Goal: Task Accomplishment & Management: Complete application form

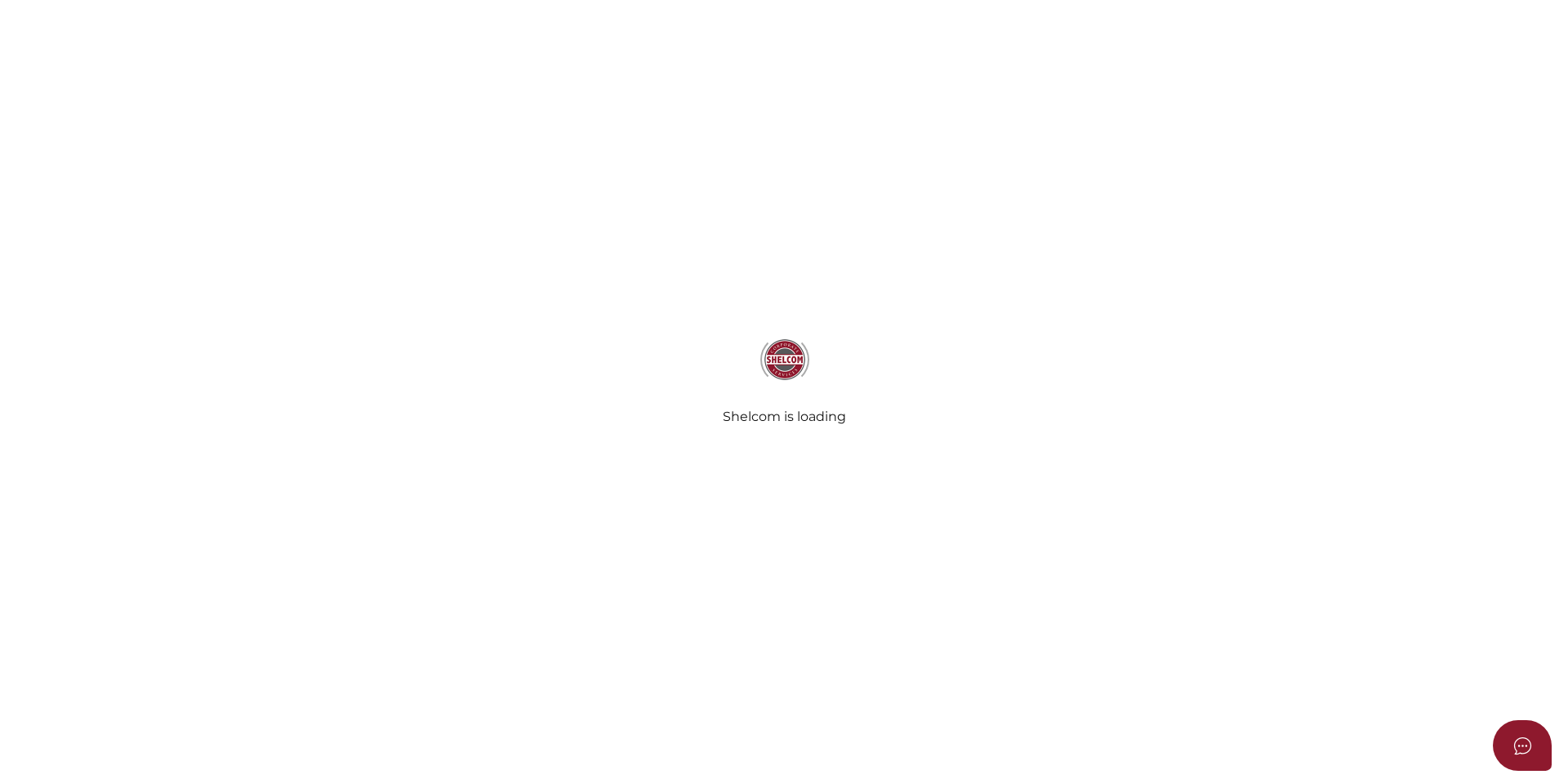
select select
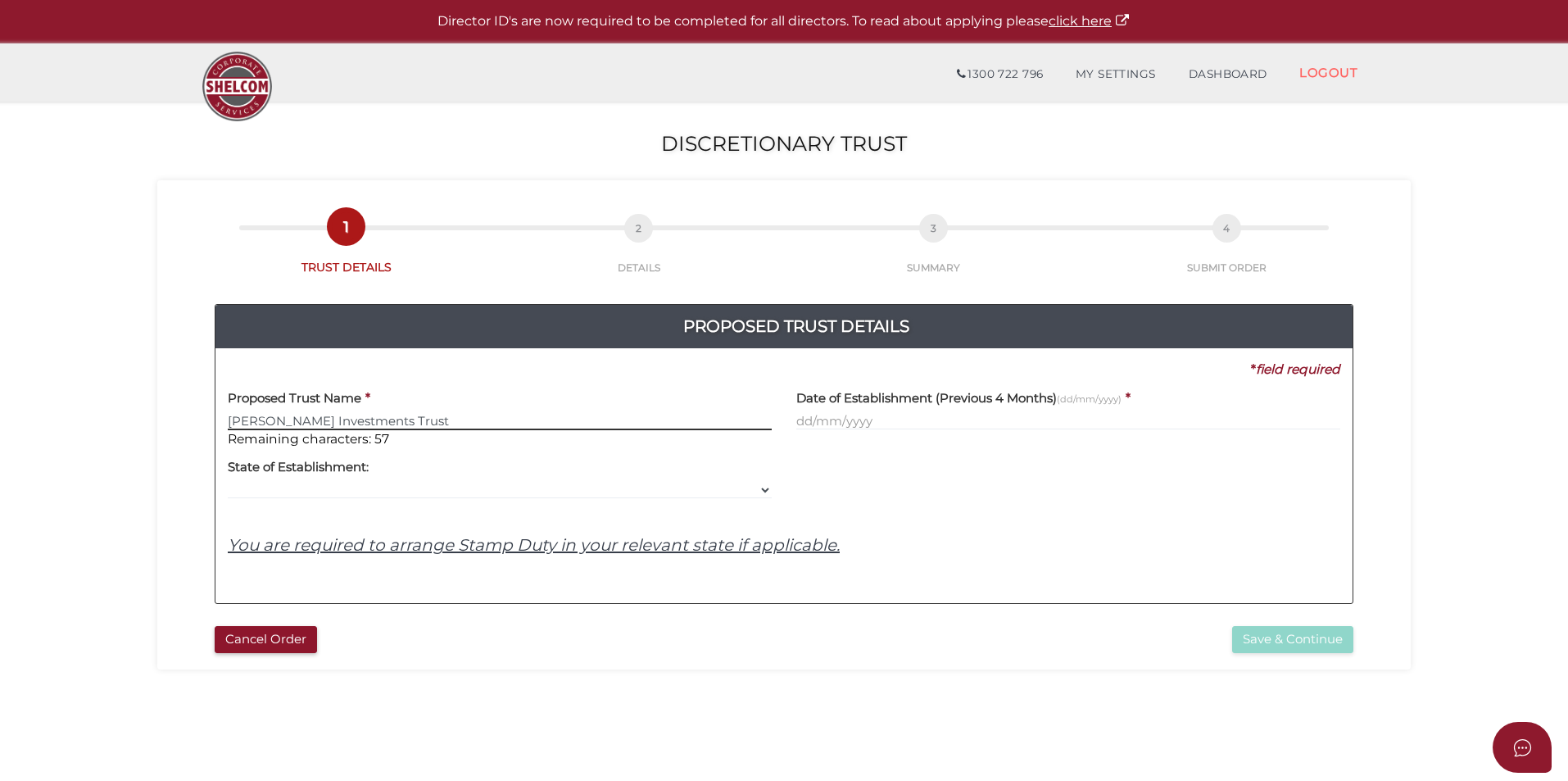
type input "Laird Investments Trust"
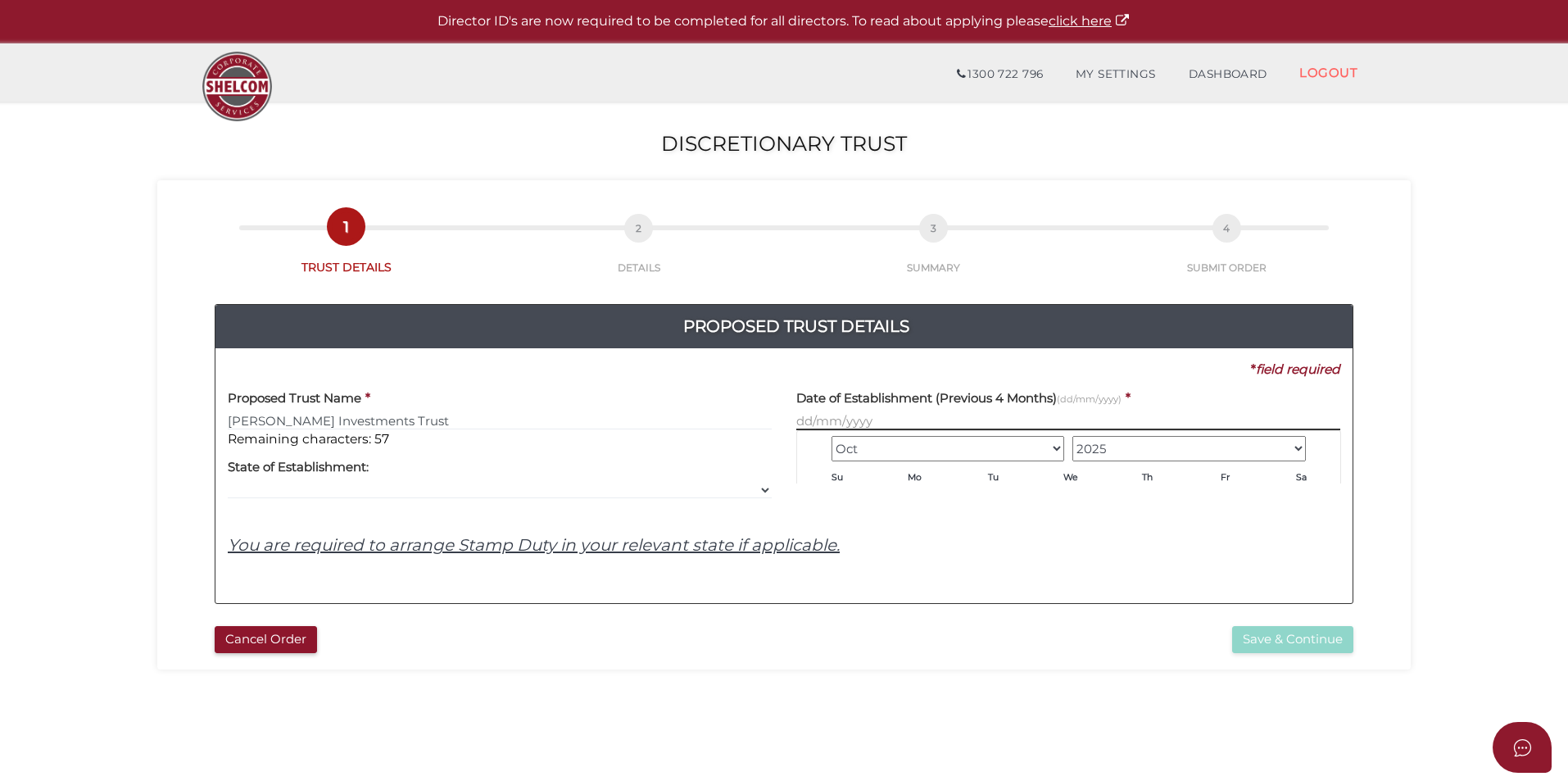
click at [928, 420] on input "text" at bounding box center [1068, 421] width 544 height 18
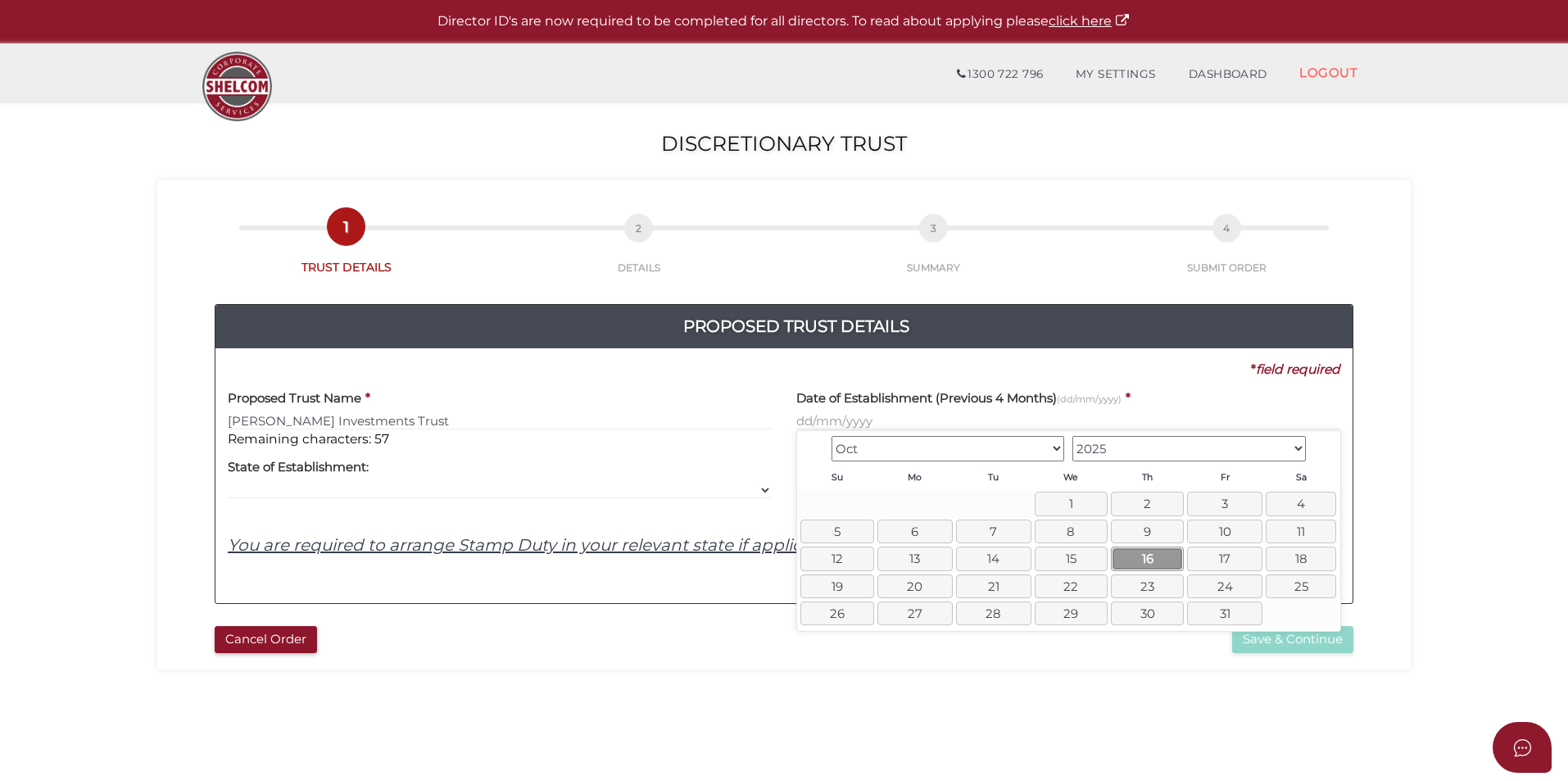
click at [1145, 564] on link "16" at bounding box center [1147, 558] width 73 height 24
type input "16/10/2025"
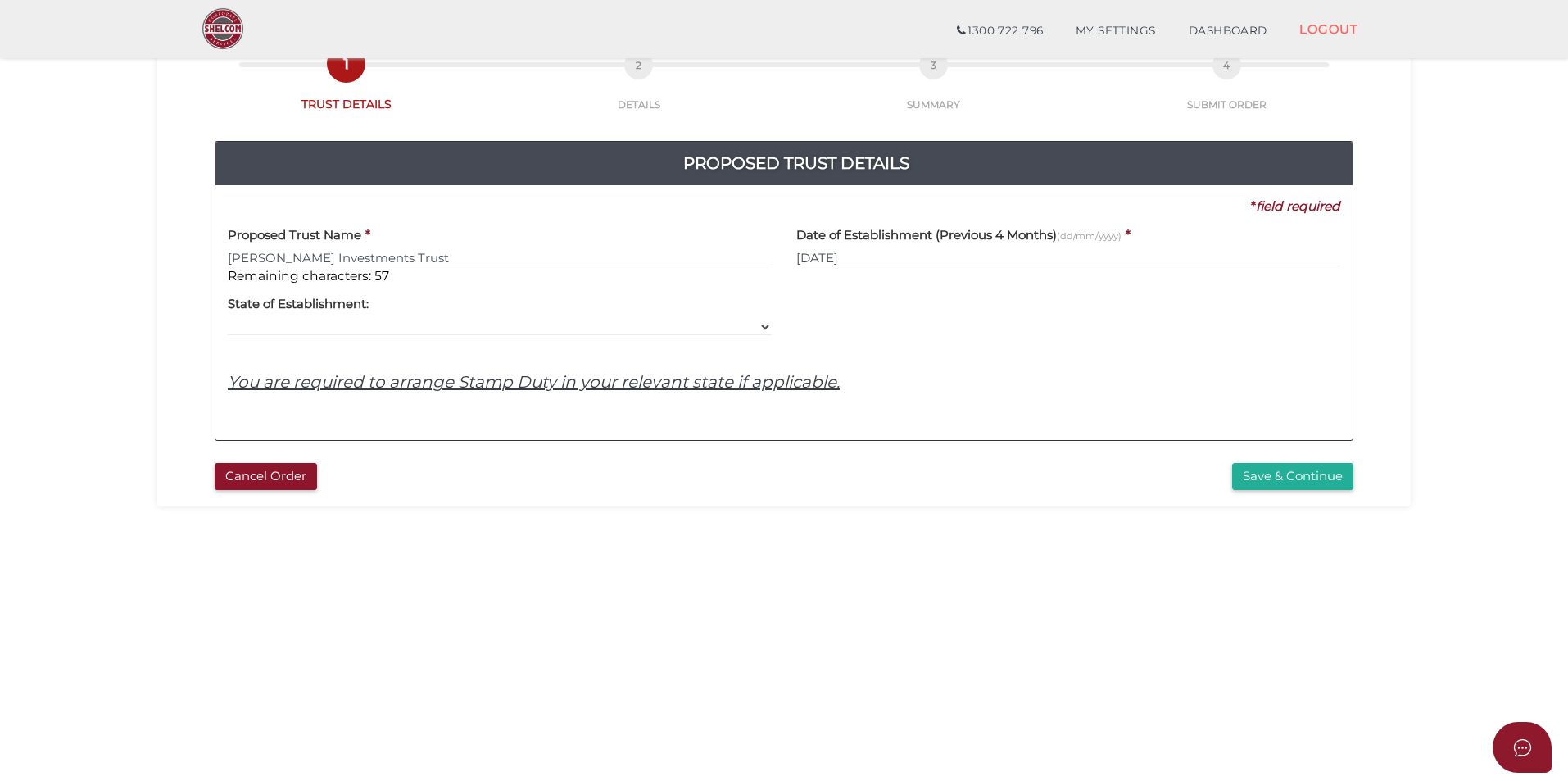
scroll to position [164, 0]
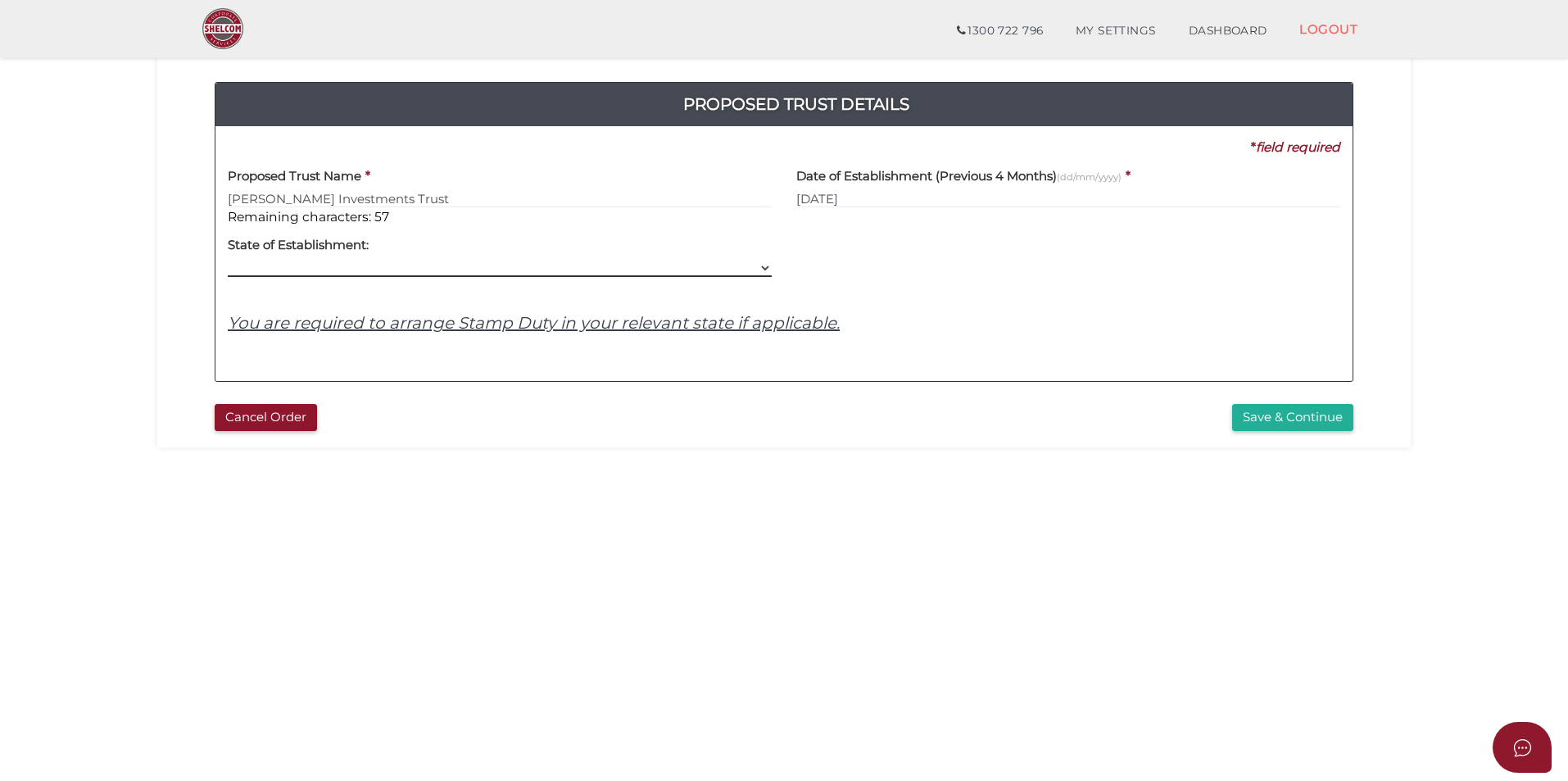
click at [765, 270] on select "VIC ACT NSW NT QLD TAS WA SA" at bounding box center [500, 268] width 544 height 18
select select "VIC"
click at [228, 259] on select "VIC ACT NSW NT QLD TAS WA SA" at bounding box center [500, 268] width 544 height 18
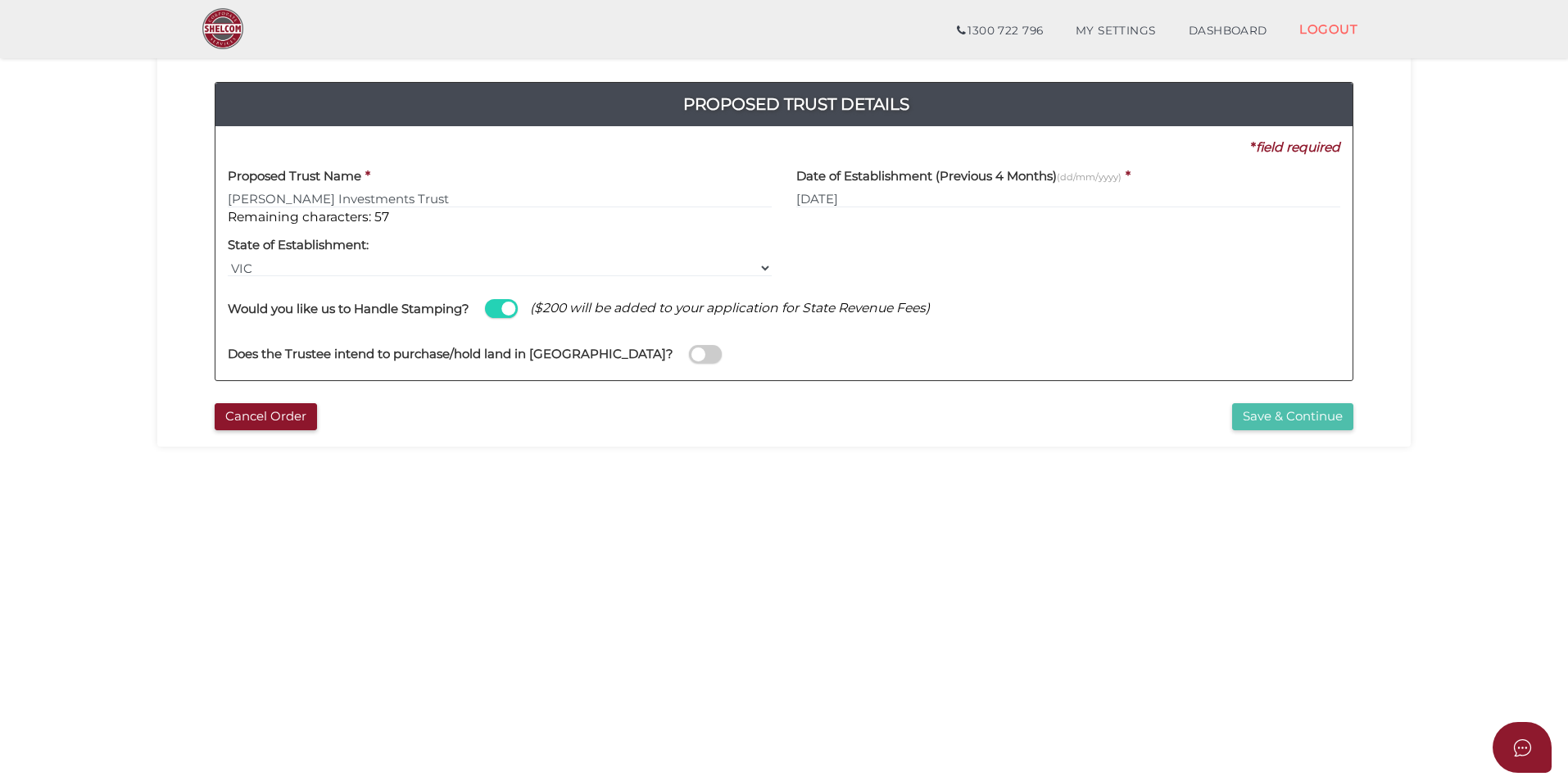
click at [1282, 415] on button "Save & Continue" at bounding box center [1293, 416] width 121 height 27
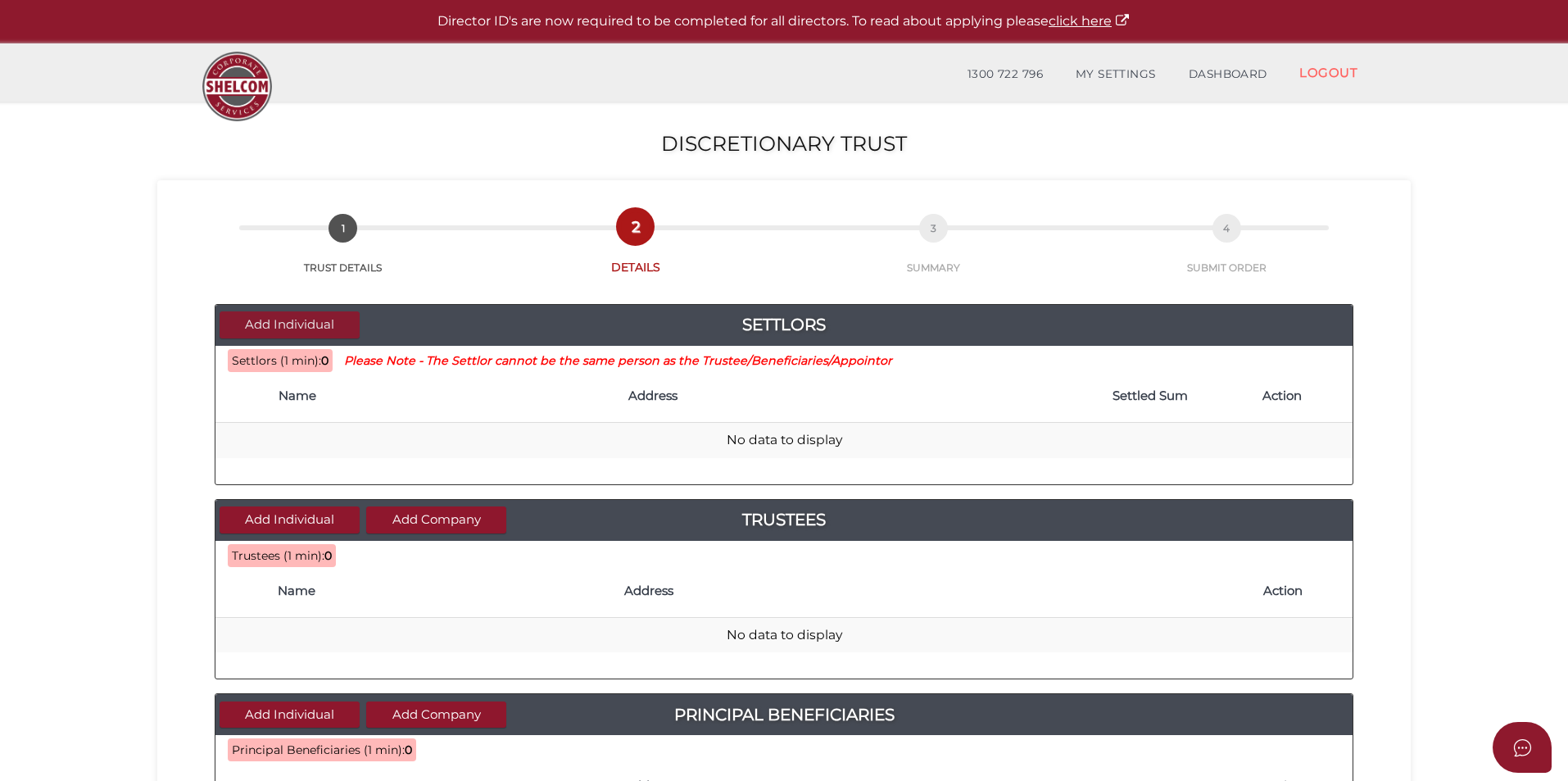
click at [321, 320] on button "Add Individual" at bounding box center [289, 325] width 140 height 27
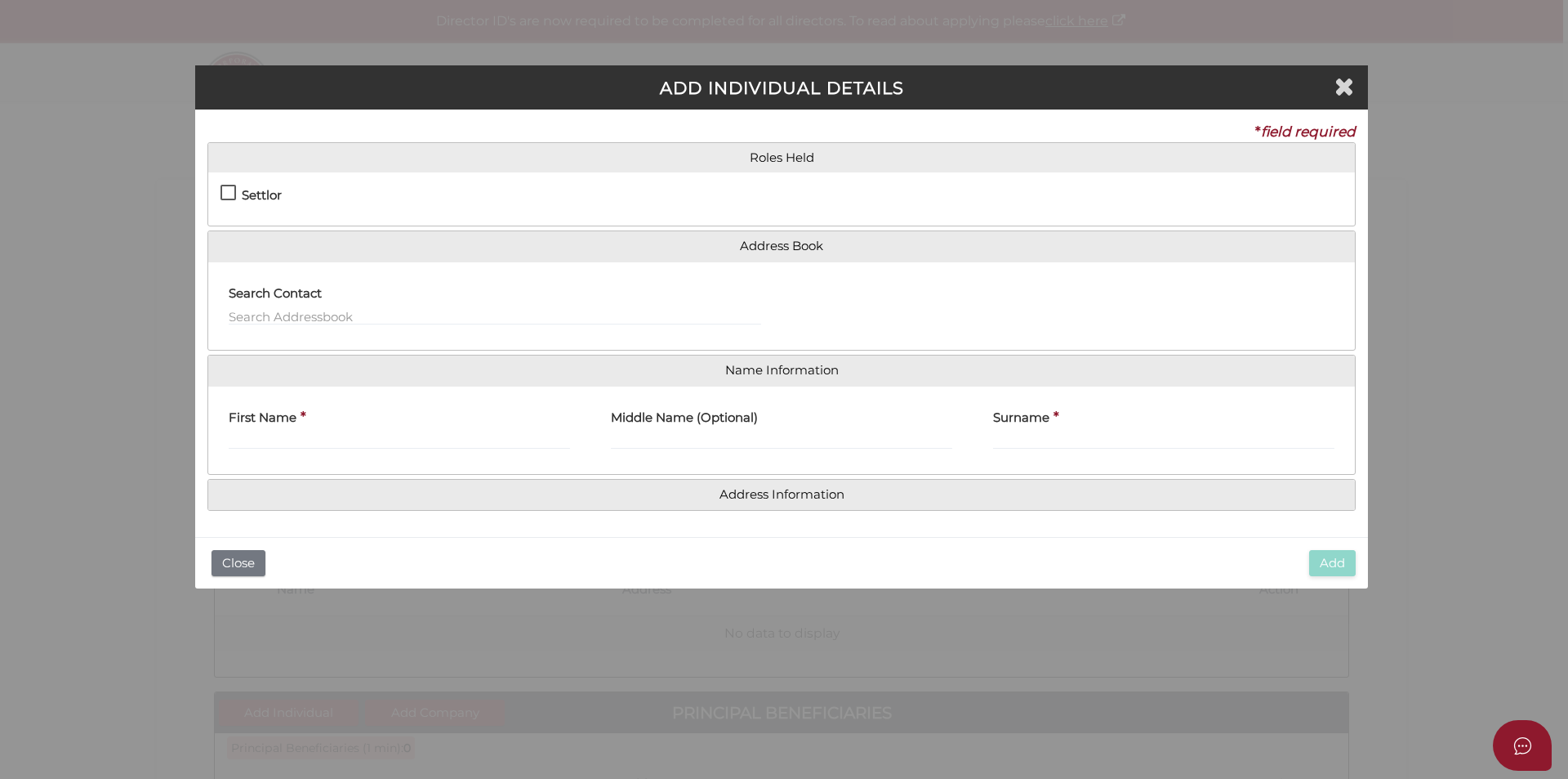
click at [231, 195] on label "Settlor" at bounding box center [251, 198] width 61 height 20
checkbox input "true"
type input "10"
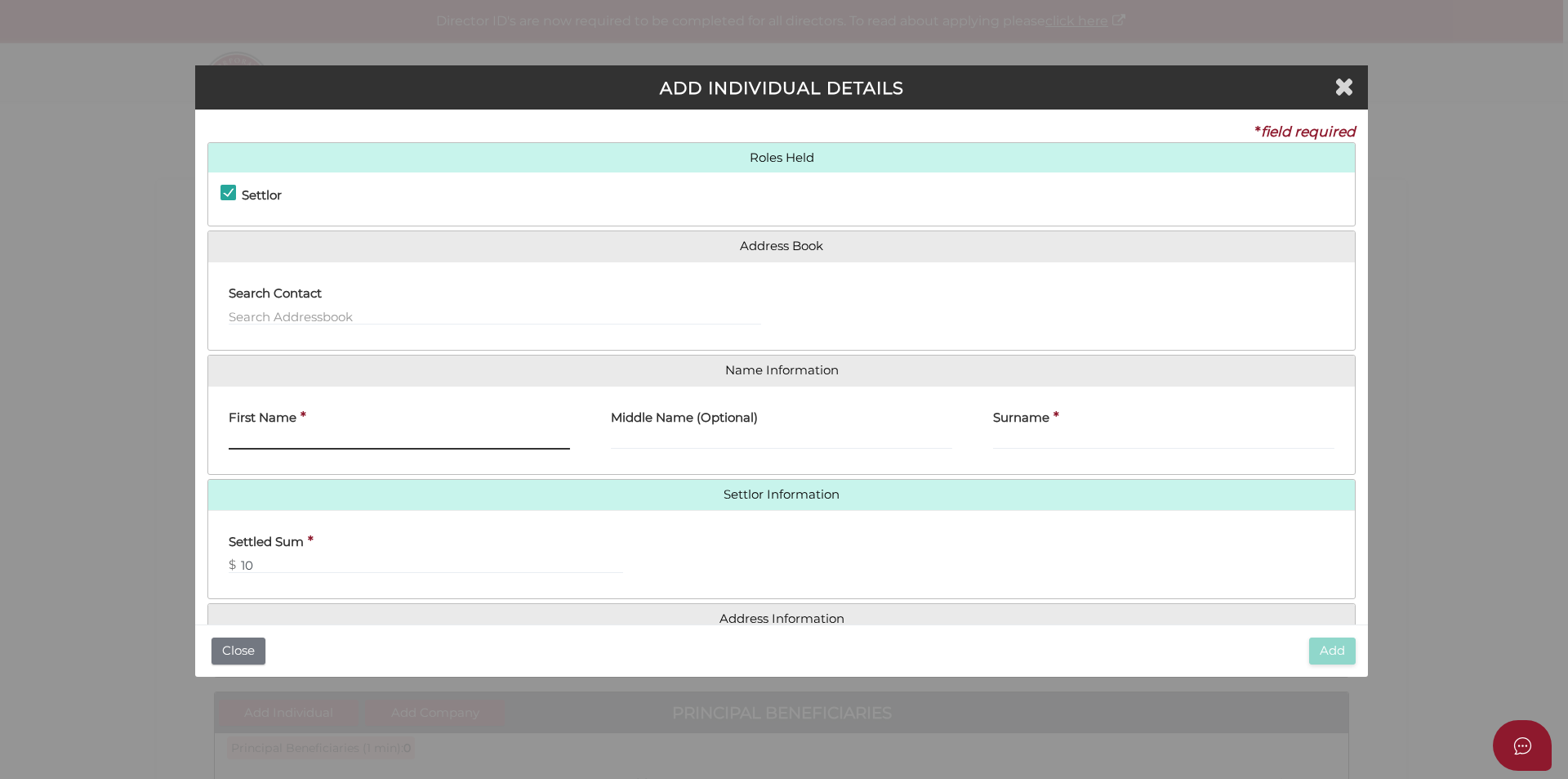
click at [325, 440] on input "First Name" at bounding box center [399, 440] width 341 height 18
type input "Claire"
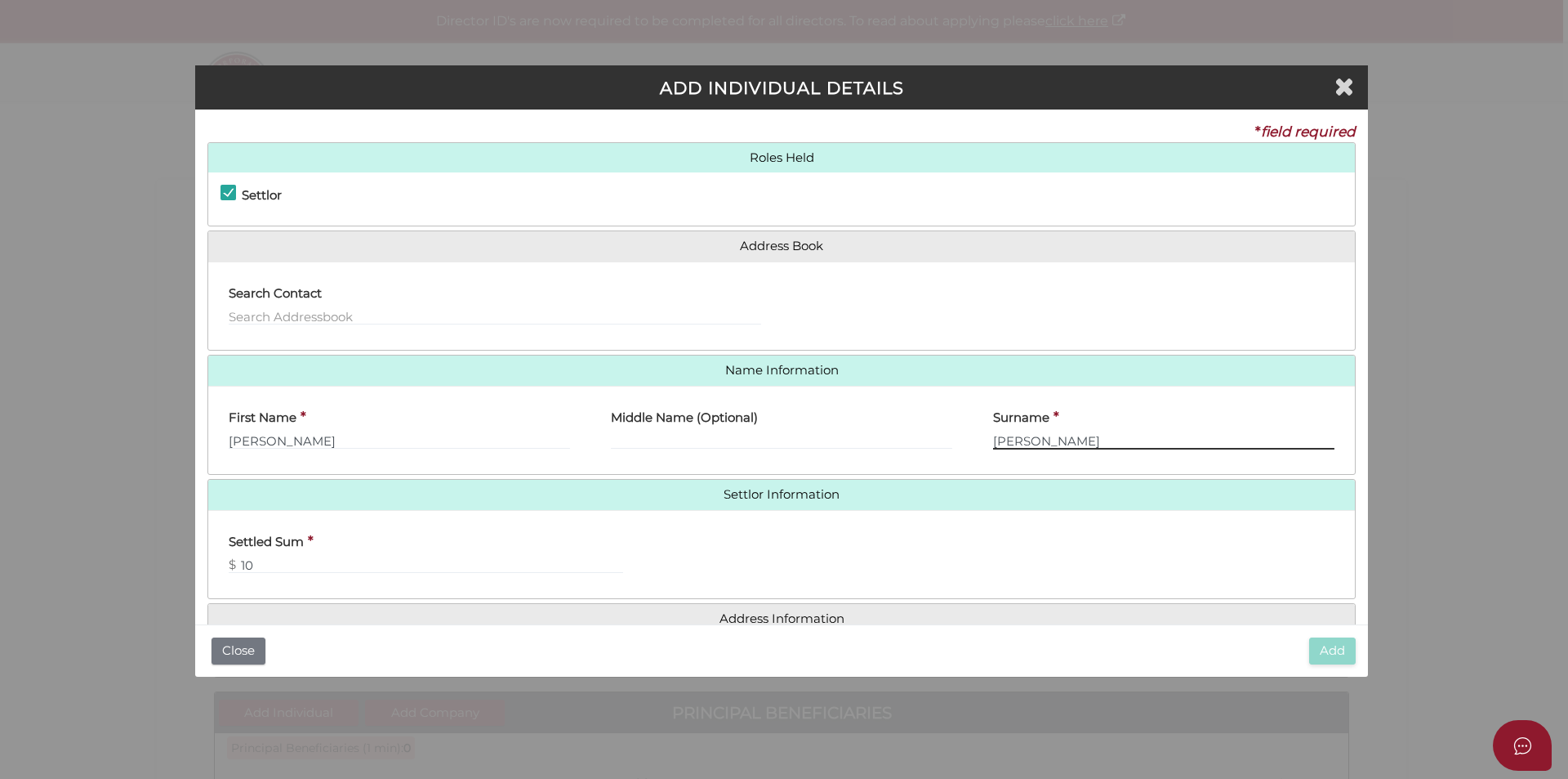
scroll to position [37, 0]
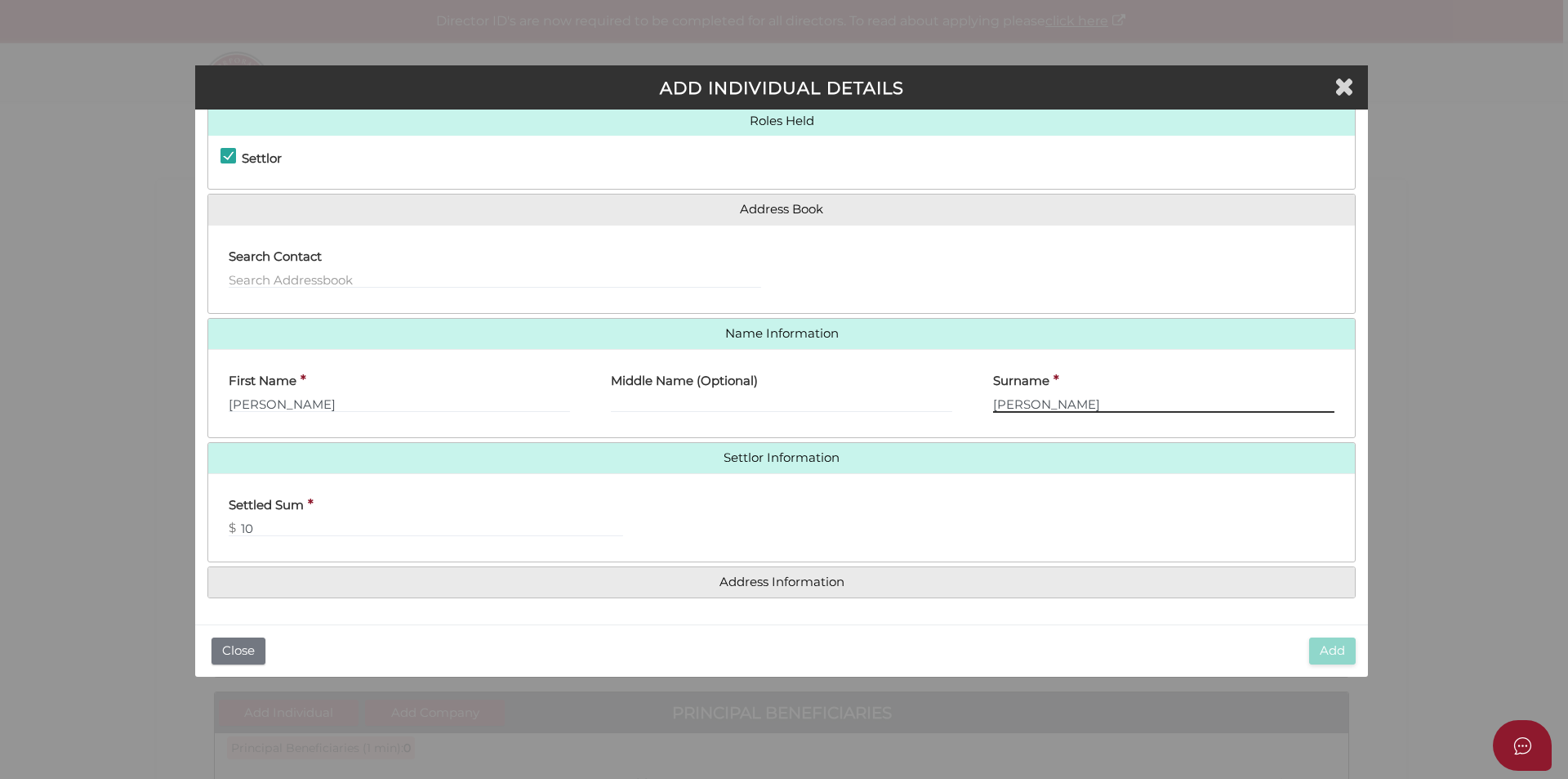
type input "McNiff"
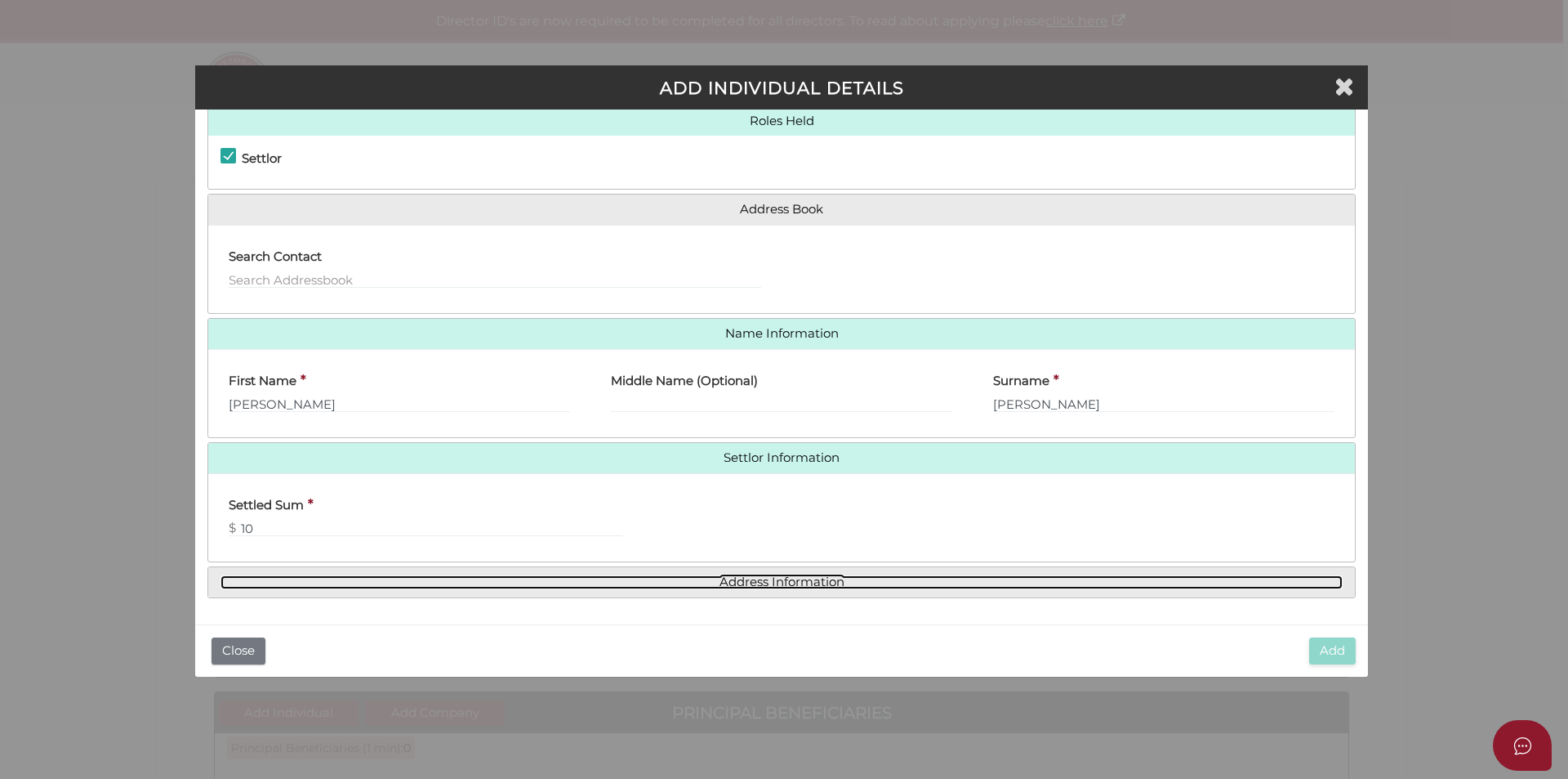
click at [757, 588] on link "Address Information" at bounding box center [781, 581] width 1122 height 14
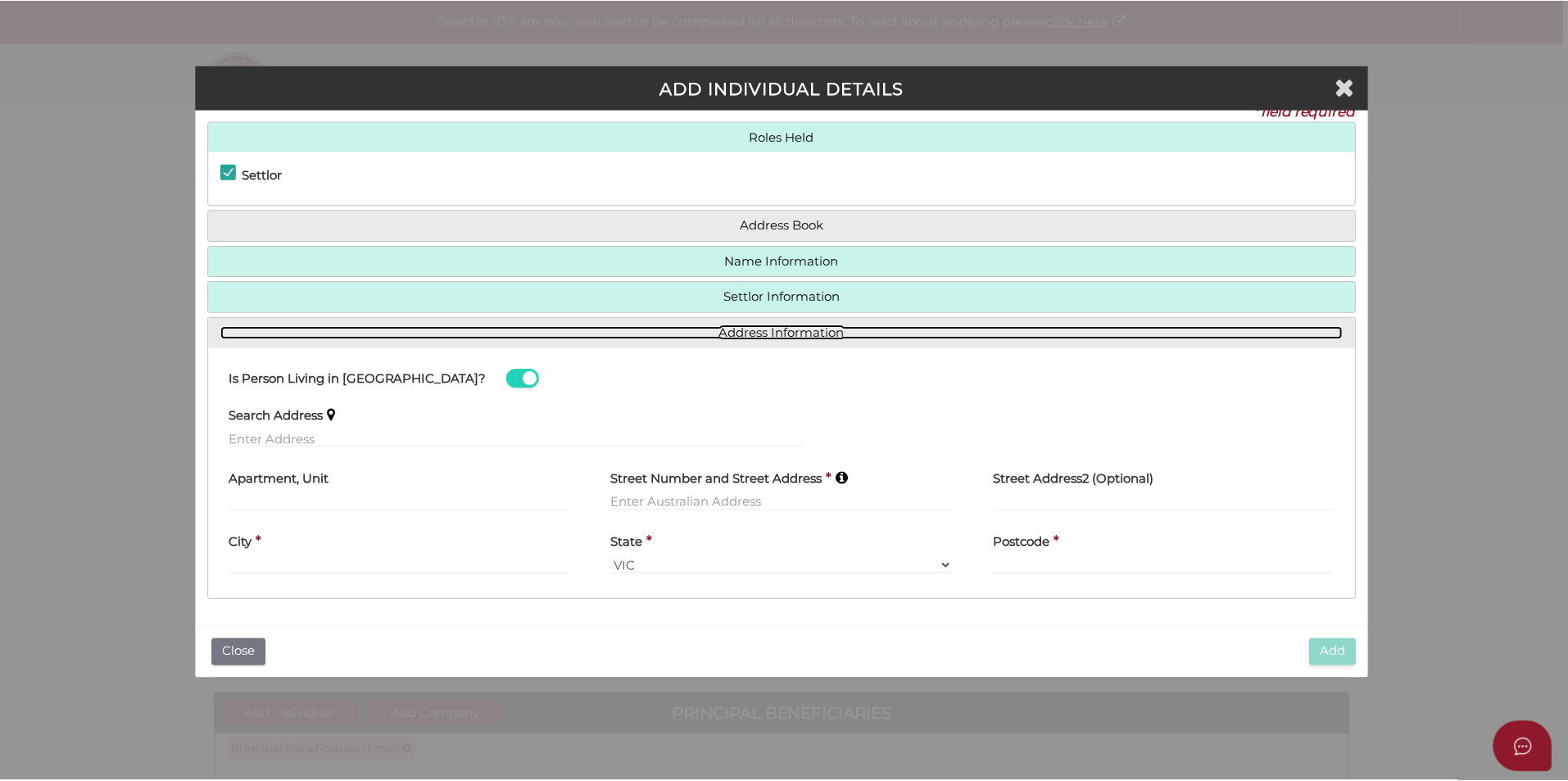
scroll to position [21, 0]
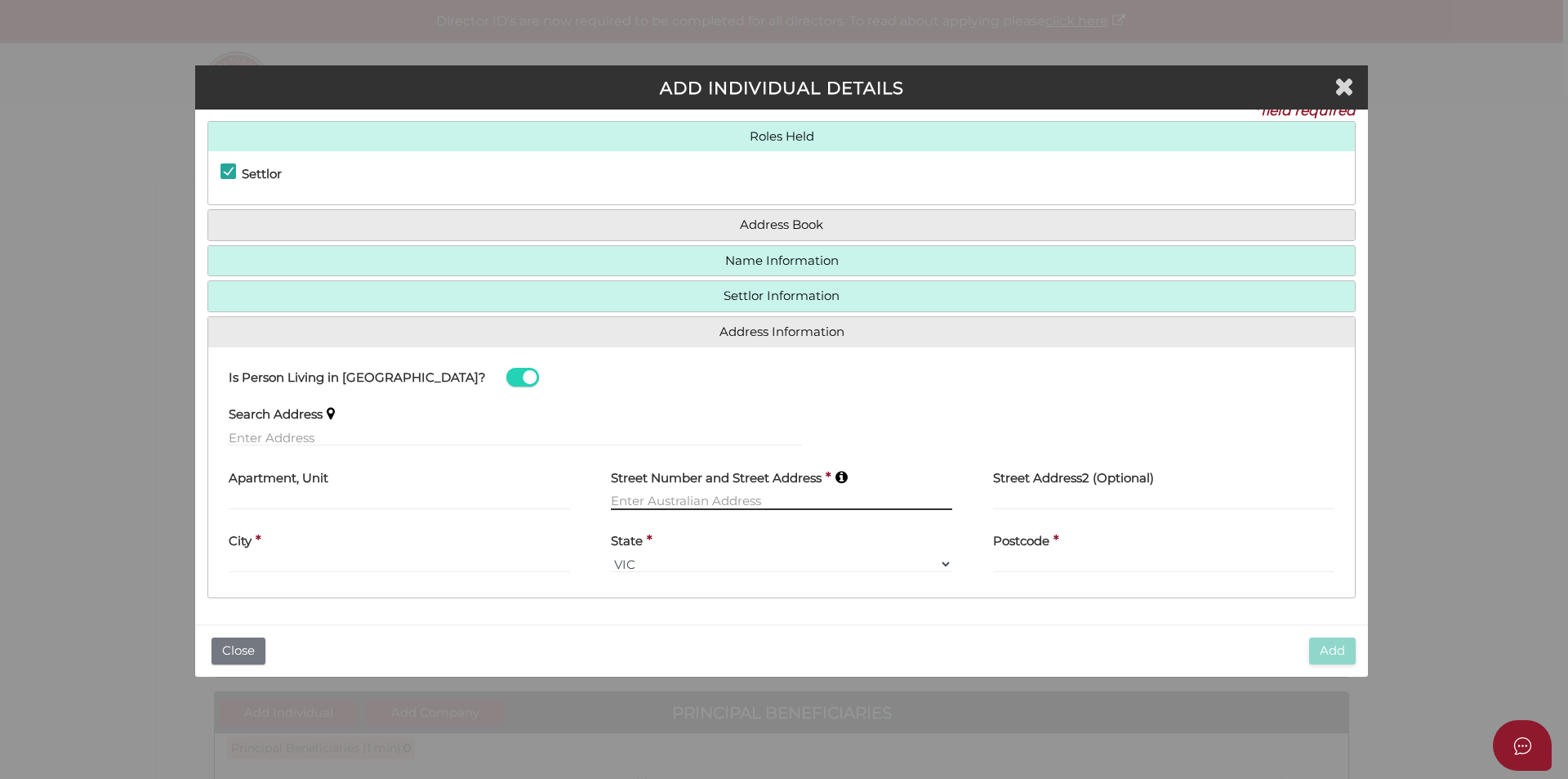
click at [621, 503] on input "text" at bounding box center [781, 501] width 341 height 18
type input "2/112a Martin"
drag, startPoint x: 695, startPoint y: 494, endPoint x: 602, endPoint y: 496, distance: 93.0
click at [602, 496] on div "Street Number and Street Address * 2/112a Martin" at bounding box center [781, 490] width 382 height 64
click at [369, 433] on input "text" at bounding box center [515, 437] width 573 height 18
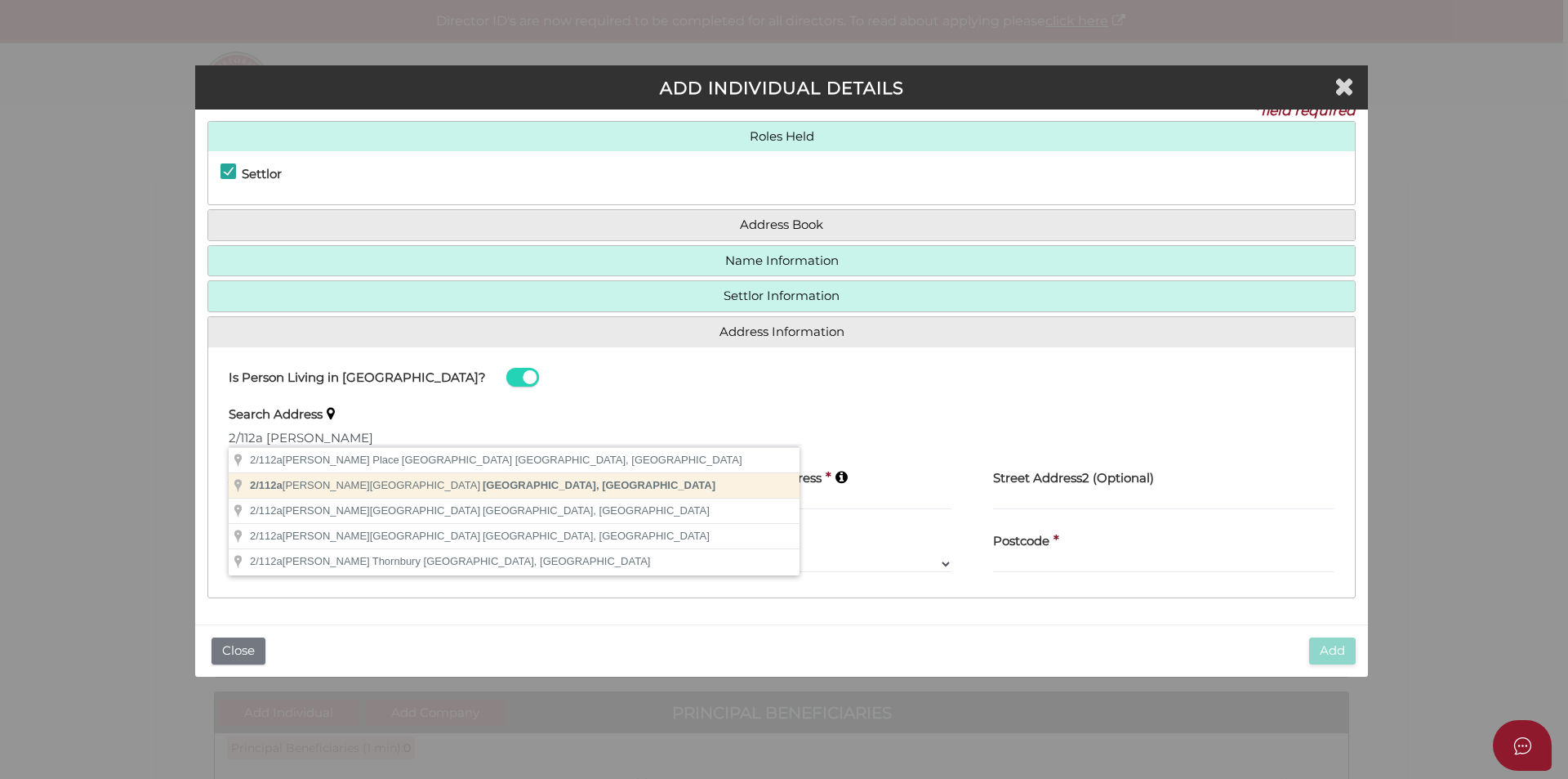
type input "2/112a Martin Street, Brighton VIC, Australia"
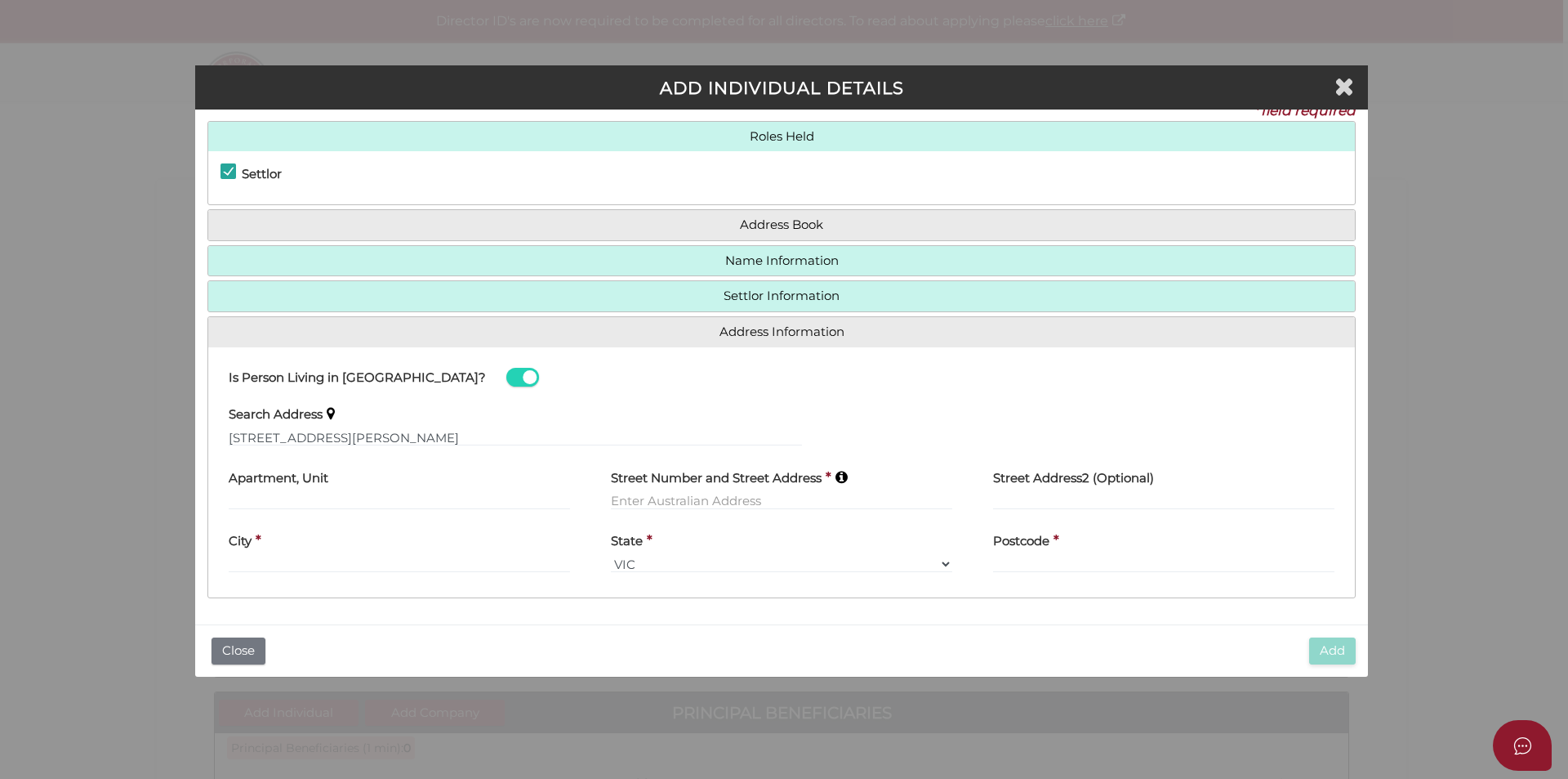
type input "2"
type input "112 Martin Street"
type input "Brighton"
select select "VIC"
type input "3186"
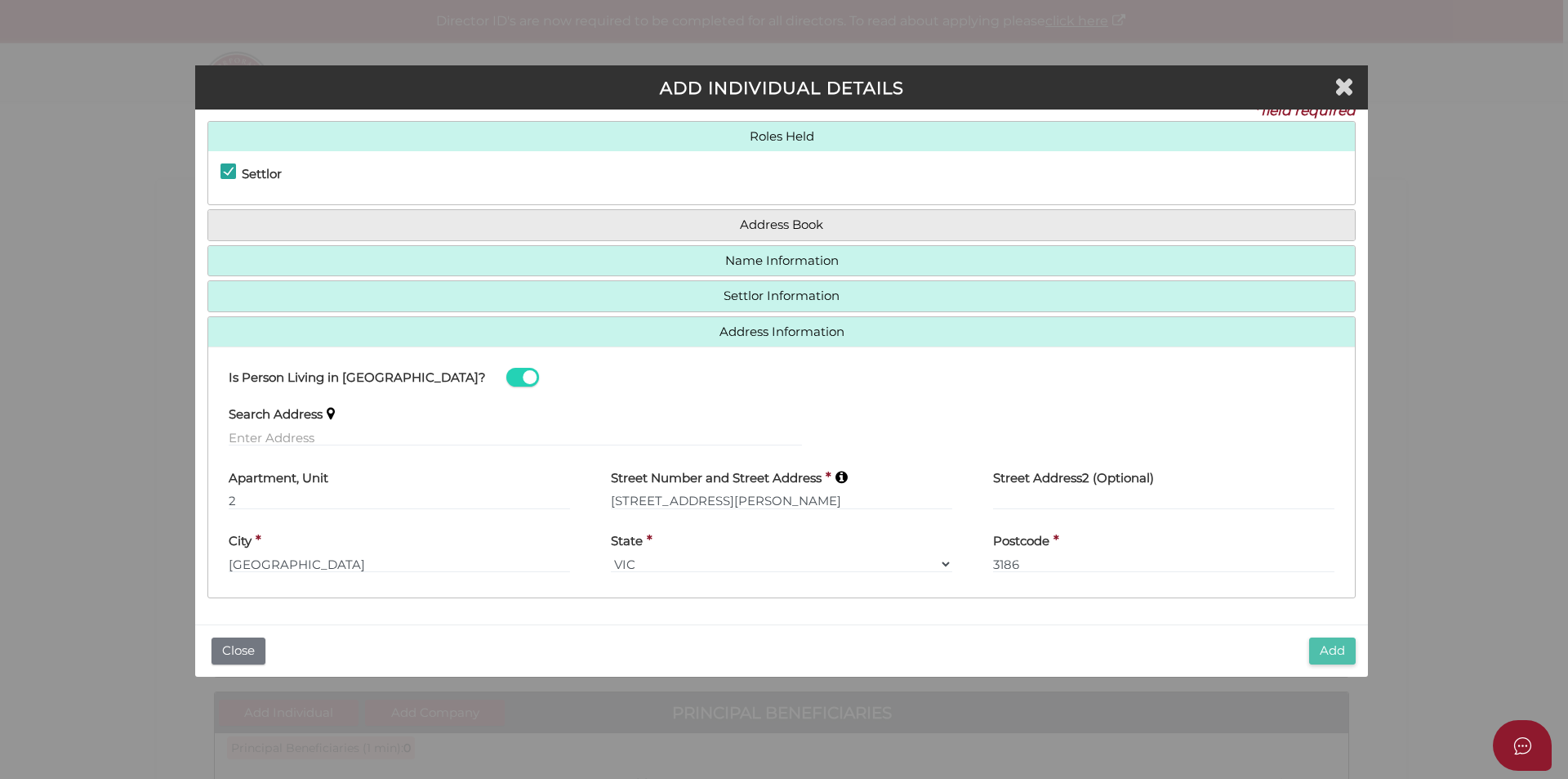
click at [1342, 654] on button "Add" at bounding box center [1332, 650] width 47 height 27
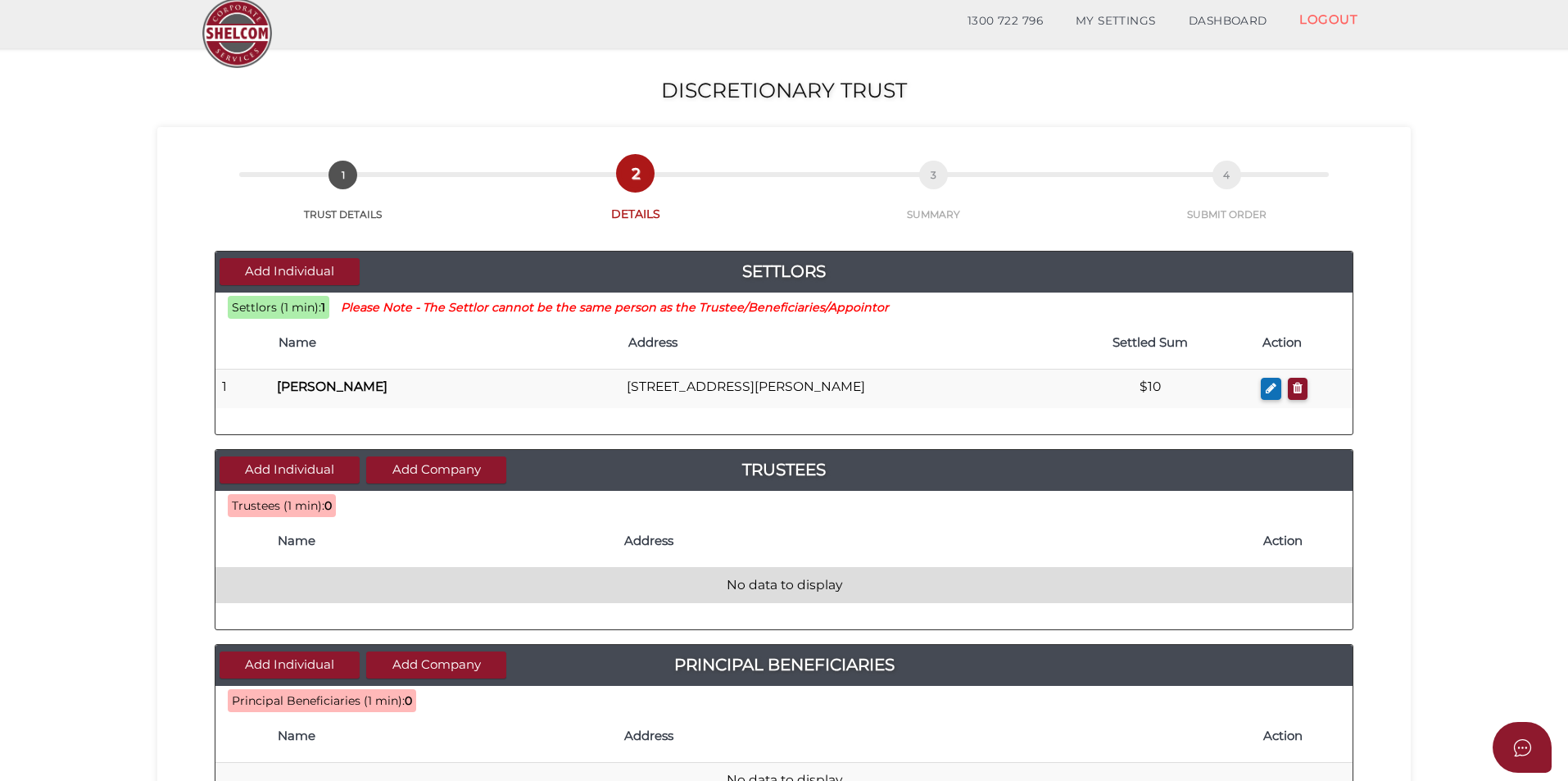
scroll to position [82, 0]
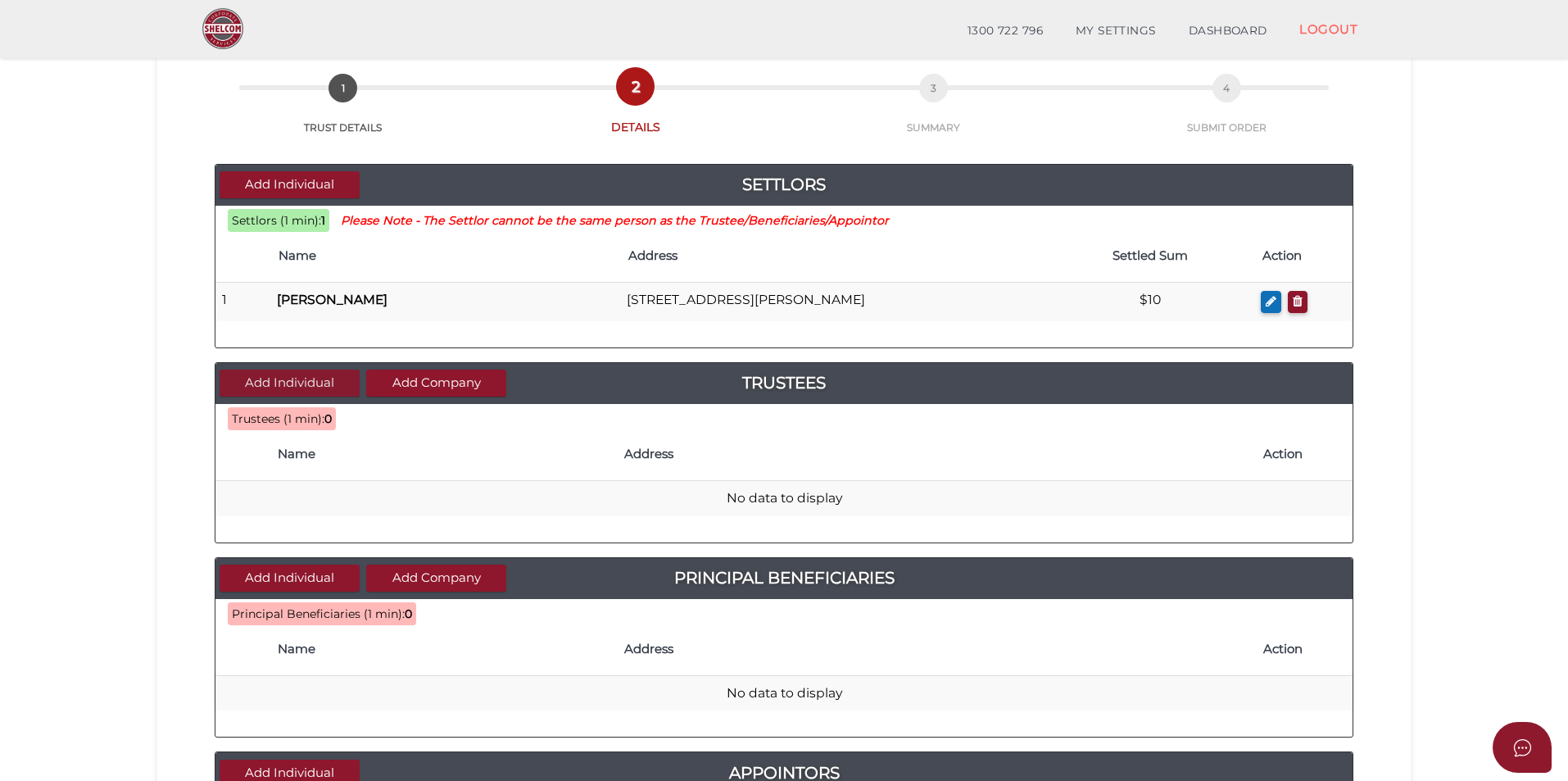
click at [276, 384] on button "Add Individual" at bounding box center [289, 382] width 140 height 27
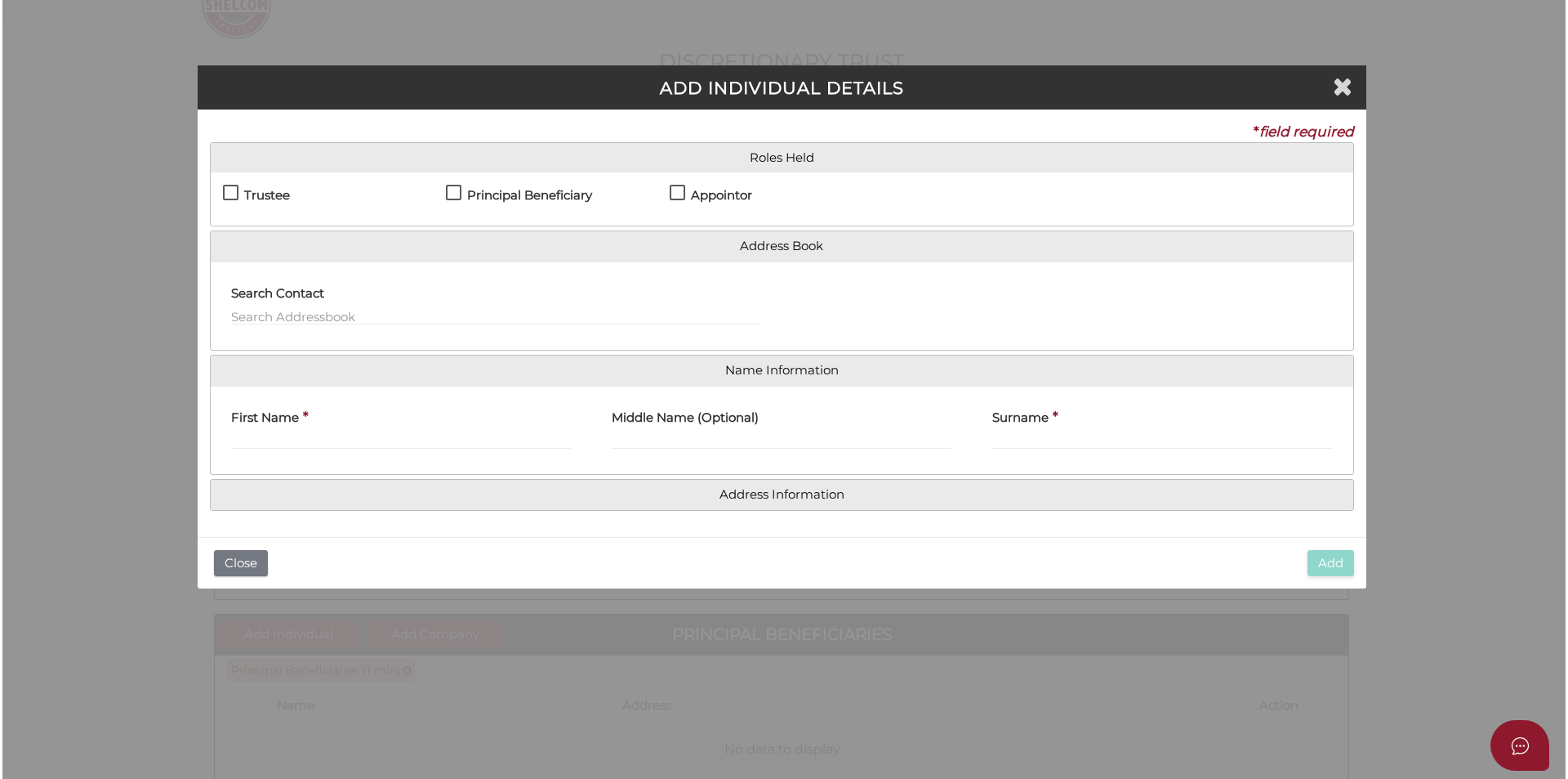
scroll to position [0, 0]
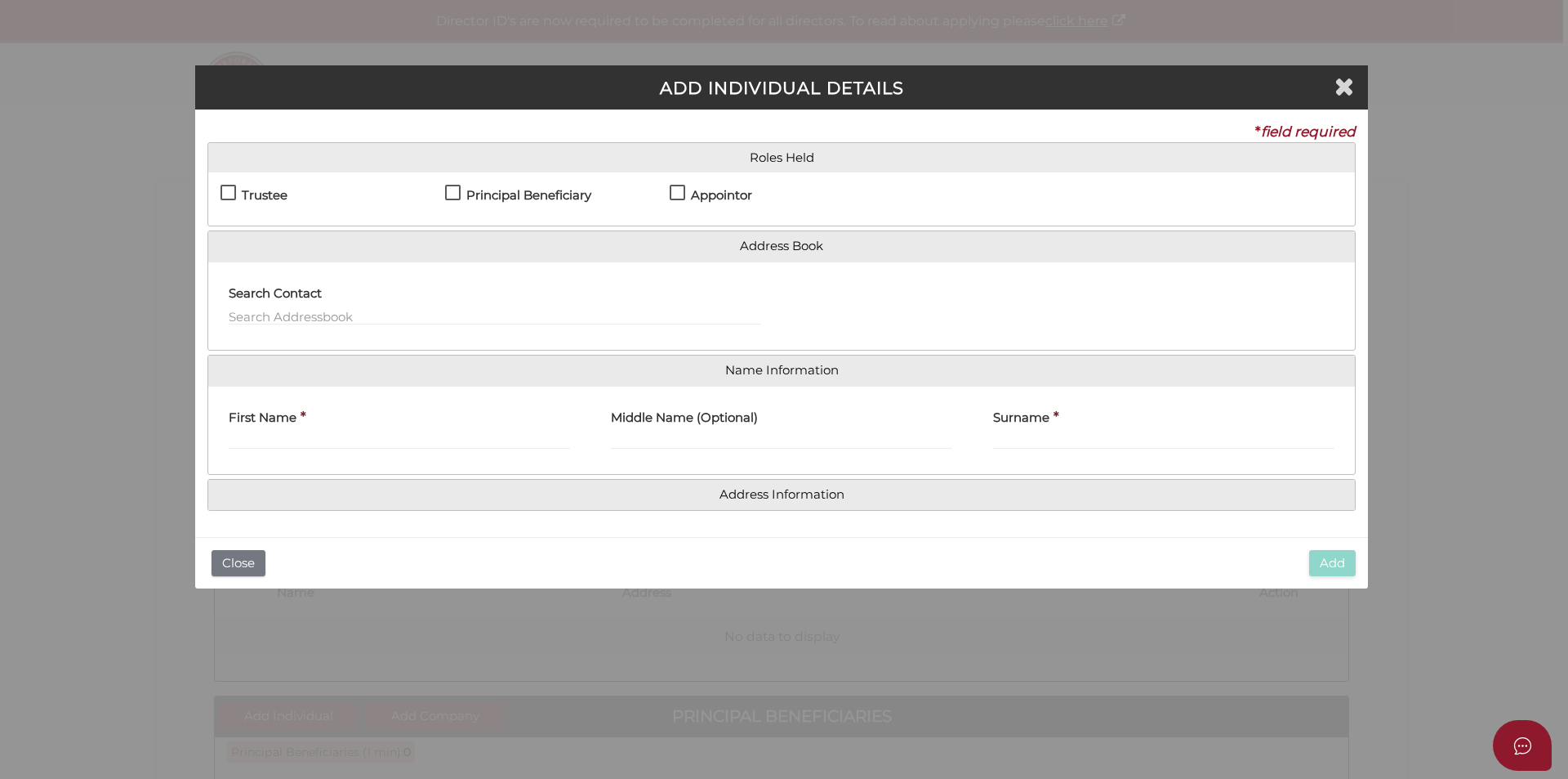
click at [225, 189] on label "Trustee" at bounding box center [254, 198] width 67 height 20
checkbox input "true"
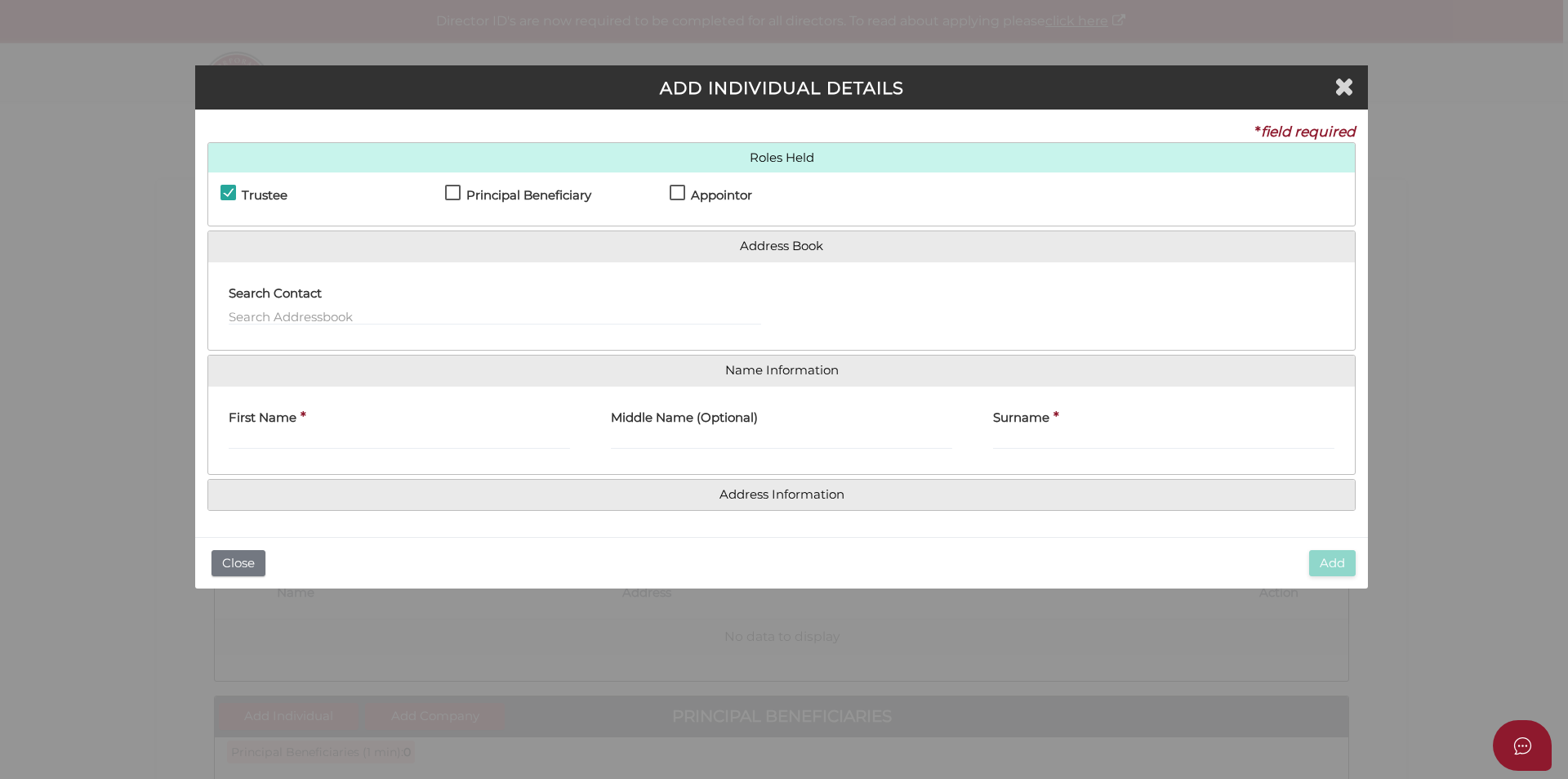
click at [459, 194] on label "Principal Beneficiary" at bounding box center [518, 198] width 146 height 20
checkbox input "true"
click at [675, 192] on label "Appointor" at bounding box center [711, 198] width 83 height 20
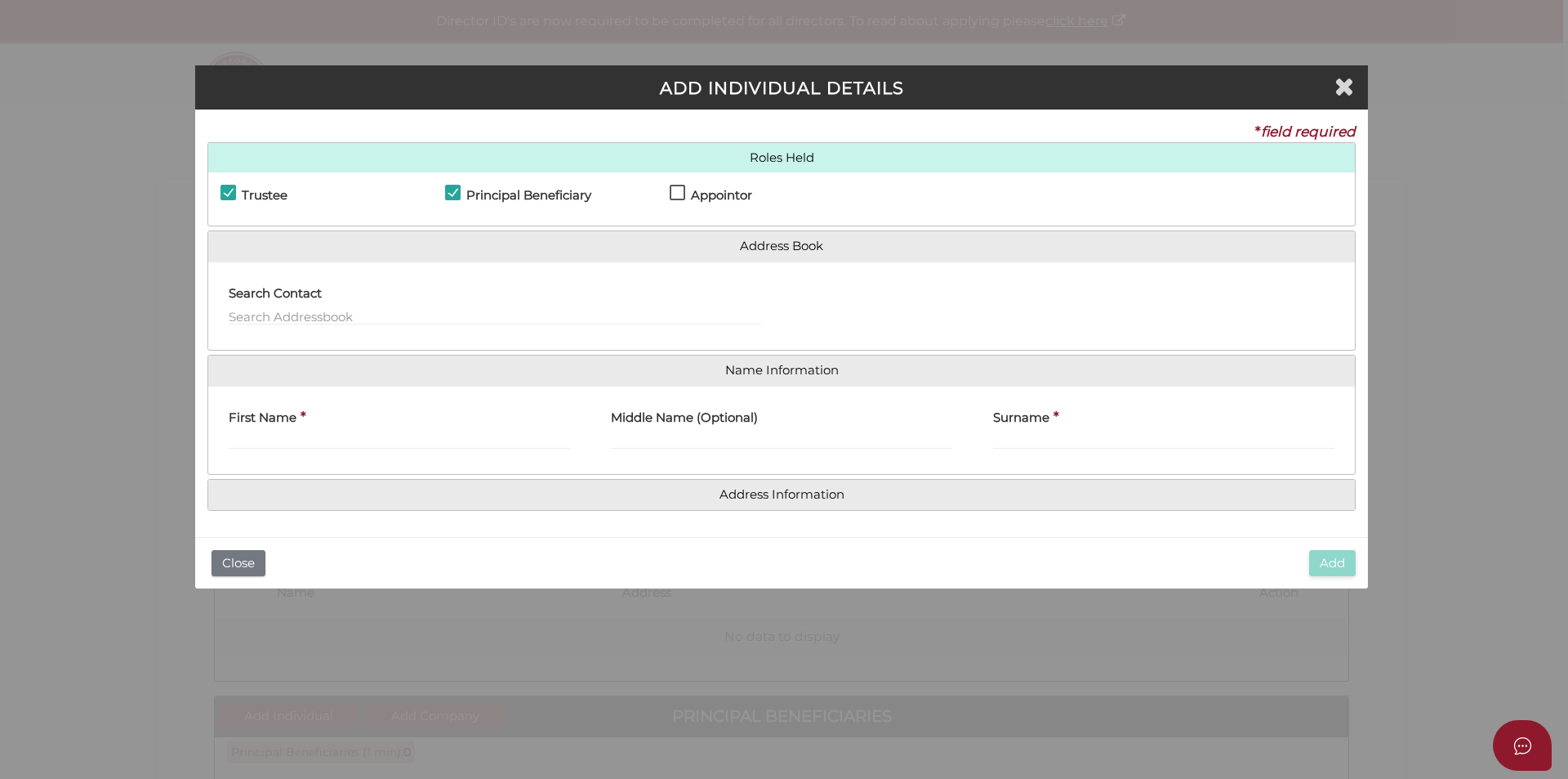
checkbox input "true"
click at [343, 435] on input "First Name" at bounding box center [399, 440] width 341 height 18
type input "Katrina"
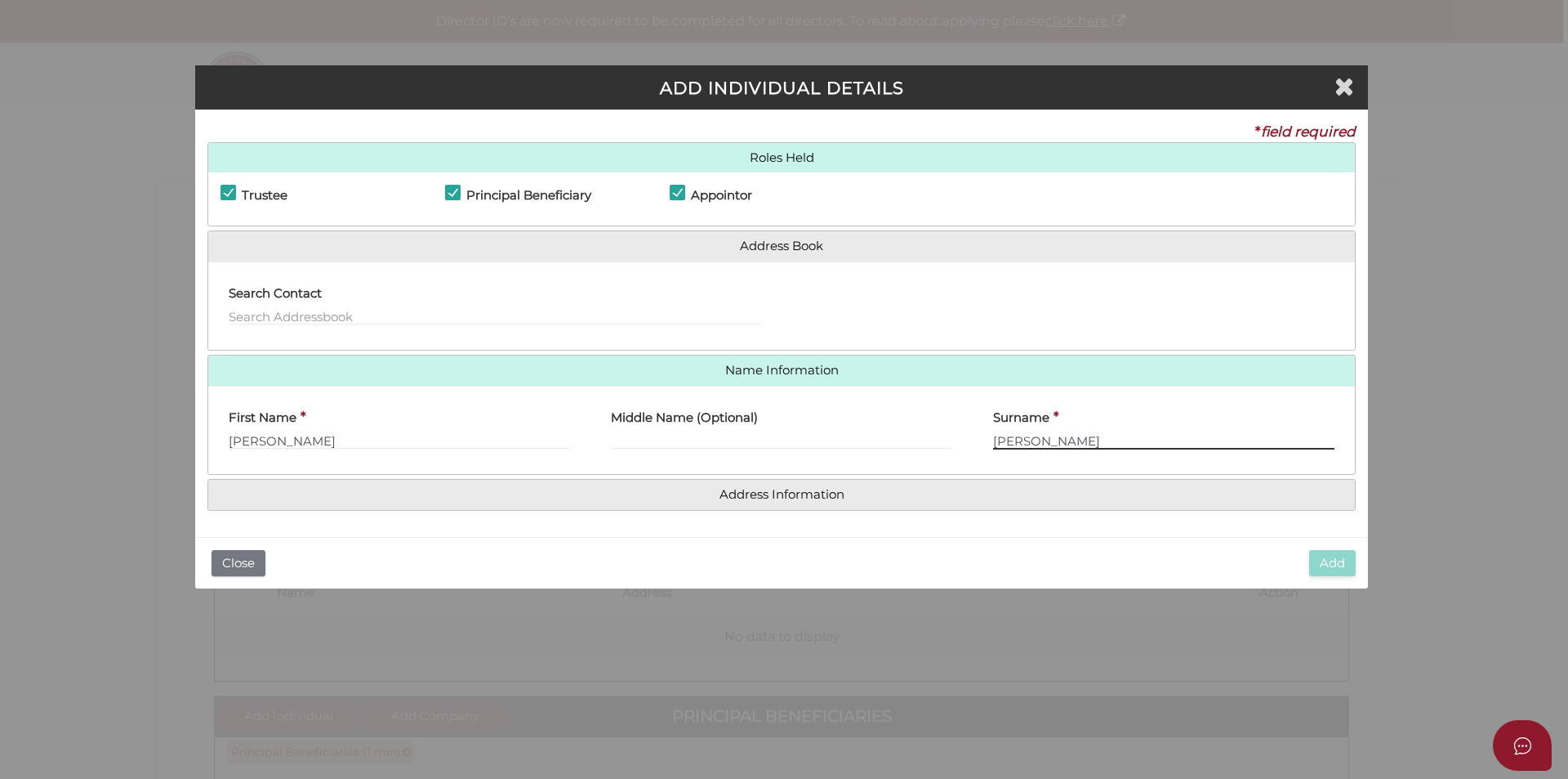
type input "Grogan"
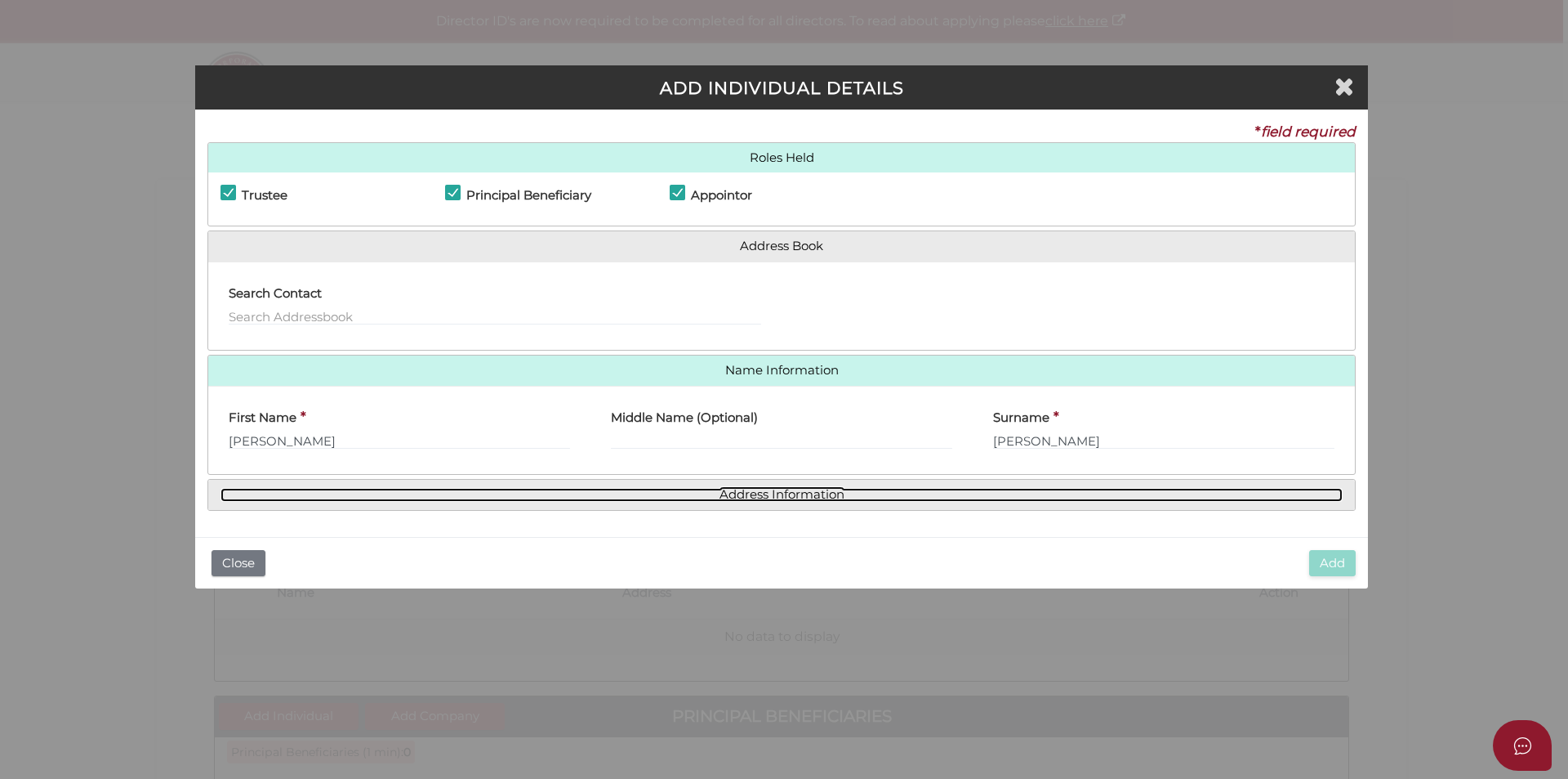
click at [743, 497] on link "Address Information" at bounding box center [781, 494] width 1122 height 14
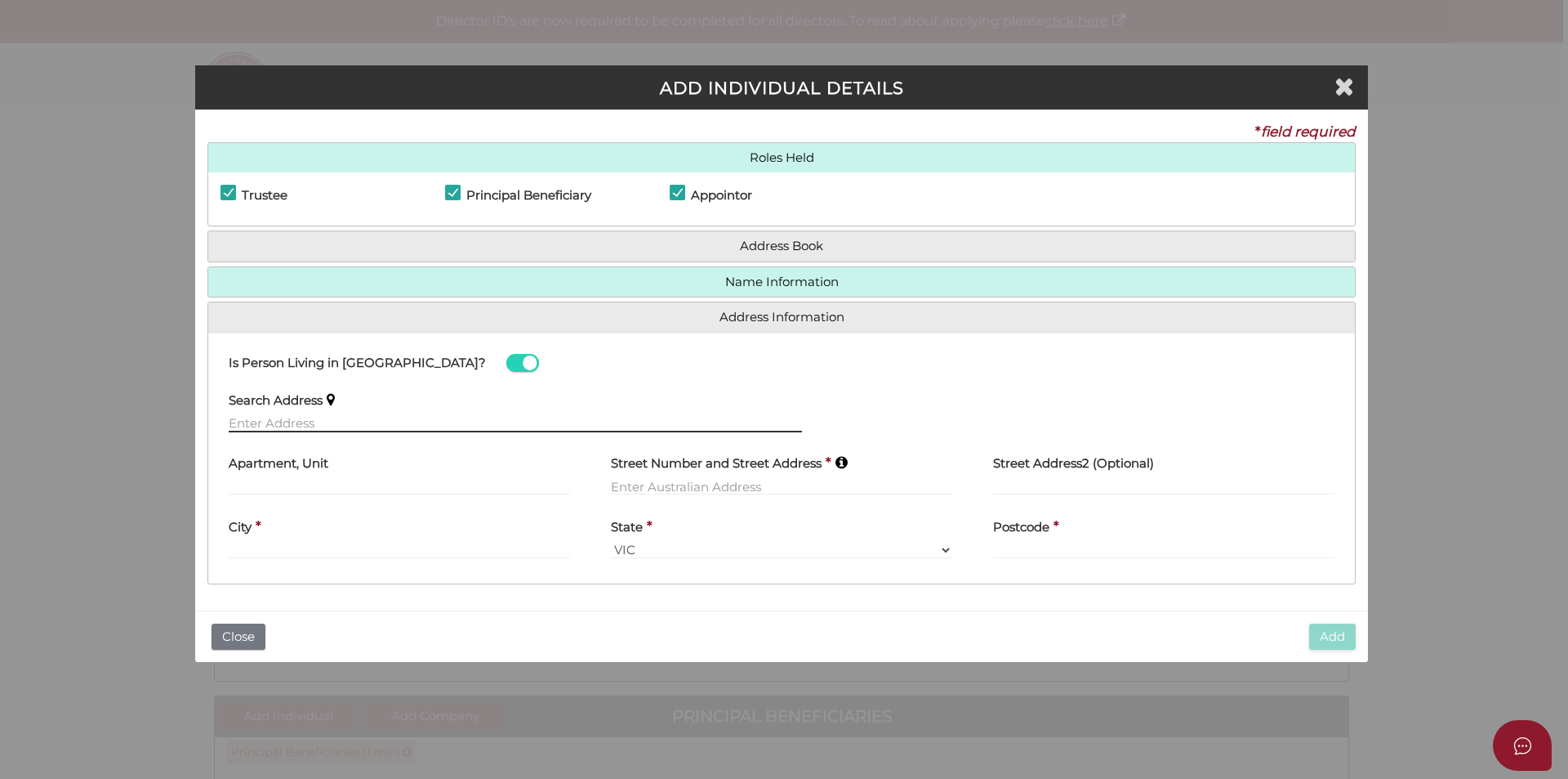
click at [320, 429] on input "text" at bounding box center [515, 423] width 573 height 18
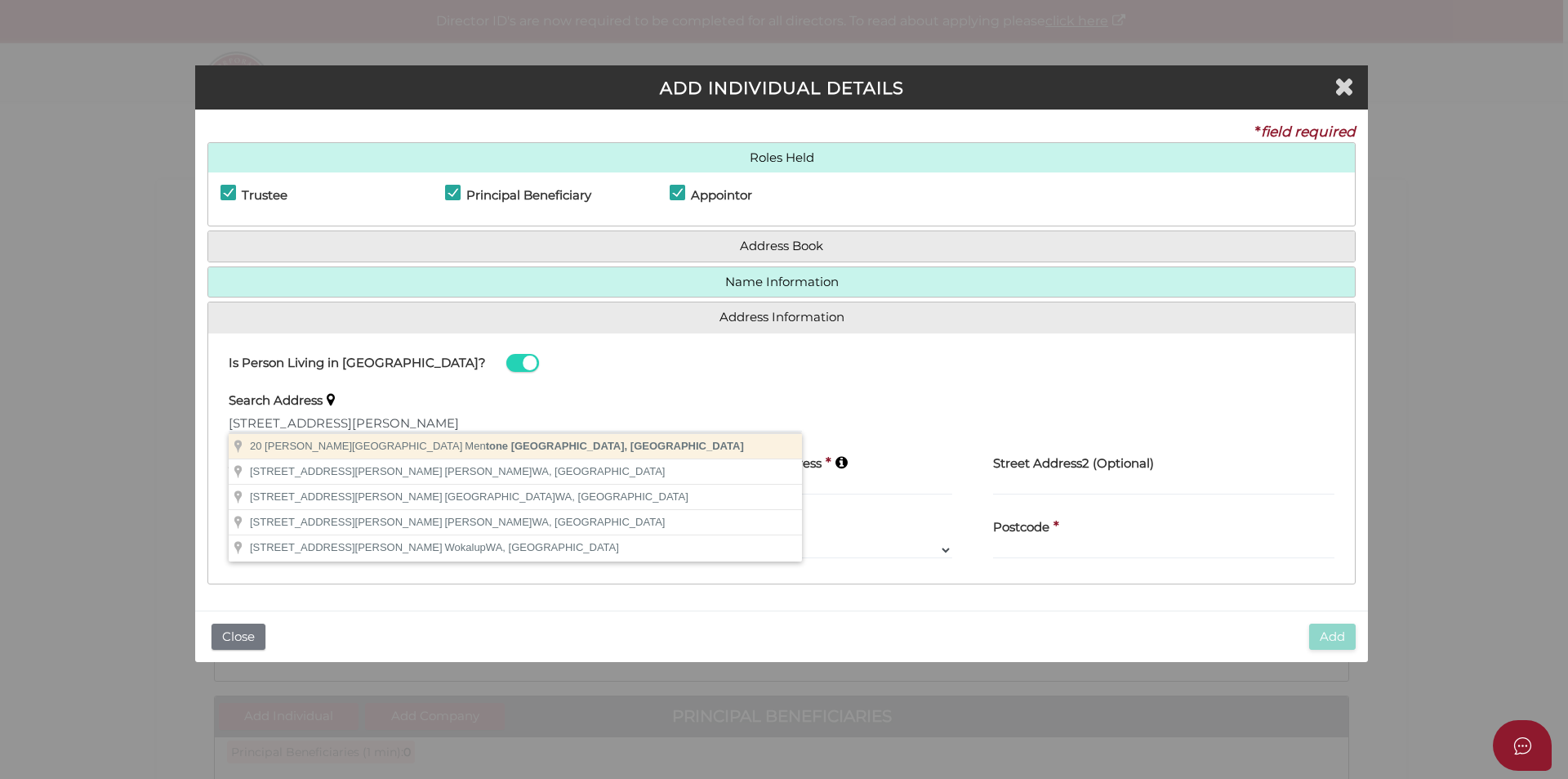
type input "20 Dixon Street, Mentone VIC, Australia"
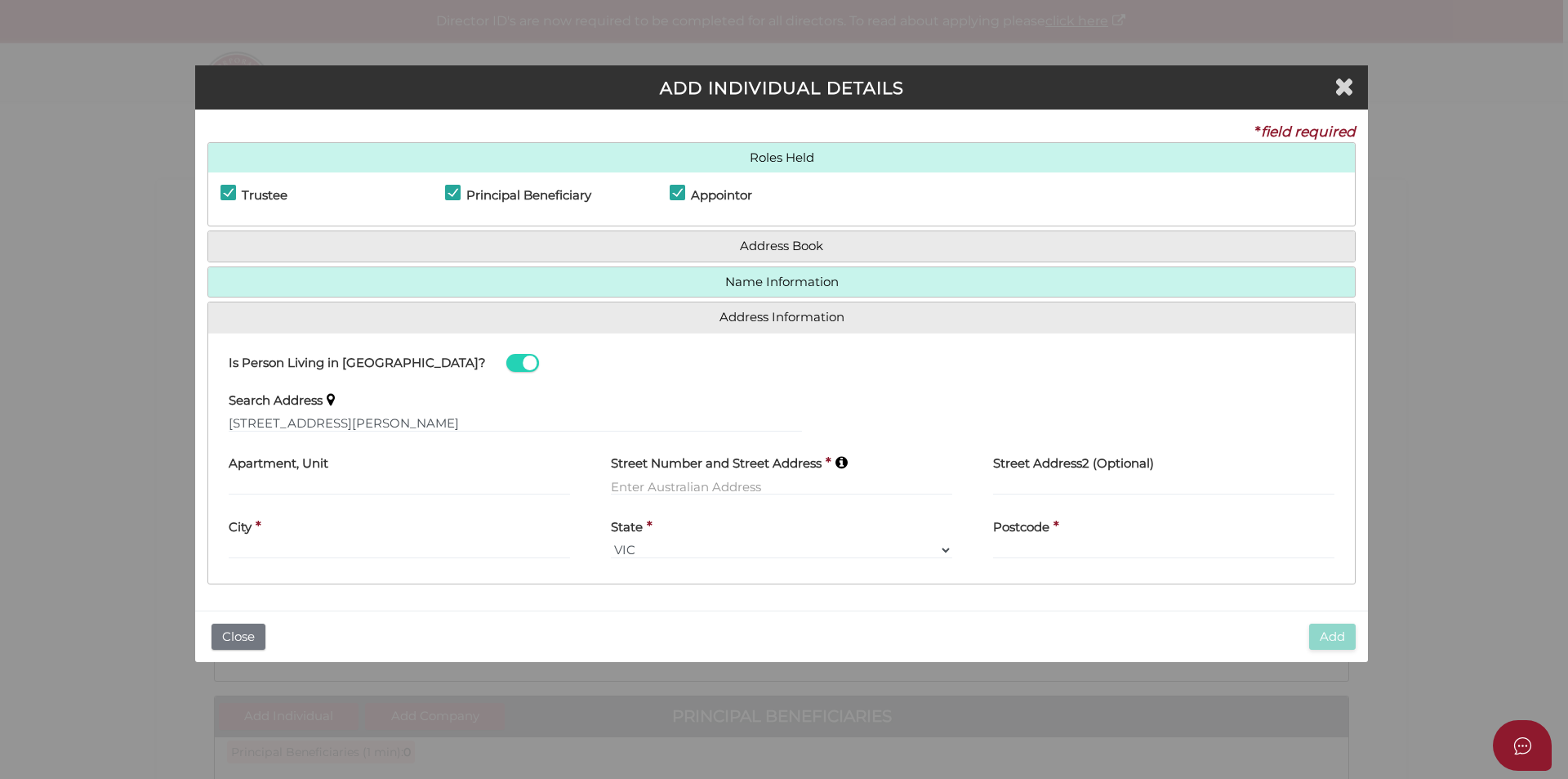
type input "20 Dixon Street"
type input "Mentone"
select select "VIC"
type input "3194"
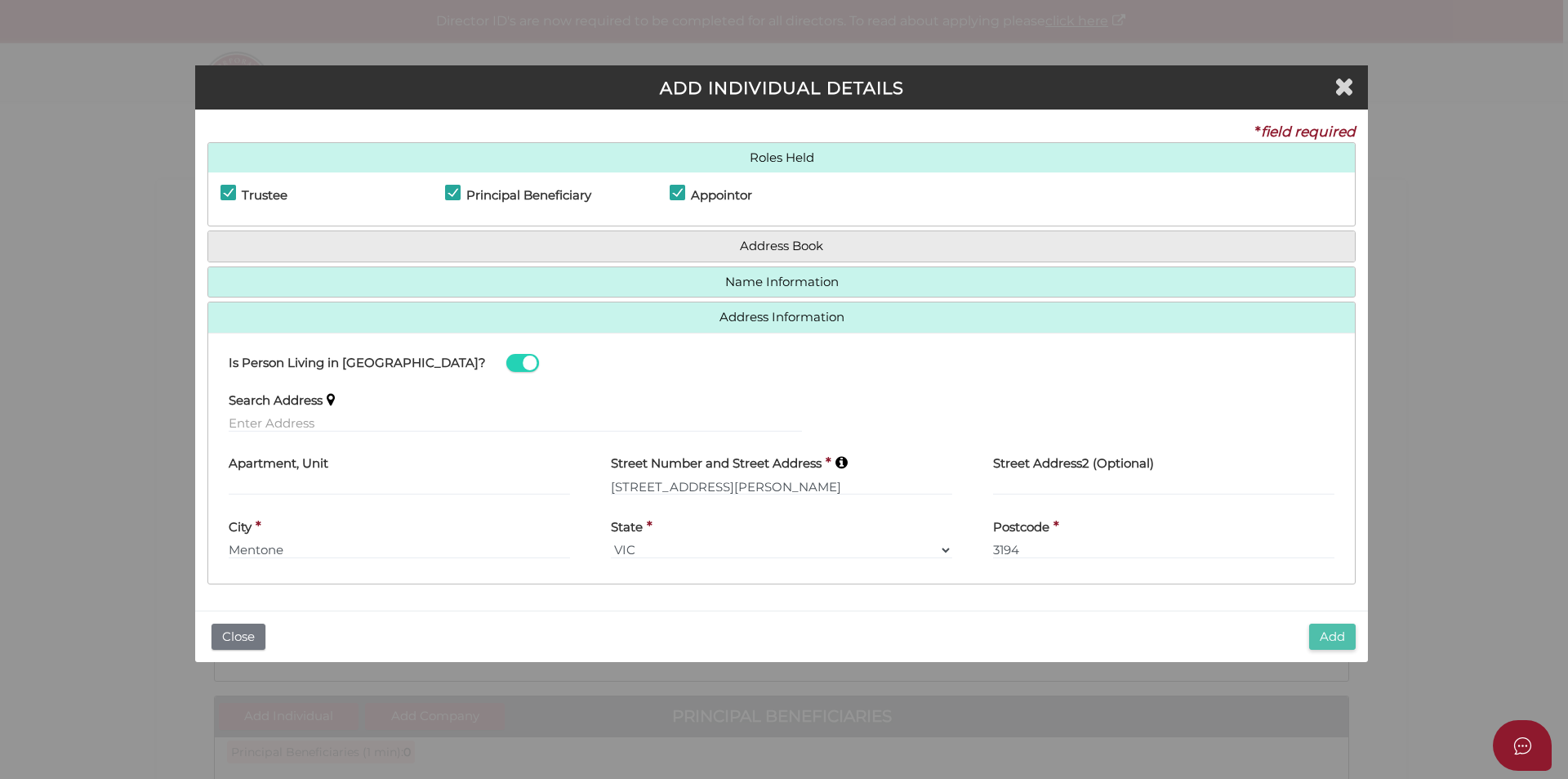
click at [1320, 636] on button "Add" at bounding box center [1332, 636] width 47 height 27
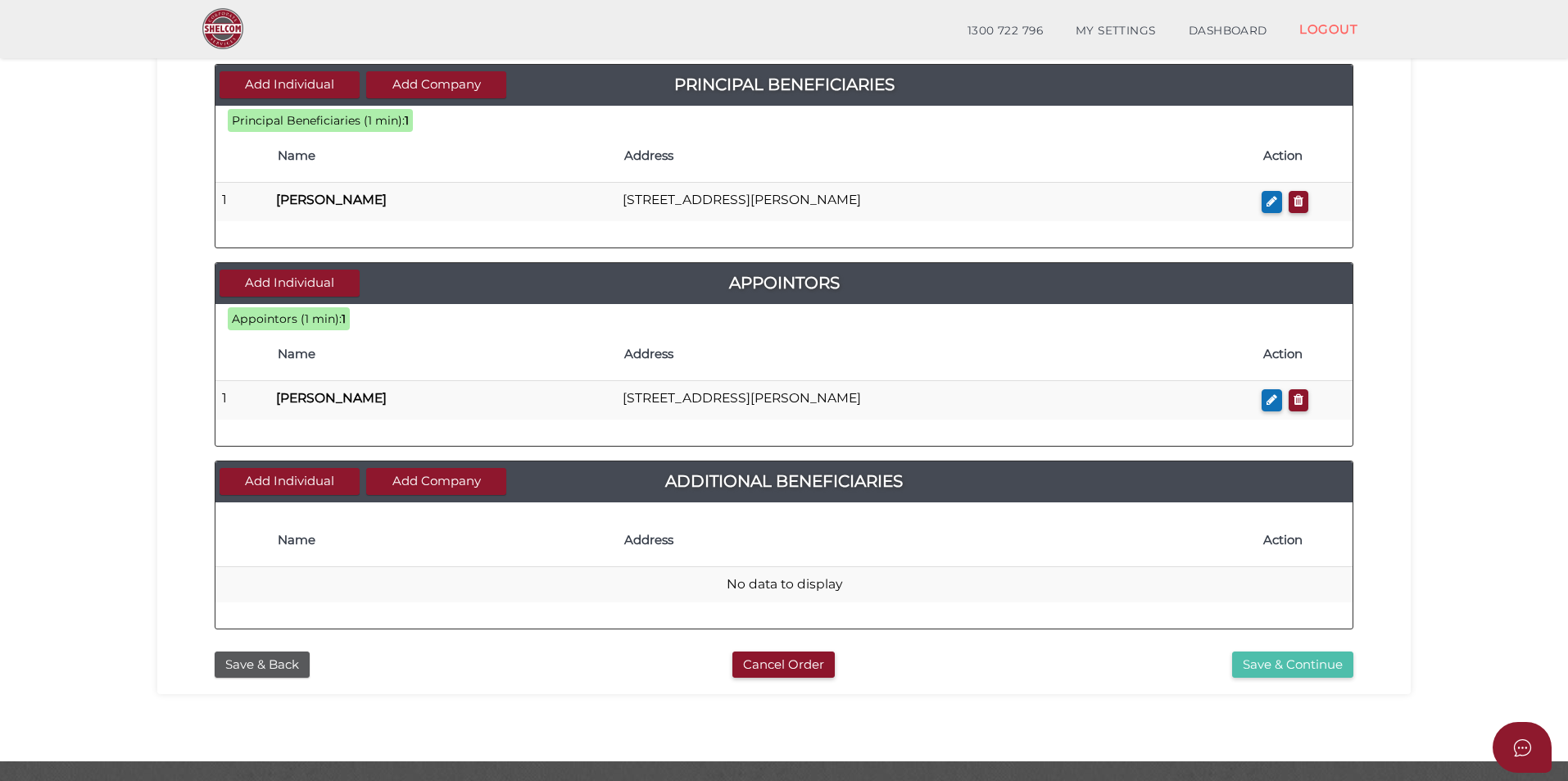
scroll to position [622, 0]
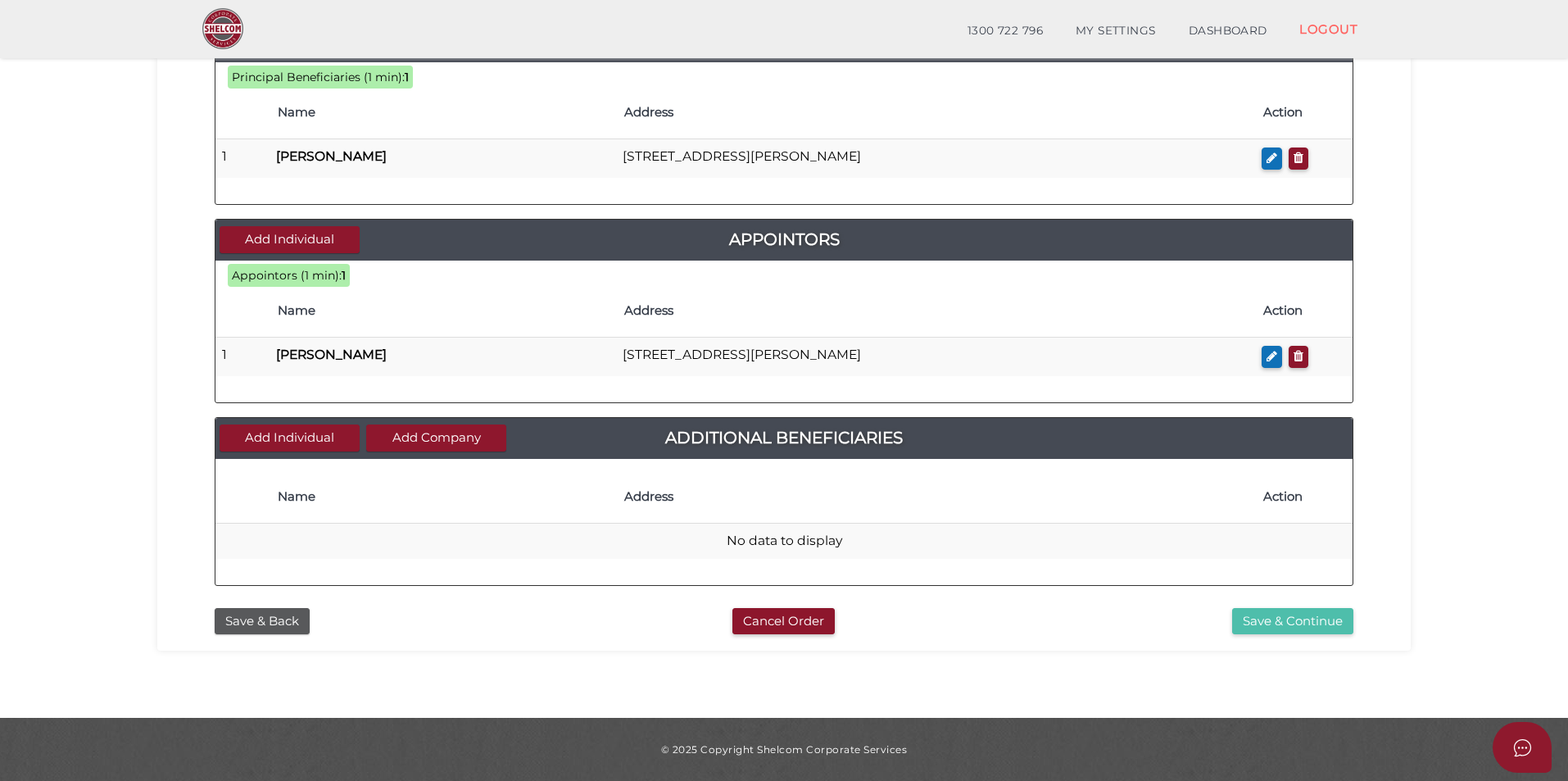
click at [1282, 617] on button "Save & Continue" at bounding box center [1293, 621] width 121 height 27
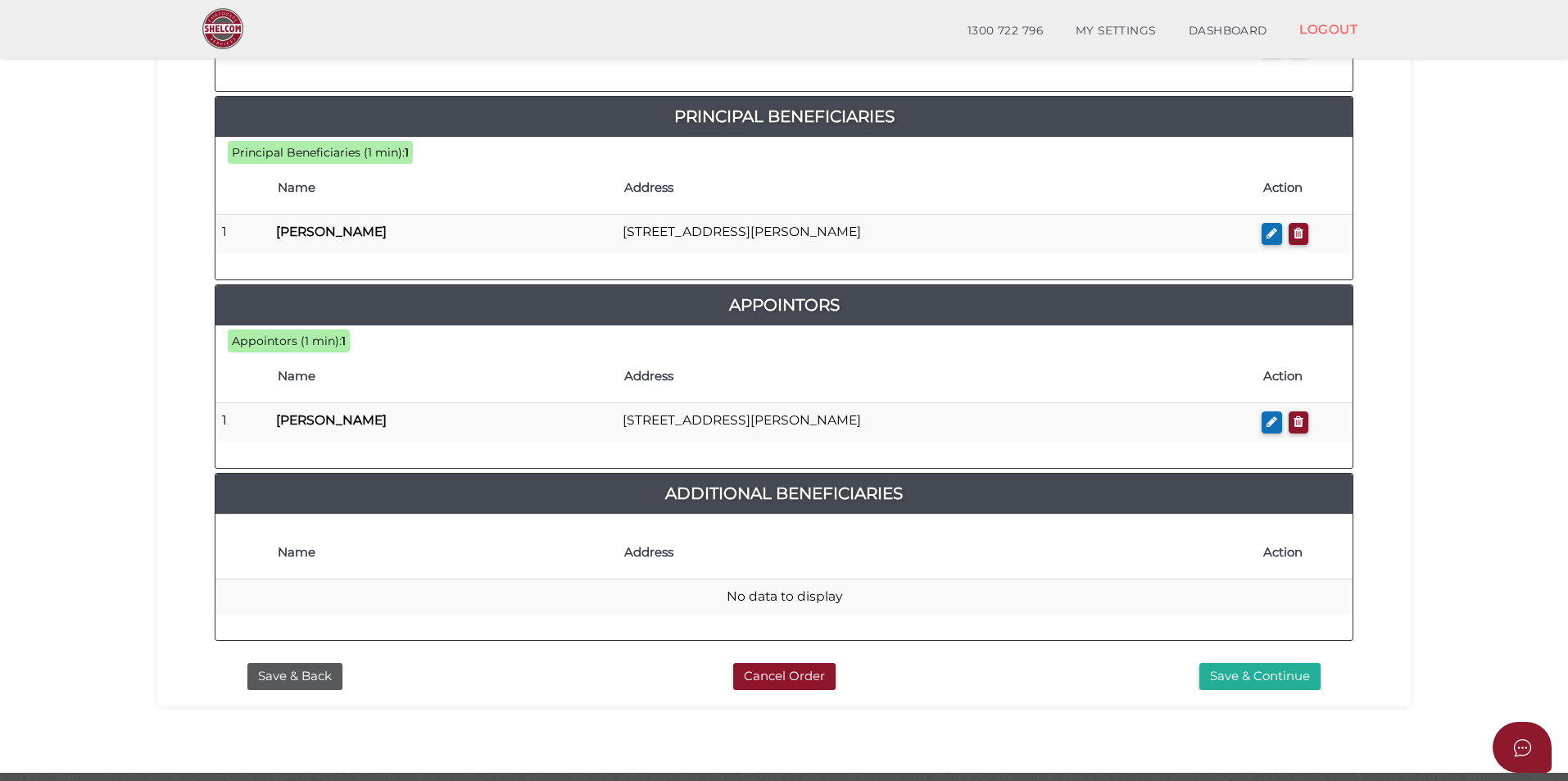
scroll to position [785, 0]
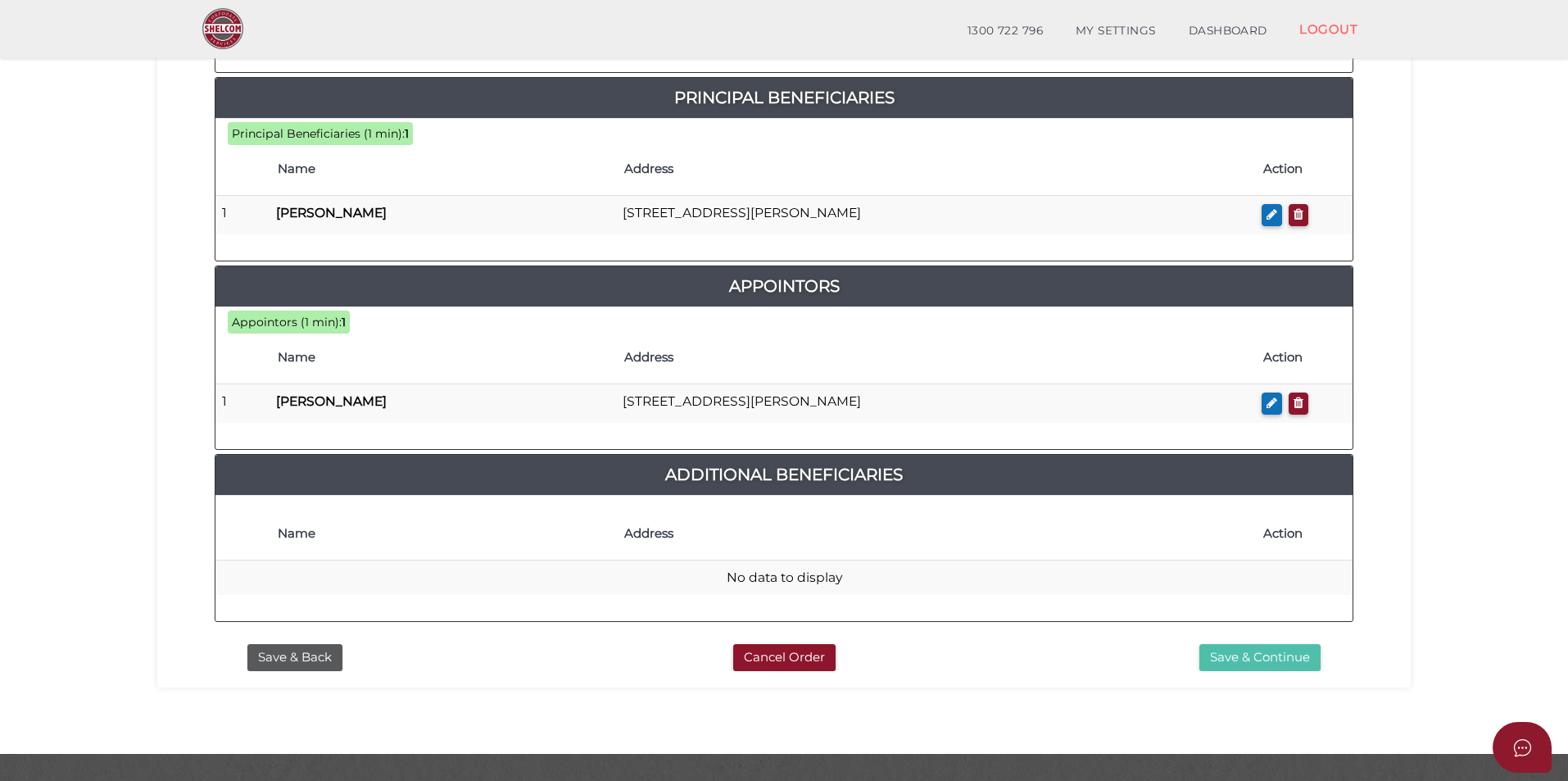
click at [1278, 644] on button "Save & Continue" at bounding box center [1260, 657] width 121 height 27
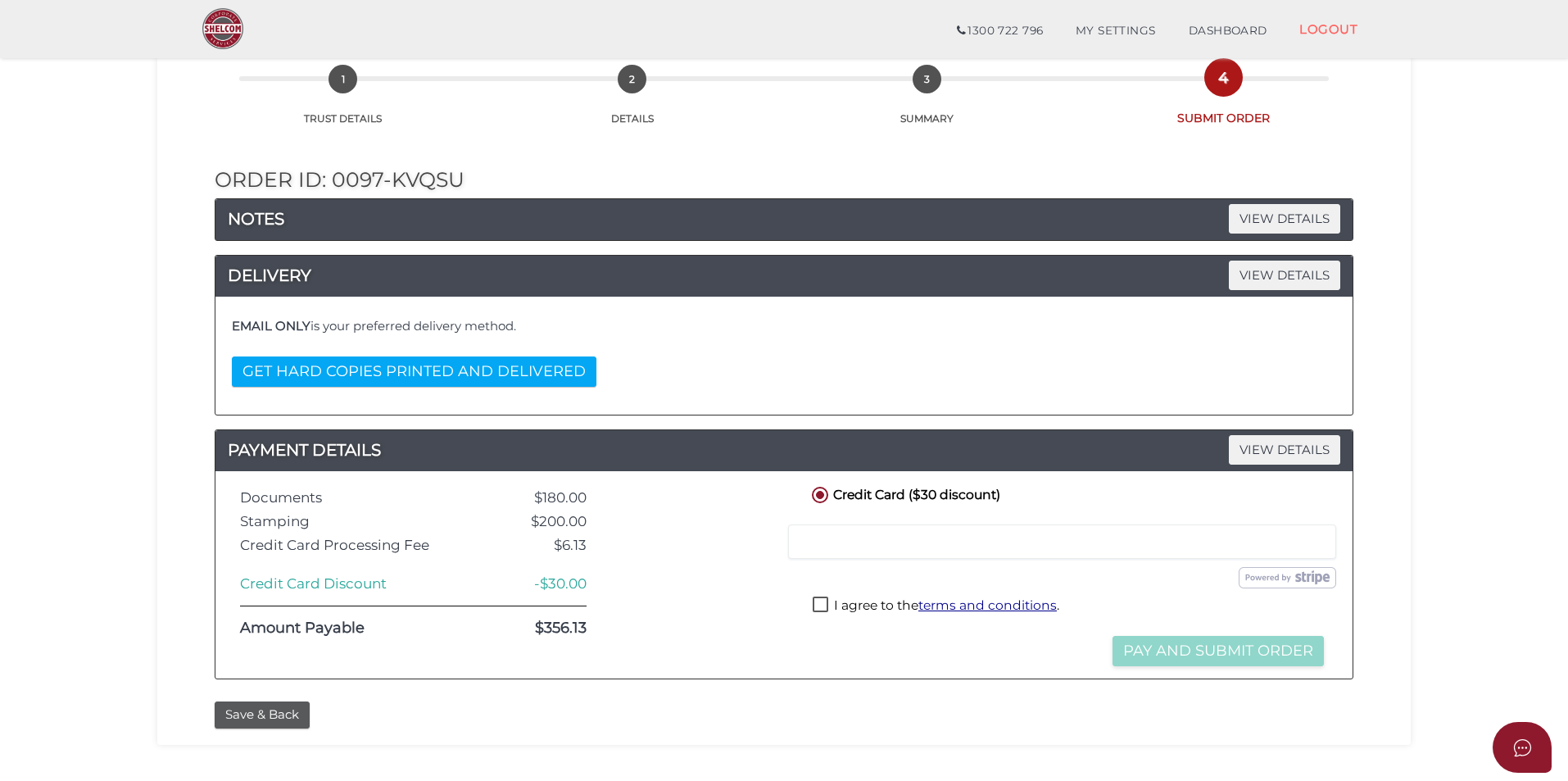
scroll to position [164, 0]
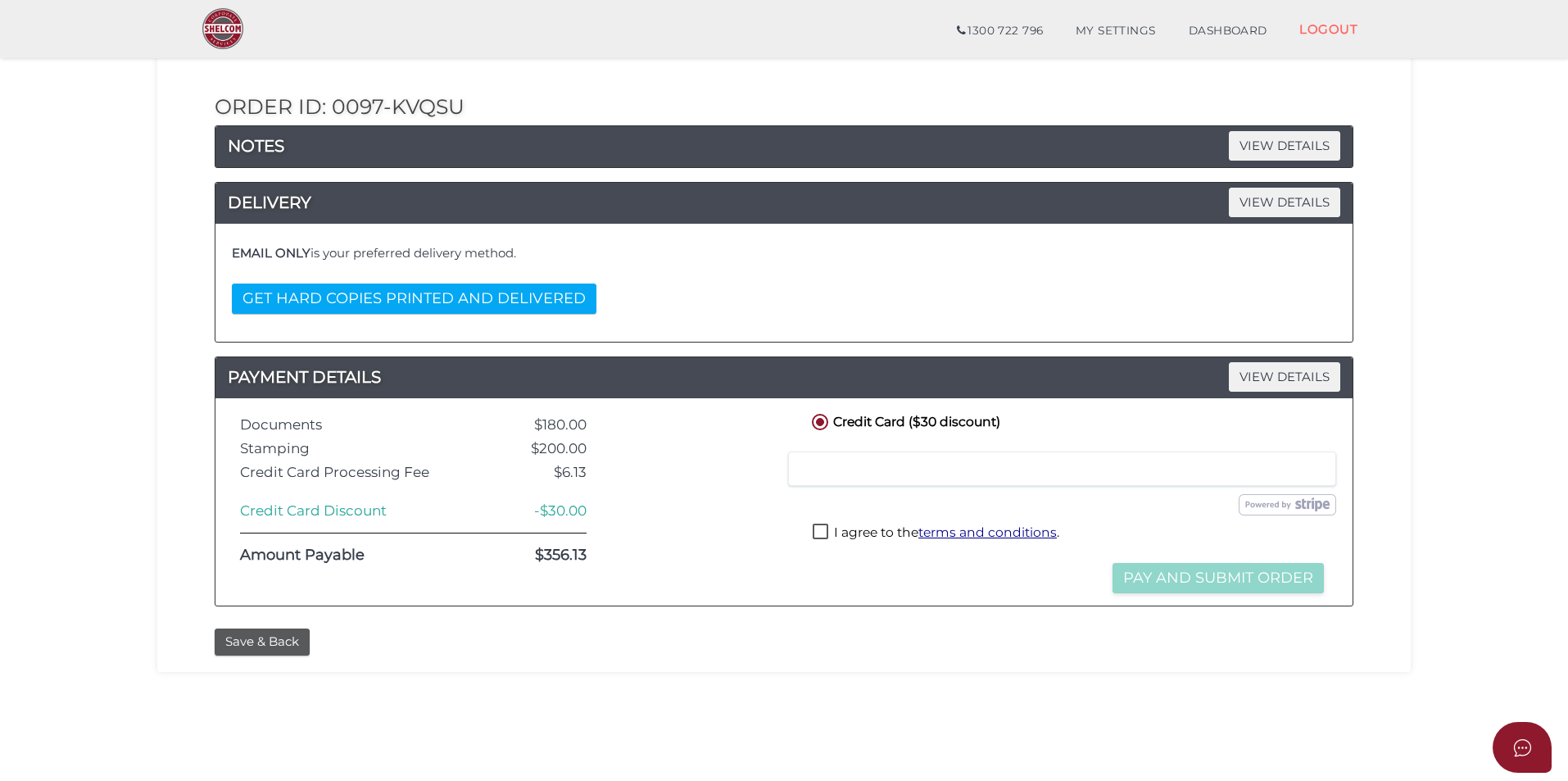
click at [825, 531] on label "I agree to the terms and conditions ." at bounding box center [936, 534] width 247 height 21
checkbox input "true"
click at [1170, 572] on button "Pay and Submit Order" at bounding box center [1218, 578] width 211 height 30
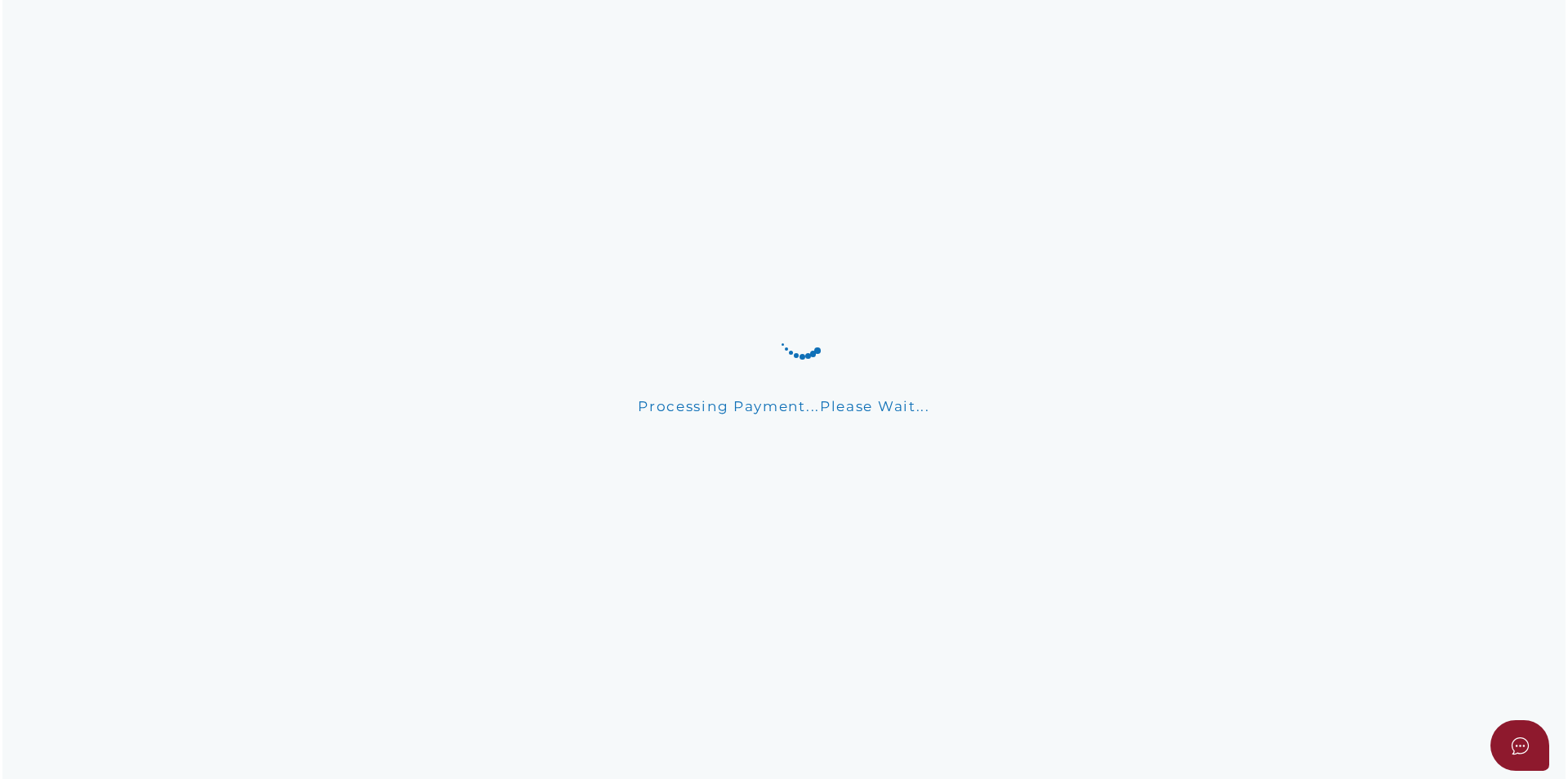
scroll to position [0, 0]
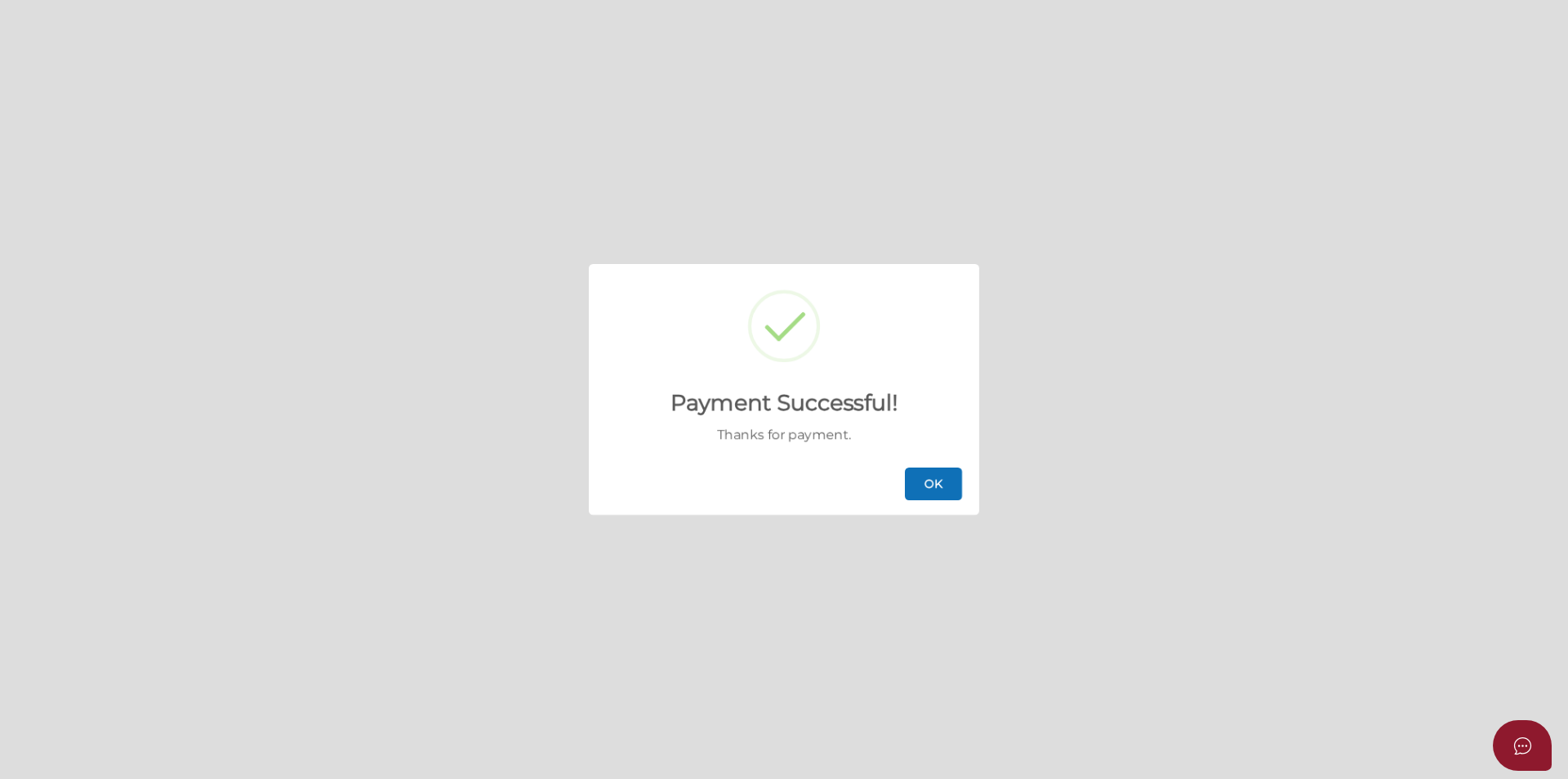
click at [936, 481] on button "OK" at bounding box center [934, 484] width 57 height 33
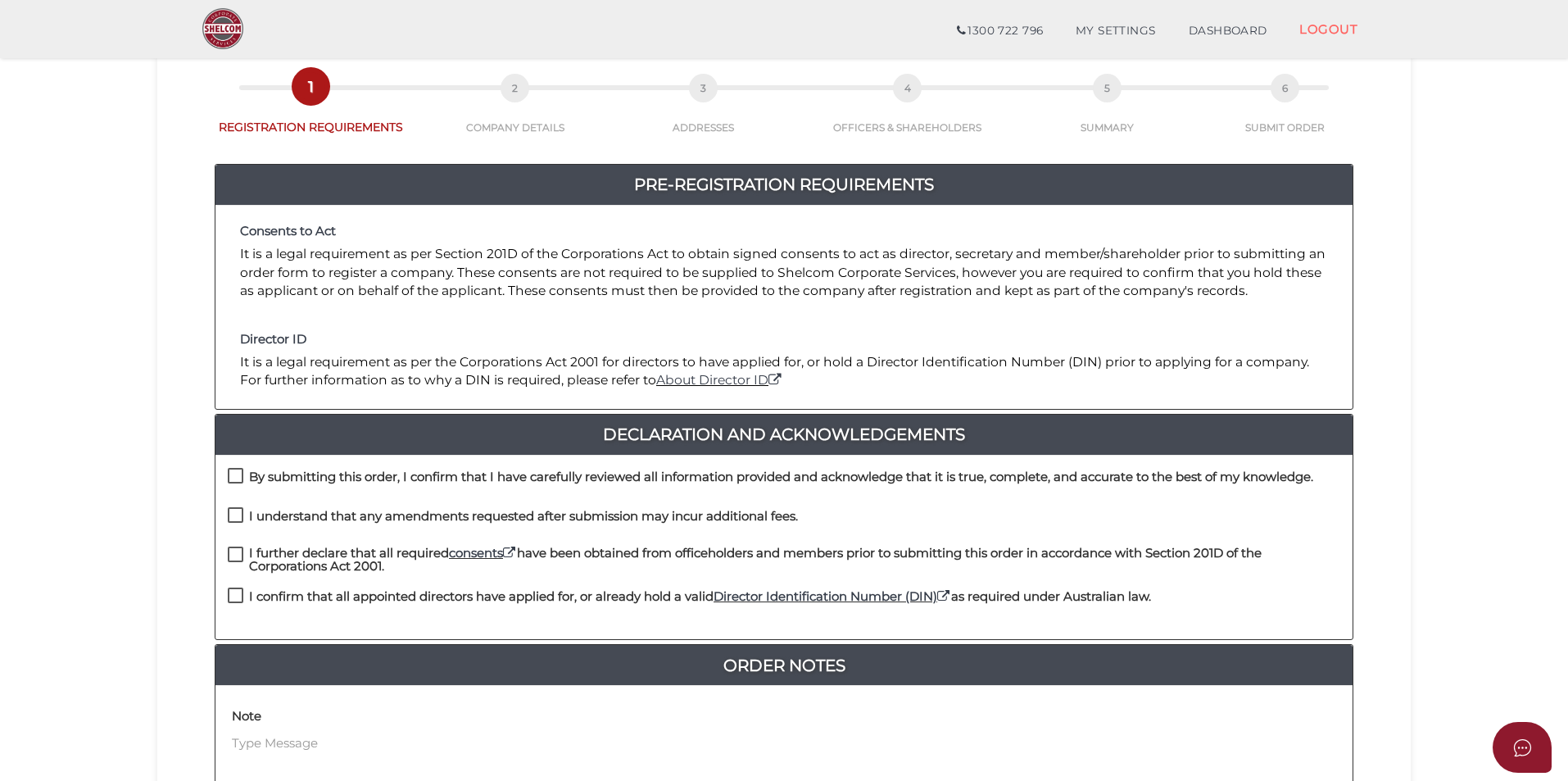
scroll to position [164, 0]
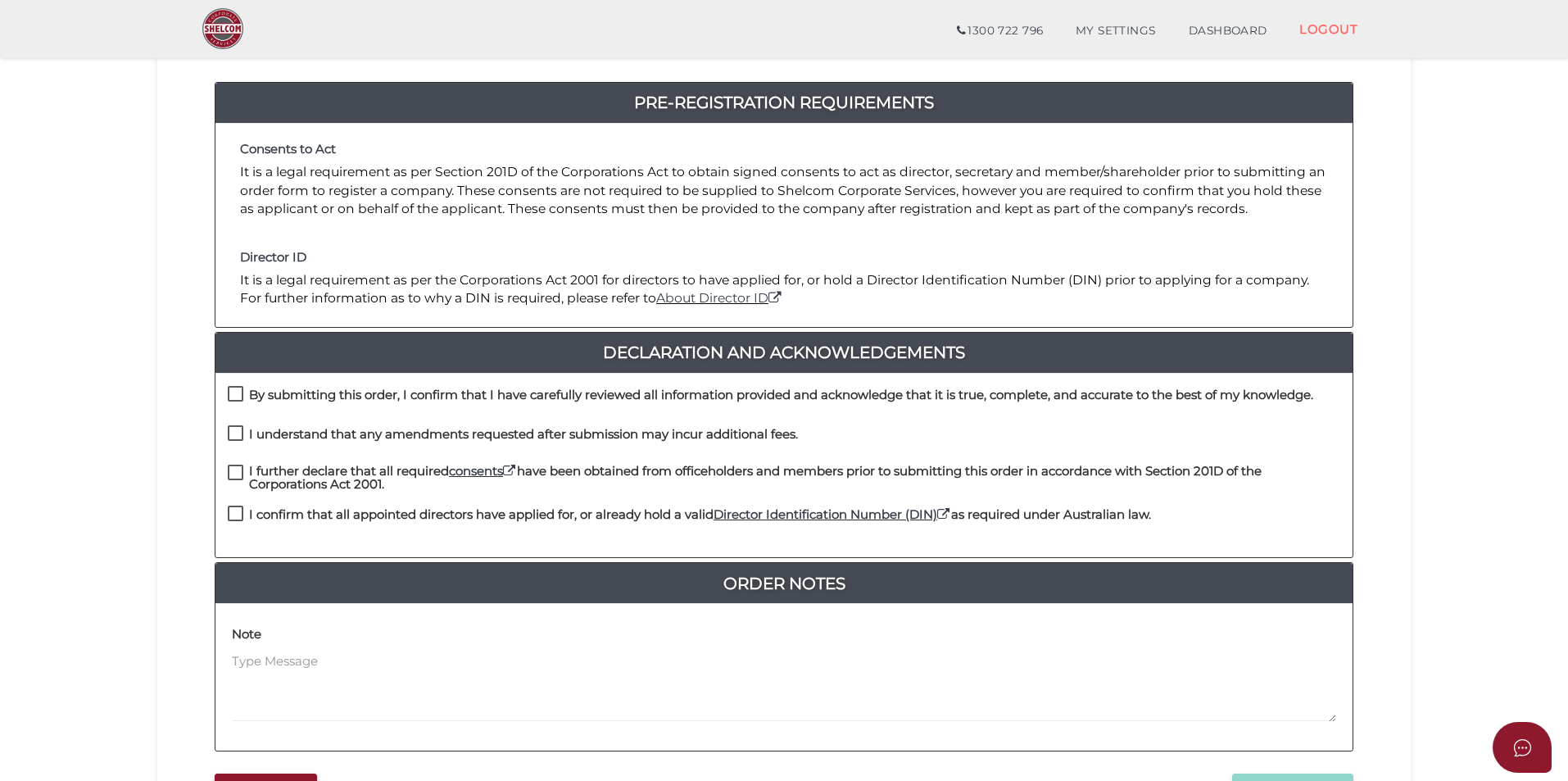
click at [235, 395] on label "By submitting this order, I confirm that I have carefully reviewed all informat…" at bounding box center [770, 398] width 1085 height 21
checkbox input "true"
click at [231, 433] on label "I understand that any amendments requested after submission may incur additiona…" at bounding box center [512, 437] width 570 height 21
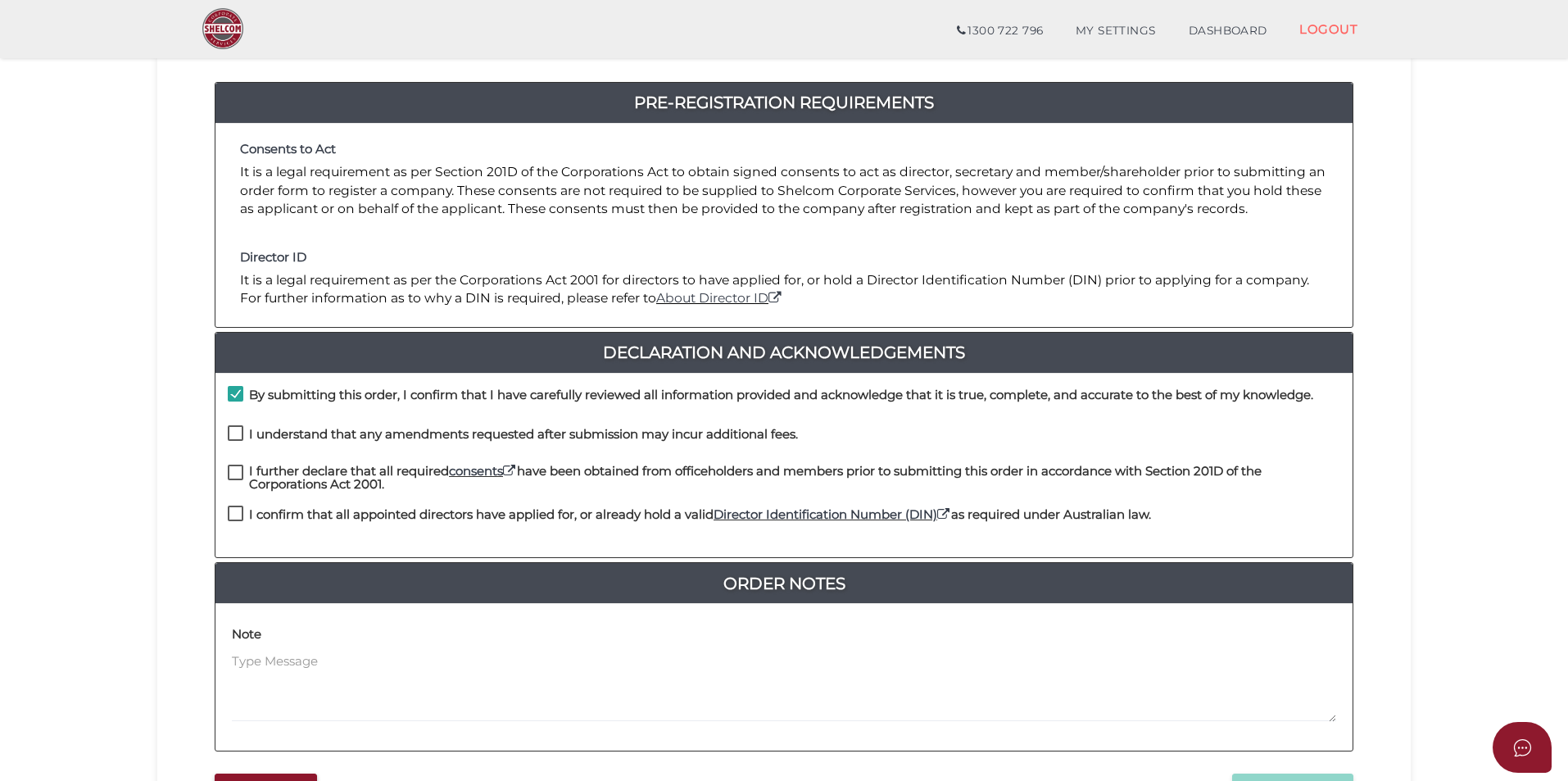
checkbox input "true"
click at [238, 469] on label "I further declare that all required consents have been obtained from officehold…" at bounding box center [784, 474] width 1112 height 21
checkbox input "true"
click at [238, 516] on label "I confirm that all appointed directors have applied for, or already hold a vali…" at bounding box center [689, 518] width 923 height 21
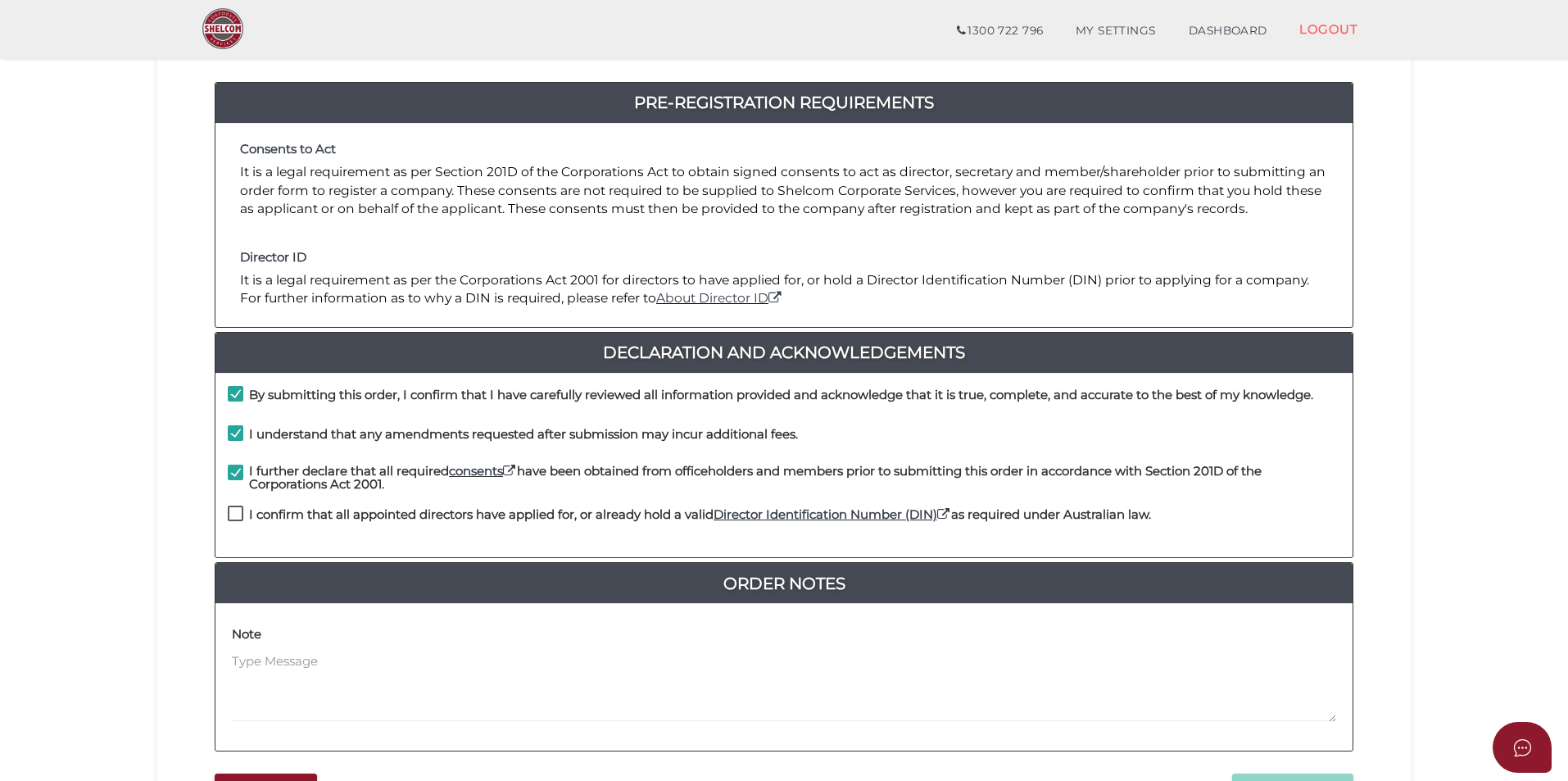
checkbox input "true"
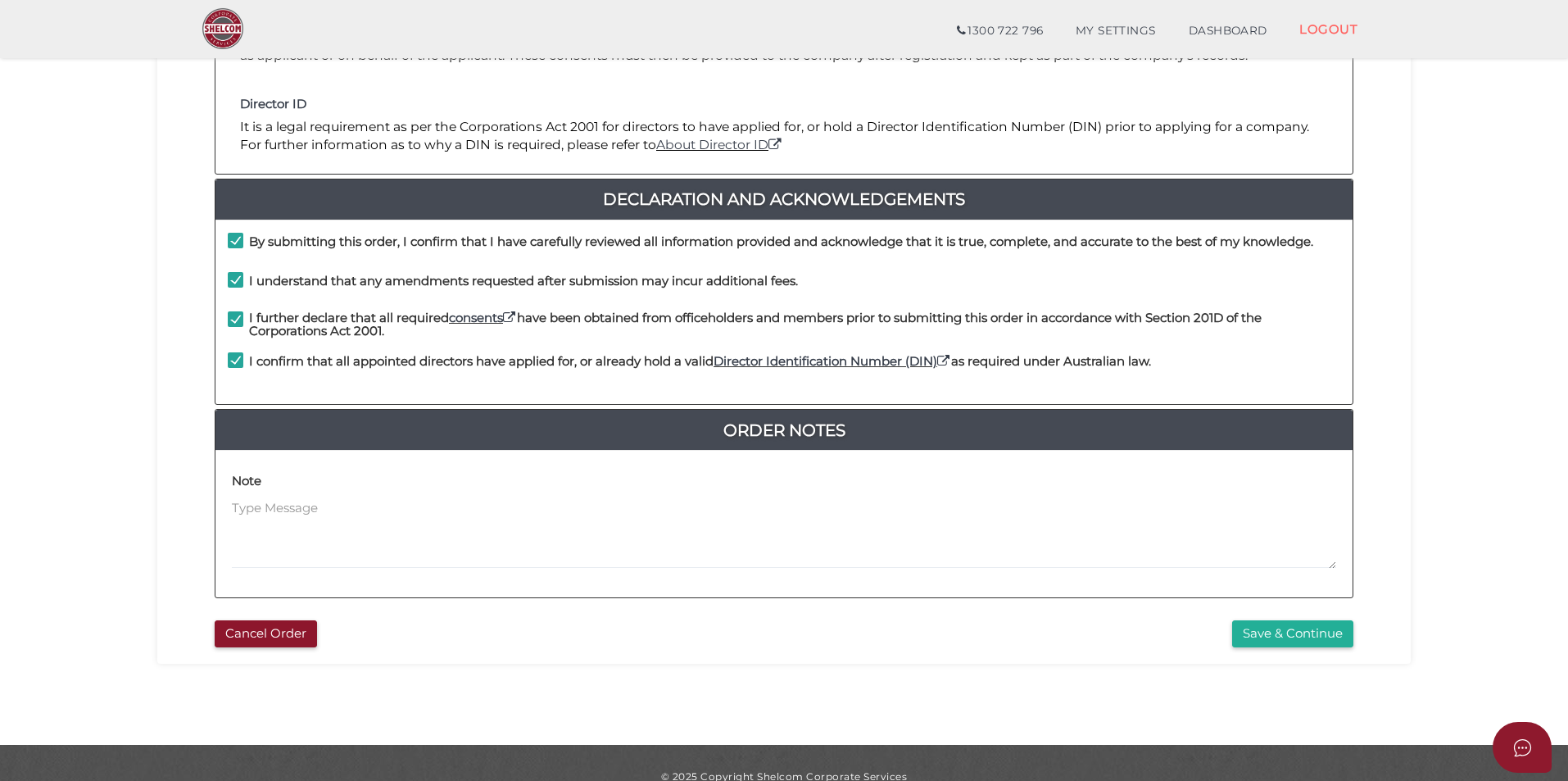
scroll to position [344, 0]
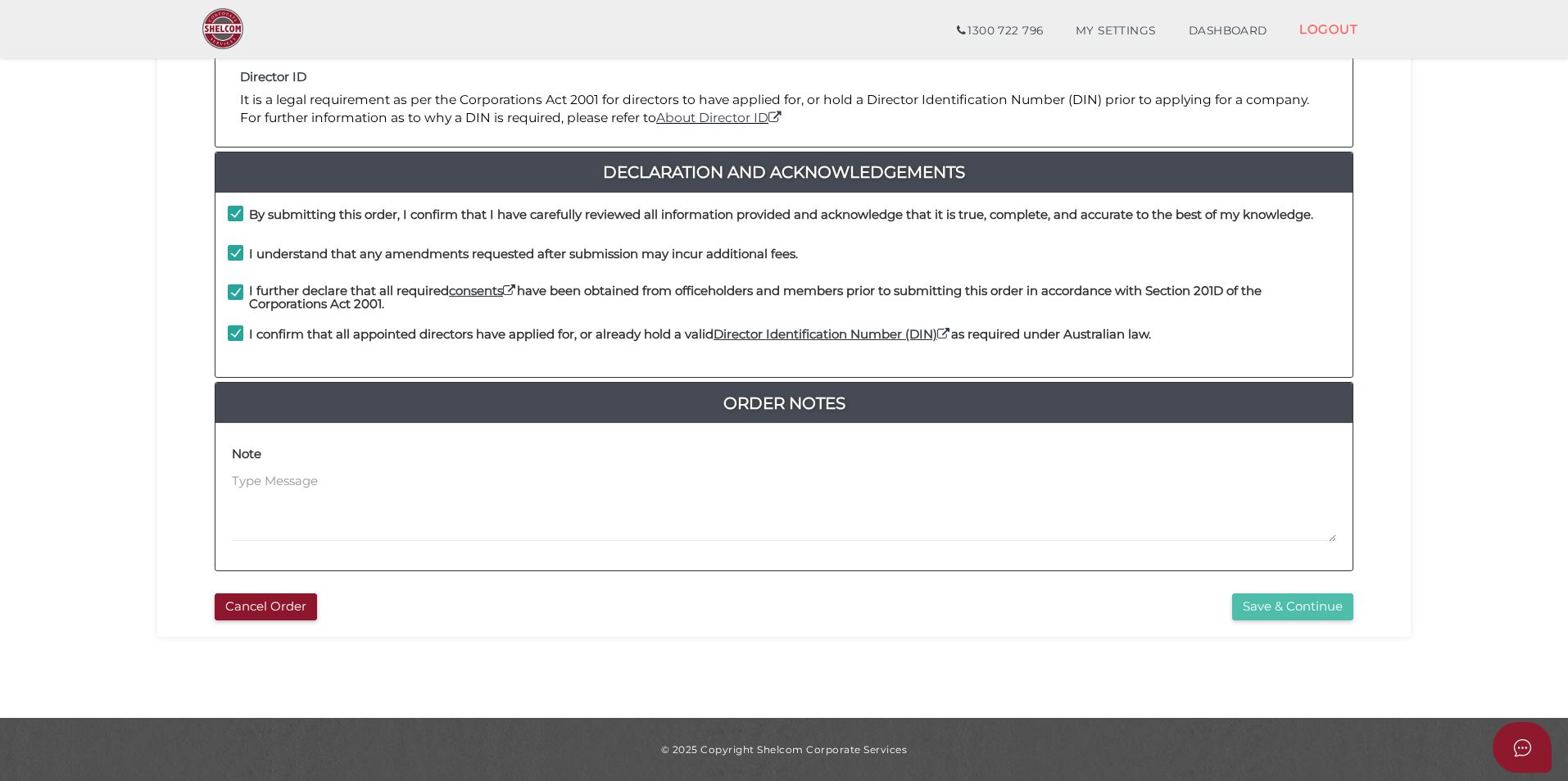
click at [1319, 603] on button "Save & Continue" at bounding box center [1293, 606] width 121 height 27
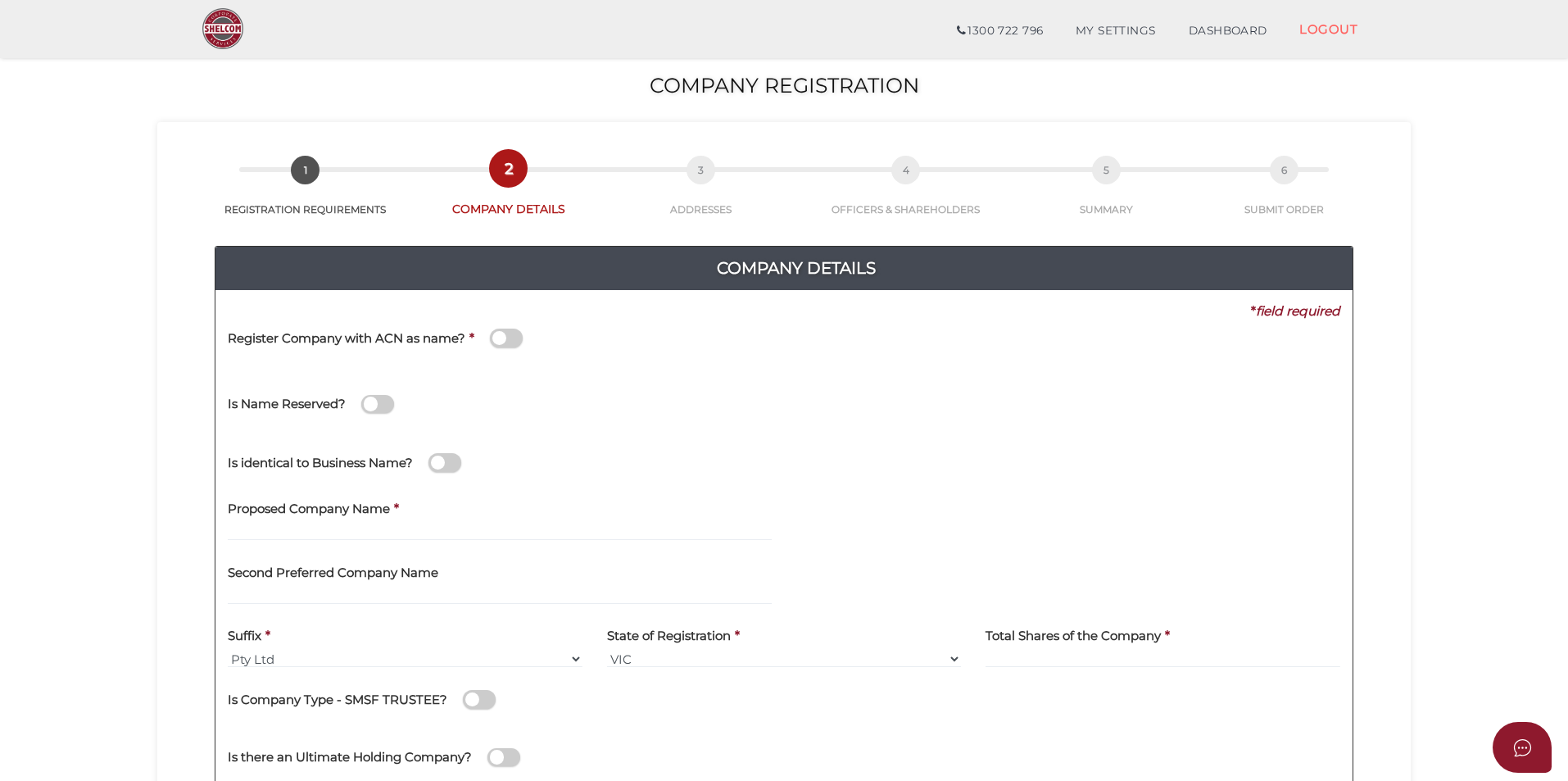
scroll to position [82, 0]
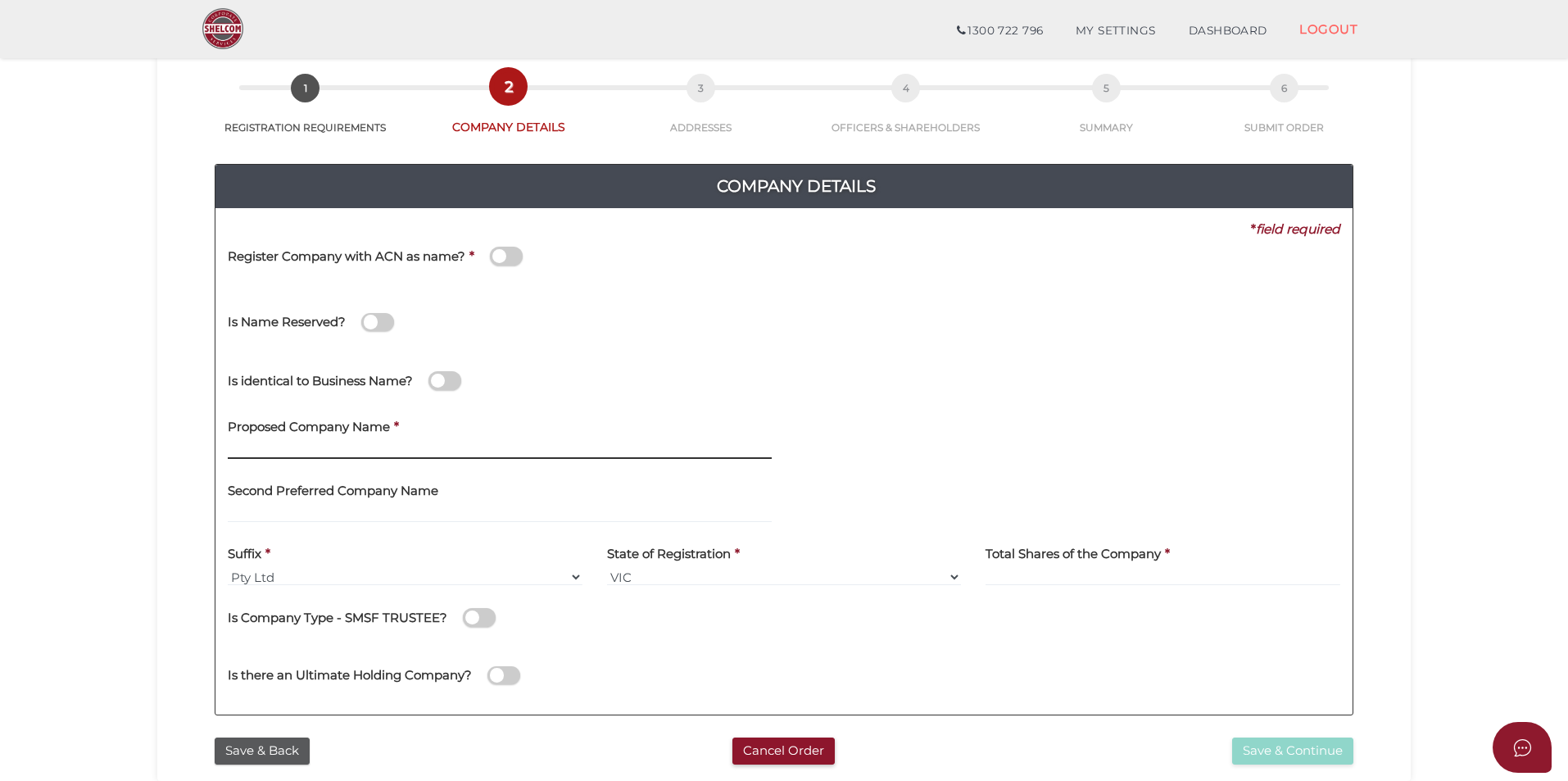
click at [355, 454] on input "text" at bounding box center [500, 450] width 544 height 18
type input "TMA Maintenance Australia"
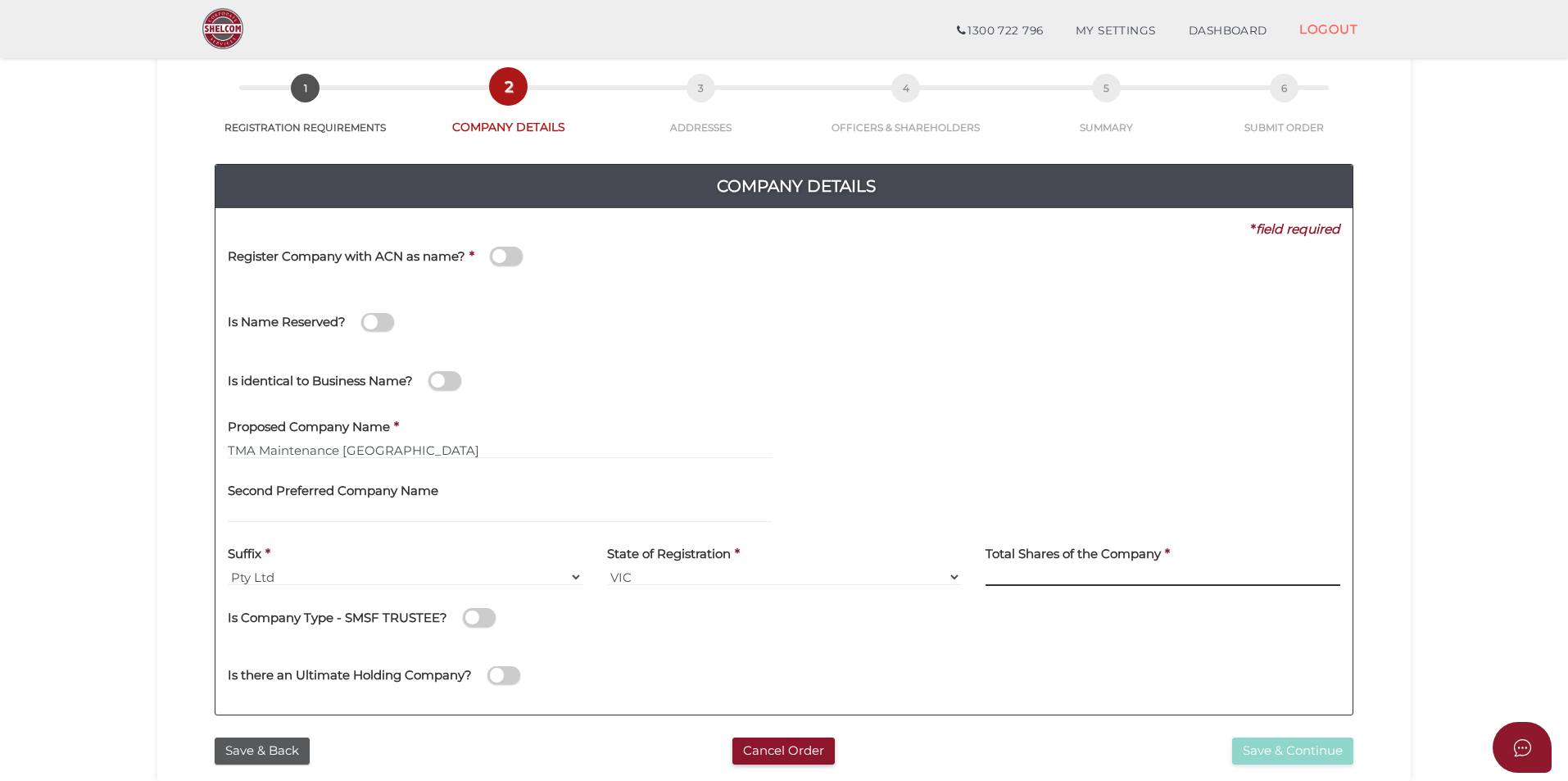
click at [1015, 577] on input at bounding box center [1163, 576] width 354 height 18
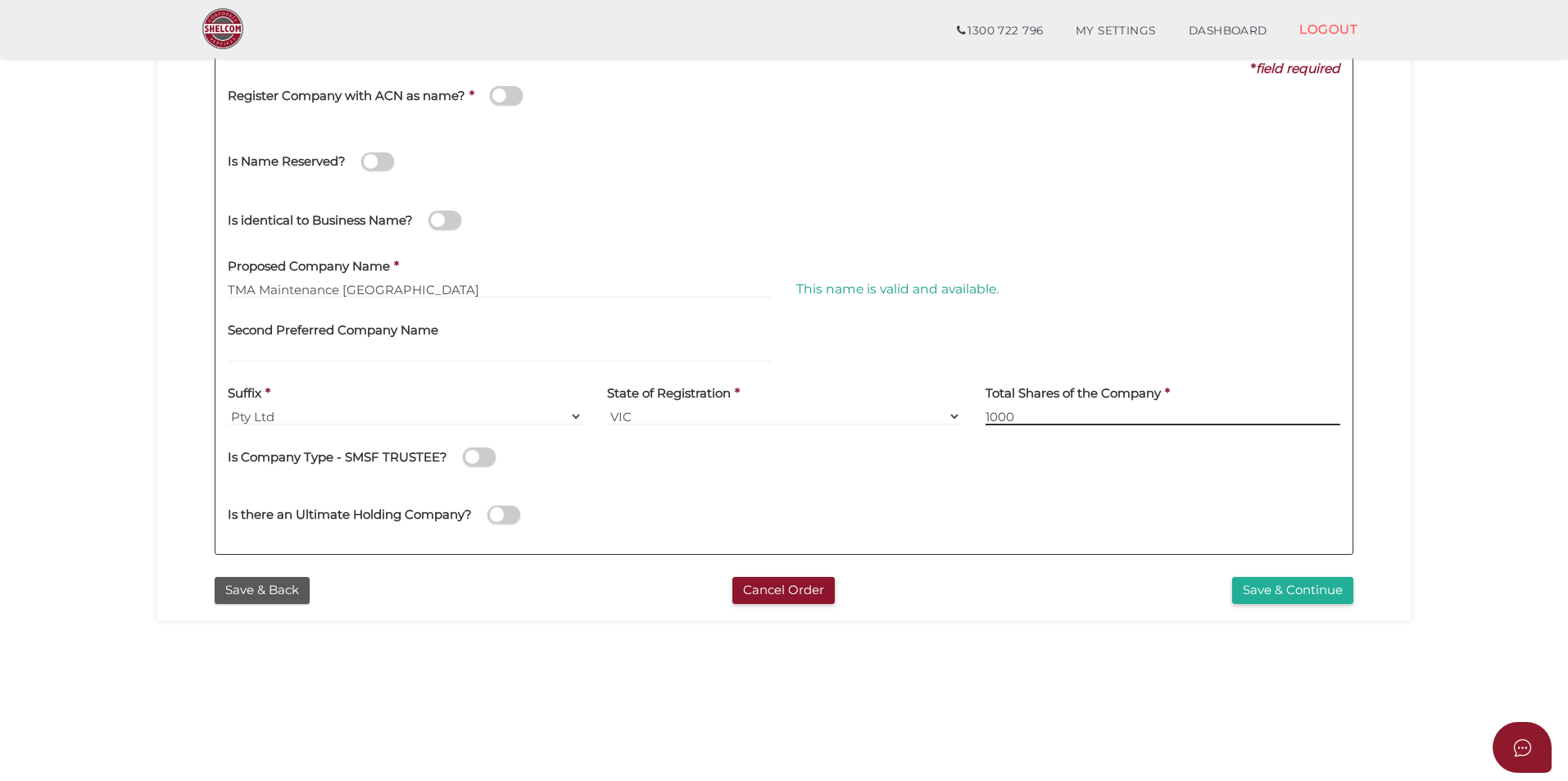
scroll to position [246, 0]
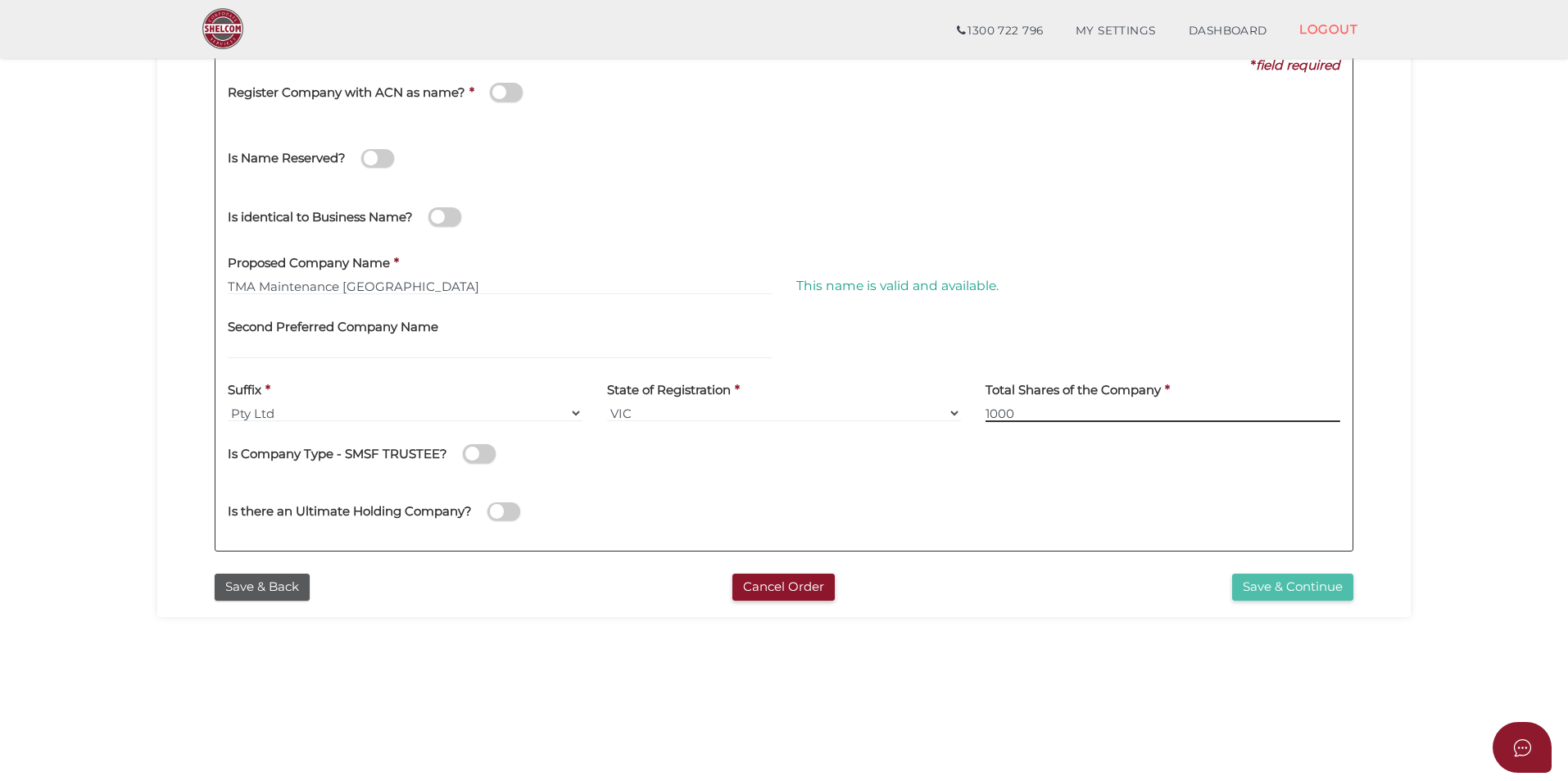
type input "1000"
click at [1269, 589] on button "Save & Continue" at bounding box center [1293, 586] width 121 height 27
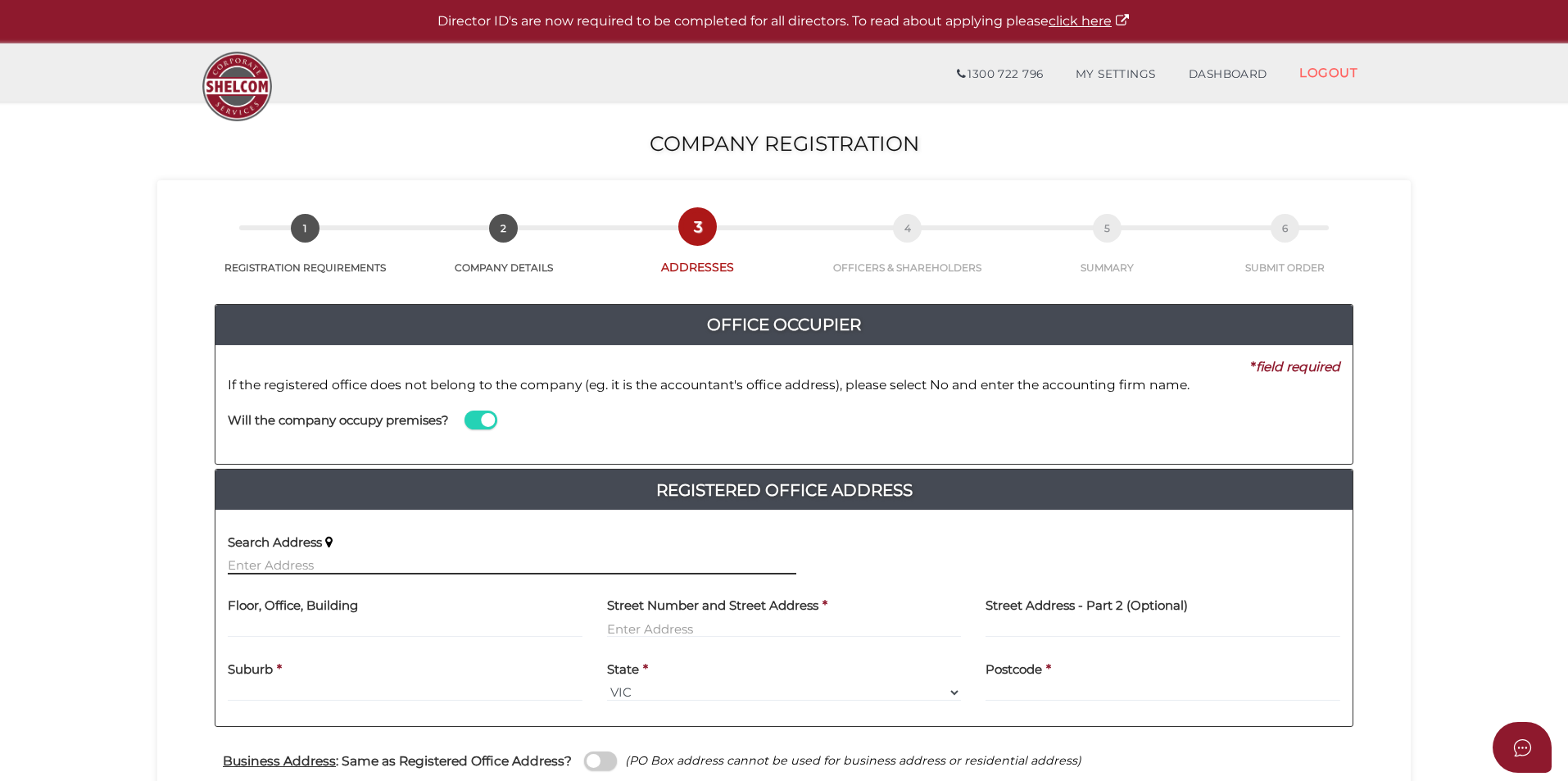
click at [296, 561] on input "text" at bounding box center [511, 566] width 568 height 18
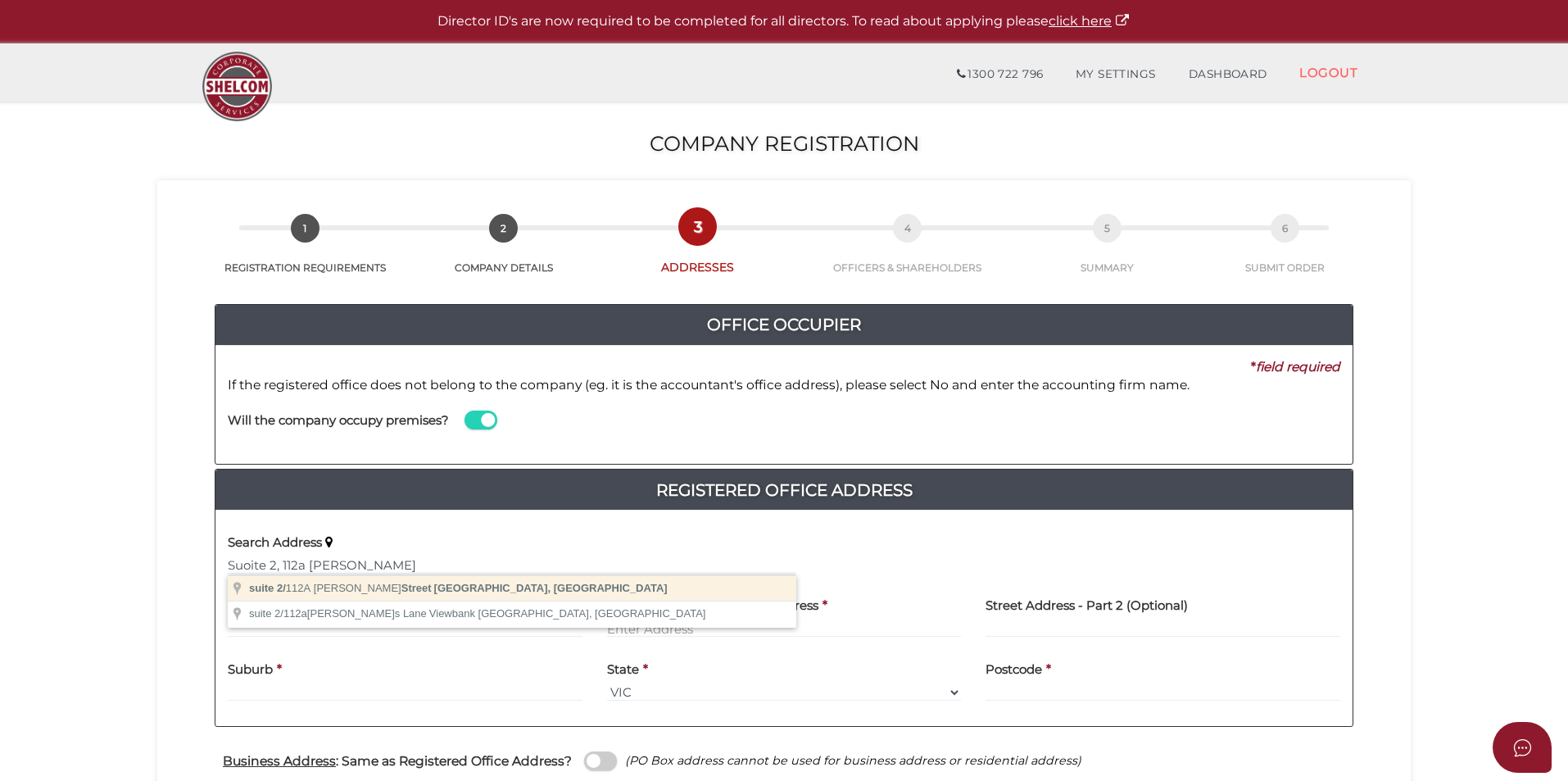
type input "suite [STREET_ADDRESS][PERSON_NAME]"
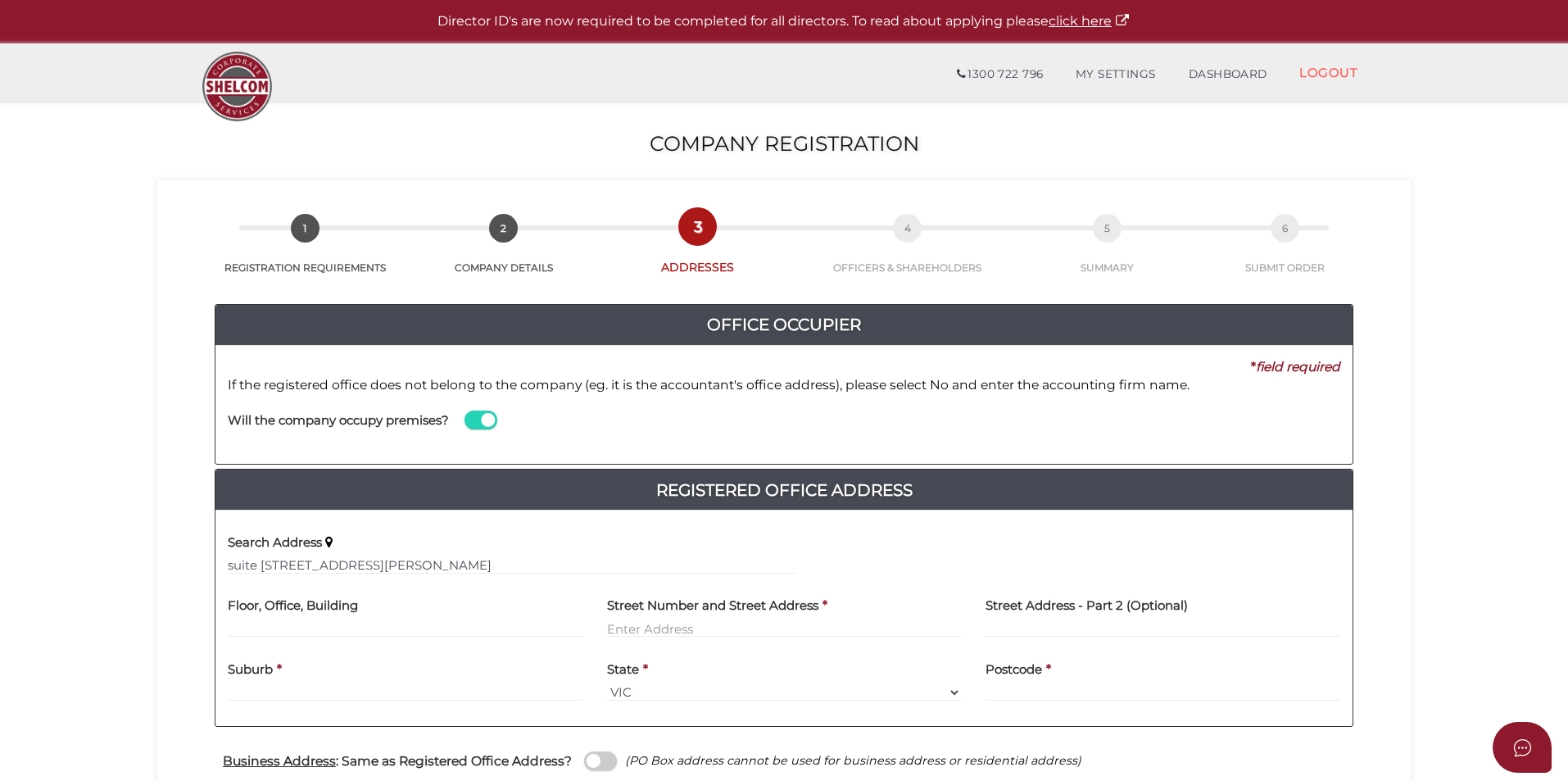
type input "suite 2"
type input "[STREET_ADDRESS][PERSON_NAME]"
type input "[GEOGRAPHIC_DATA]"
select select "VIC"
type input "3186"
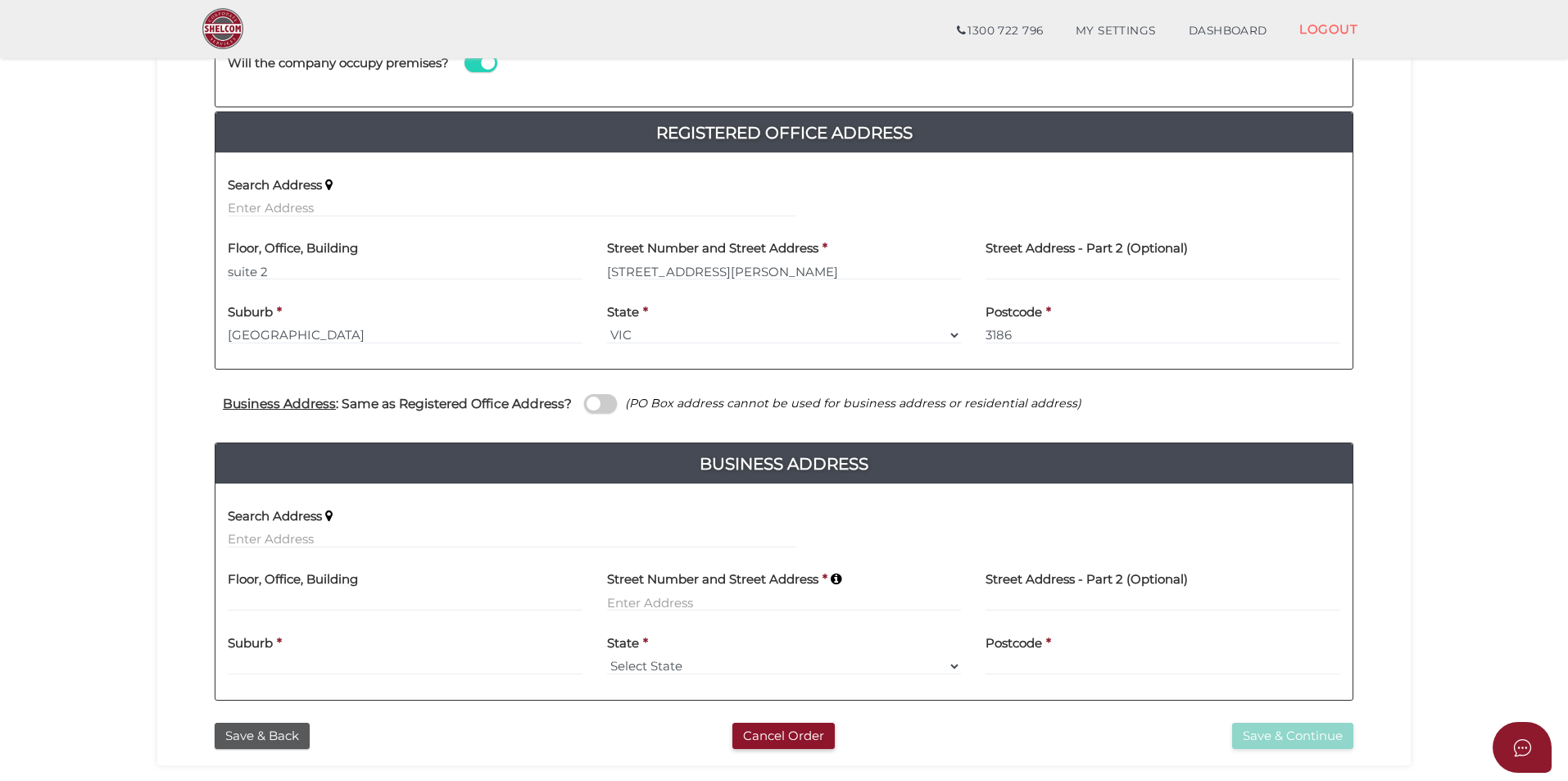
scroll to position [328, 0]
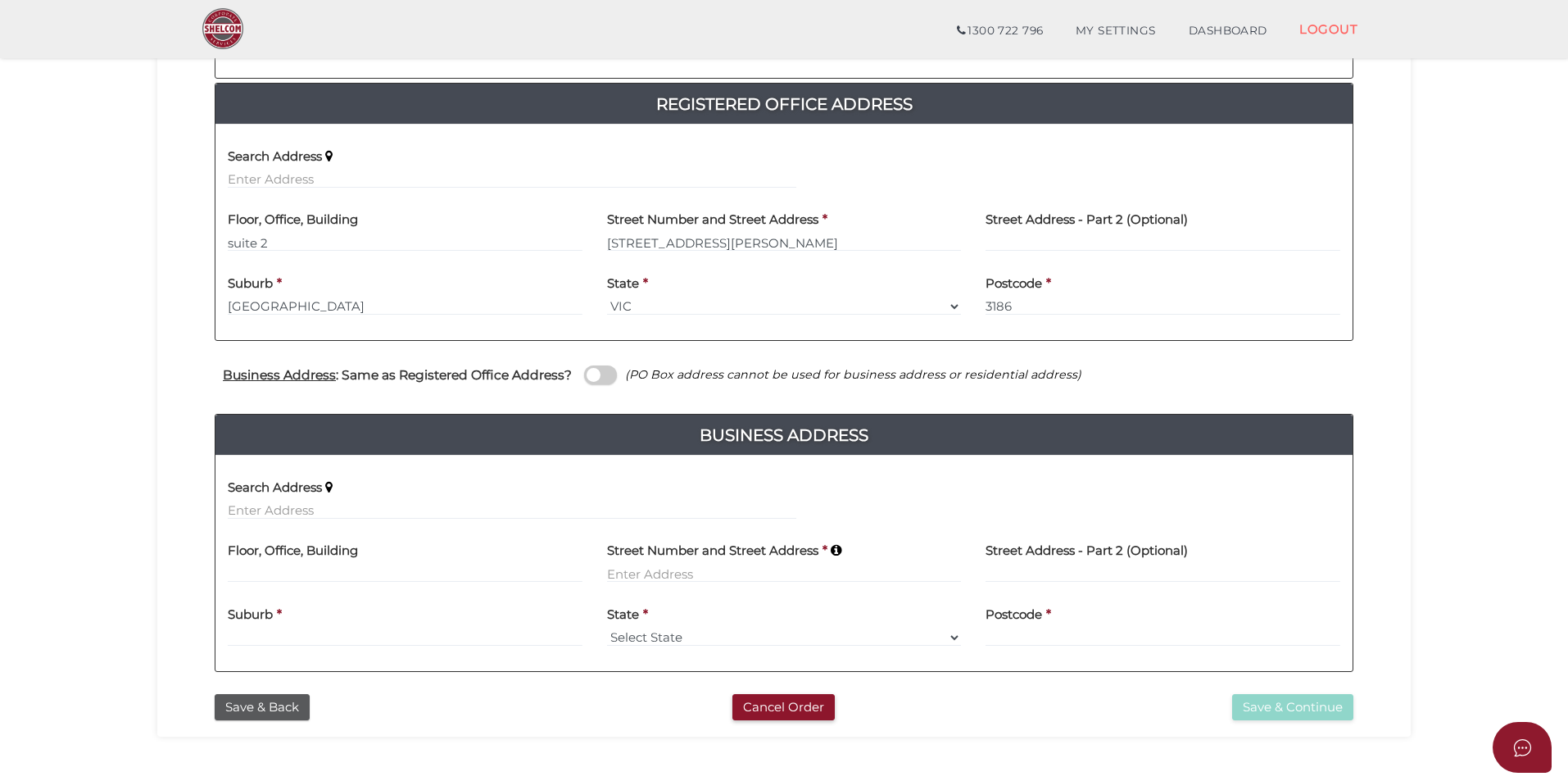
click at [604, 371] on span at bounding box center [600, 374] width 33 height 19
click at [0, 0] on input "checkbox" at bounding box center [0, 0] width 0 height 0
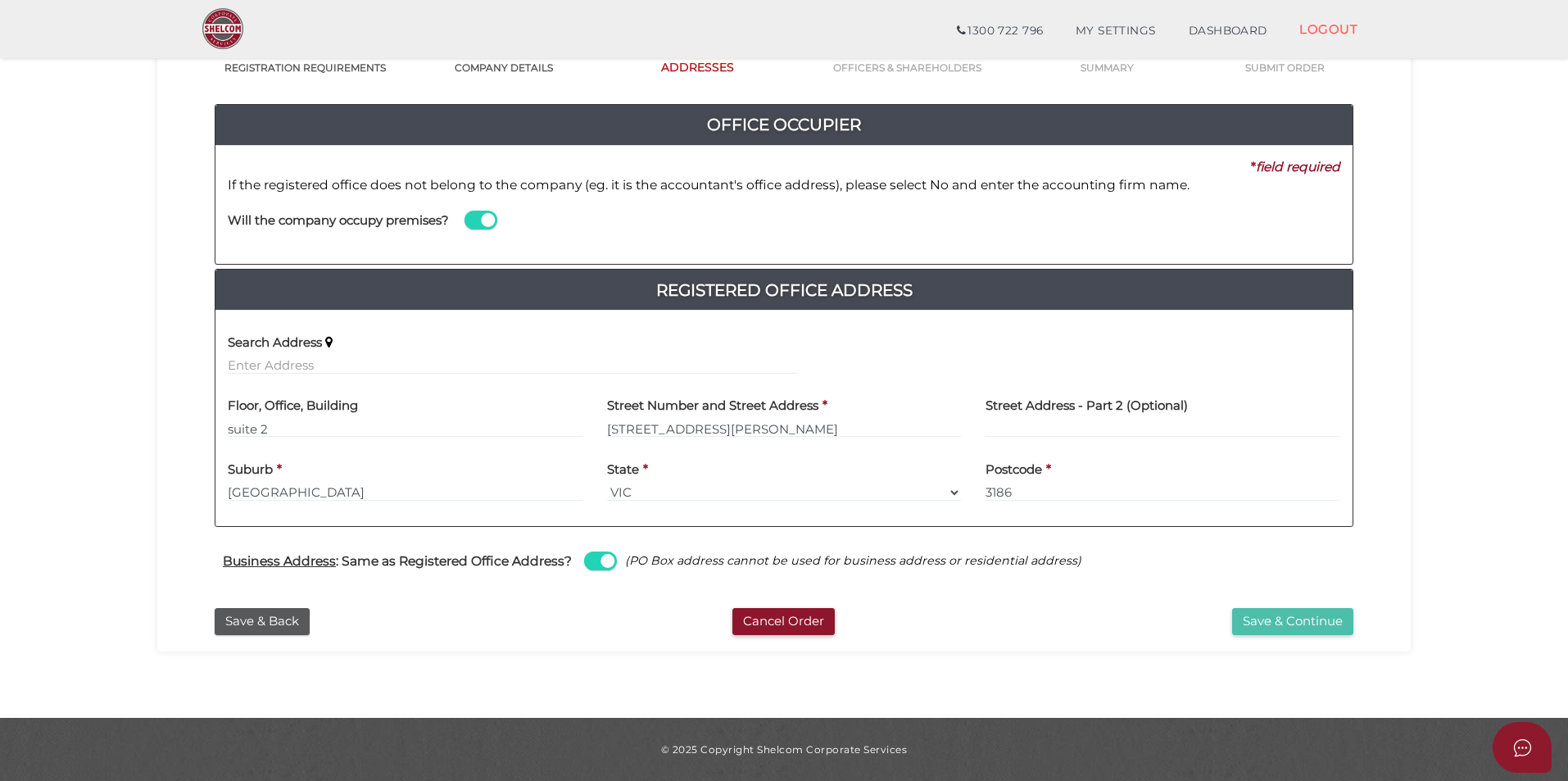
click at [1296, 615] on button "Save & Continue" at bounding box center [1293, 621] width 121 height 27
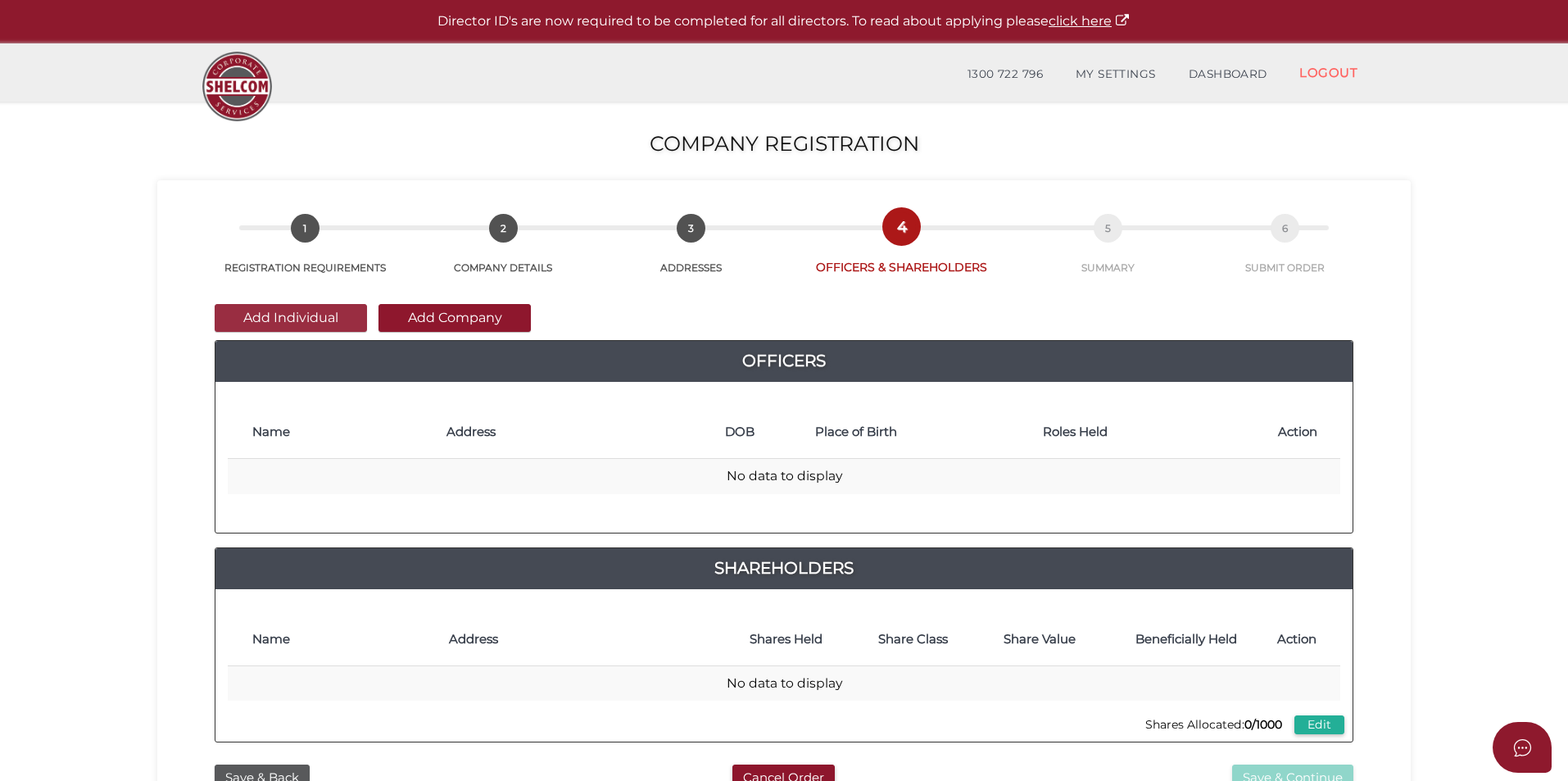
click at [308, 319] on button "Add Individual" at bounding box center [290, 318] width 152 height 28
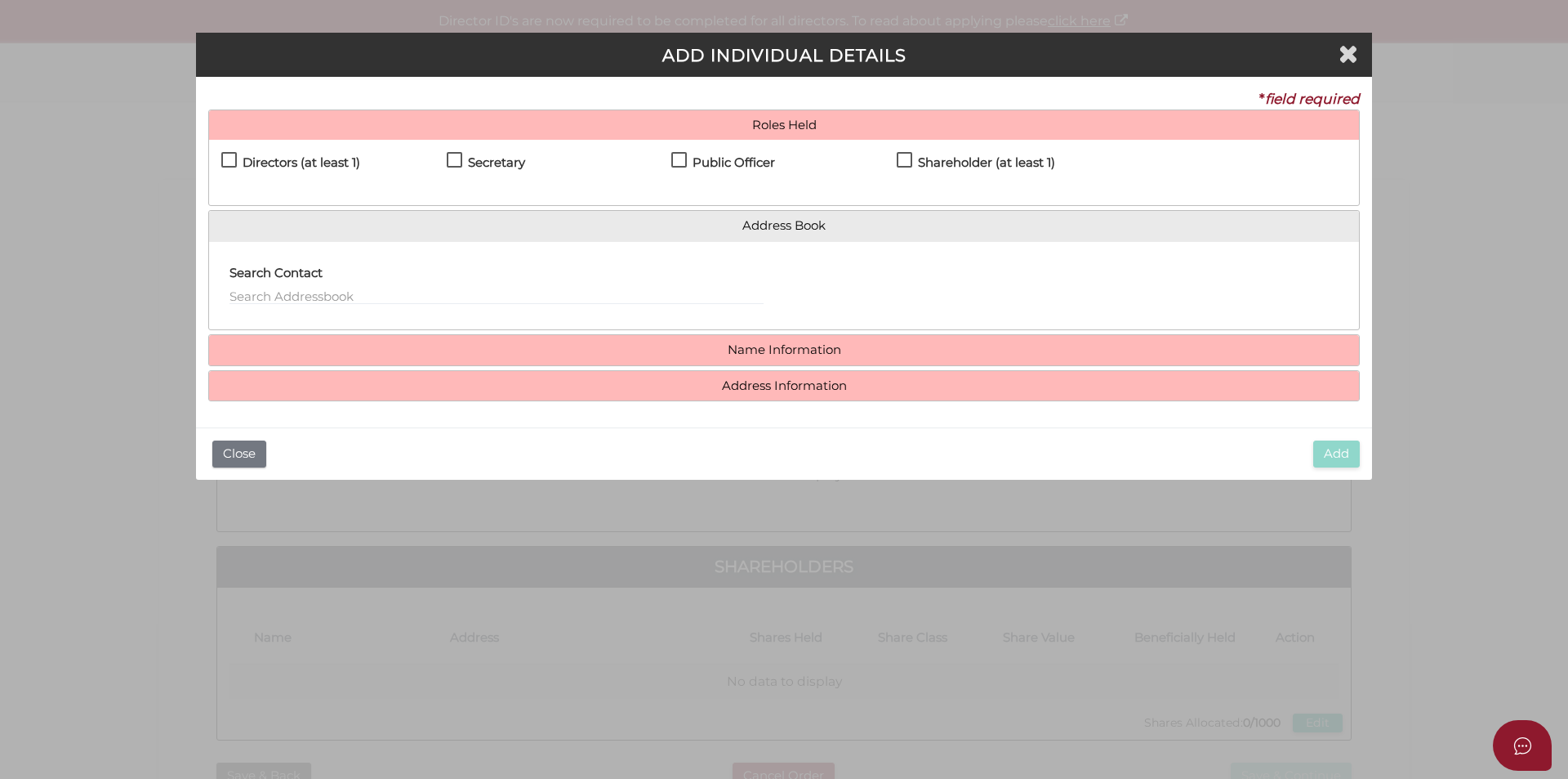
click at [236, 156] on label "Directors (at least 1)" at bounding box center [290, 166] width 139 height 20
checkbox input "true"
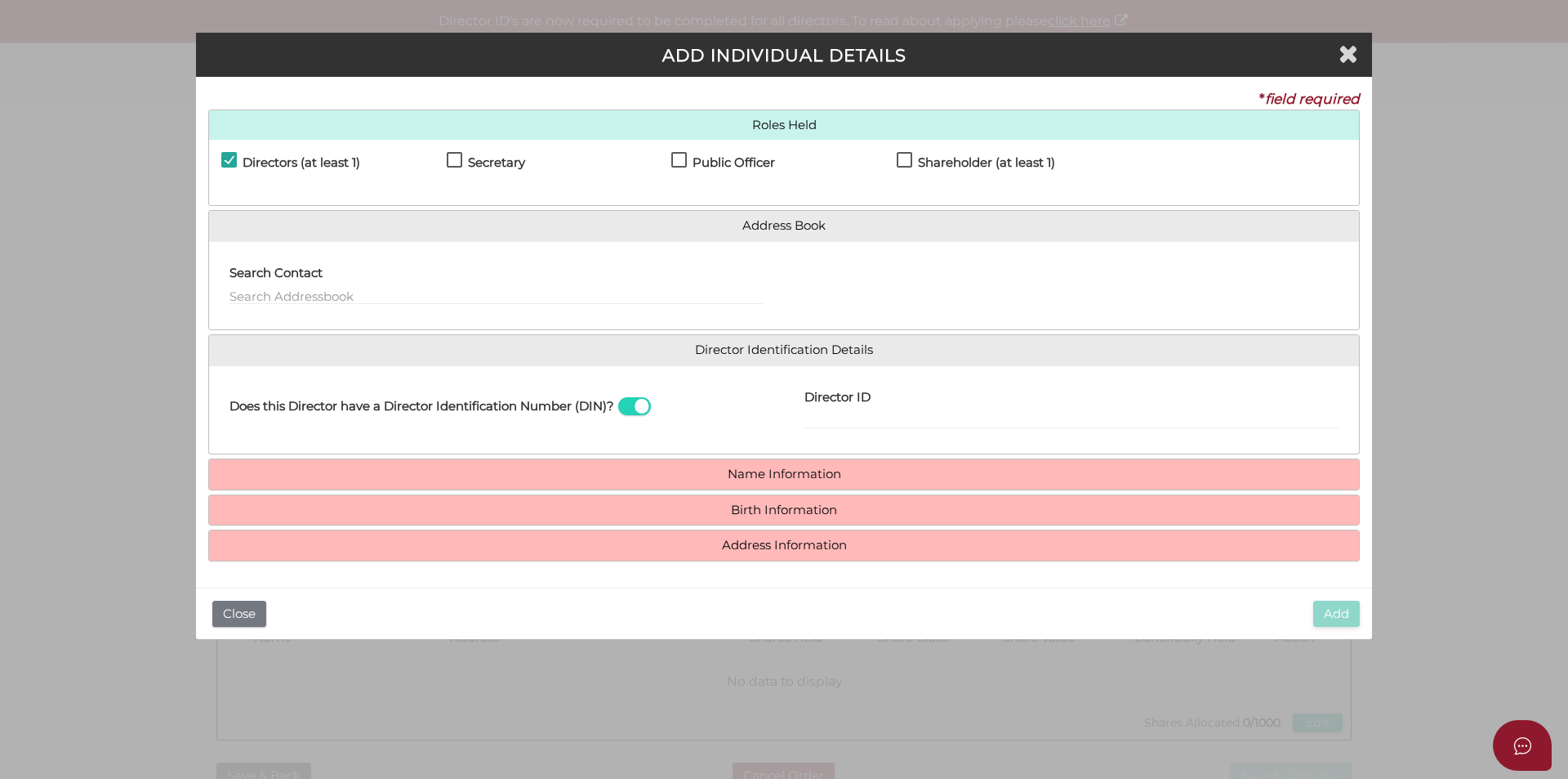
click at [455, 158] on label "Secretary" at bounding box center [486, 166] width 79 height 20
checkbox input "true"
click at [679, 156] on label "Public Officer" at bounding box center [723, 166] width 104 height 20
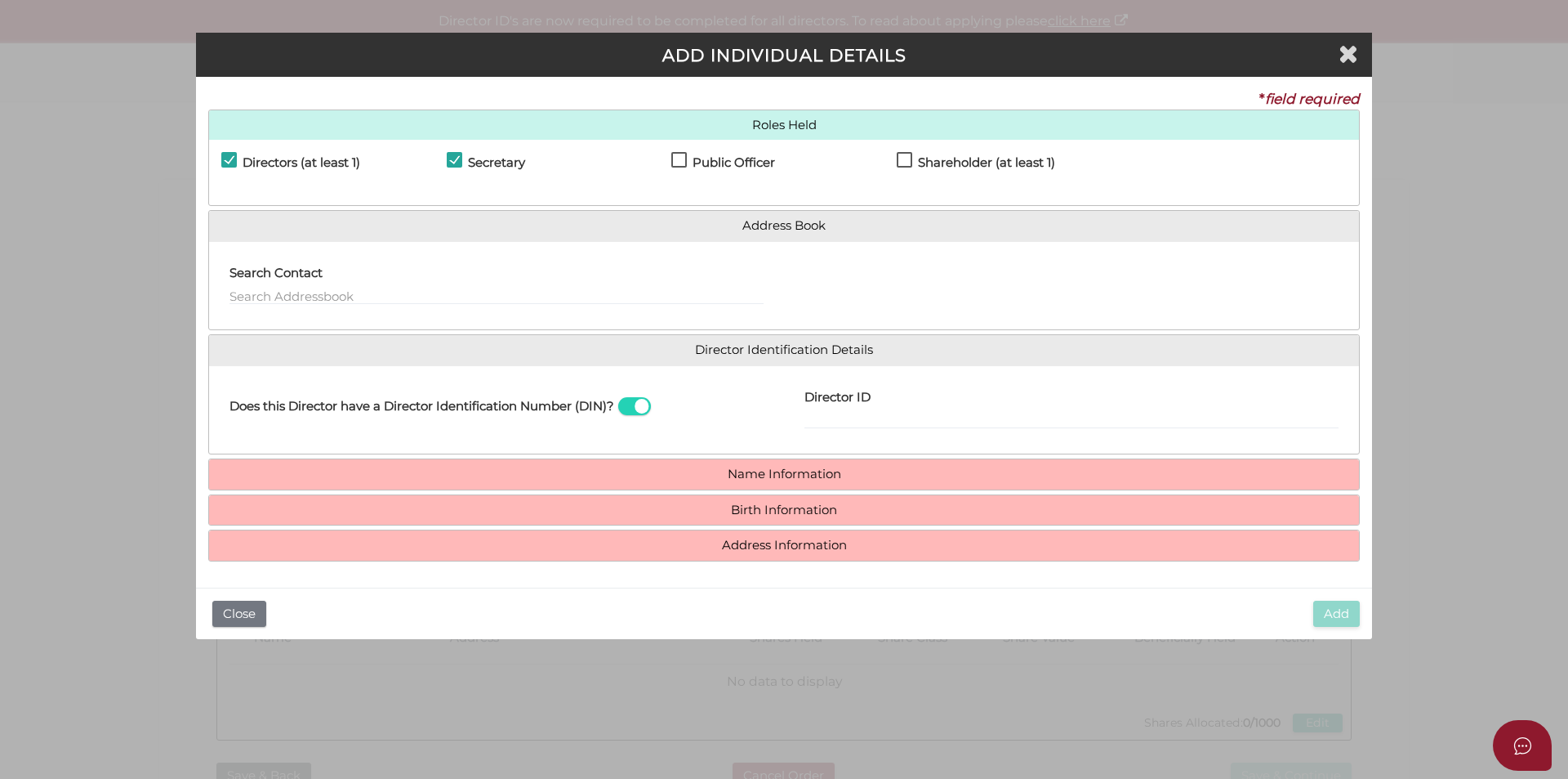
checkbox input "true"
click at [907, 157] on label "Shareholder (at least 1)" at bounding box center [975, 166] width 158 height 20
checkbox input "true"
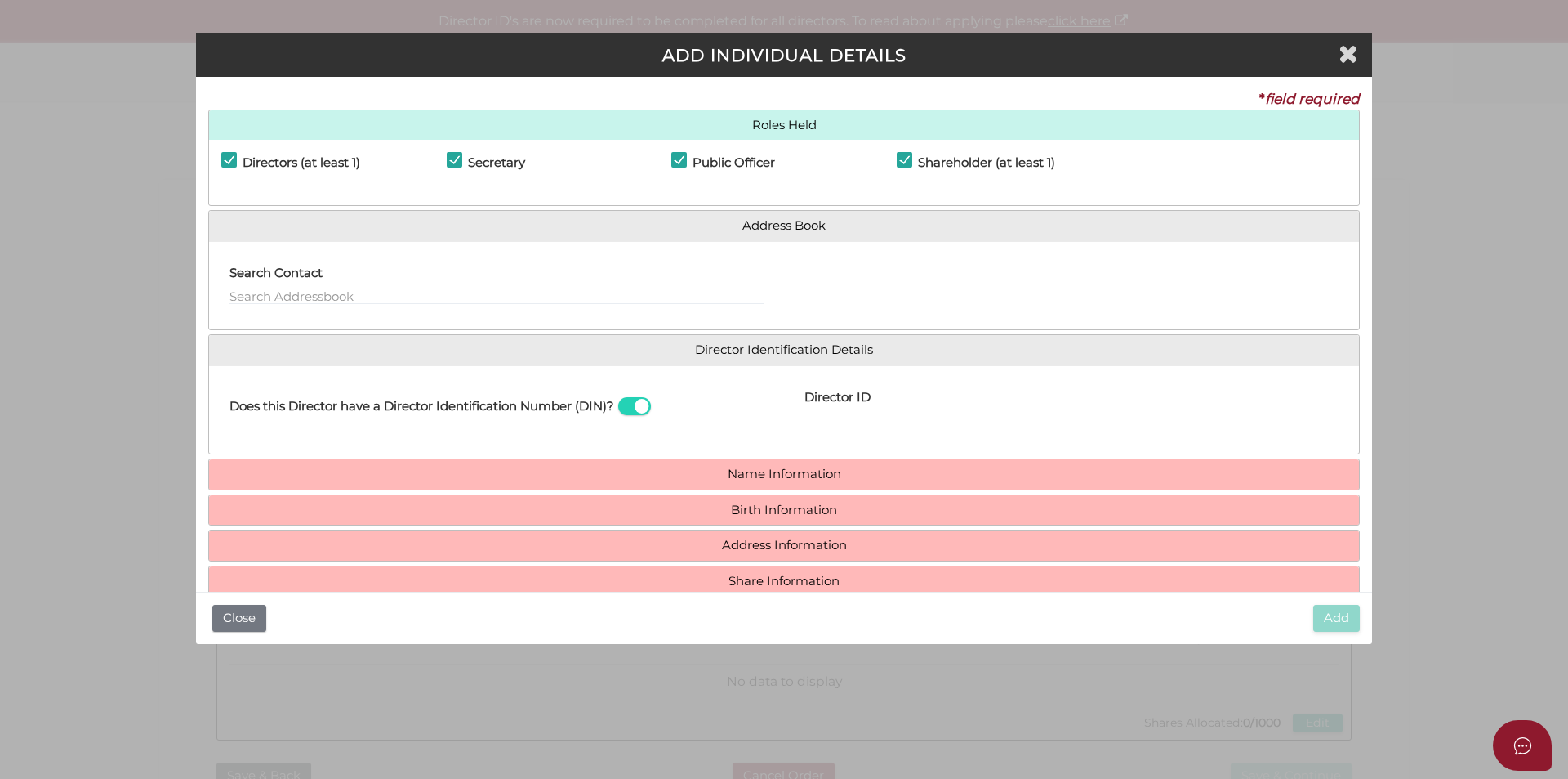
click at [629, 409] on span at bounding box center [634, 406] width 33 height 19
click at [0, 0] on input "checkbox" at bounding box center [0, 0] width 0 height 0
type input "[EMAIL_ADDRESS][DOMAIN_NAME]"
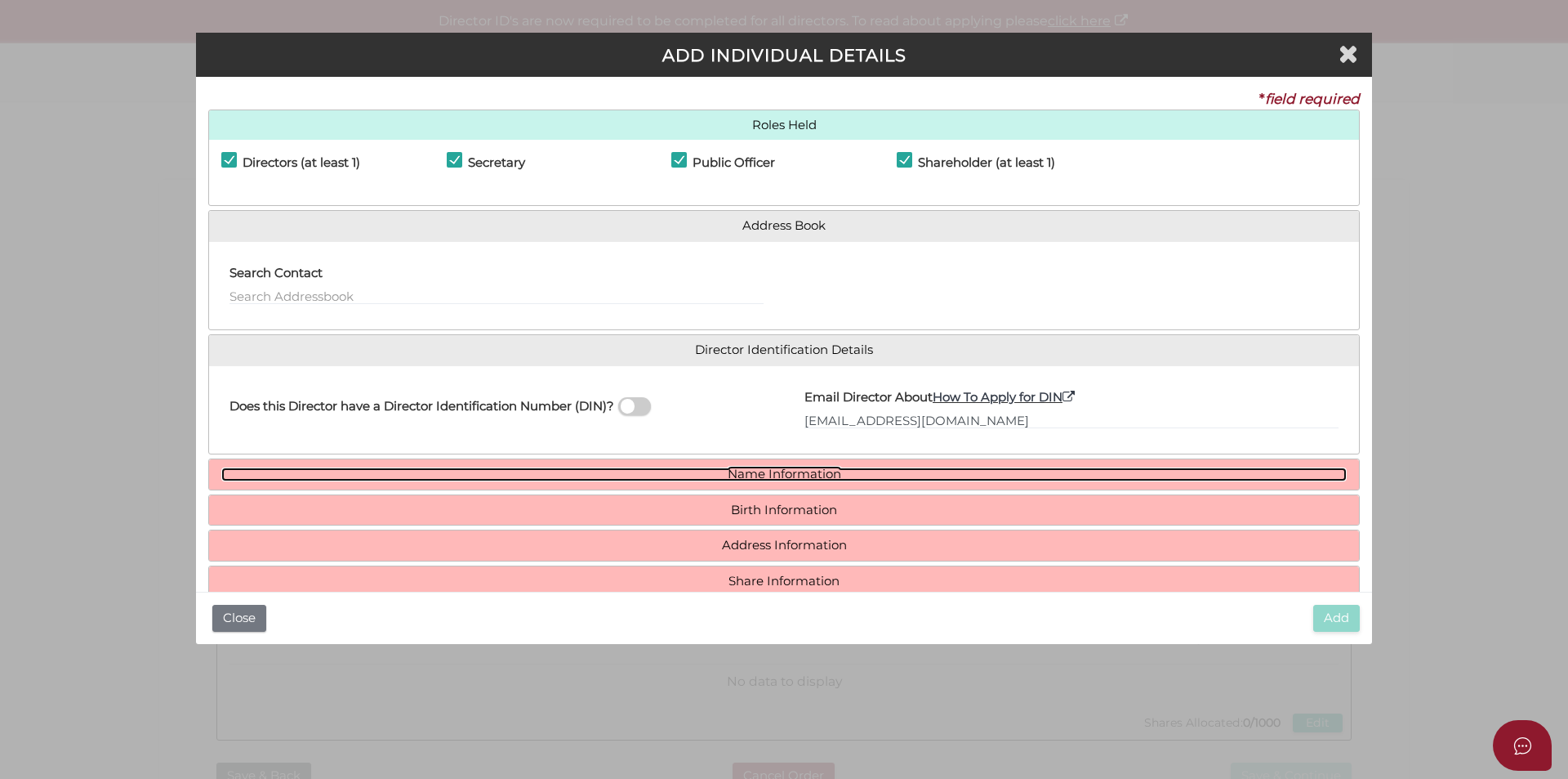
click at [814, 471] on link "Name Information" at bounding box center [784, 474] width 1125 height 14
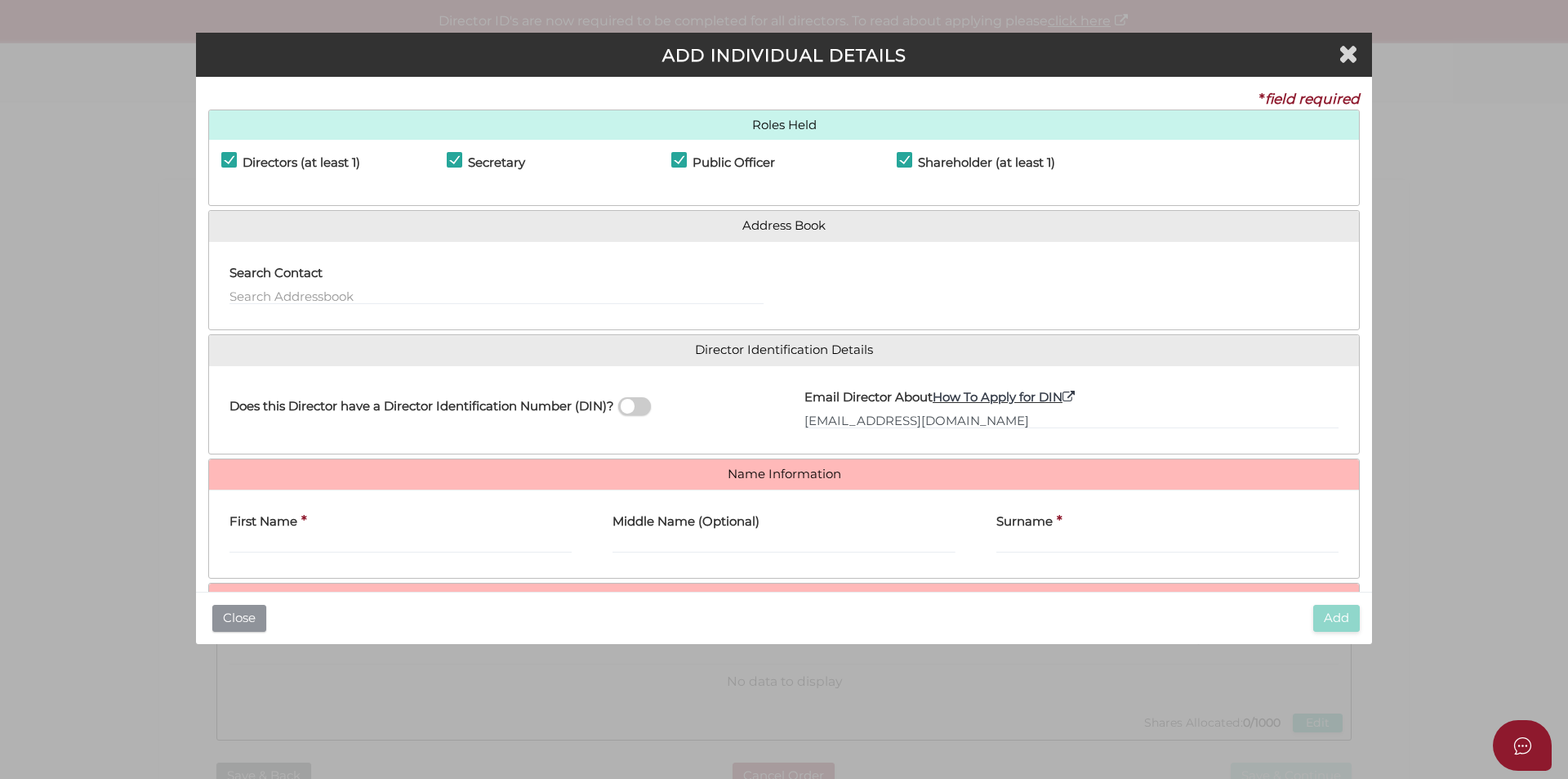
click at [252, 622] on button "Close" at bounding box center [239, 617] width 54 height 27
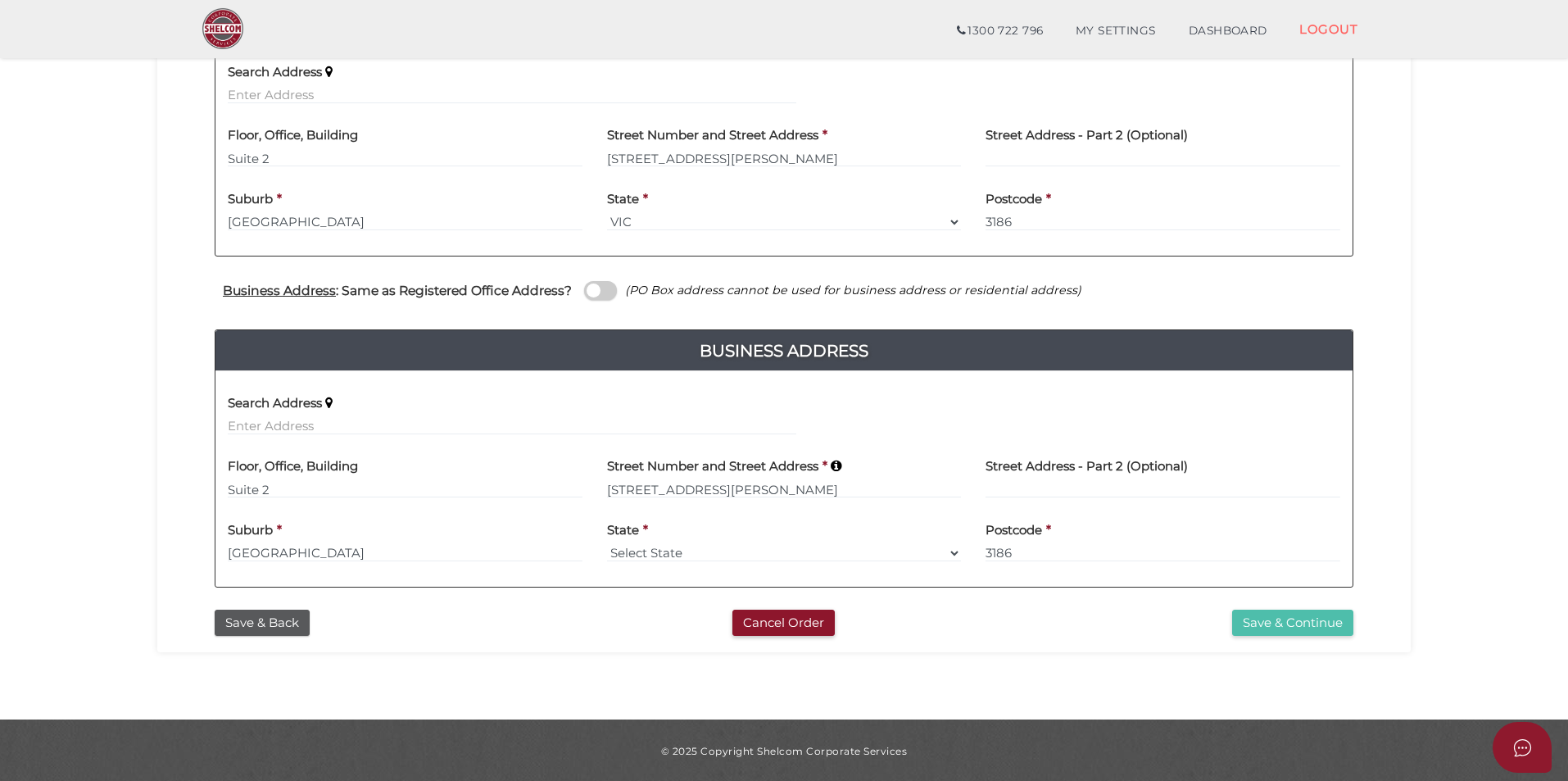
scroll to position [414, 0]
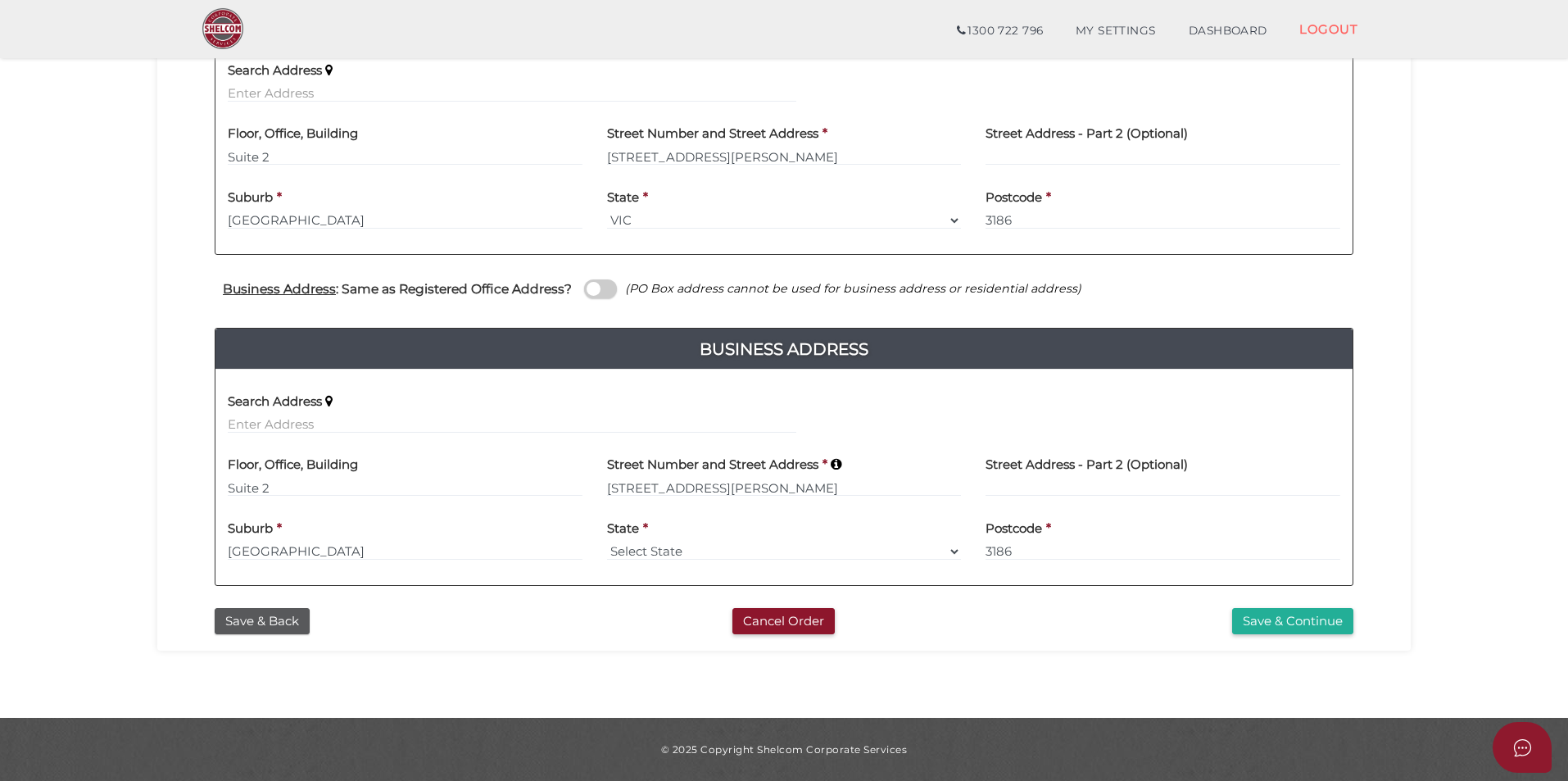
click at [599, 290] on span at bounding box center [600, 289] width 33 height 19
click at [0, 0] on input "checkbox" at bounding box center [0, 0] width 0 height 0
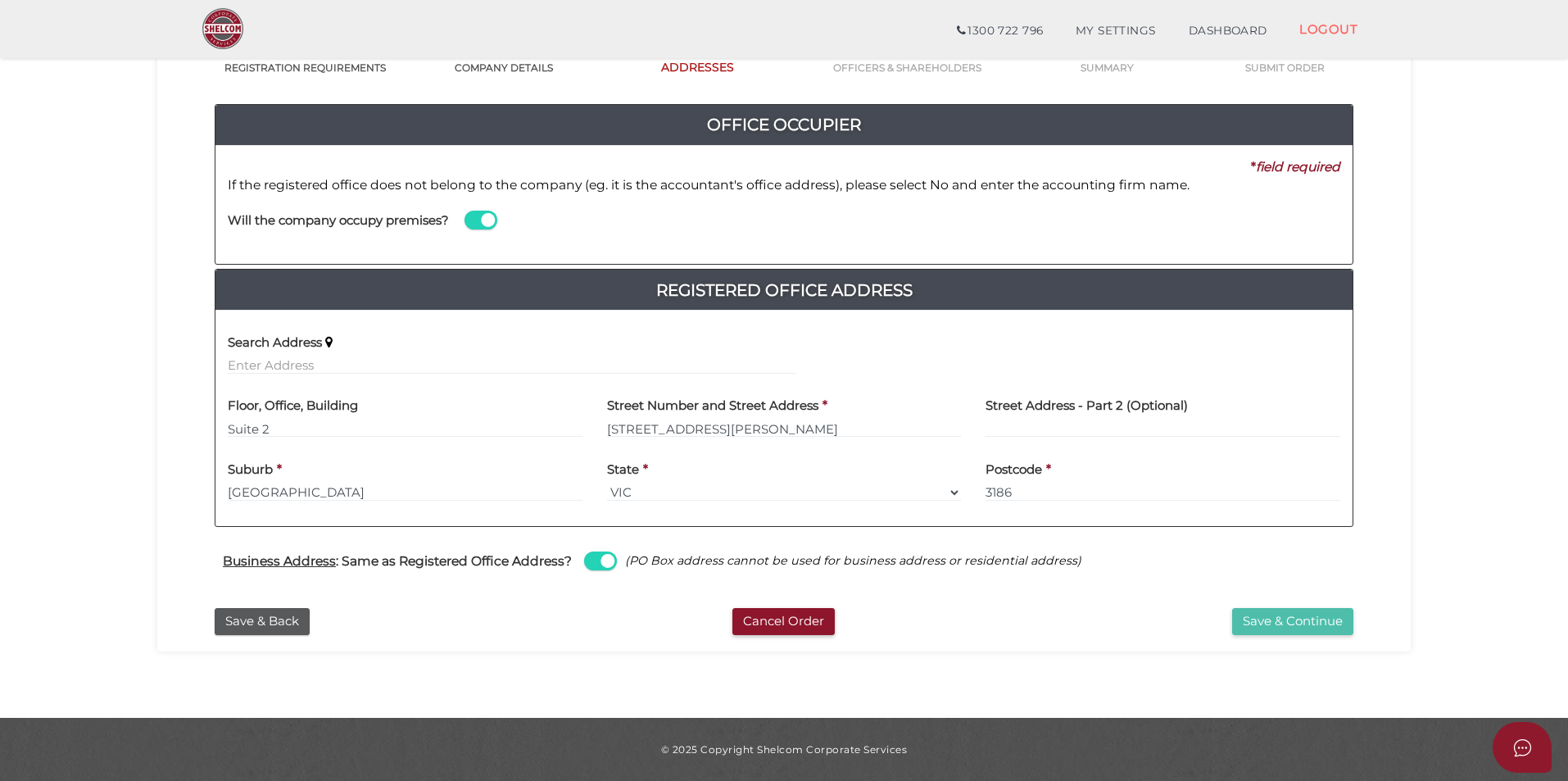
click at [1273, 622] on button "Save & Continue" at bounding box center [1293, 621] width 121 height 27
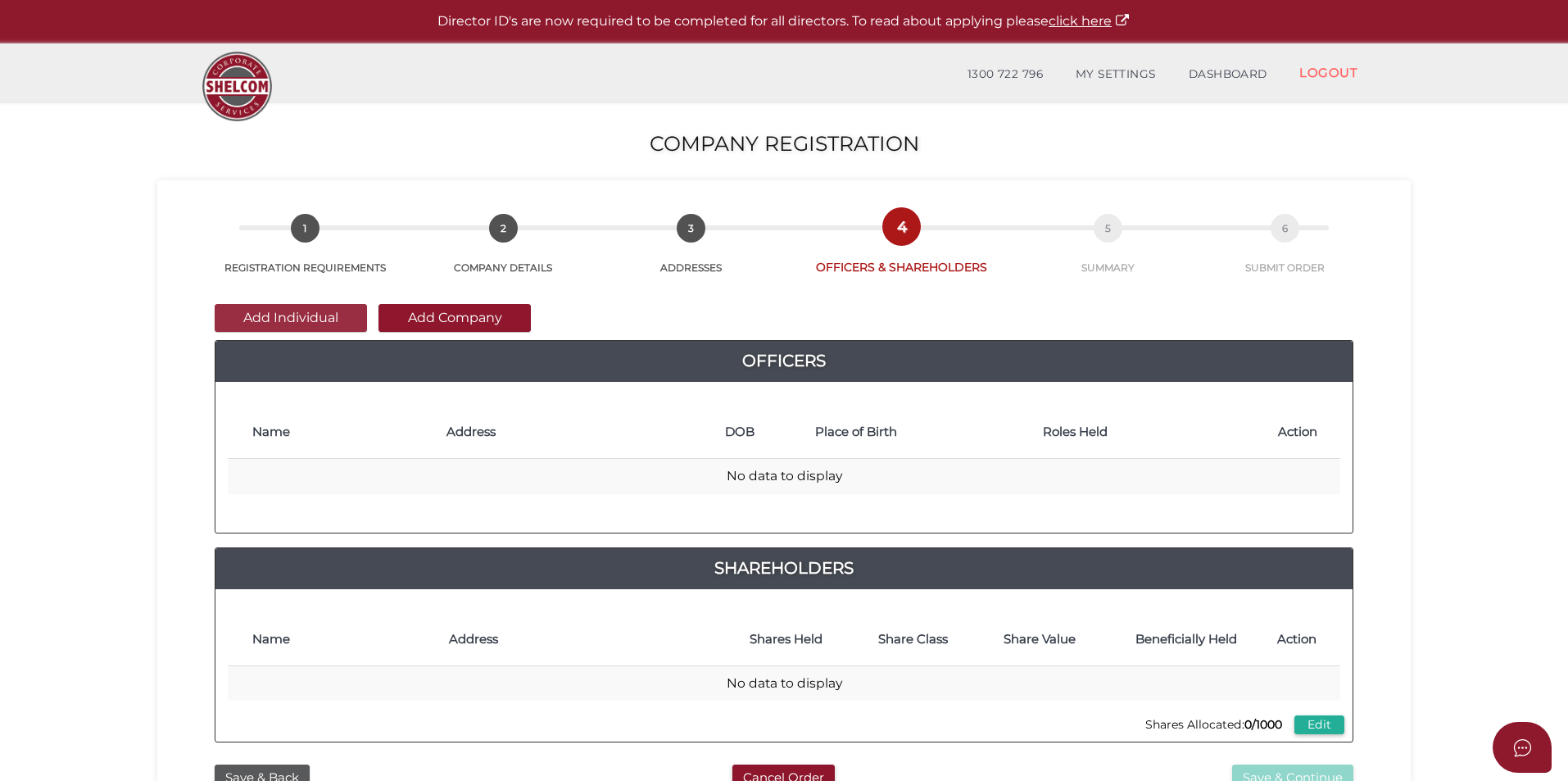
click at [312, 319] on button "Add Individual" at bounding box center [290, 318] width 152 height 28
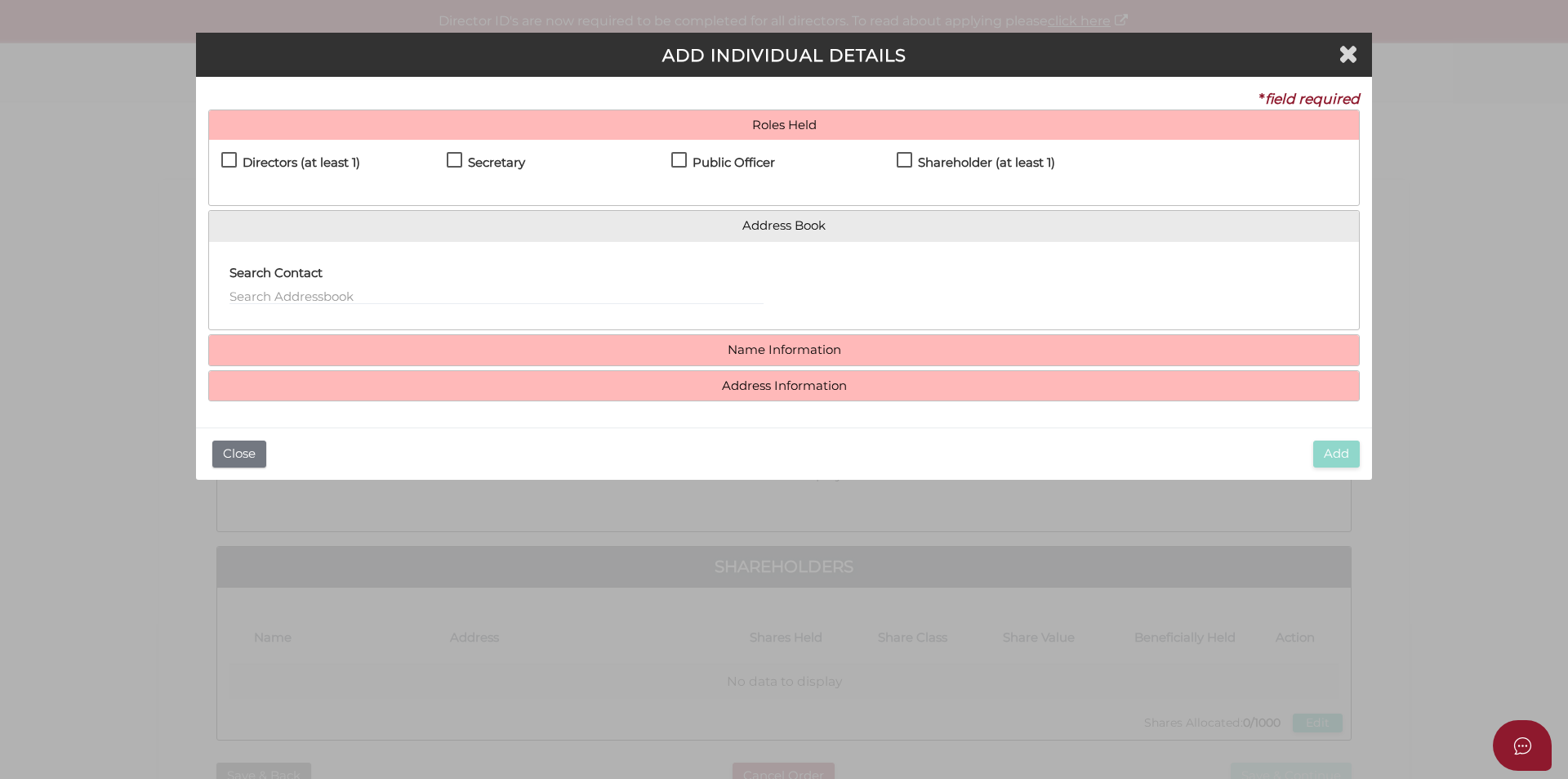
click at [225, 161] on label "Directors (at least 1)" at bounding box center [290, 166] width 139 height 20
checkbox input "true"
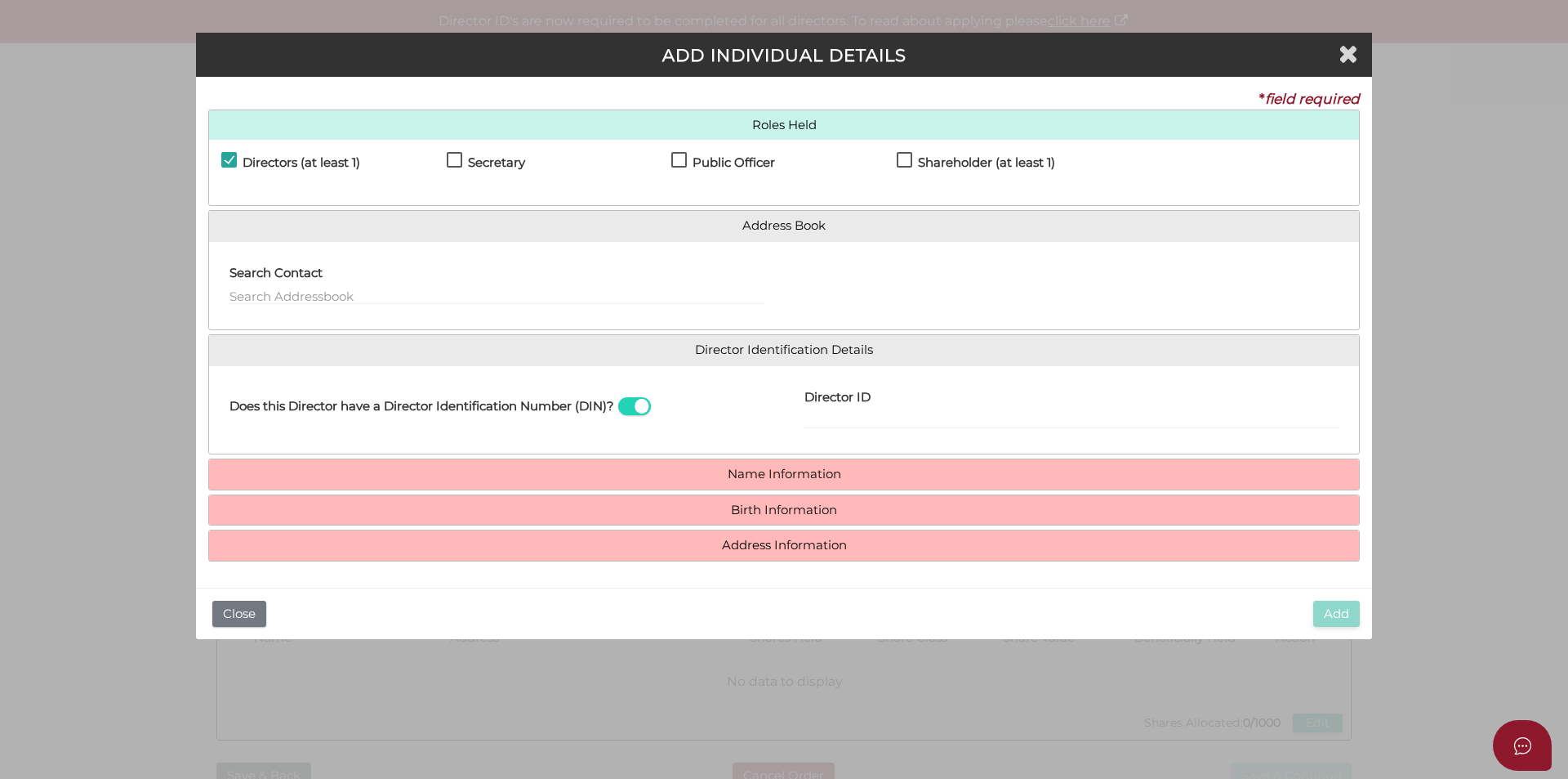
click at [451, 161] on label "Secretary" at bounding box center [486, 166] width 79 height 20
checkbox input "true"
click at [678, 158] on label "Public Officer" at bounding box center [723, 166] width 104 height 20
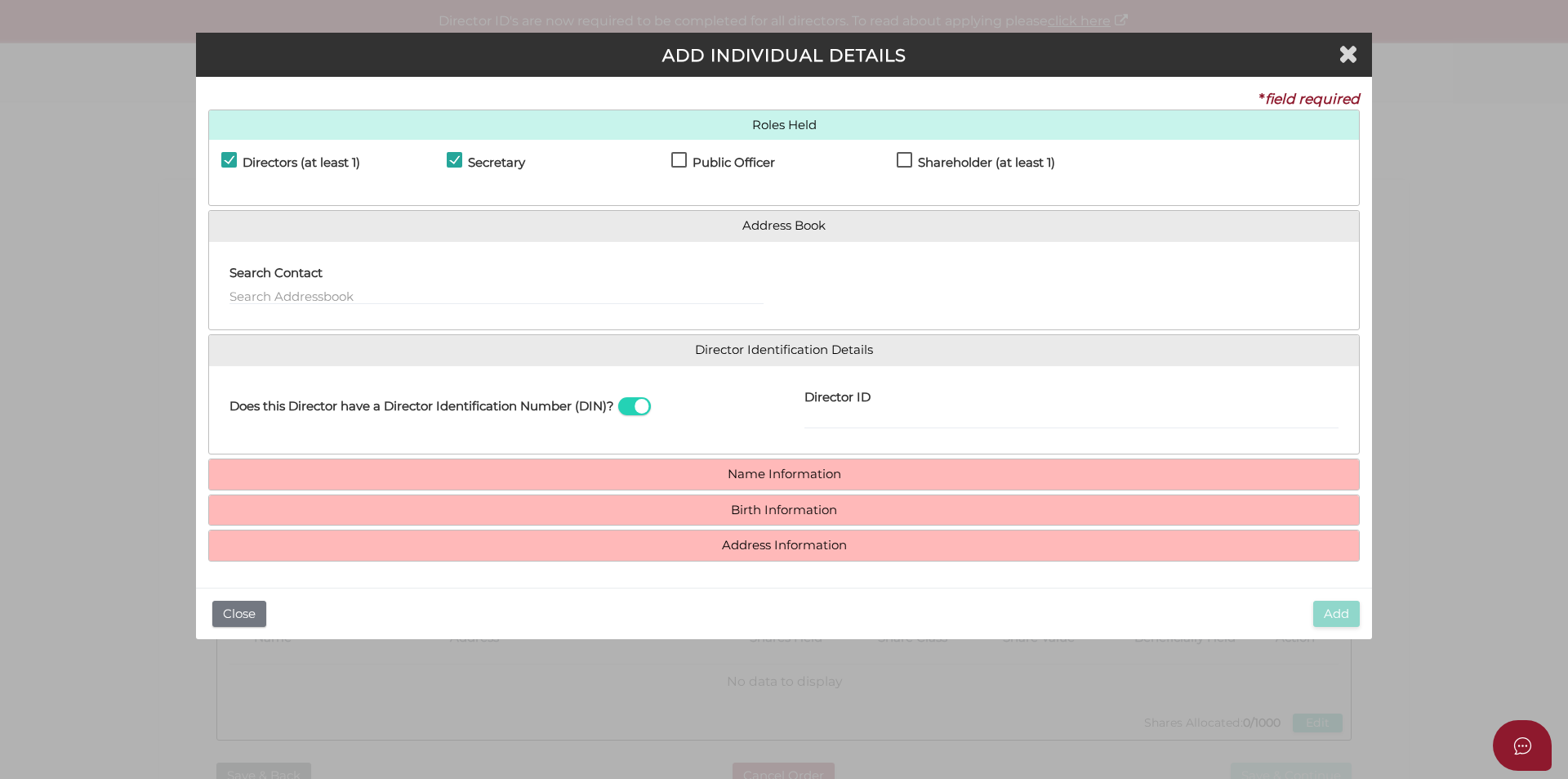
checkbox input "true"
click at [904, 162] on label "Shareholder (at least 1)" at bounding box center [975, 166] width 158 height 20
checkbox input "true"
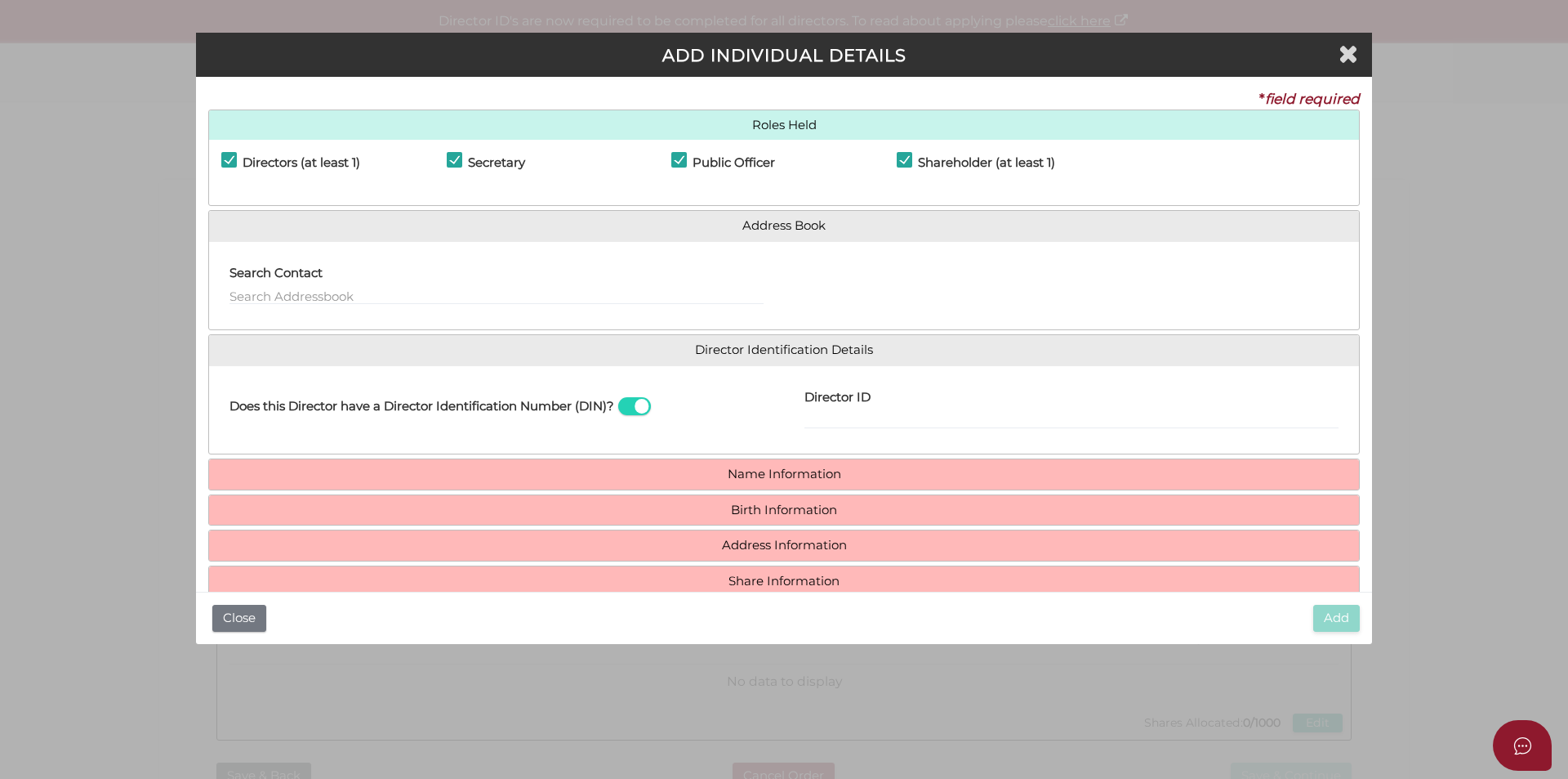
click at [633, 409] on span at bounding box center [634, 406] width 33 height 19
click at [0, 0] on input "checkbox" at bounding box center [0, 0] width 0 height 0
type input "[EMAIL_ADDRESS][DOMAIN_NAME]"
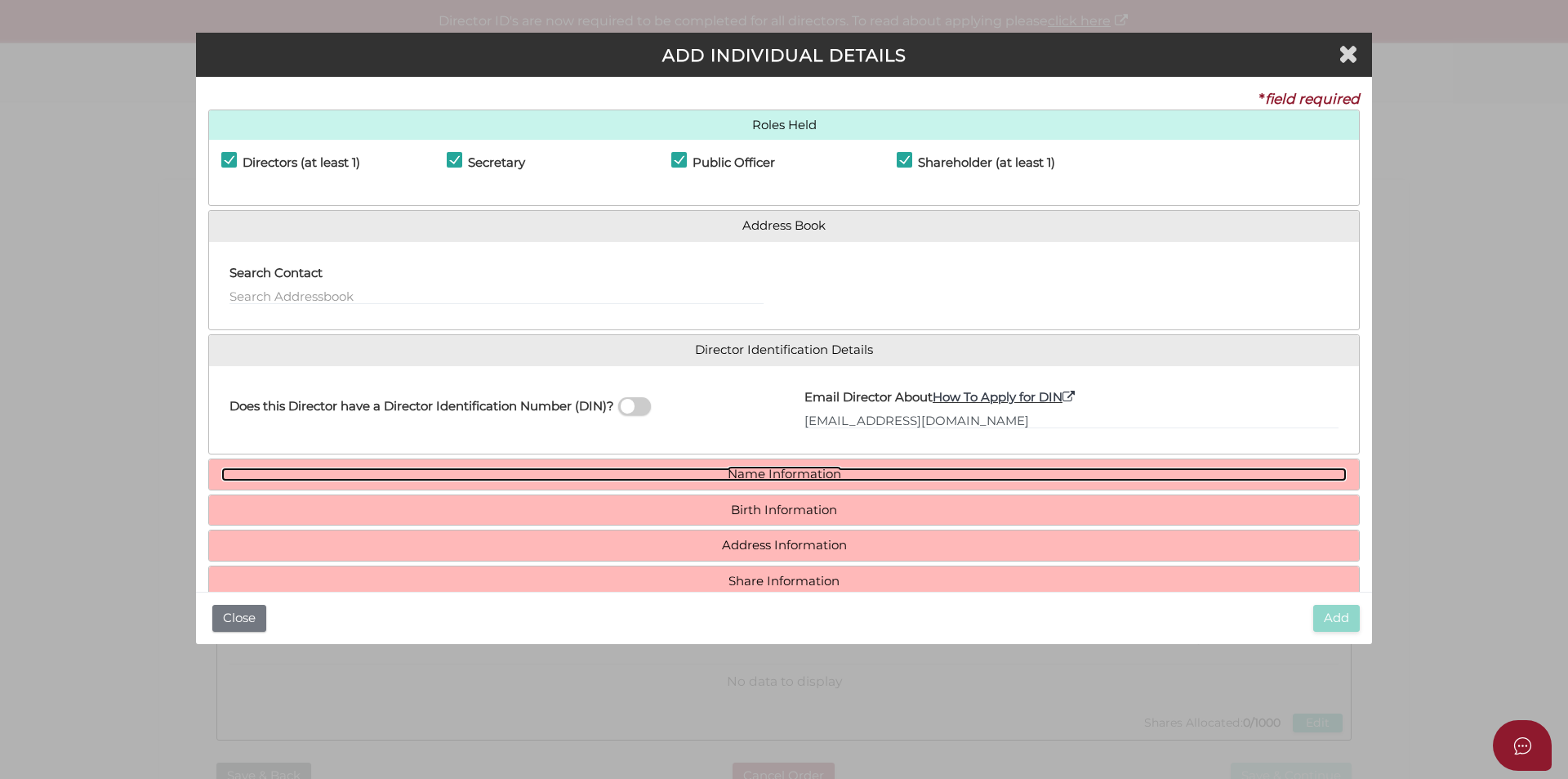
click at [827, 471] on link "Name Information" at bounding box center [784, 474] width 1125 height 14
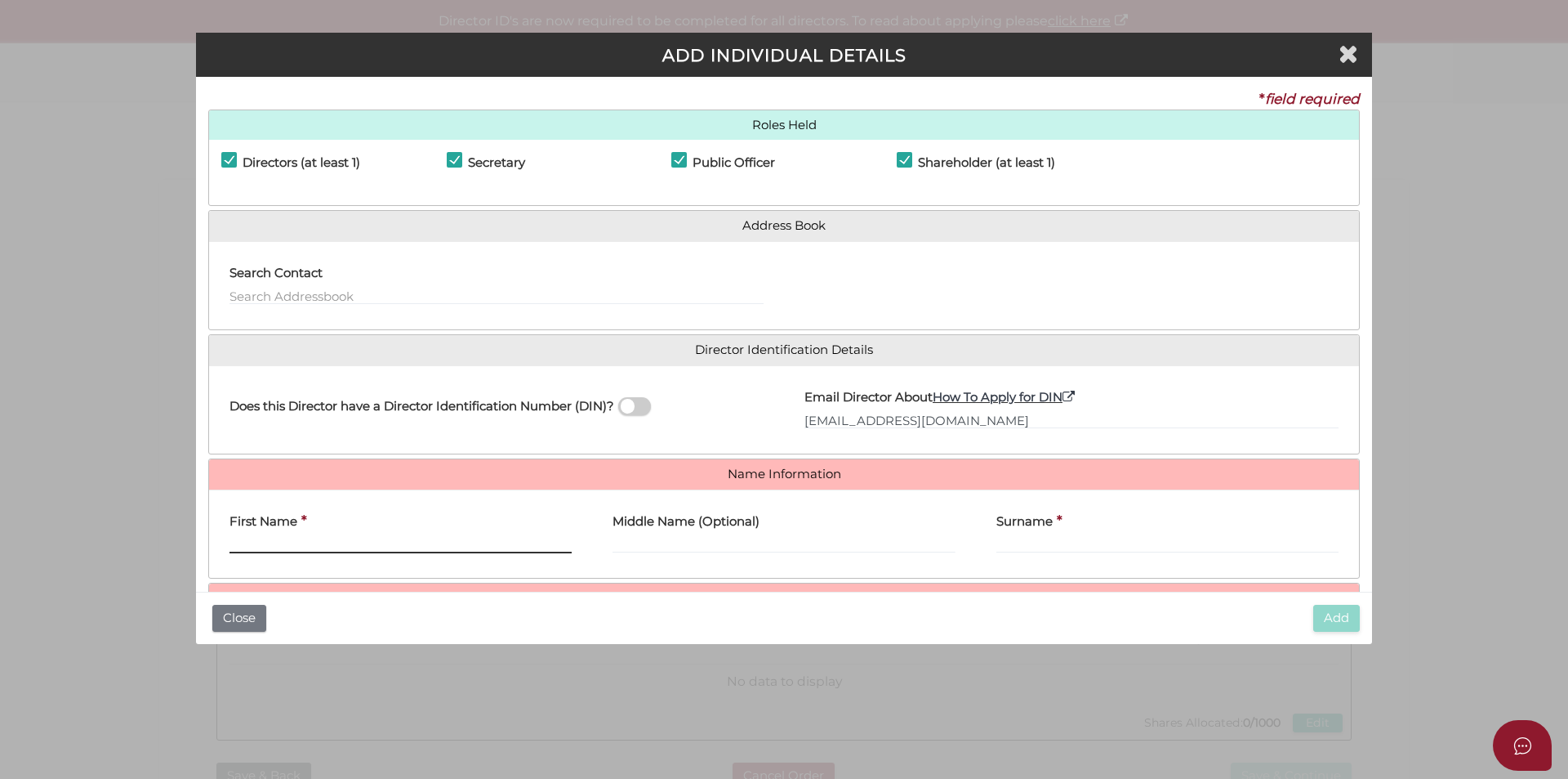
click at [340, 543] on input "First Name" at bounding box center [400, 544] width 342 height 18
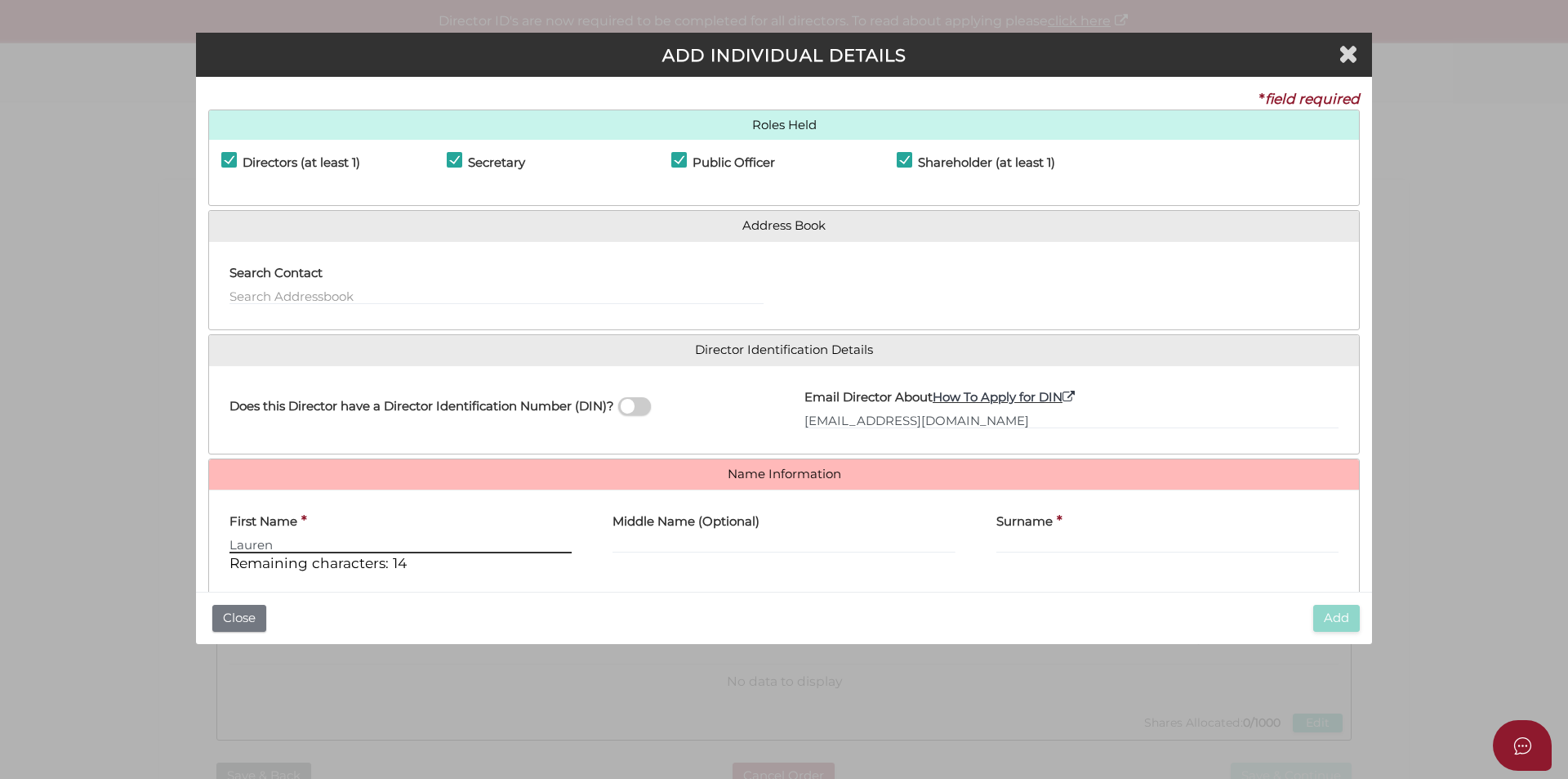
type input "Lauren"
type input "Jane"
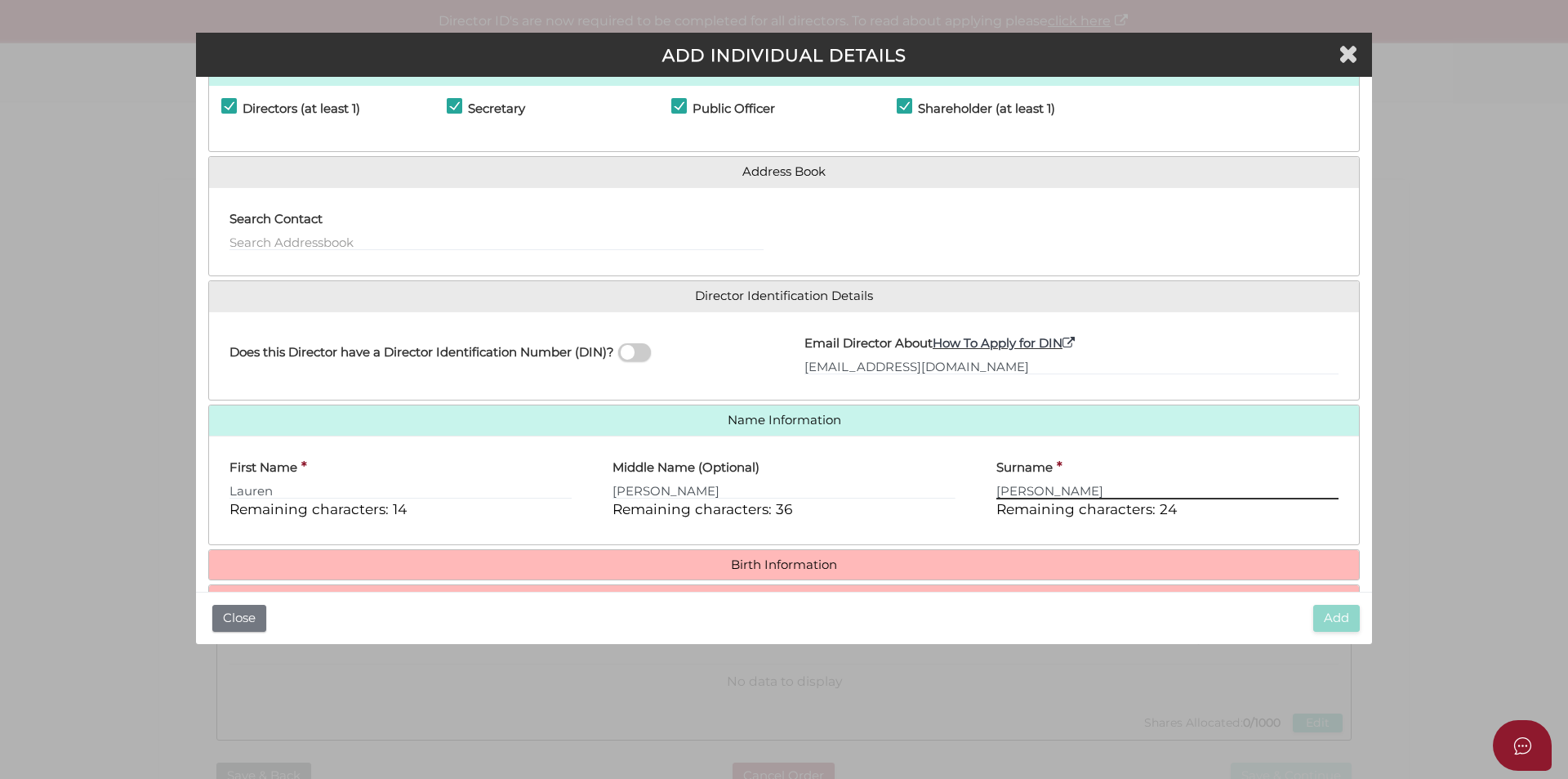
scroll to position [139, 0]
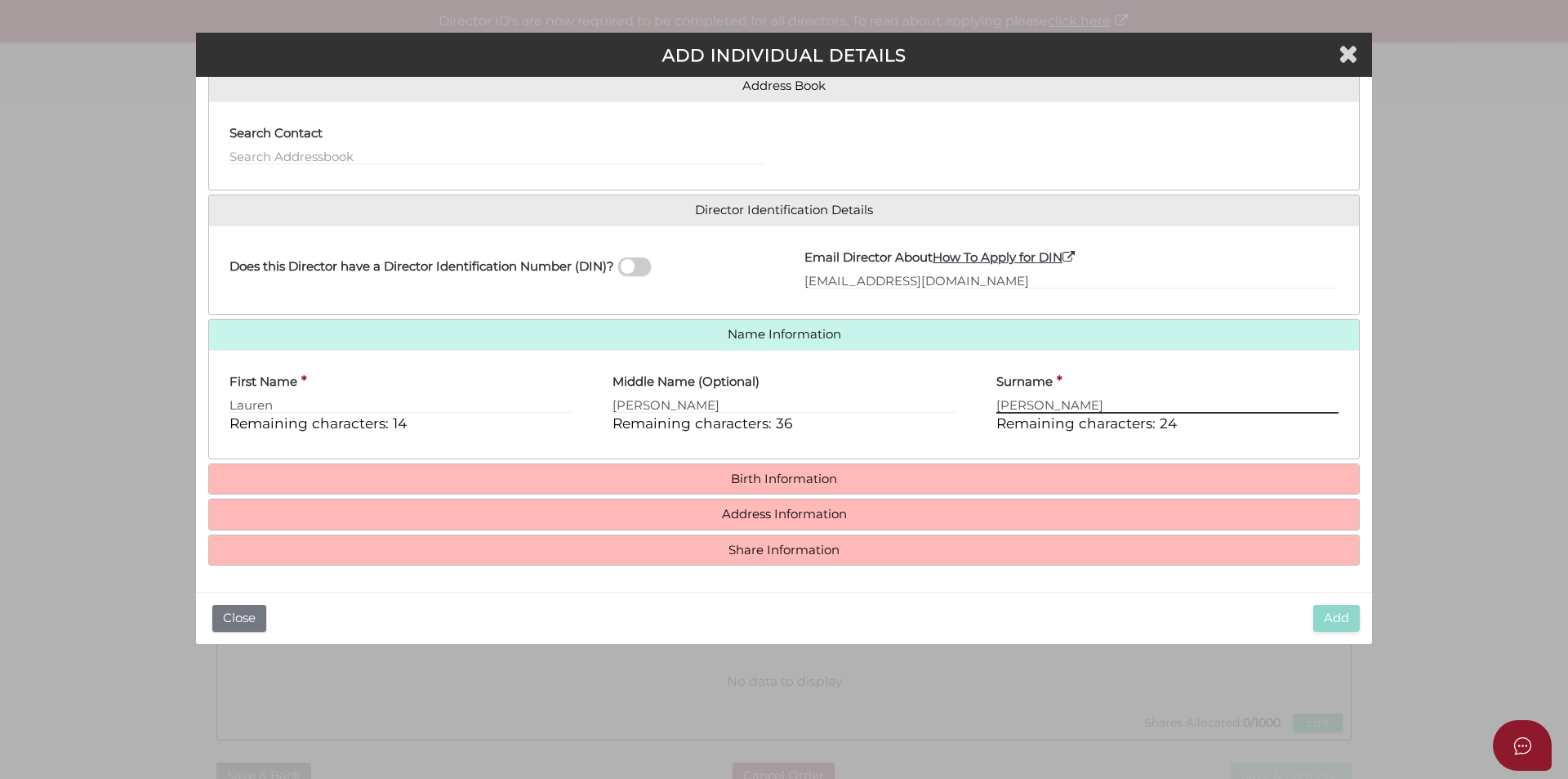
type input "Fisher"
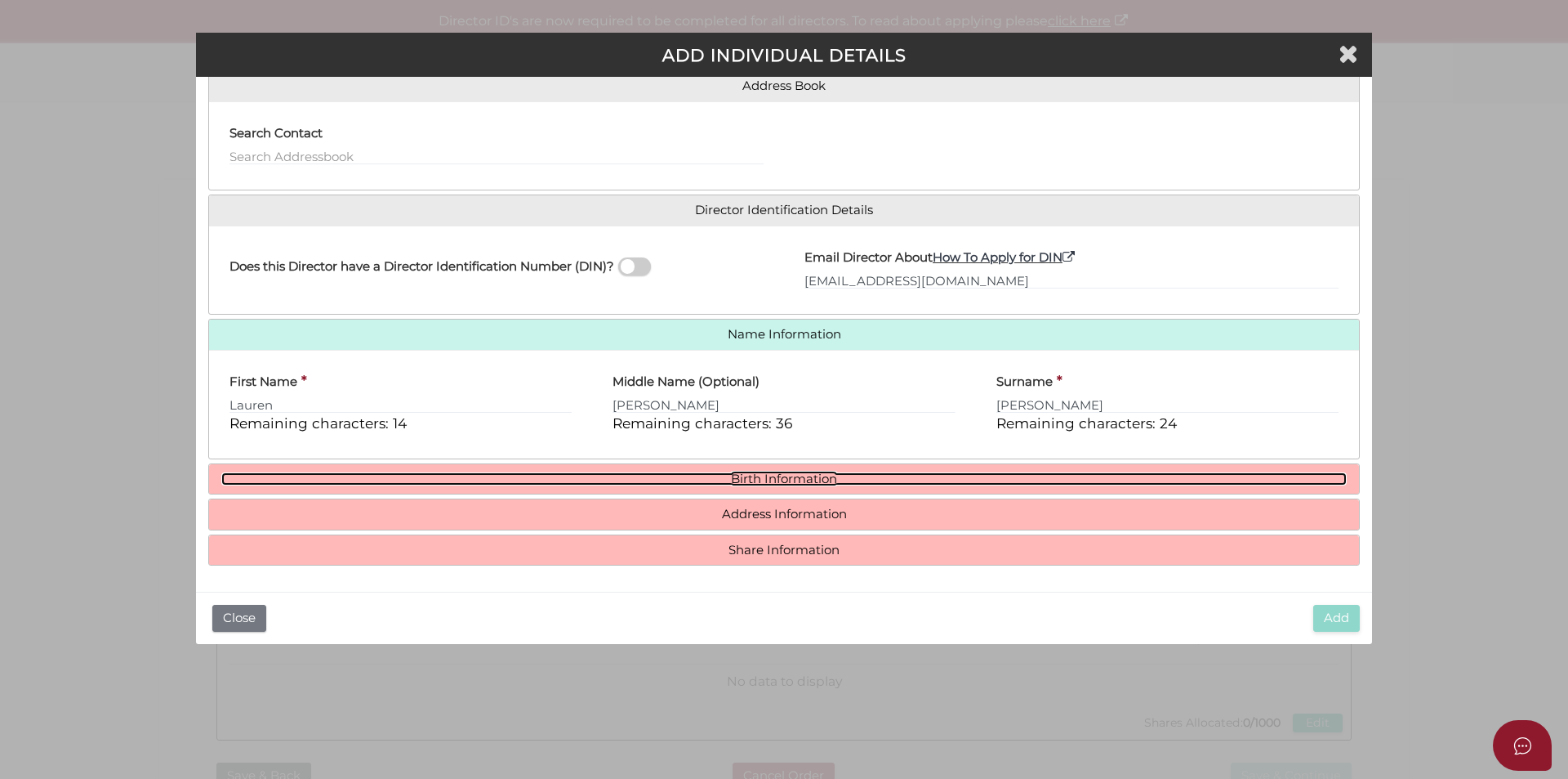
click at [725, 481] on link "Birth Information" at bounding box center [784, 479] width 1125 height 14
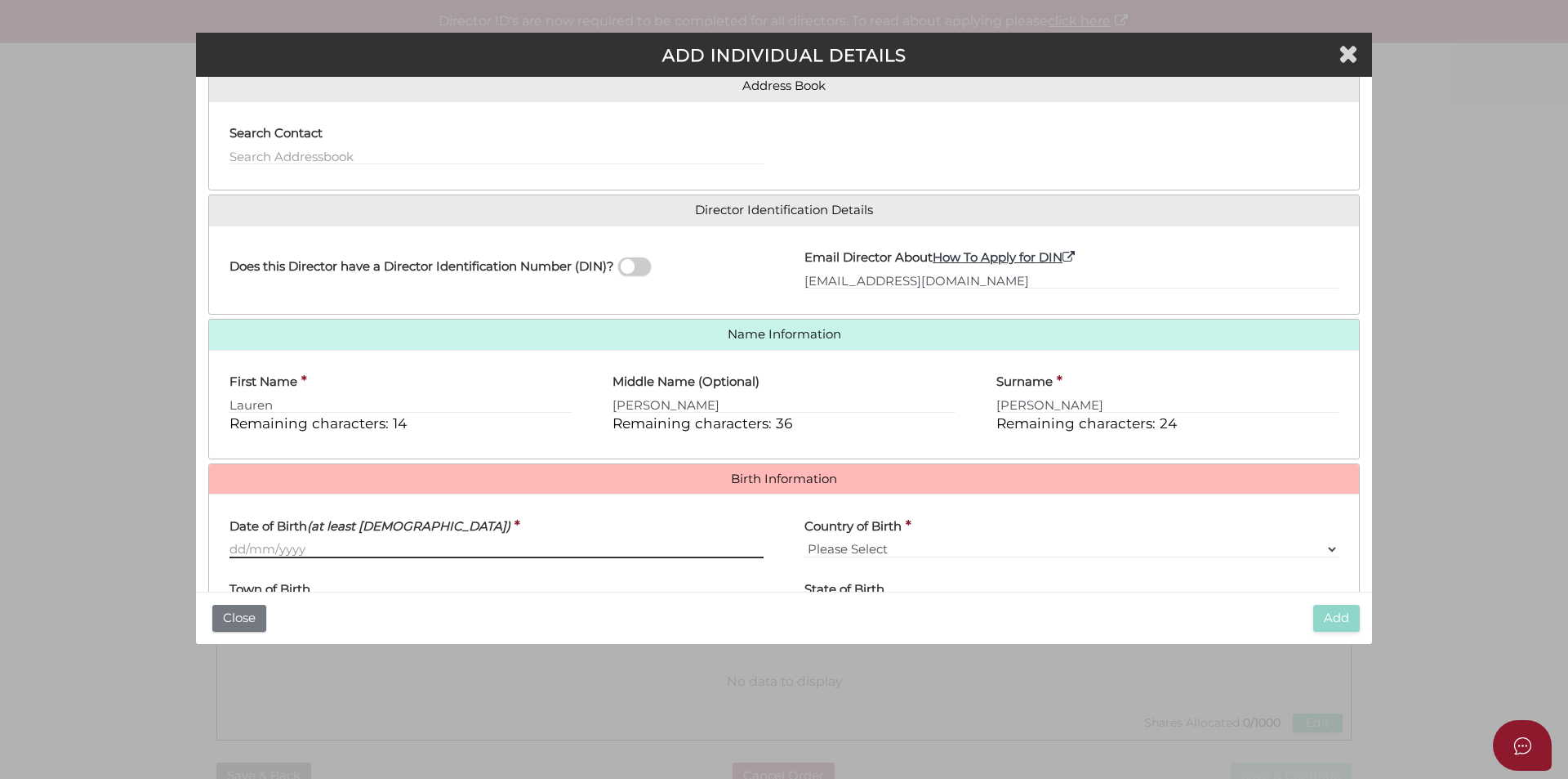
click at [263, 549] on input "Date of Birth (at least 18 years old)" at bounding box center [497, 549] width 534 height 18
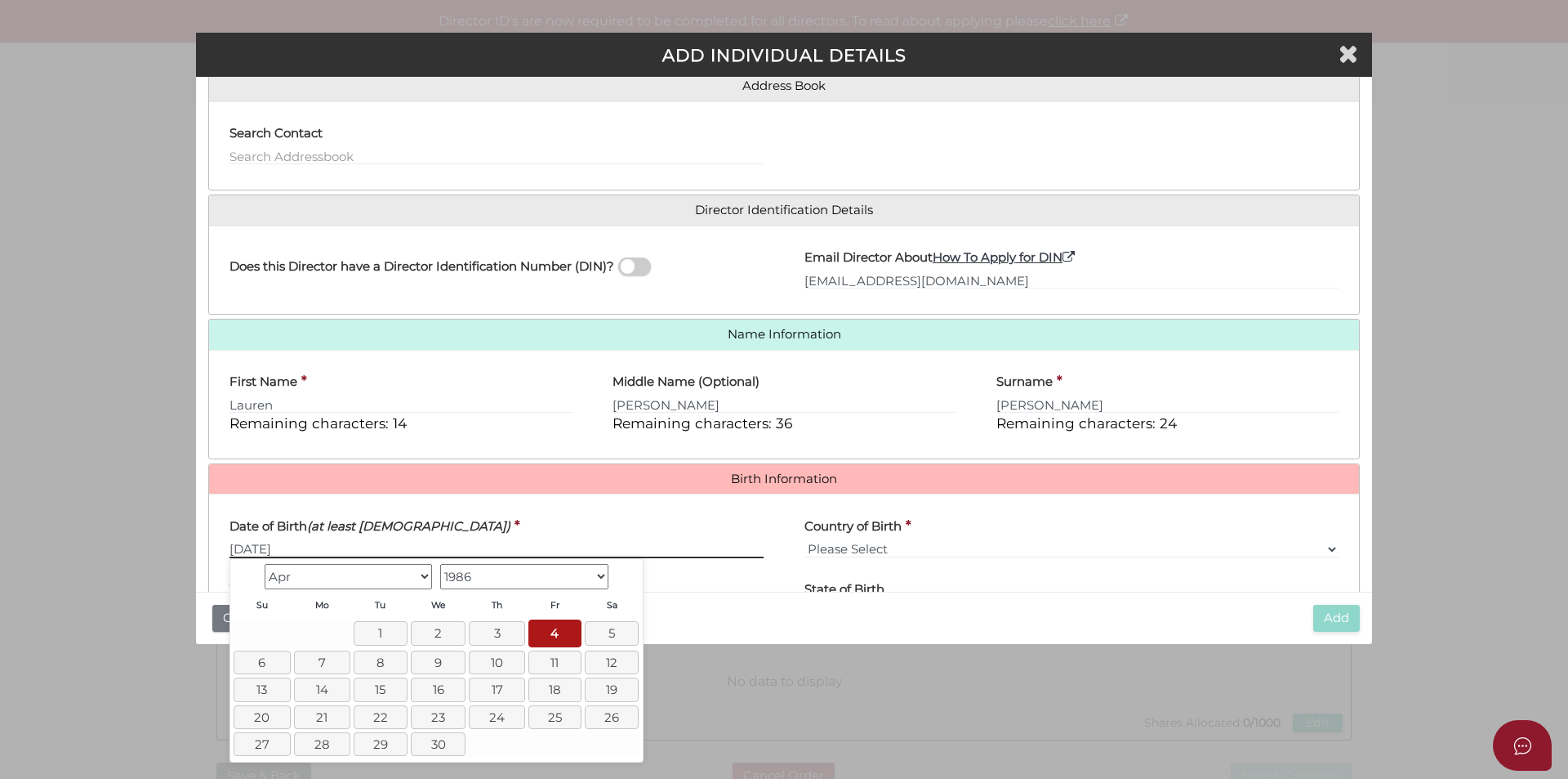
type input "[DATE]"
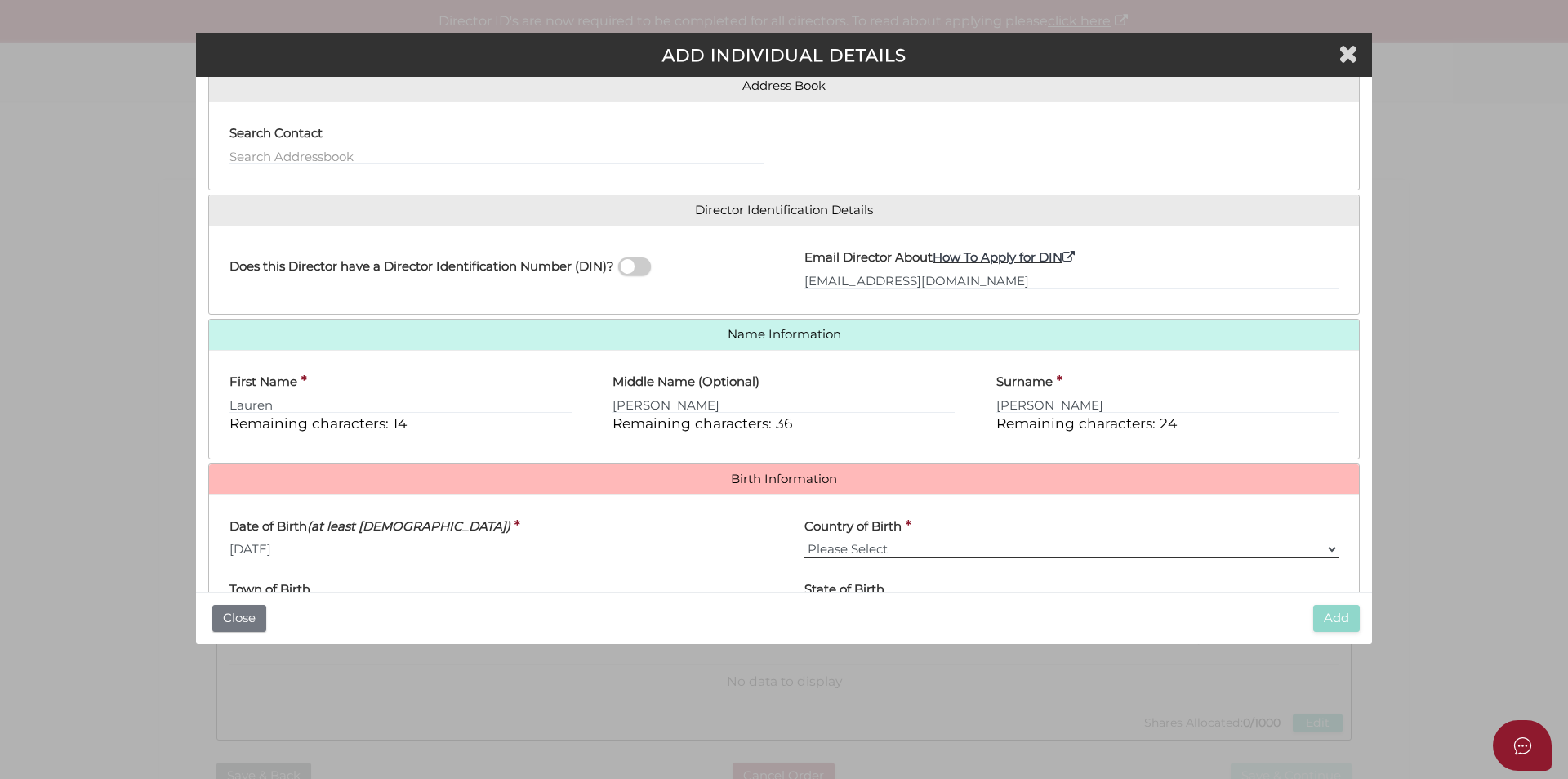
select select "[GEOGRAPHIC_DATA]"
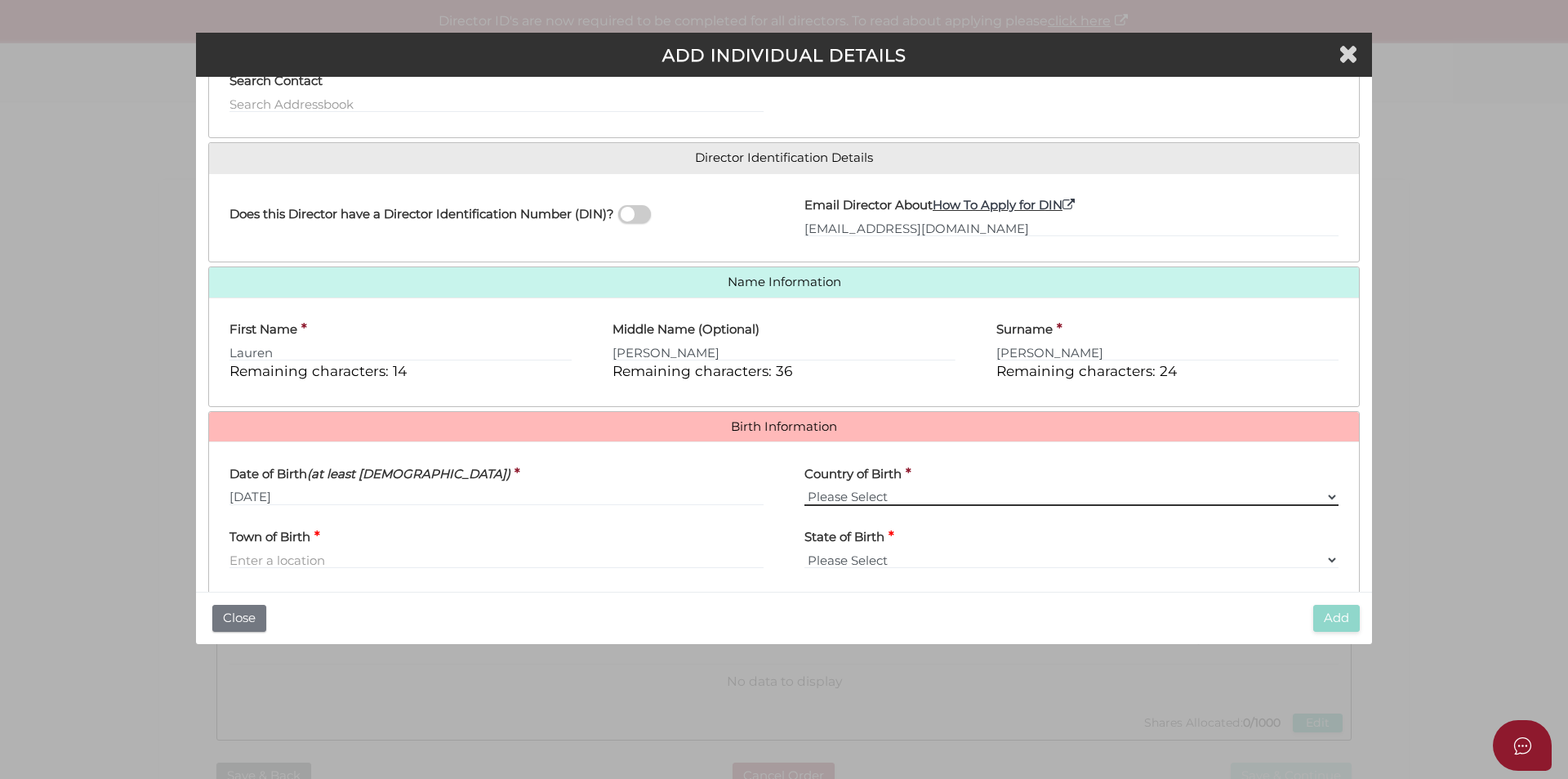
scroll to position [221, 0]
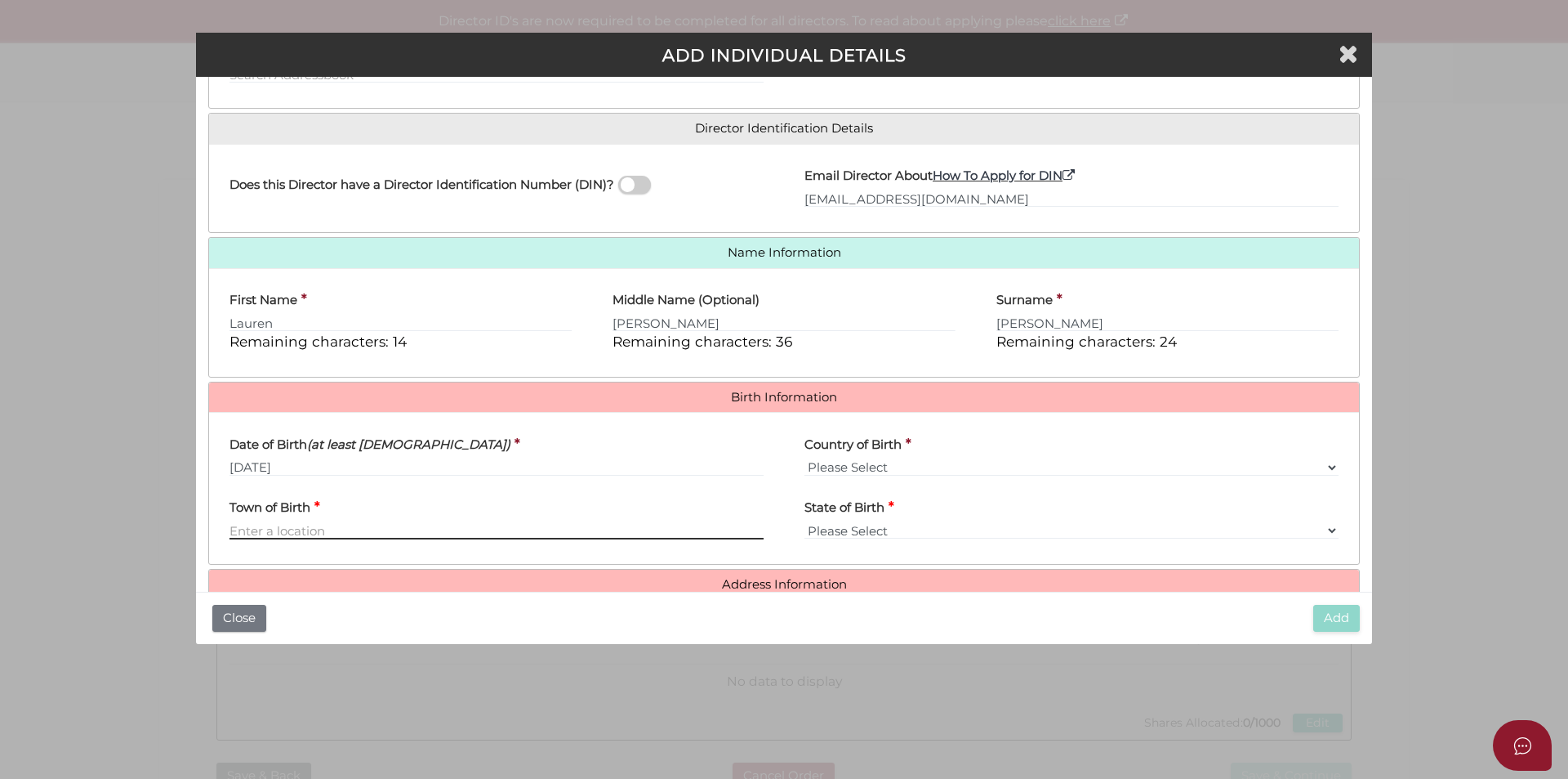
click at [318, 529] on input "Town of Birth" at bounding box center [497, 531] width 534 height 18
type input "Liverpool"
select select "[GEOGRAPHIC_DATA]"
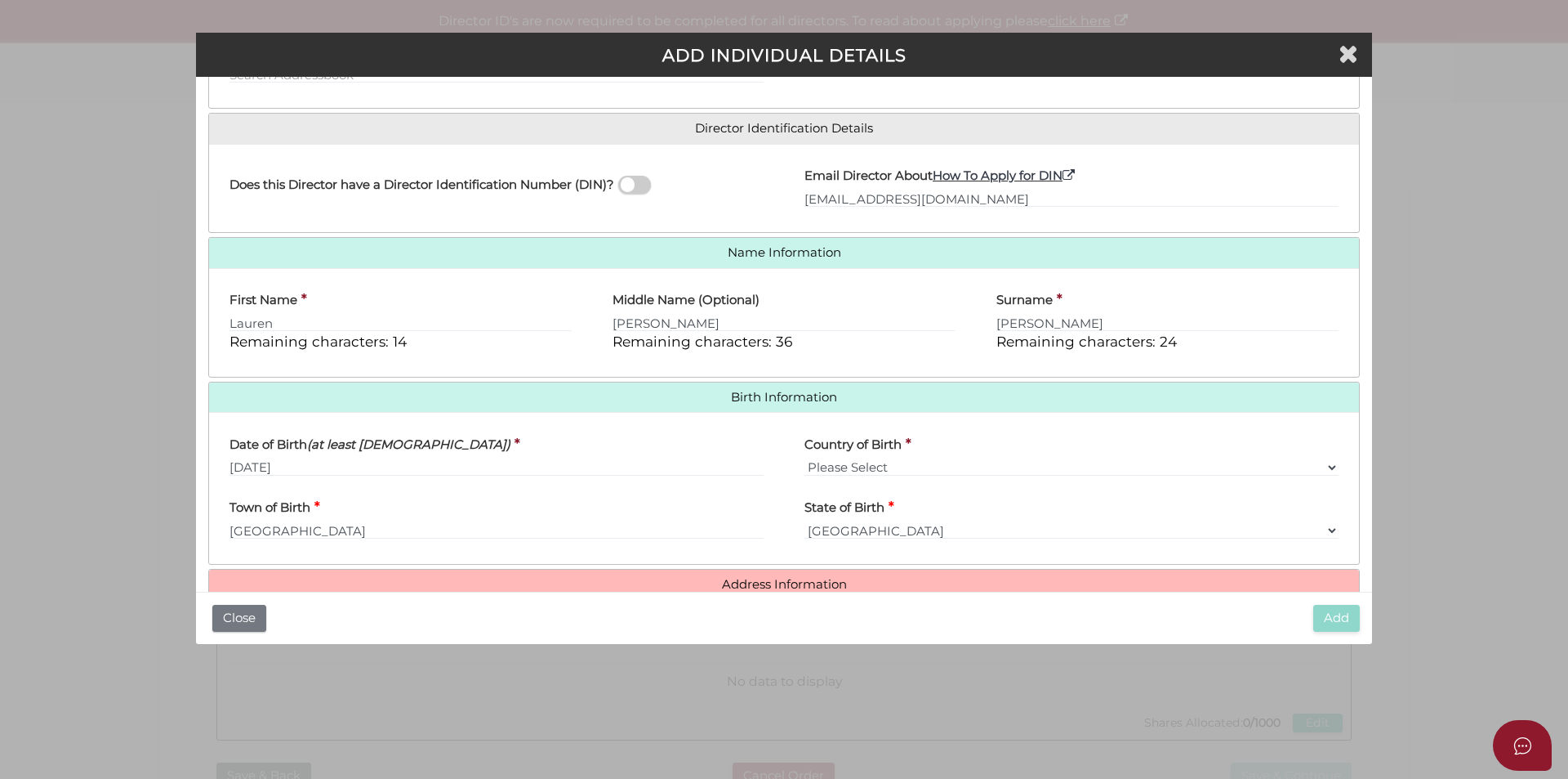
scroll to position [292, 0]
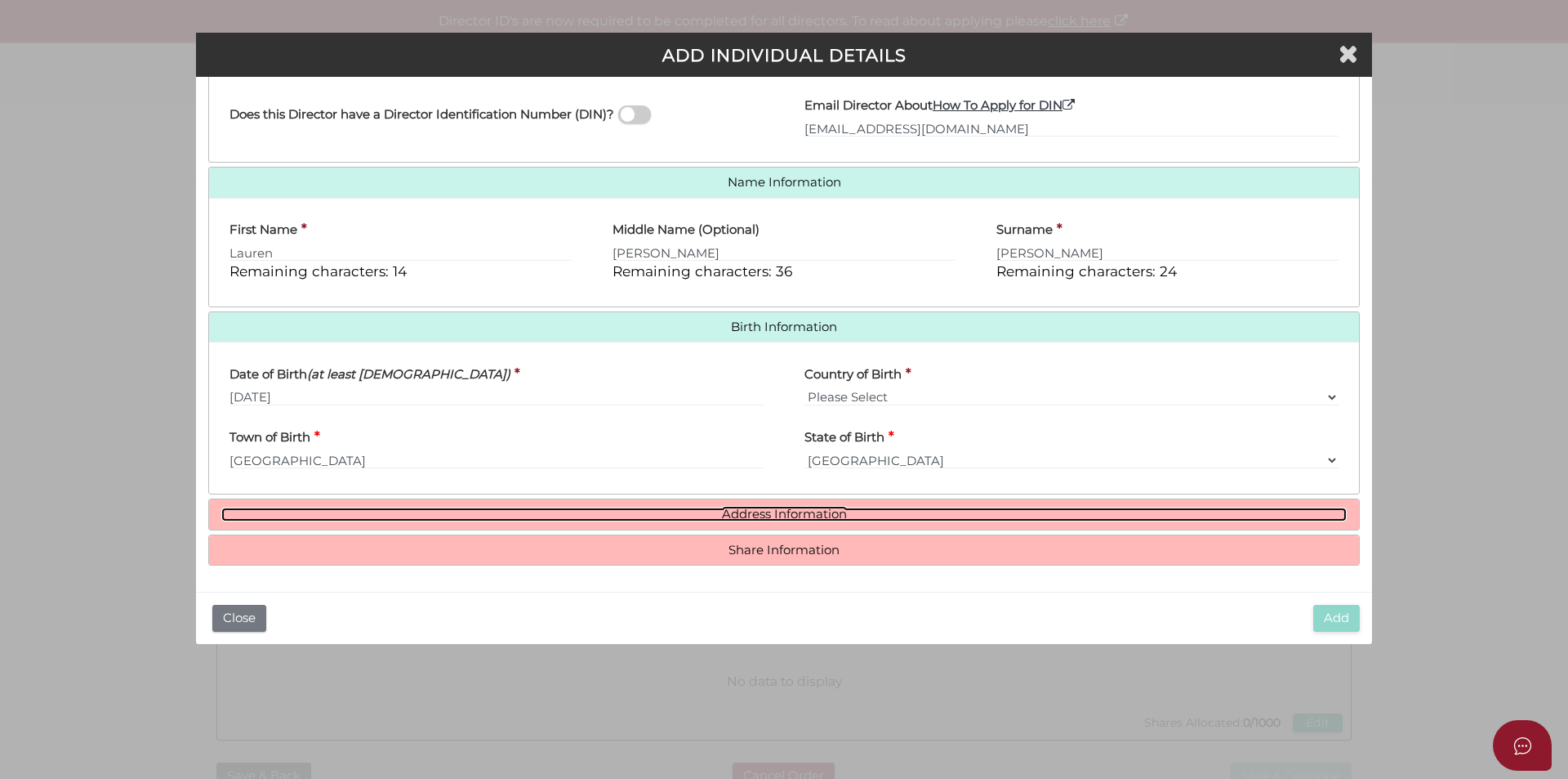
click at [780, 509] on link "Address Information" at bounding box center [784, 514] width 1125 height 14
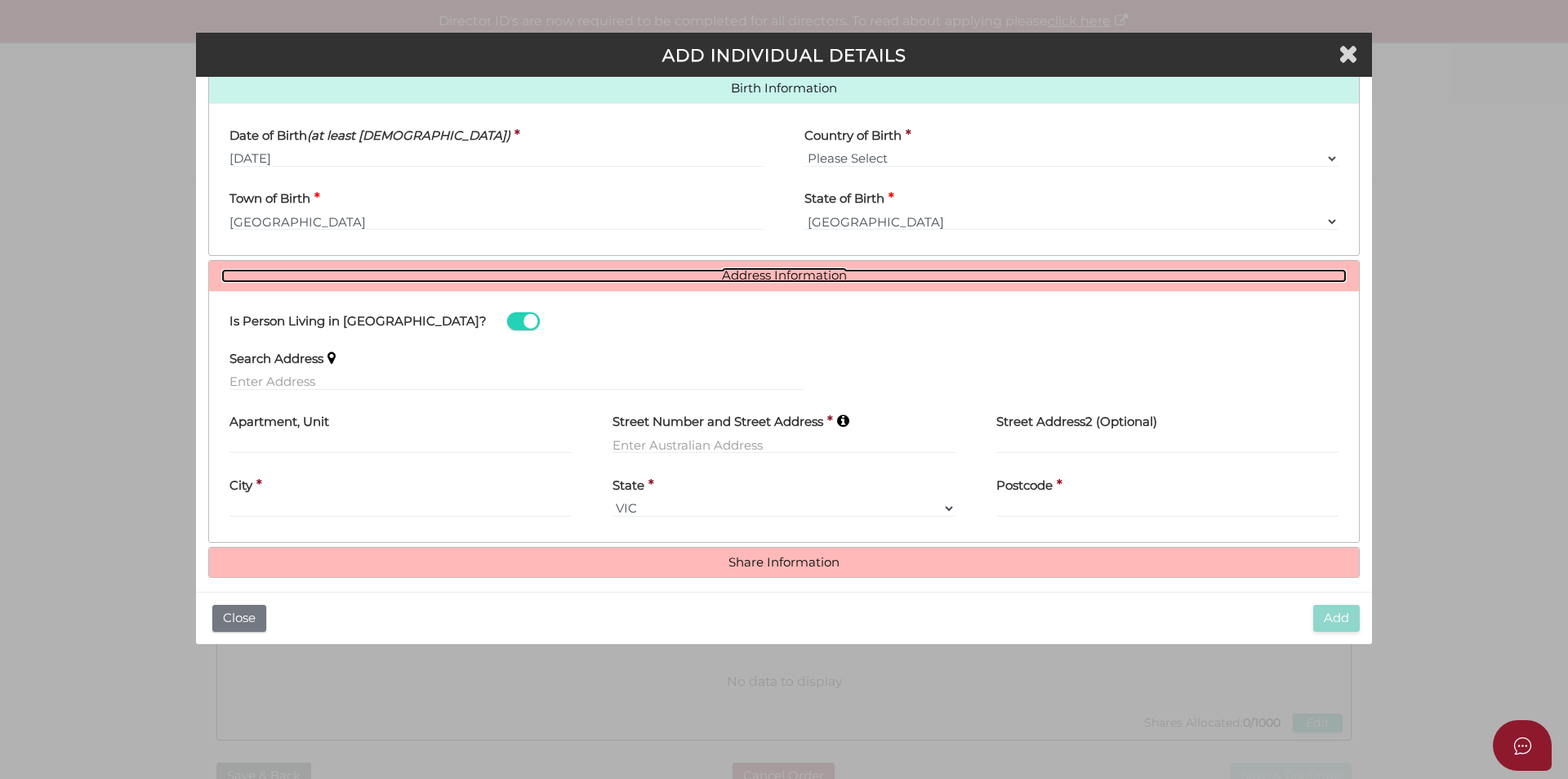
scroll to position [537, 0]
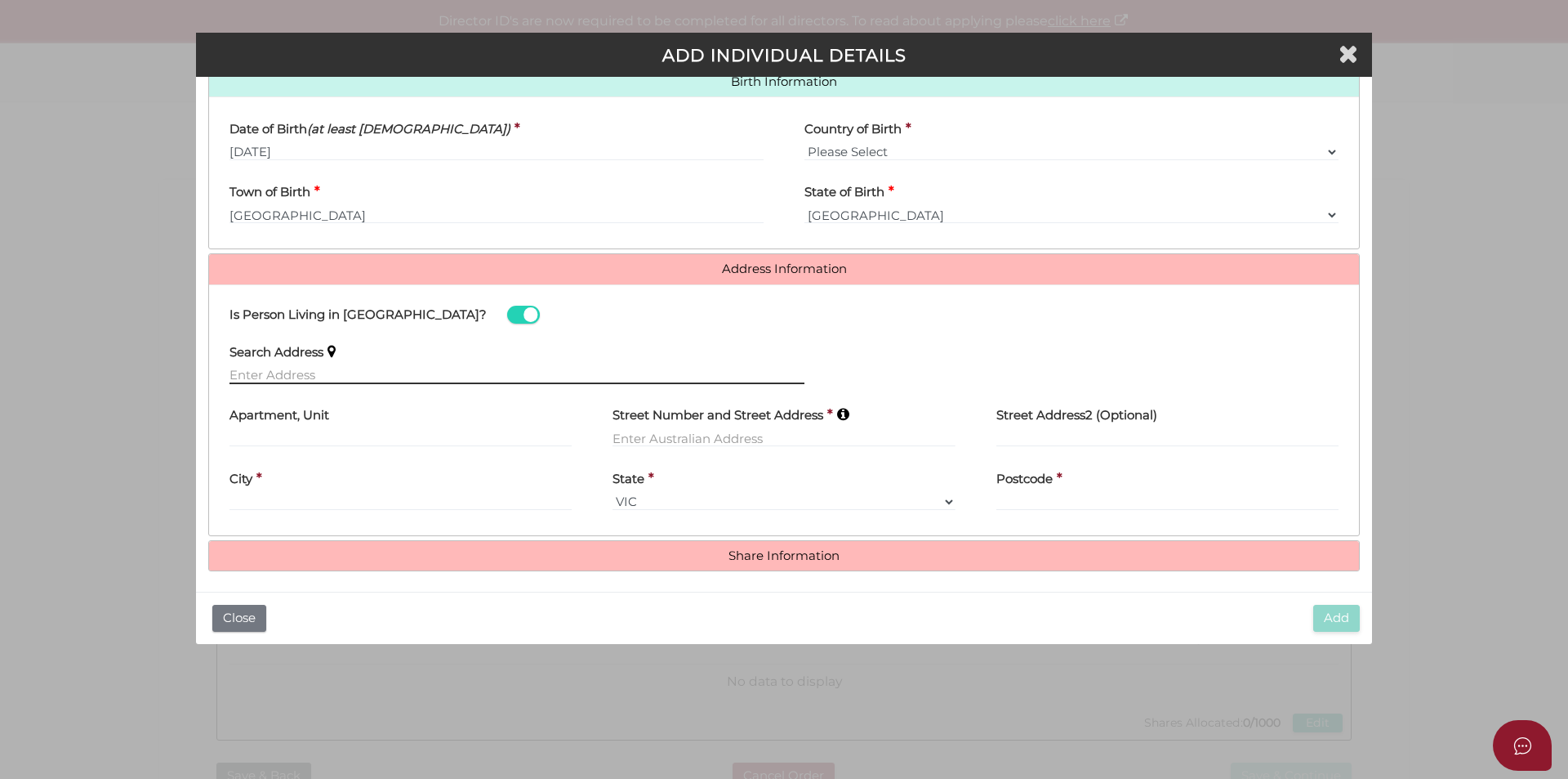
click at [293, 371] on input "text" at bounding box center [516, 375] width 575 height 18
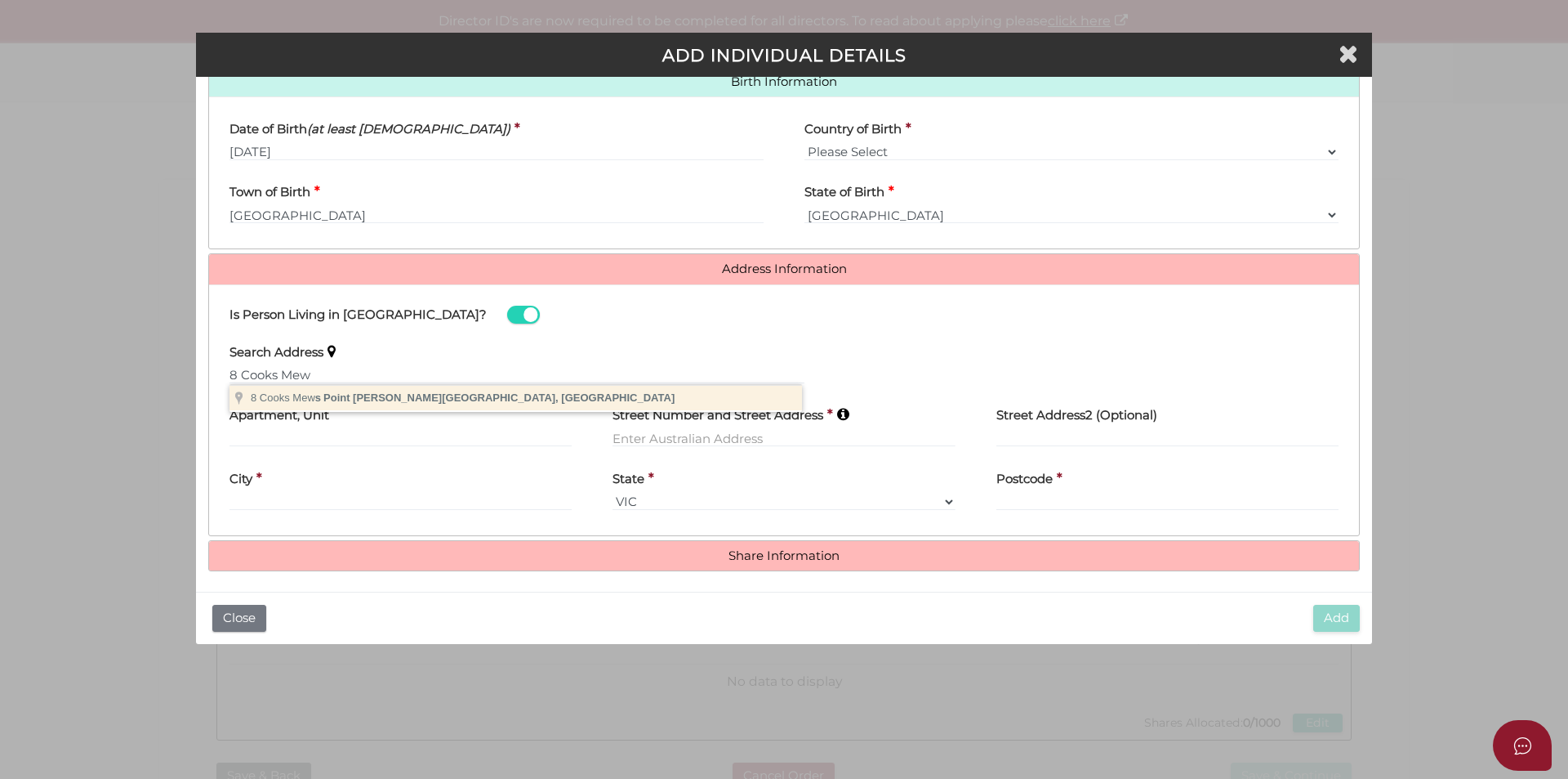
type input "8 Cooks Mews, Point Cook VIC, Australia"
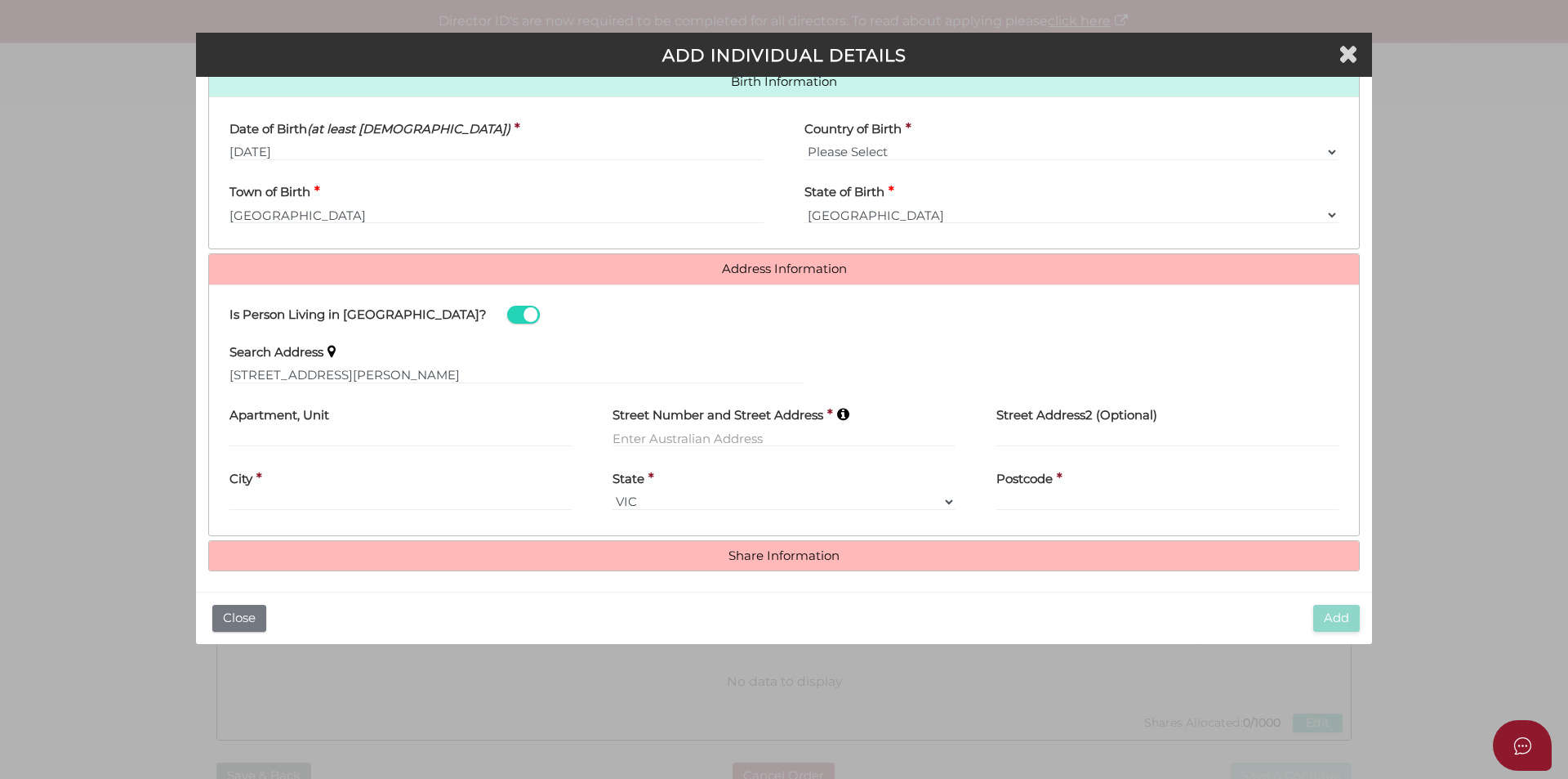
type input "8 Cooks Mews"
type input "Point Cook"
select select "VIC"
type input "3030"
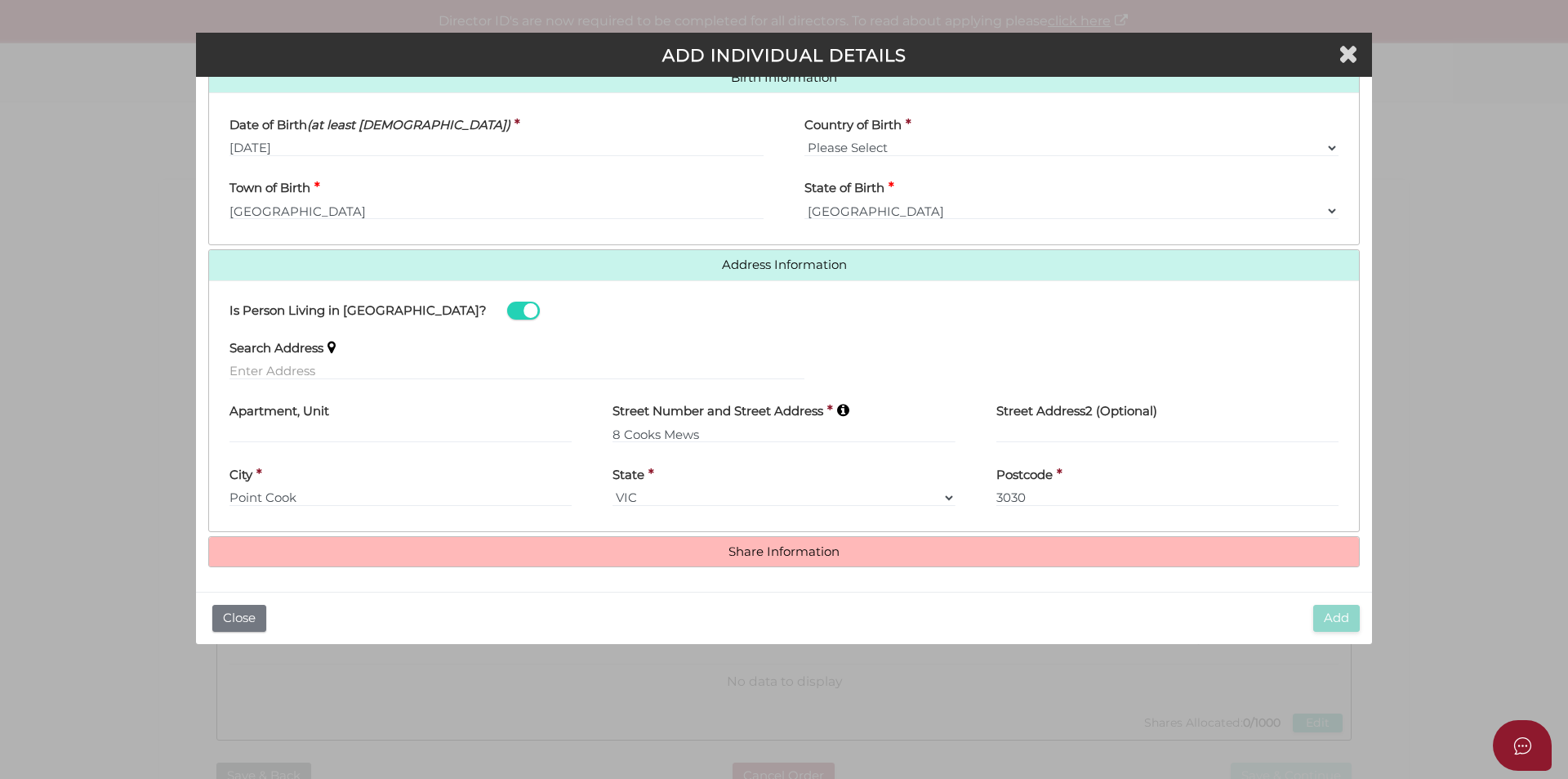
scroll to position [543, 0]
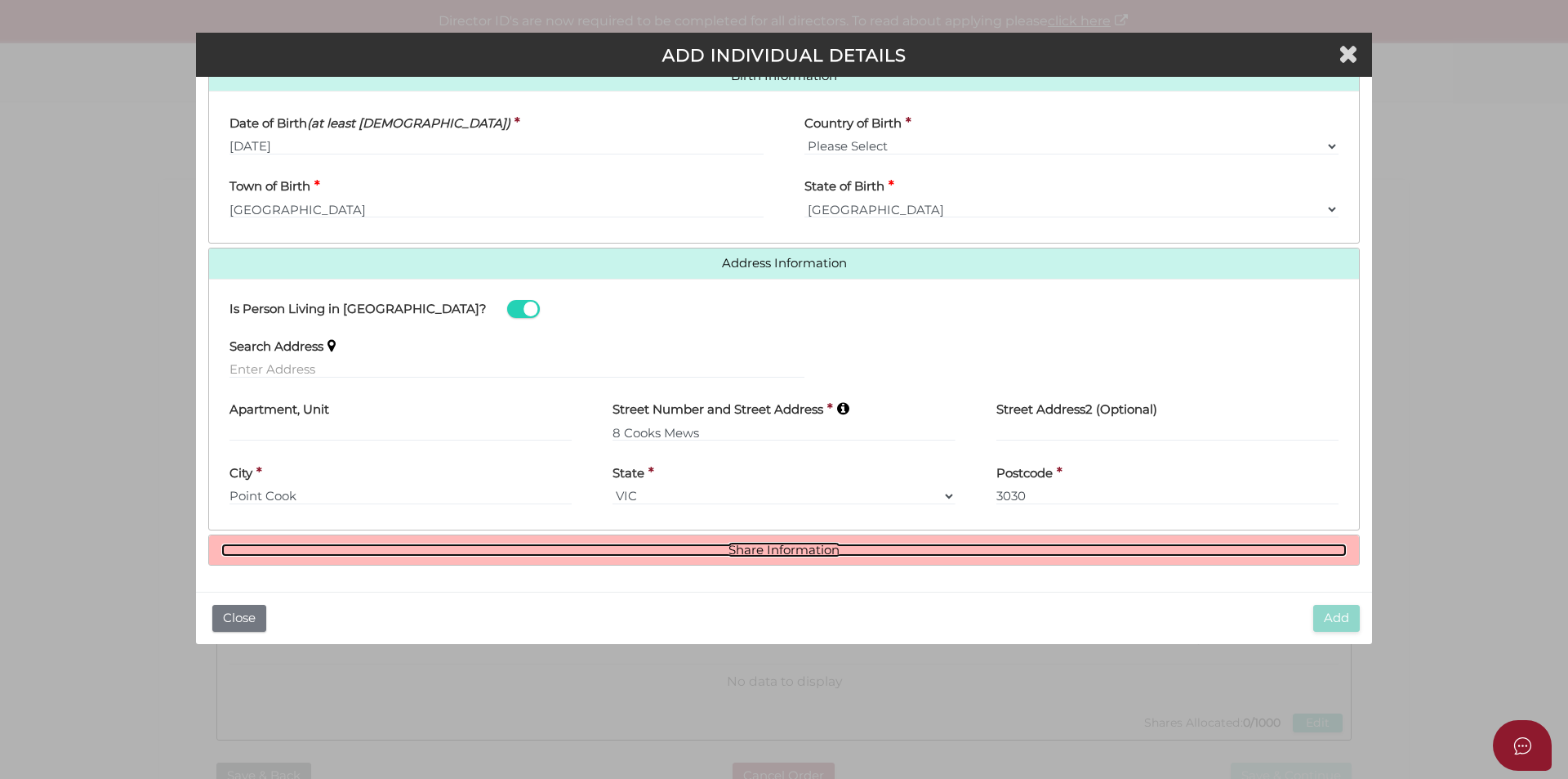
click at [743, 548] on link "Share Information" at bounding box center [784, 550] width 1125 height 14
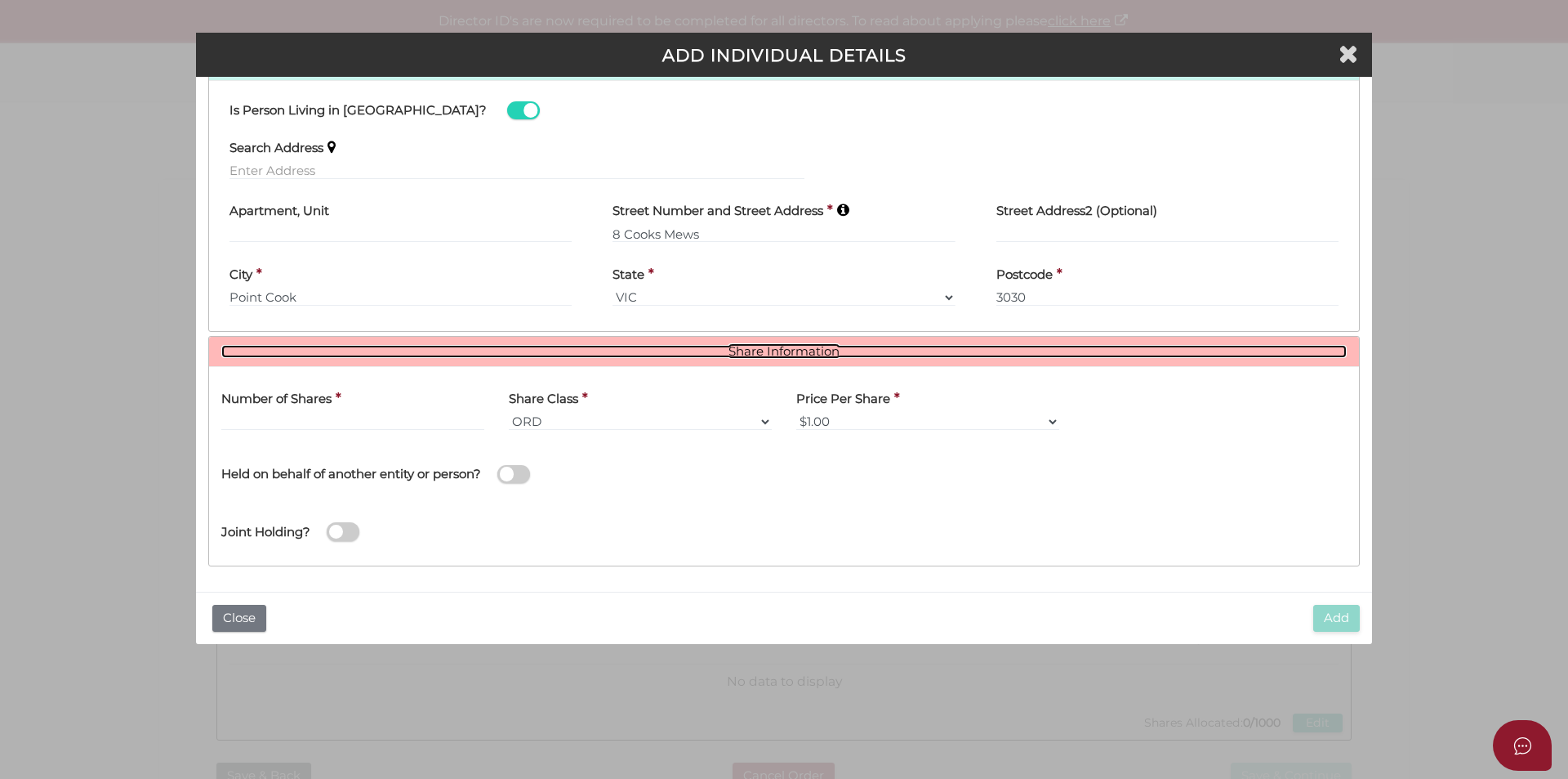
scroll to position [742, 0]
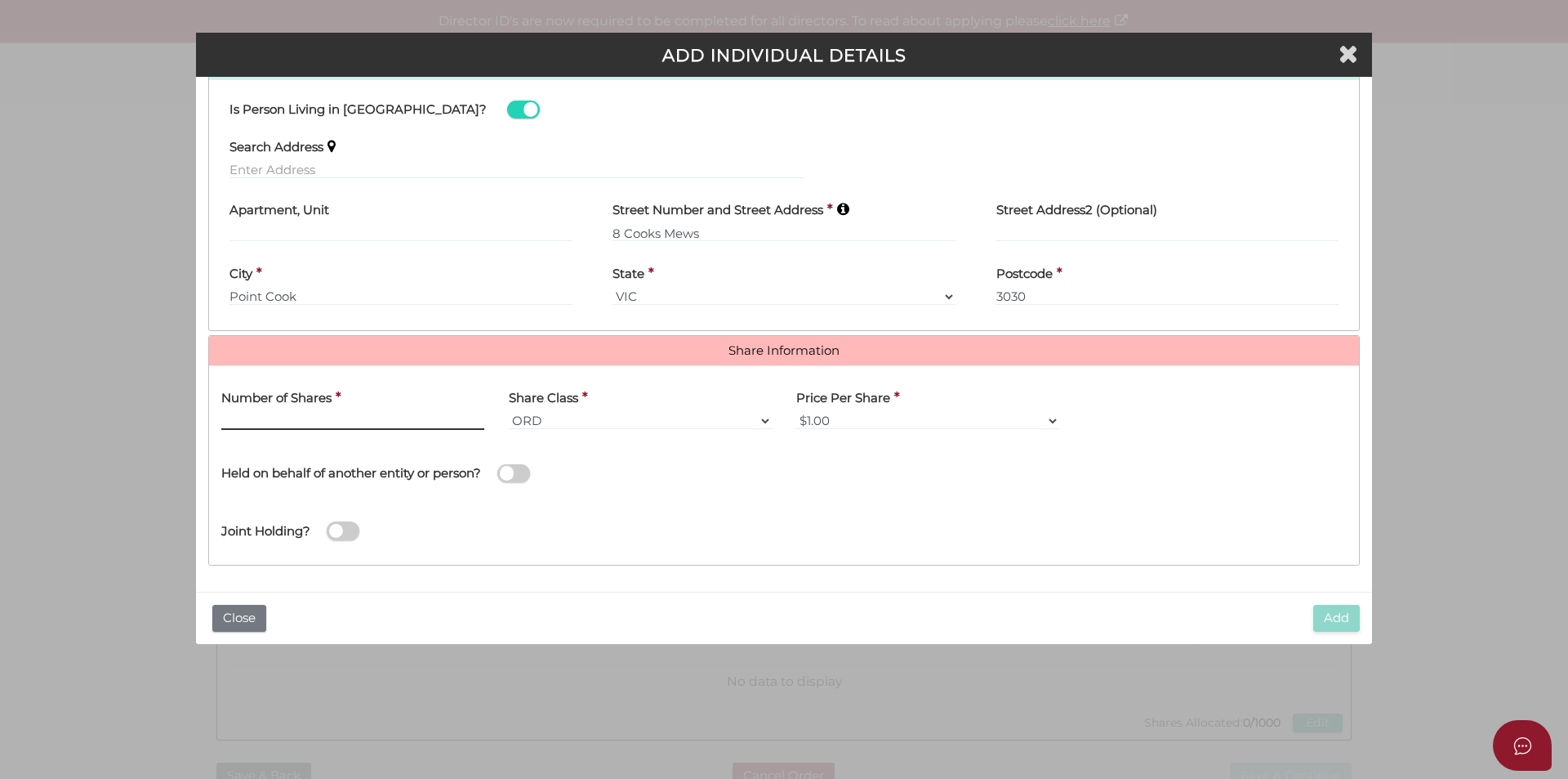
click at [321, 422] on input "text" at bounding box center [352, 421] width 263 height 18
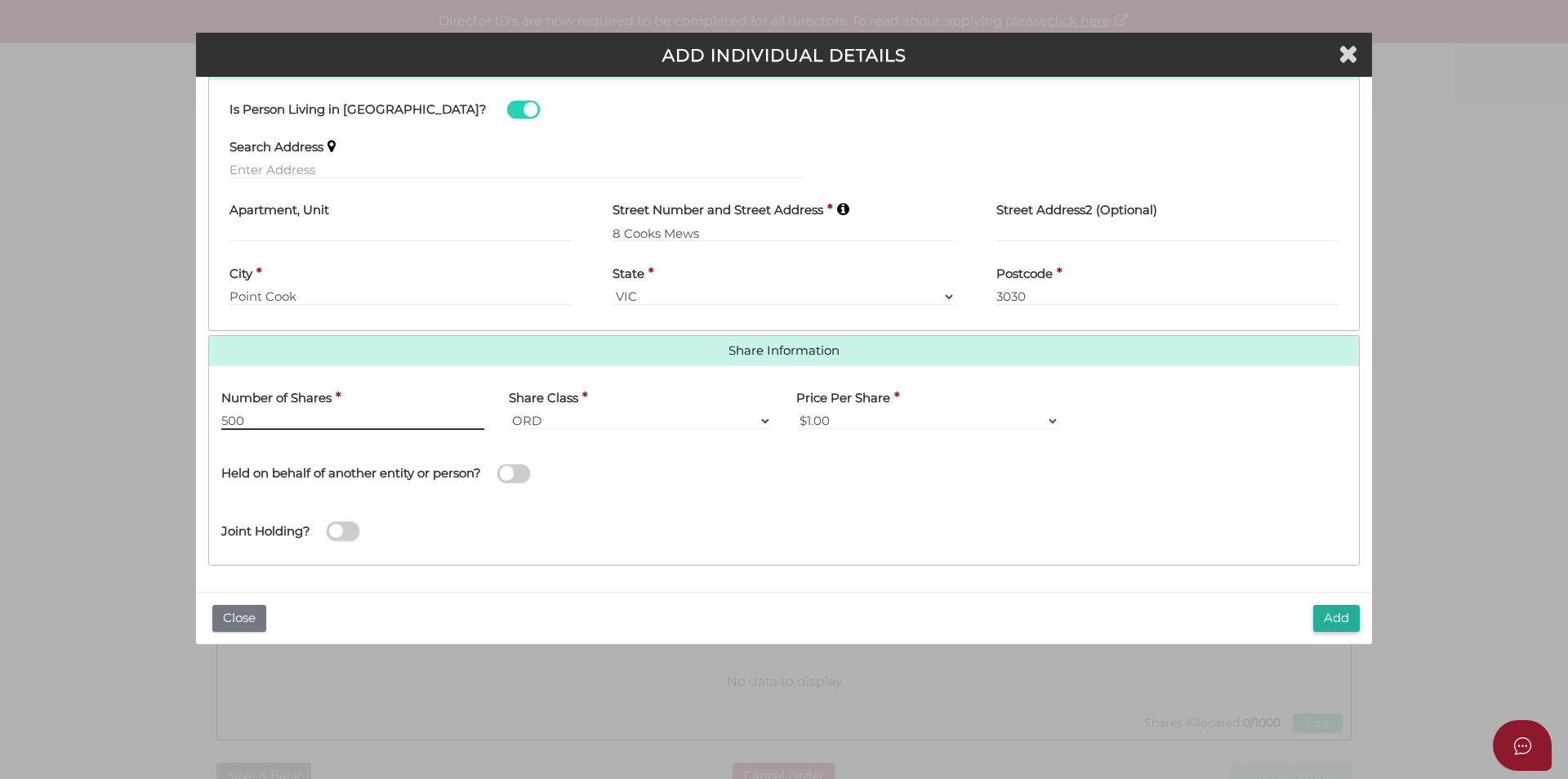
type input "500"
click at [1334, 623] on button "Add" at bounding box center [1336, 617] width 47 height 27
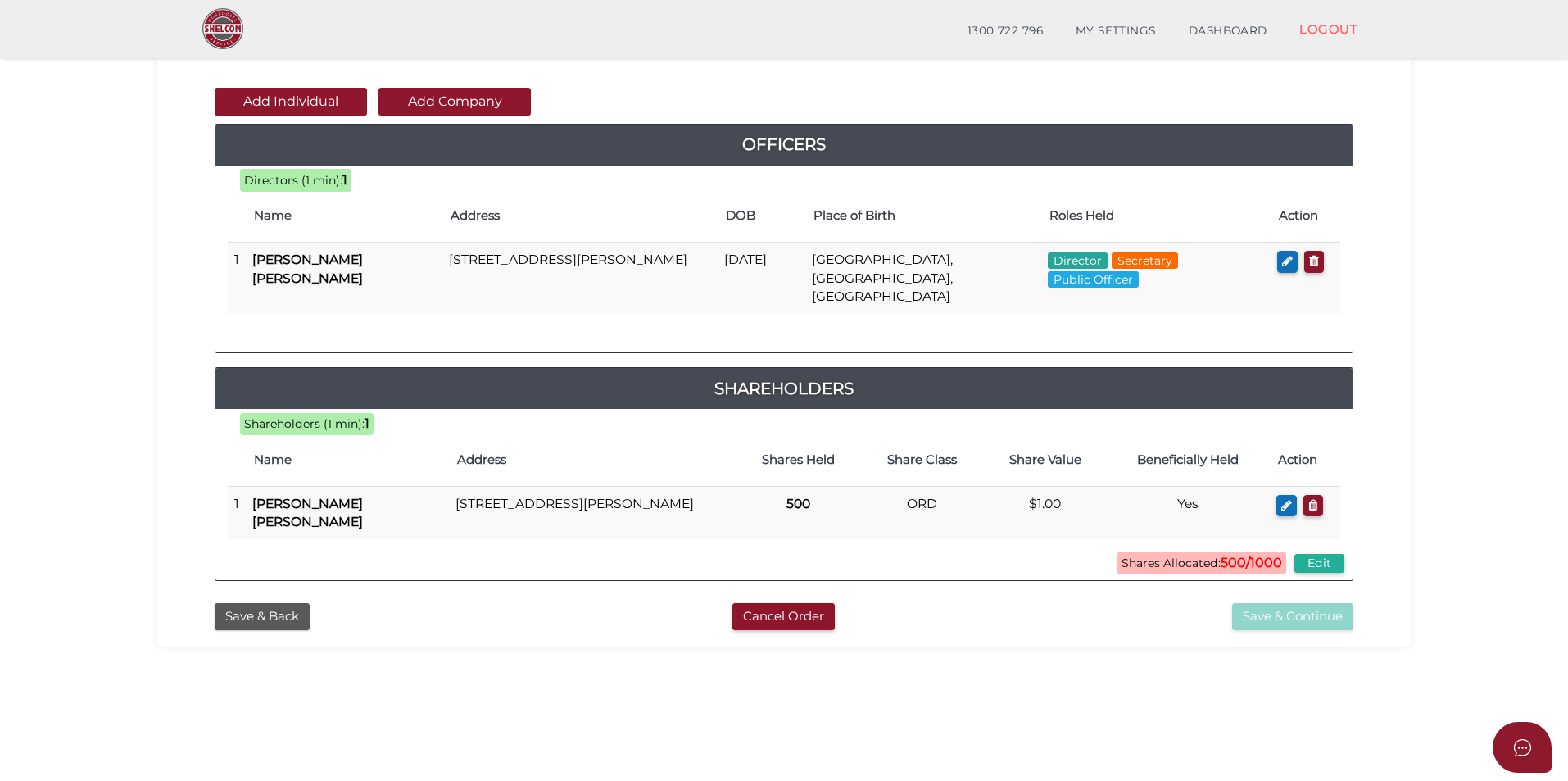
scroll to position [164, 0]
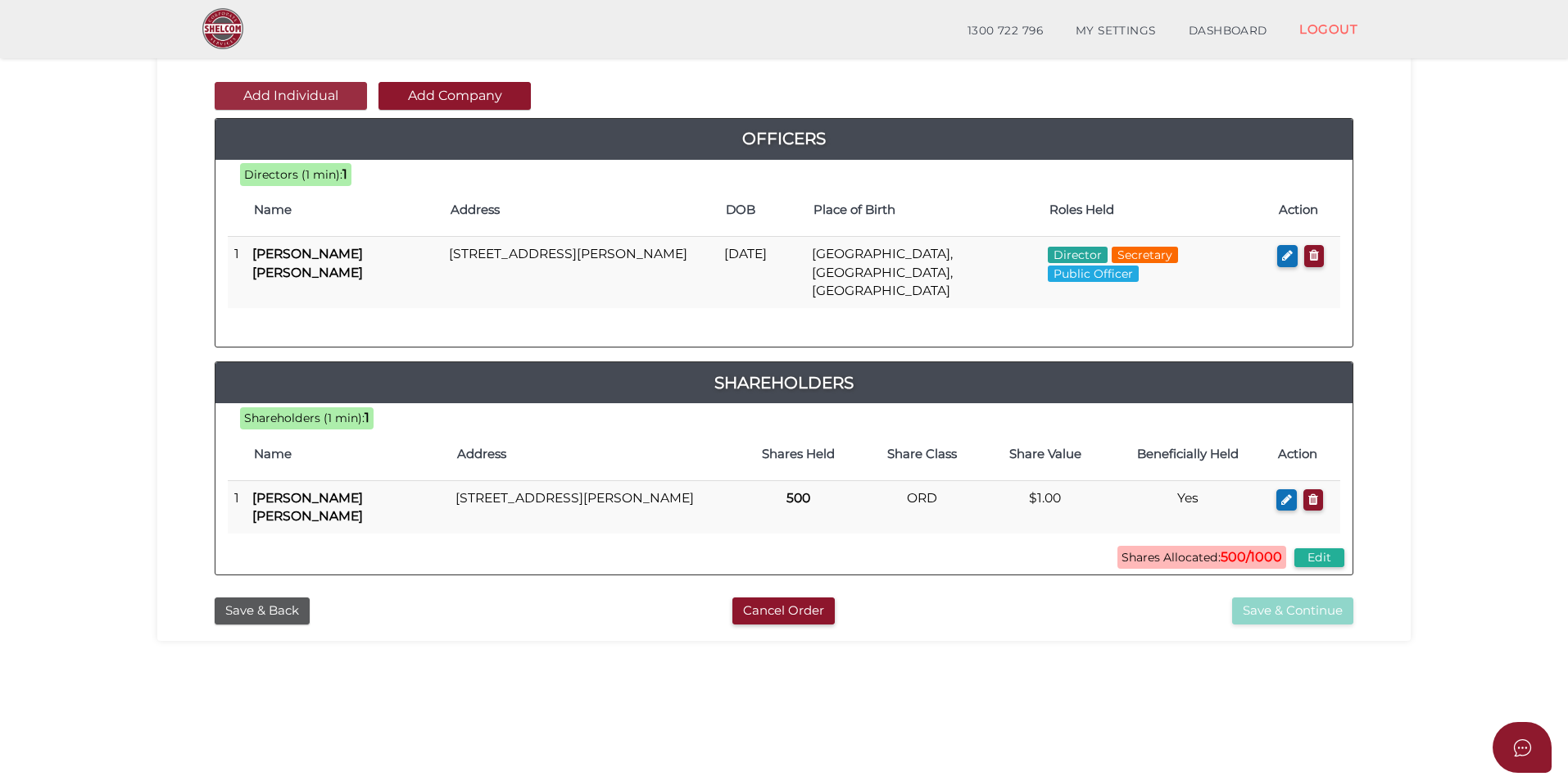
click at [323, 95] on button "Add Individual" at bounding box center [290, 96] width 152 height 28
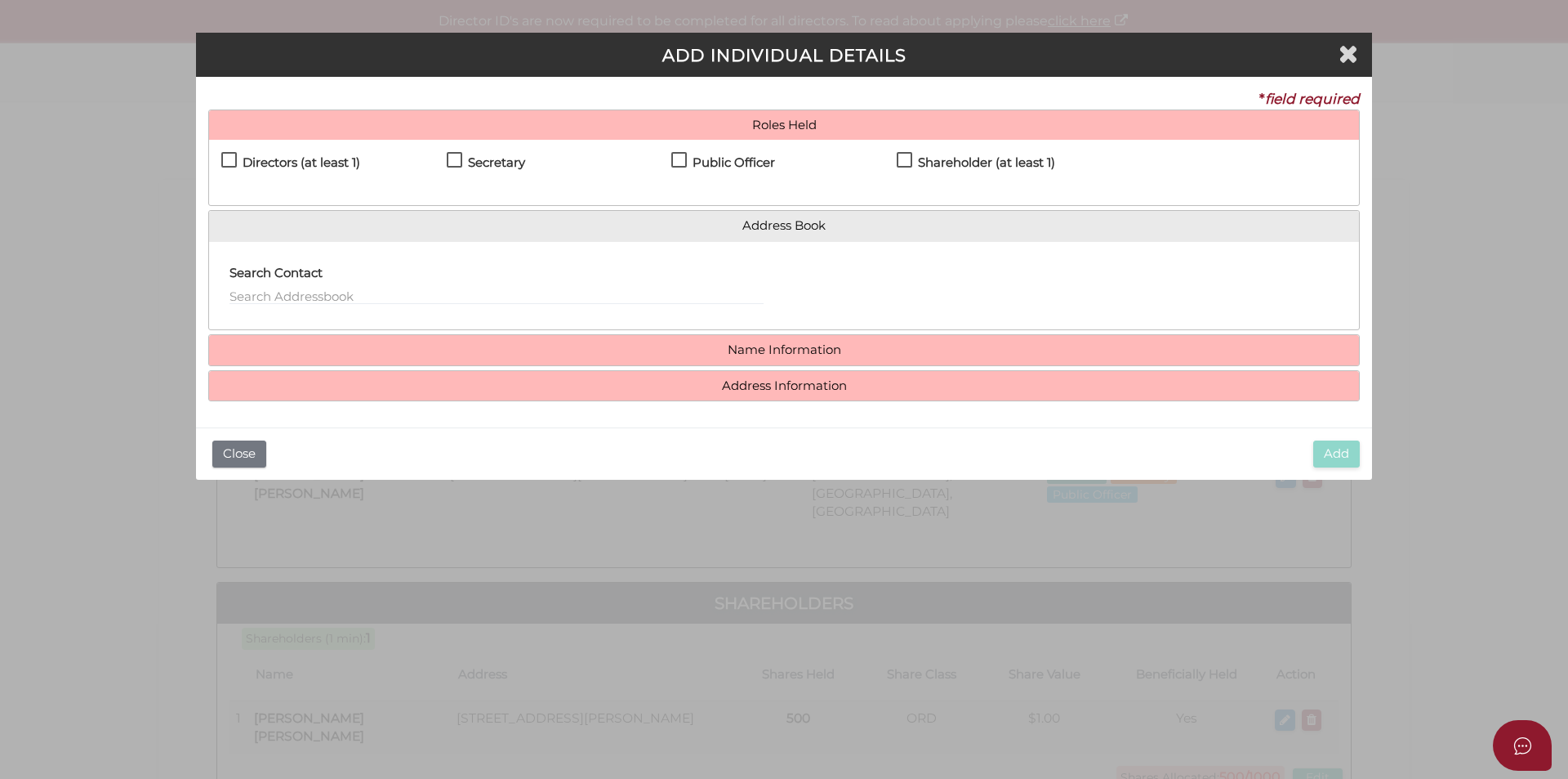
click at [230, 156] on label "Directors (at least 1)" at bounding box center [290, 166] width 139 height 20
checkbox input "true"
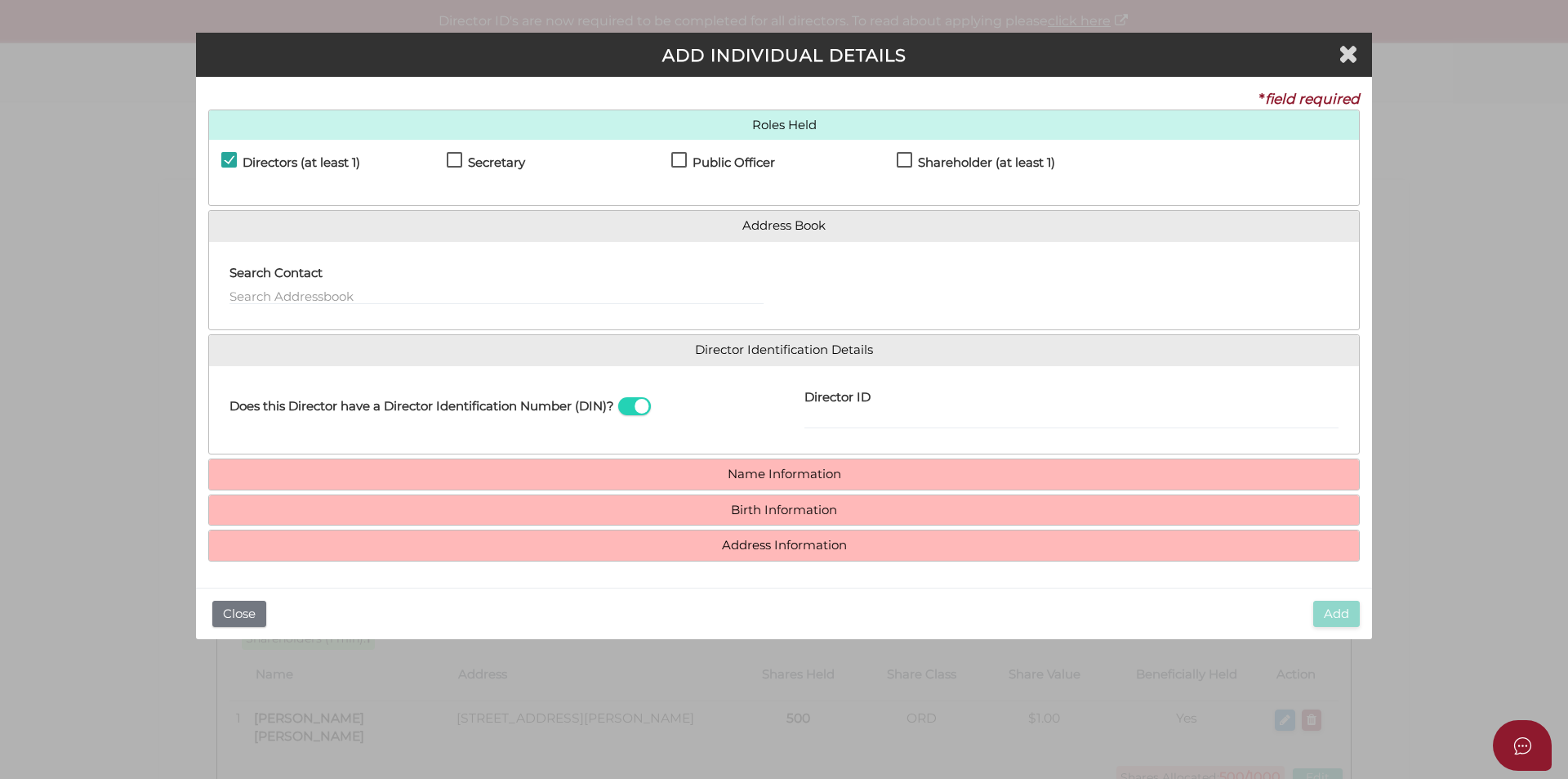
click at [905, 158] on label "Shareholder (at least 1)" at bounding box center [975, 166] width 158 height 20
checkbox input "true"
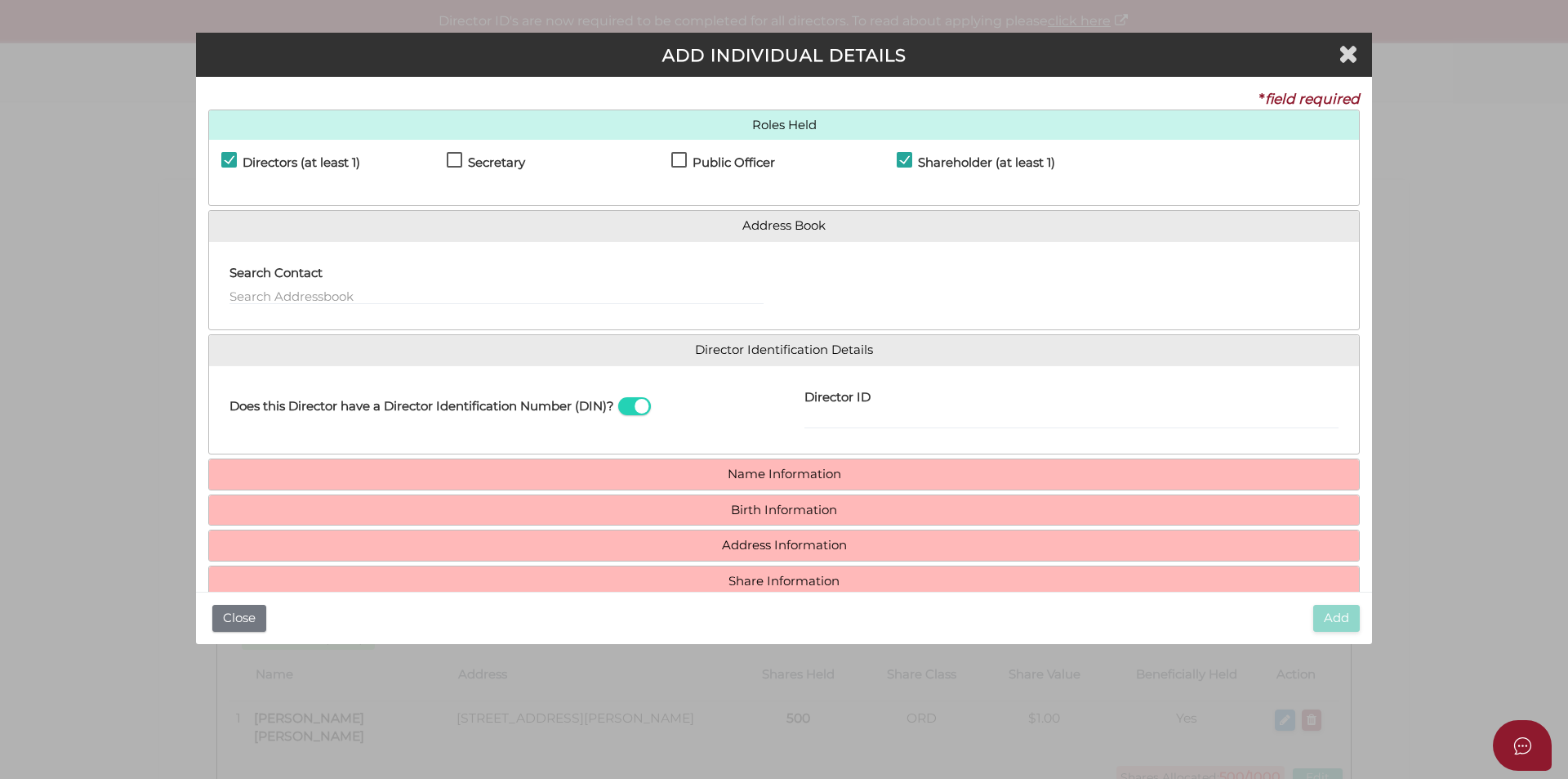
click at [627, 401] on span at bounding box center [634, 406] width 33 height 19
click at [0, 0] on input "checkbox" at bounding box center [0, 0] width 0 height 0
type input "[EMAIL_ADDRESS][DOMAIN_NAME]"
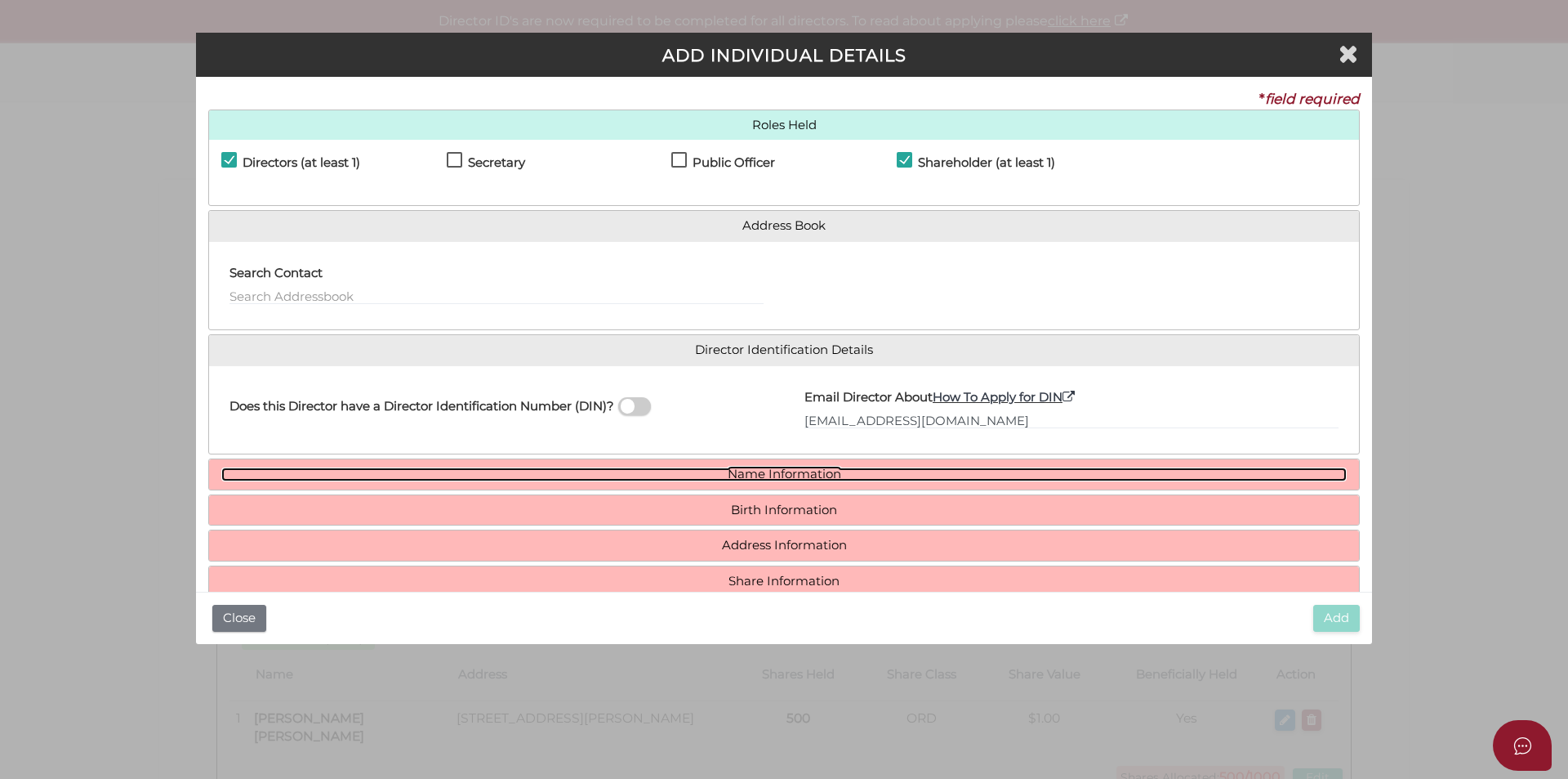
click at [816, 467] on link "Name Information" at bounding box center [784, 474] width 1125 height 14
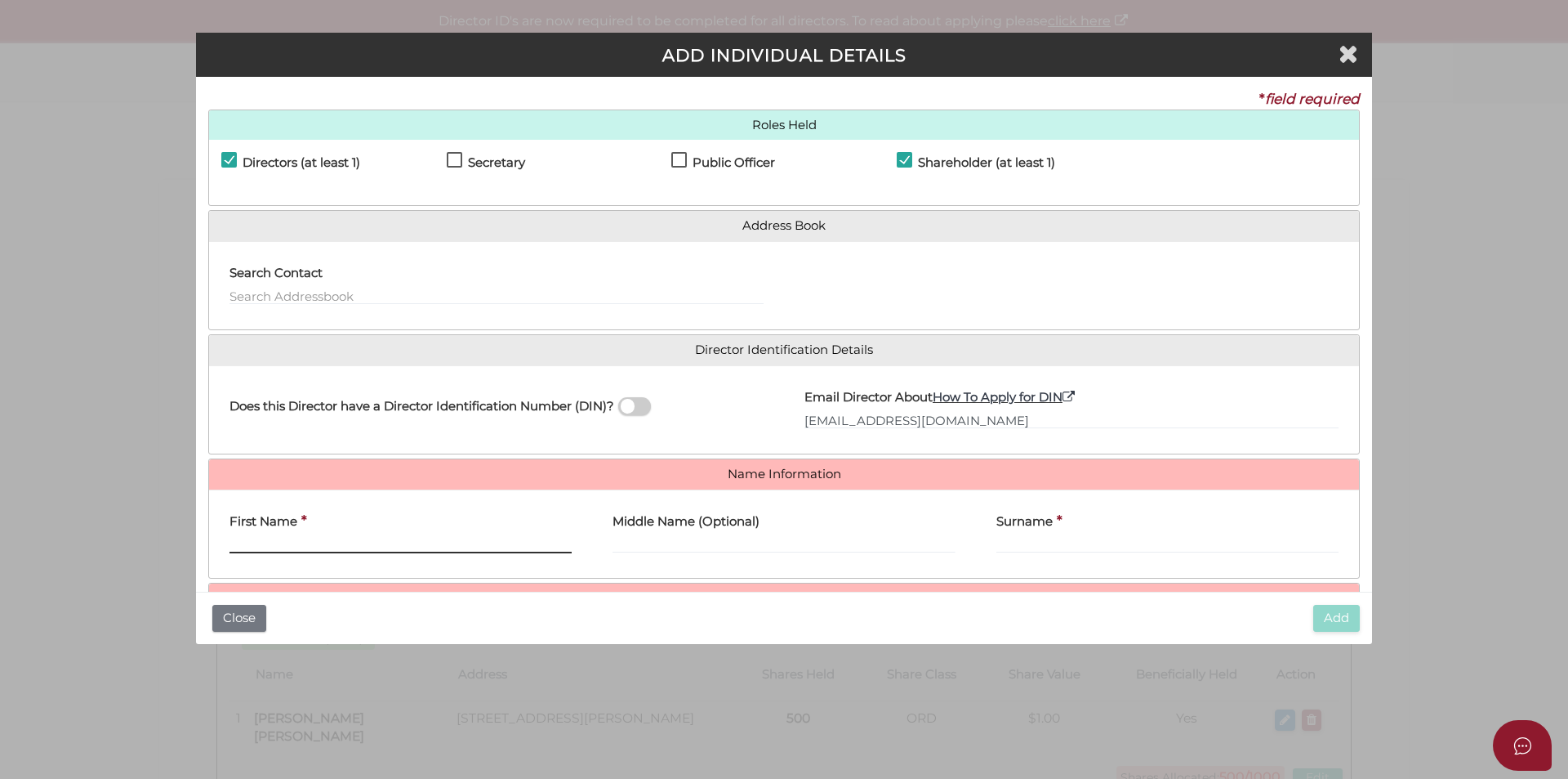
click at [334, 535] on input "First Name" at bounding box center [400, 544] width 342 height 18
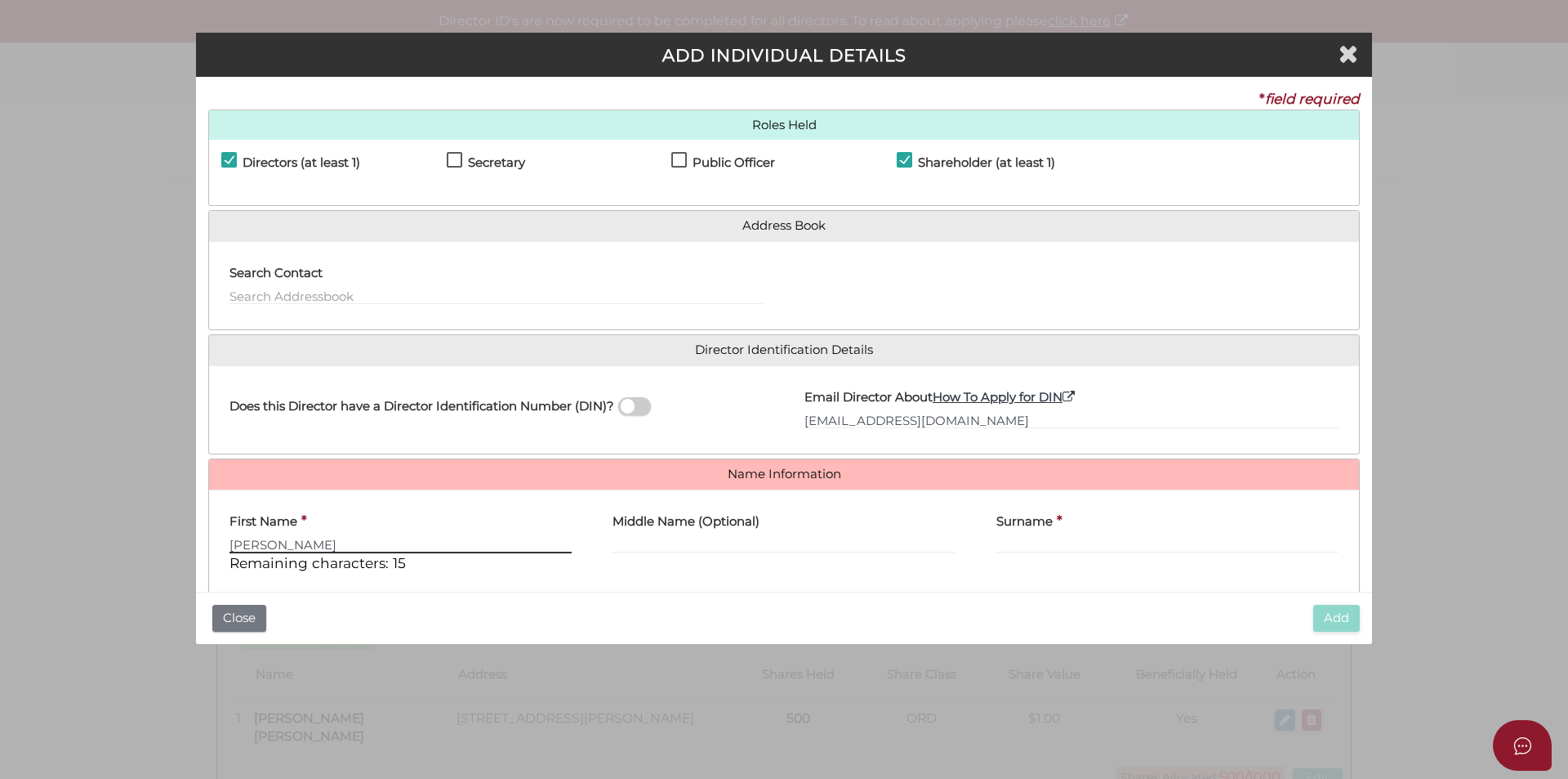
type input "David"
type input "John"
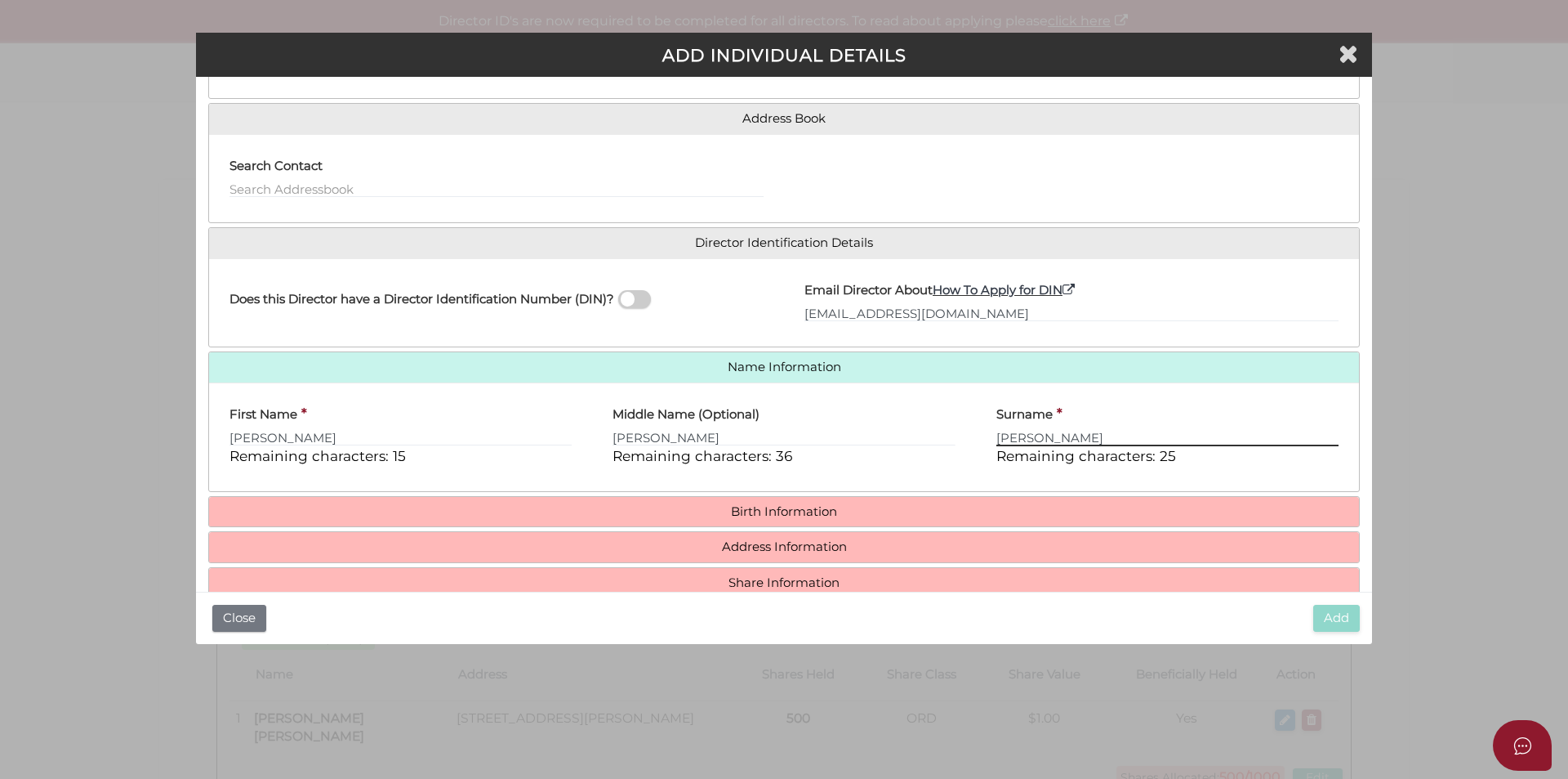
scroll to position [139, 0]
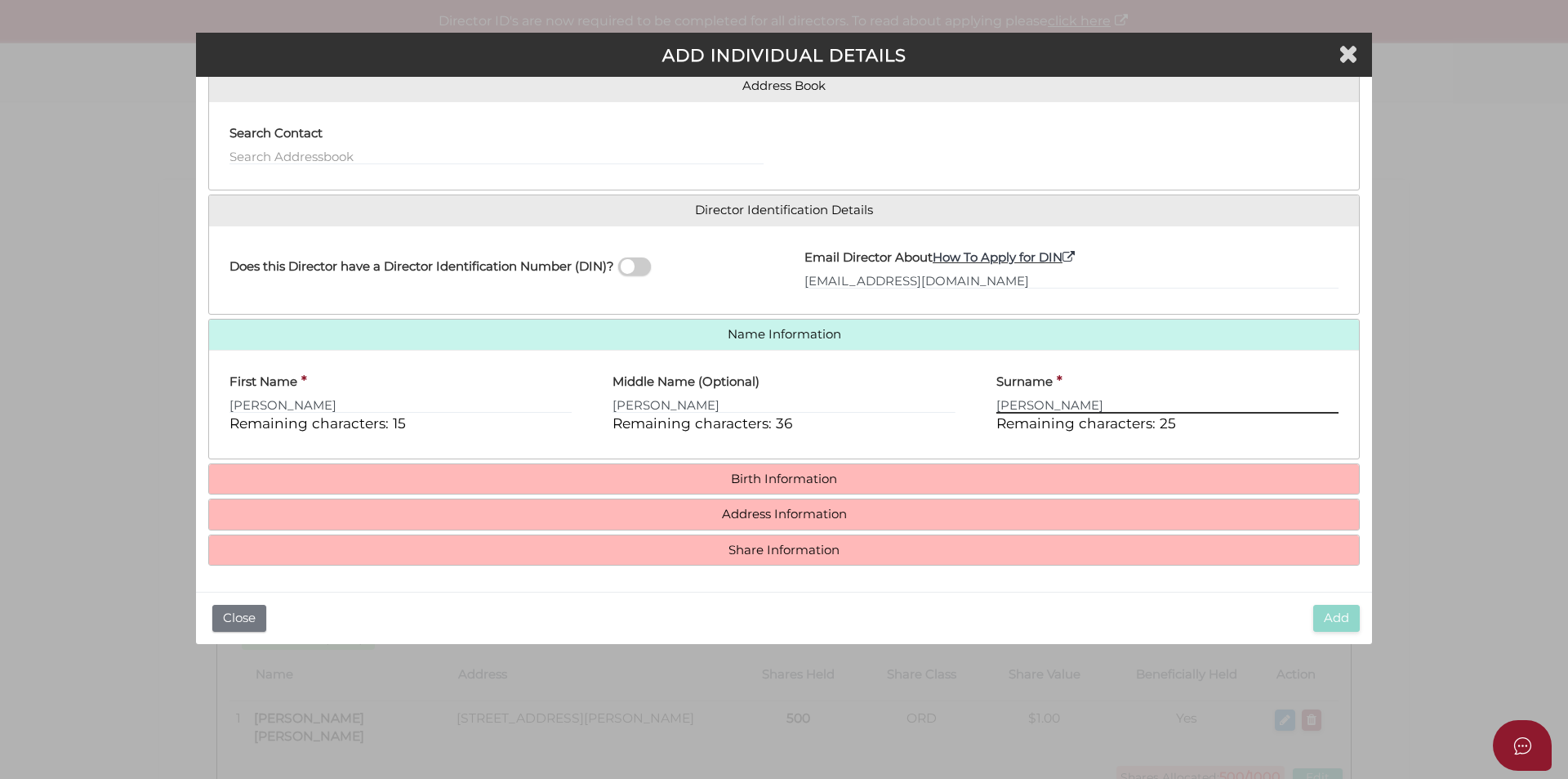
type input "Wilke"
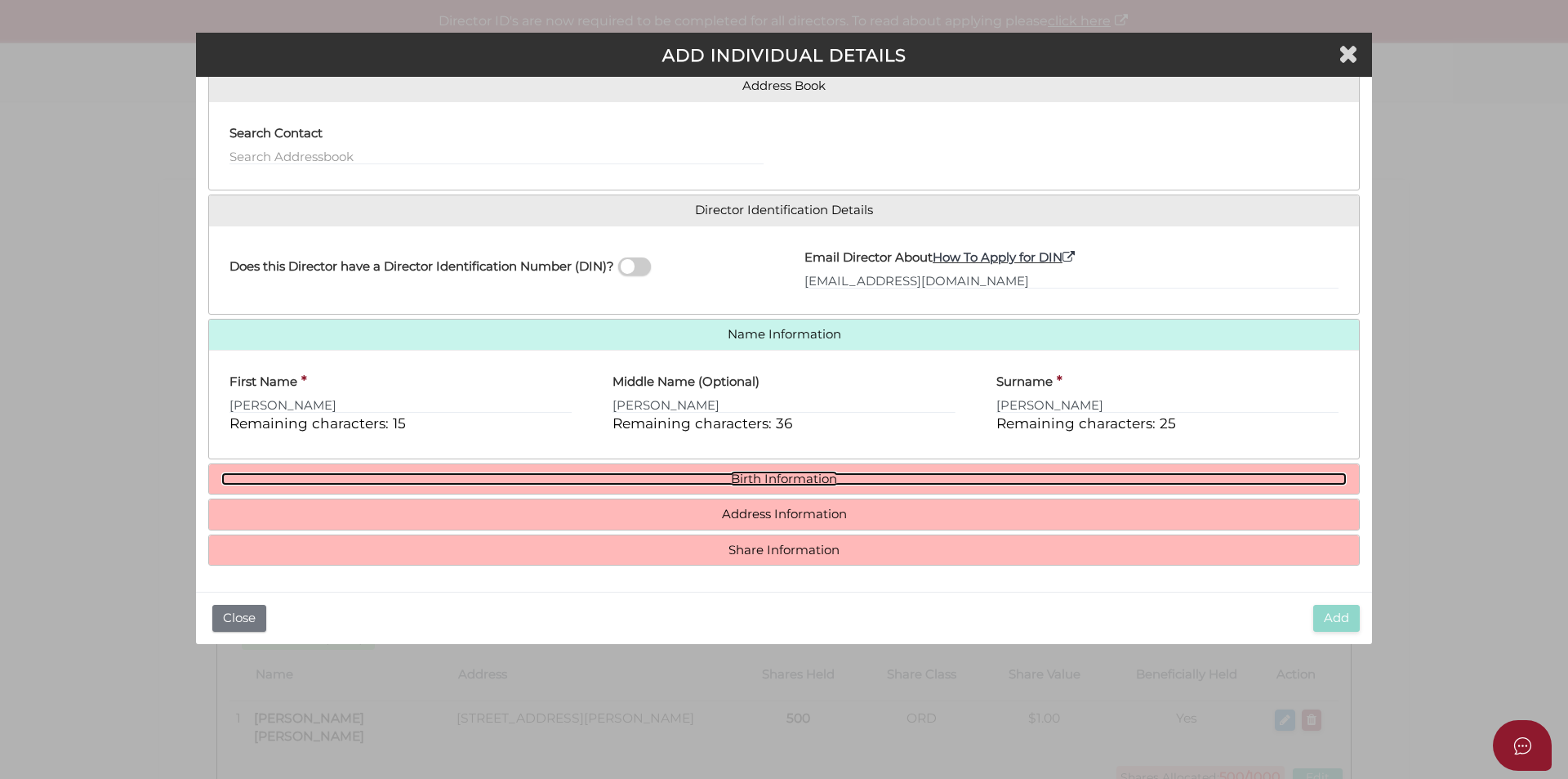
click at [766, 479] on link "Birth Information" at bounding box center [784, 479] width 1125 height 14
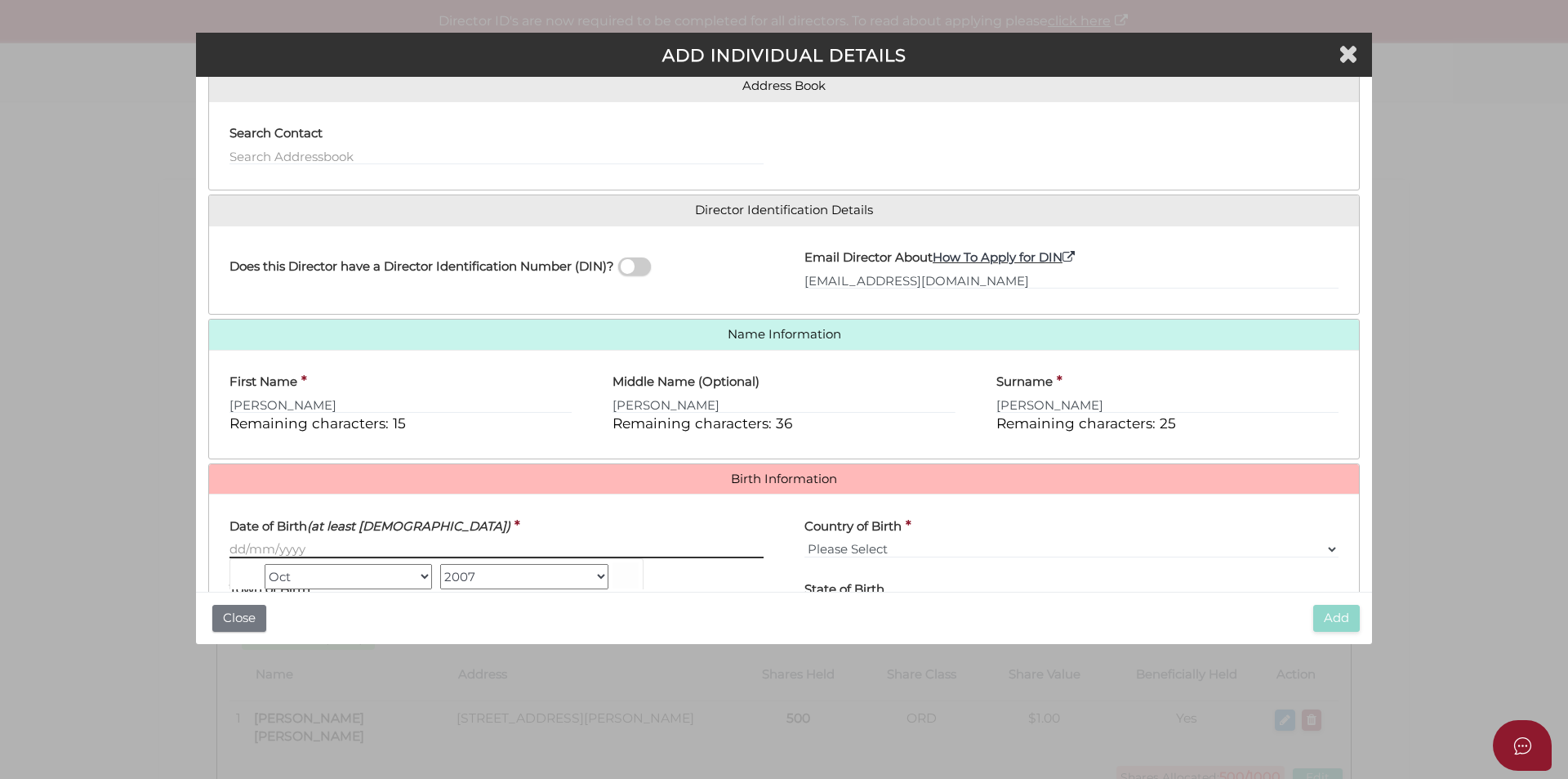
click at [247, 542] on input "Date of Birth (at least 18 years old)" at bounding box center [497, 549] width 534 height 18
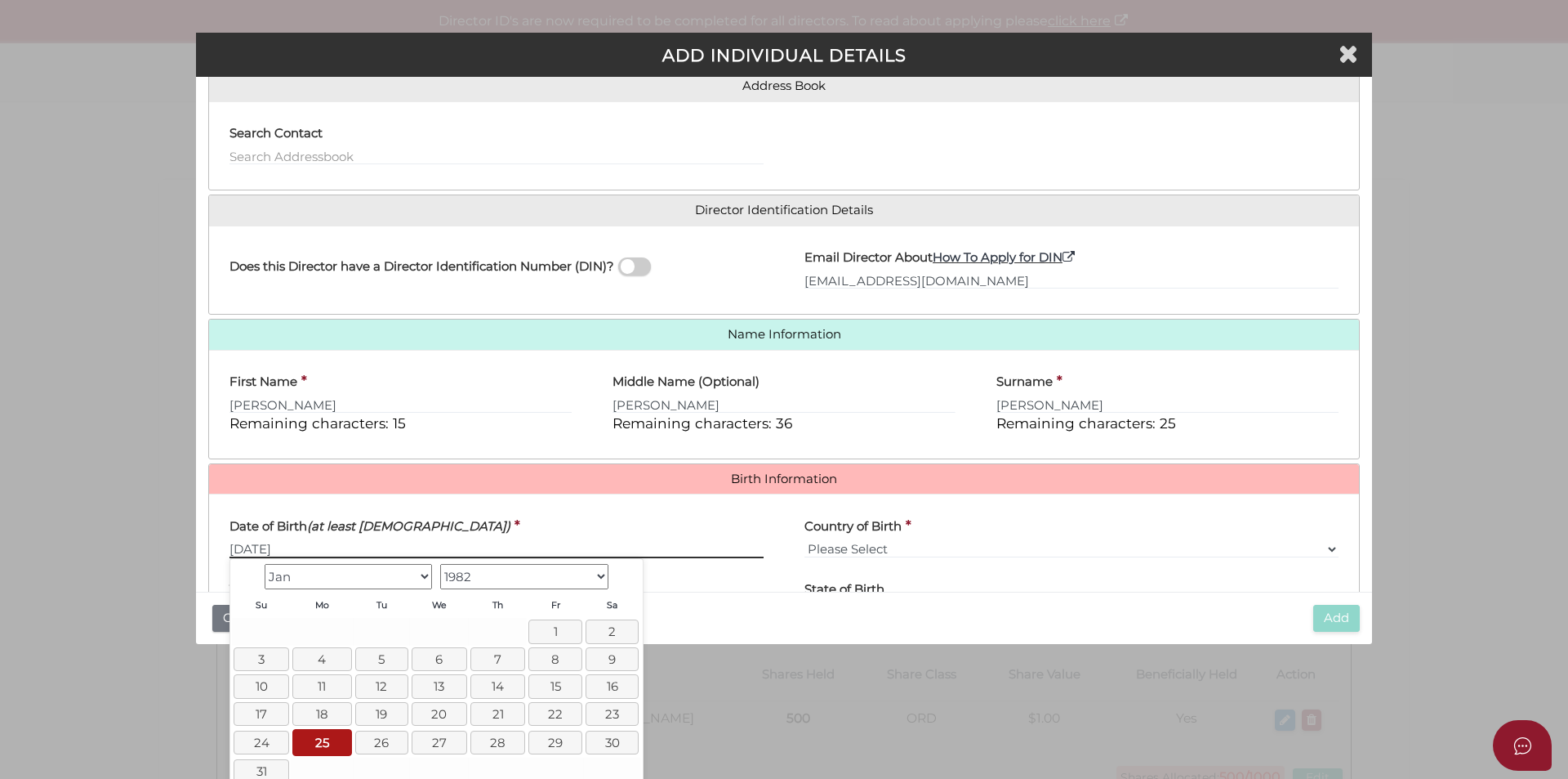
type input "[DATE]"
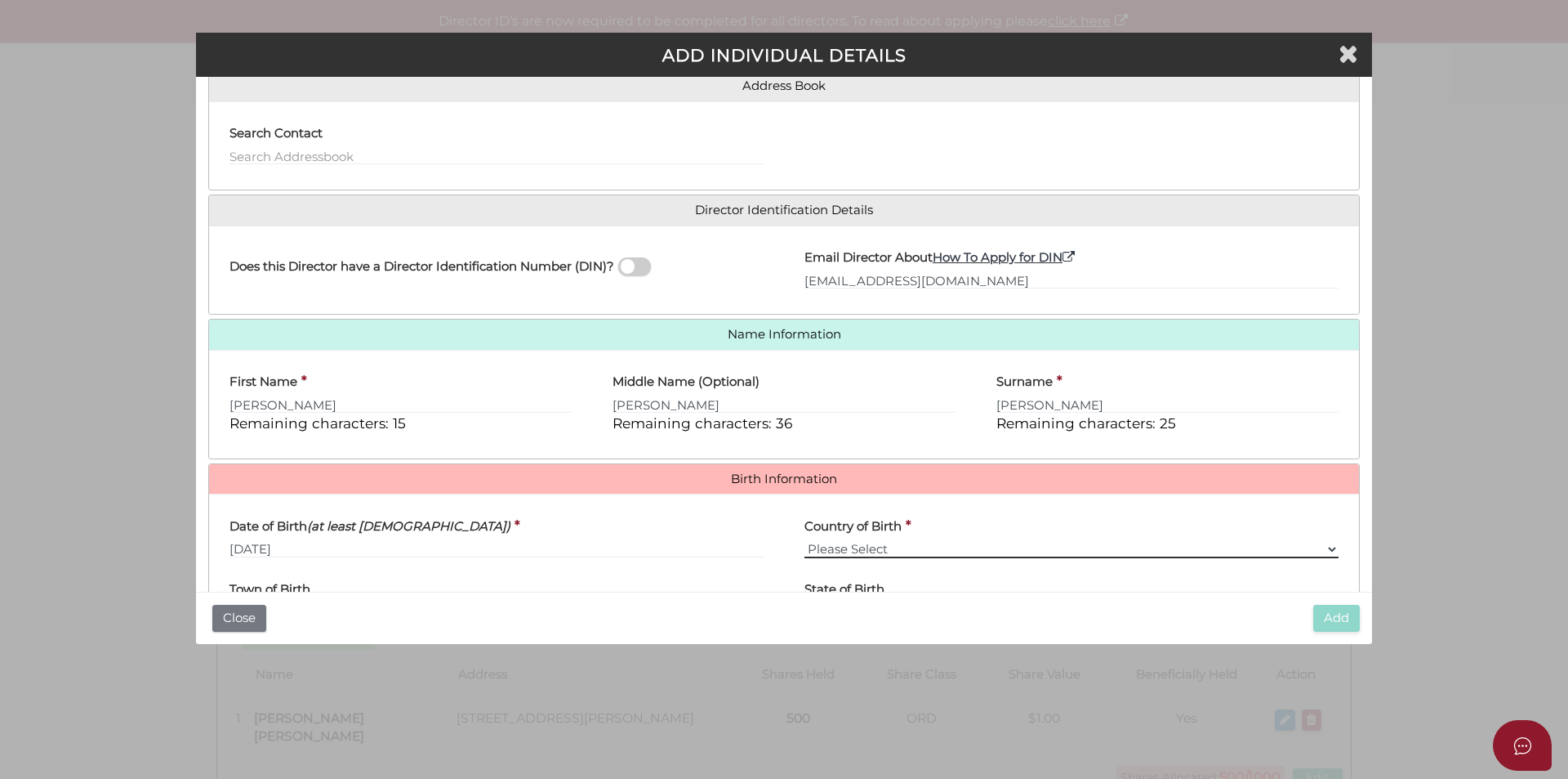
select select "[GEOGRAPHIC_DATA]"
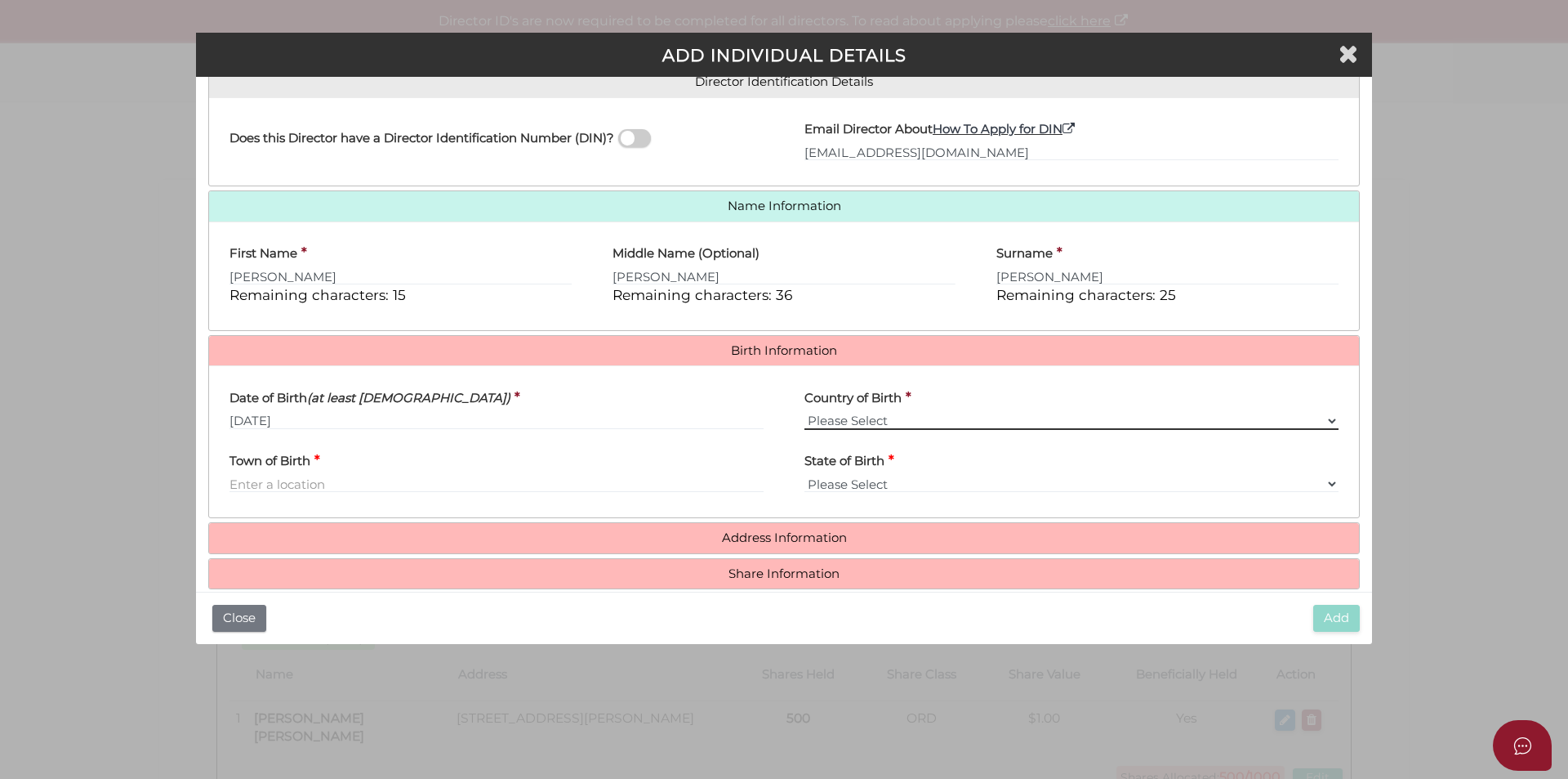
scroll to position [292, 0]
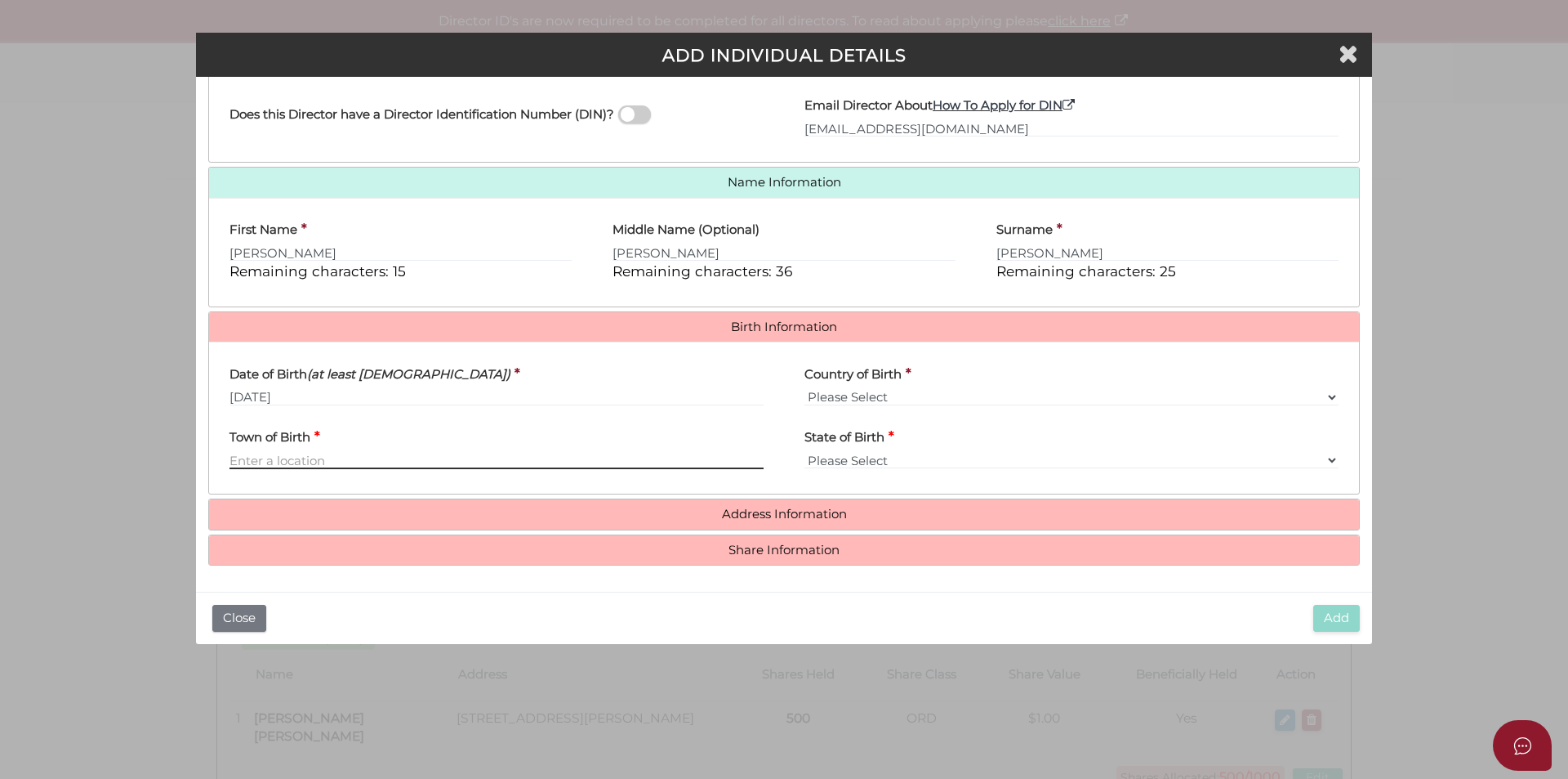
click at [289, 462] on input "Town of Birth" at bounding box center [497, 460] width 534 height 18
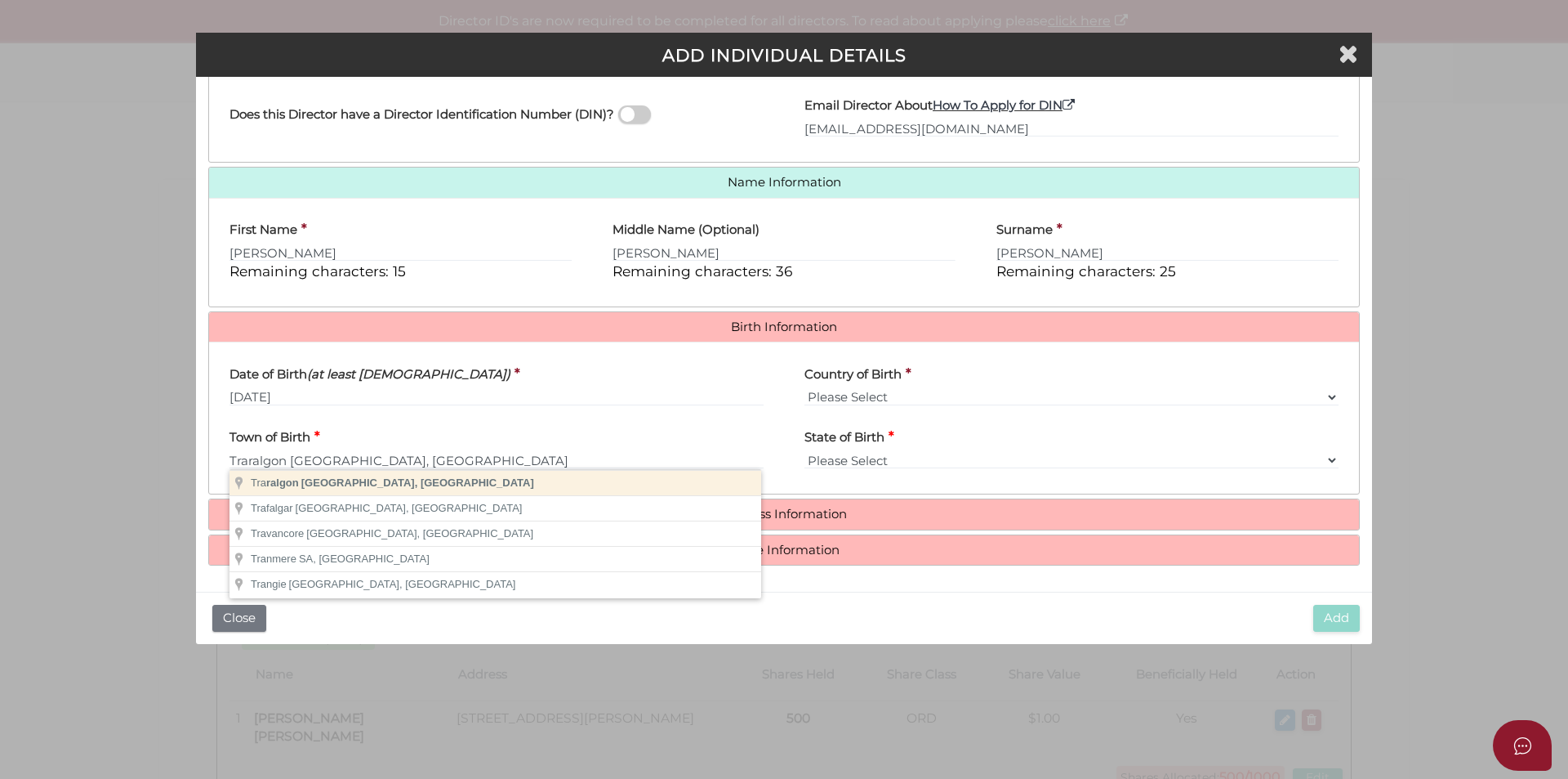
type input "Traralgon"
select select "VIC"
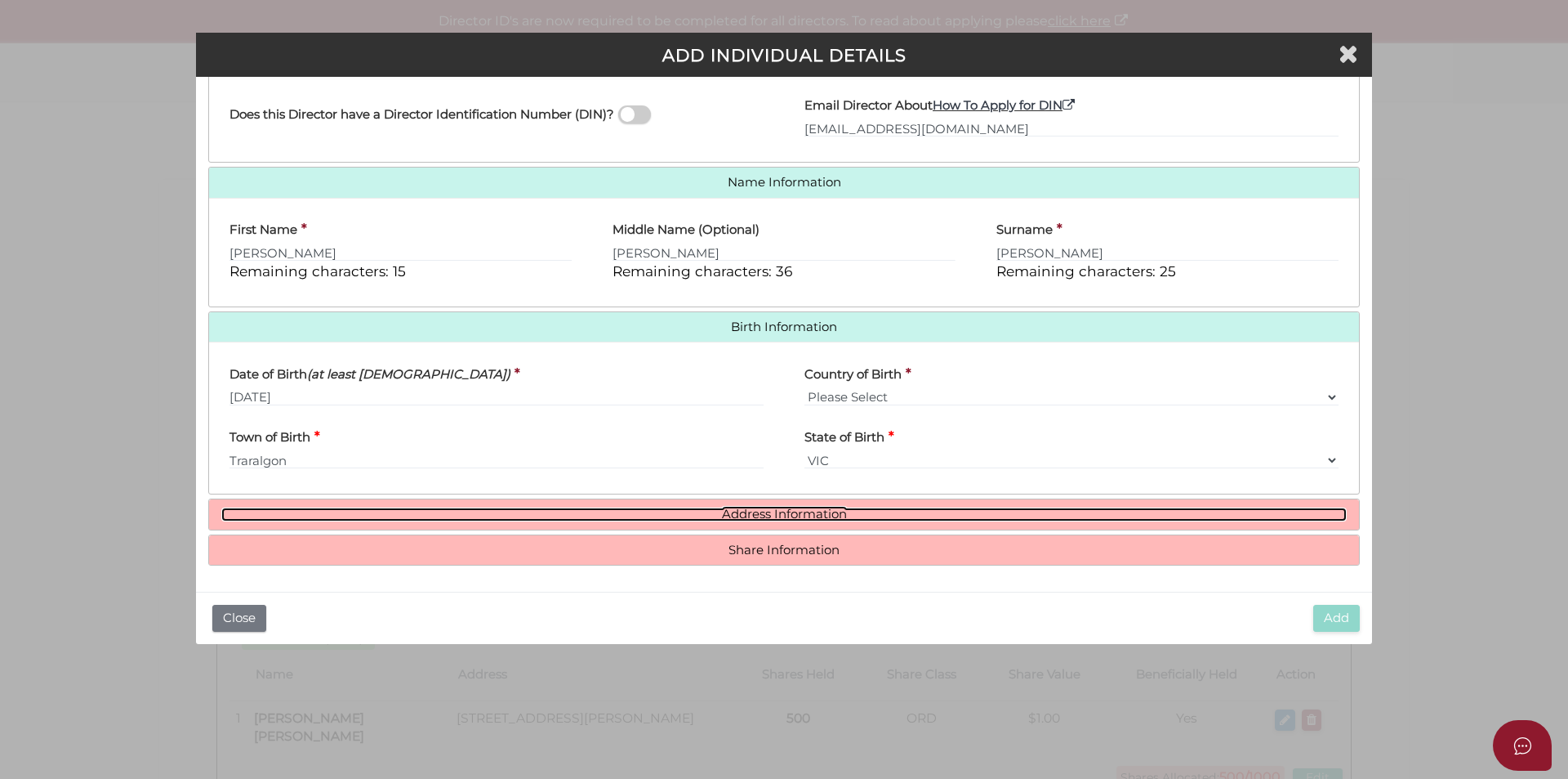
click at [809, 520] on link "Address Information" at bounding box center [784, 514] width 1125 height 14
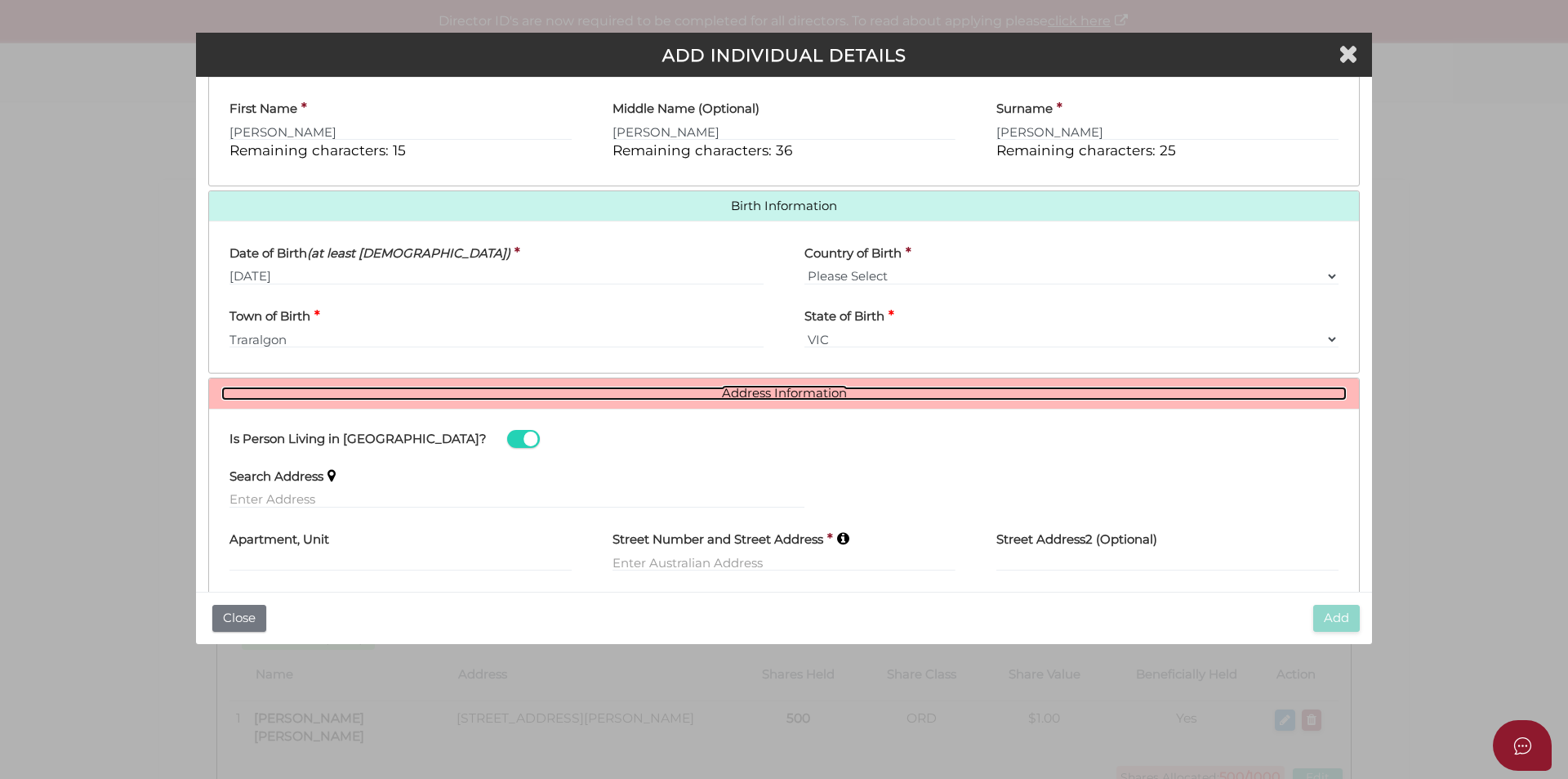
scroll to position [455, 0]
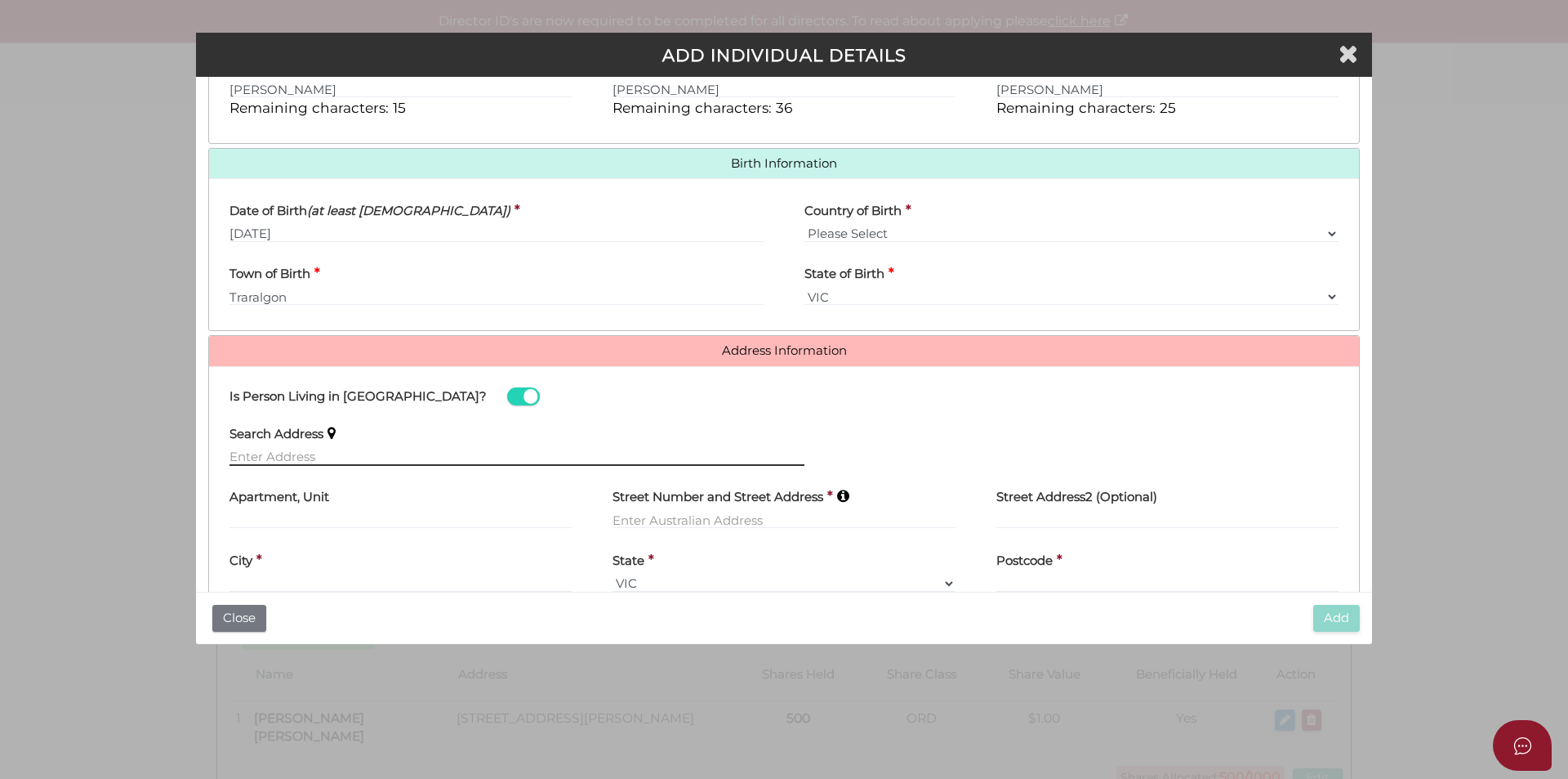
click at [264, 448] on input "text" at bounding box center [516, 457] width 575 height 18
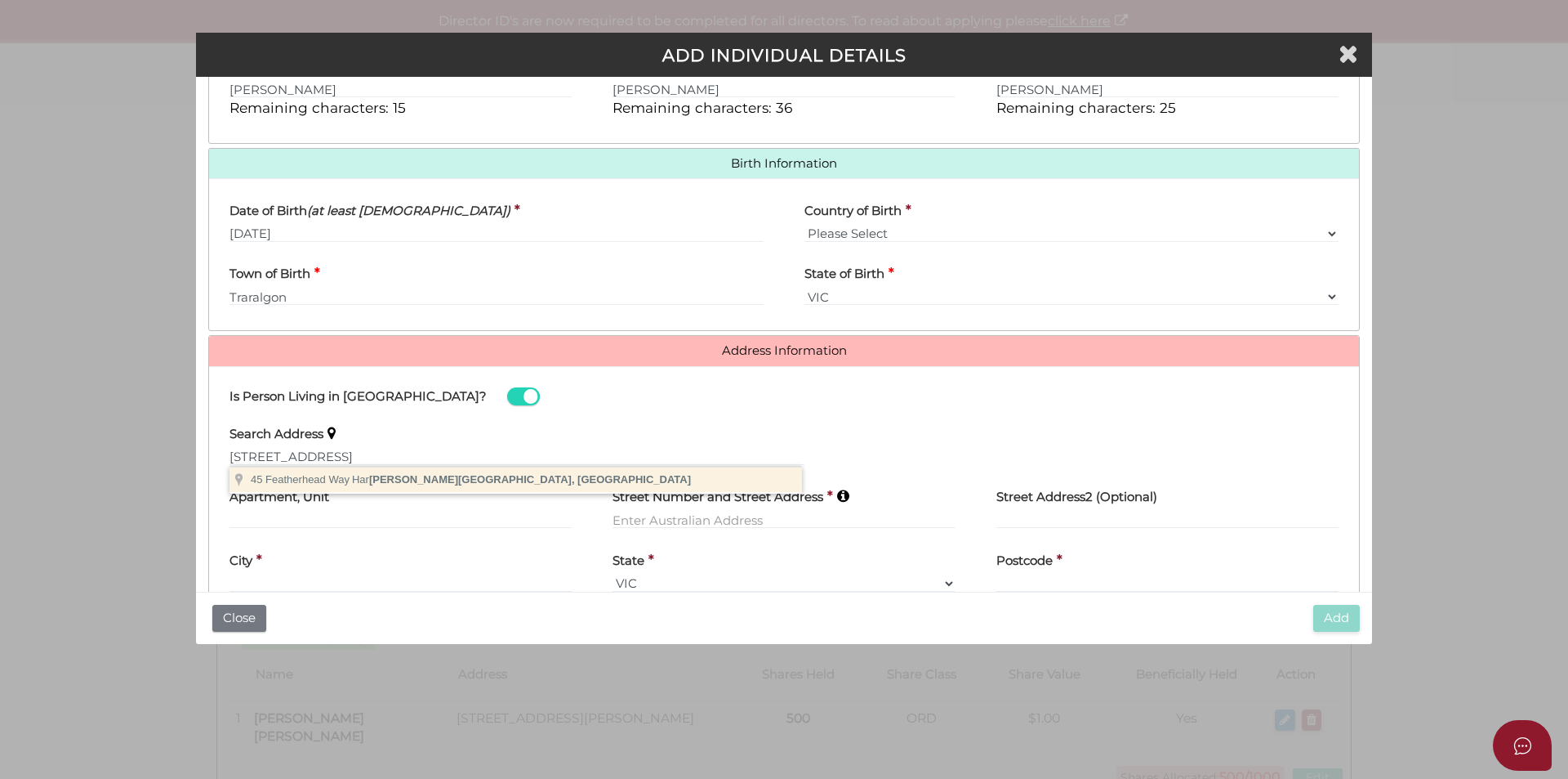
type input "45 Featherhead Way, Harkness VIC, Australia"
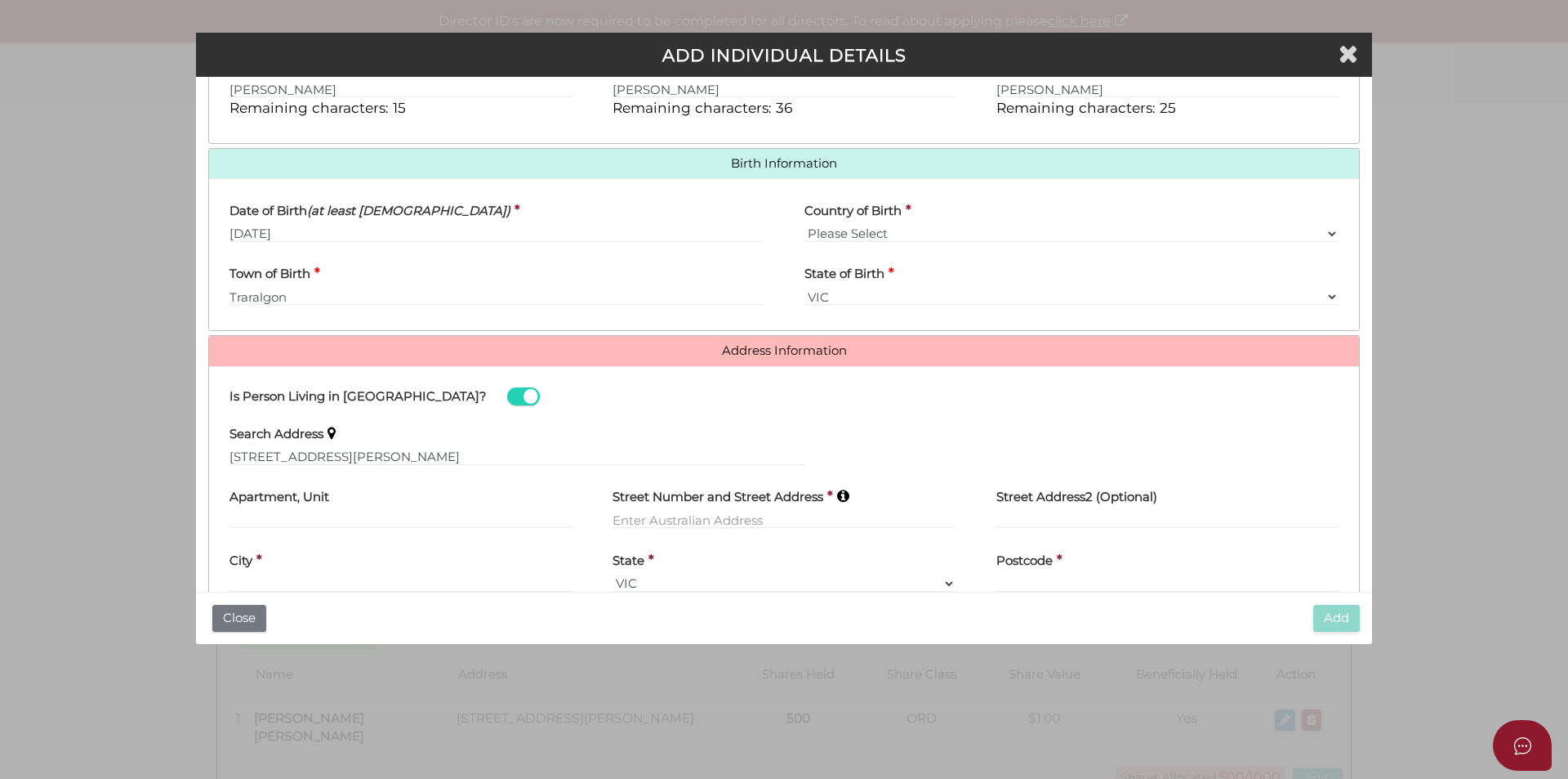
type input "45 Featherhead Way"
type input "Melton West"
select select "VIC"
type input "3337"
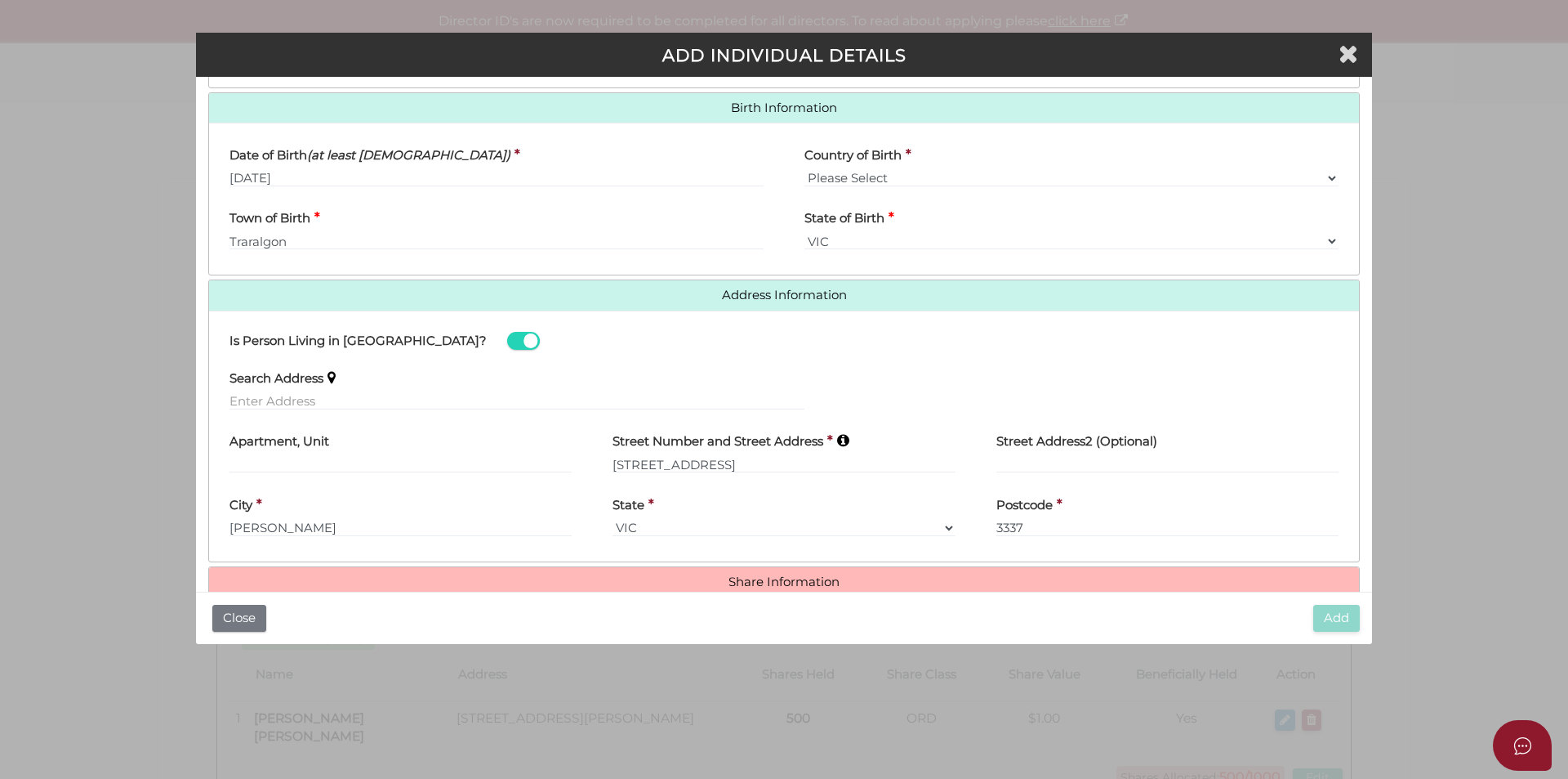
scroll to position [537, 0]
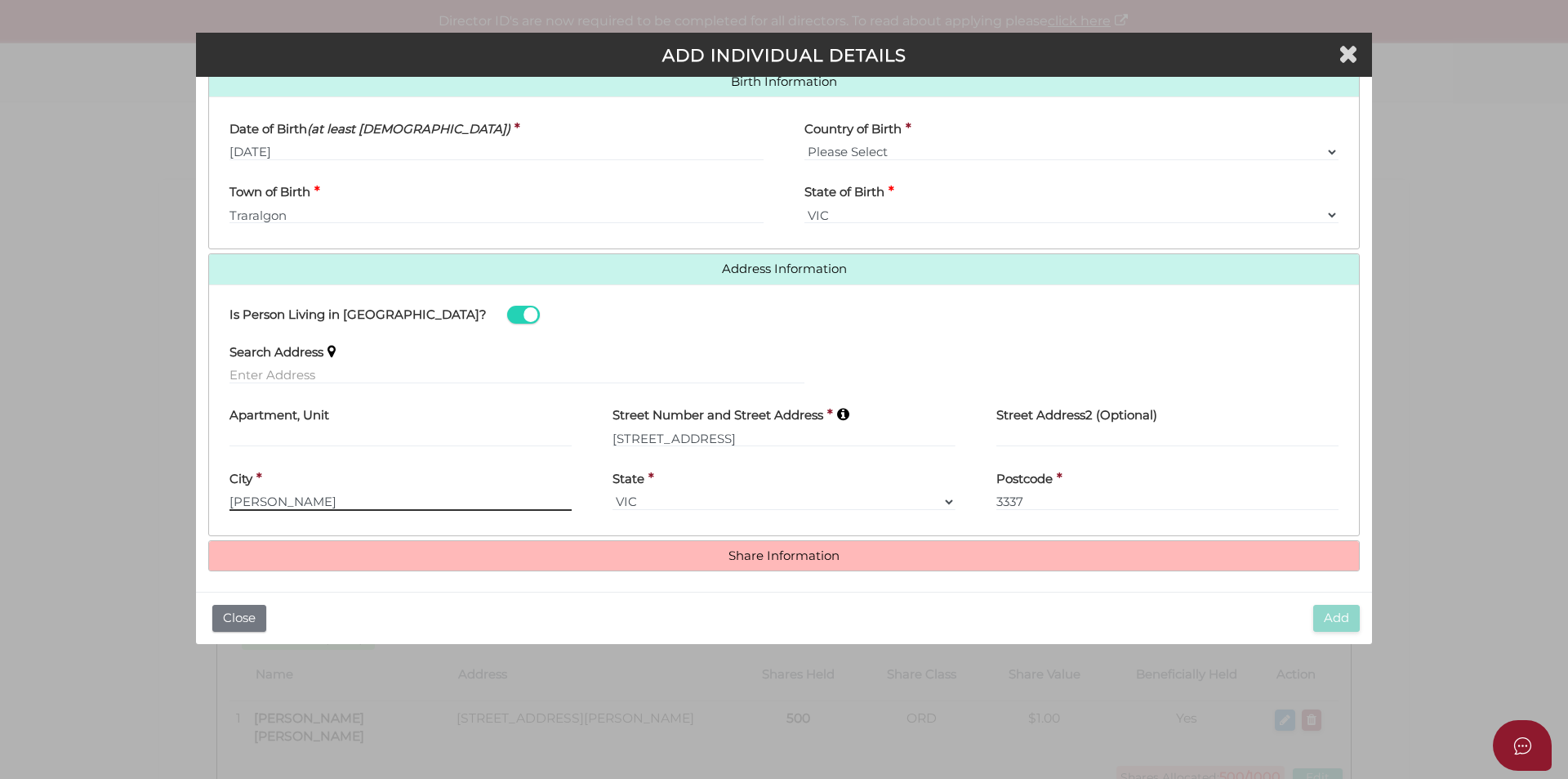
drag, startPoint x: 321, startPoint y: 499, endPoint x: 229, endPoint y: 500, distance: 92.0
click at [229, 500] on div "City * Melton West" at bounding box center [400, 491] width 383 height 64
type input "Harkness"
click at [708, 476] on div "State * VIC ACT NSW NT QLD TAS WA SA" at bounding box center [783, 485] width 342 height 52
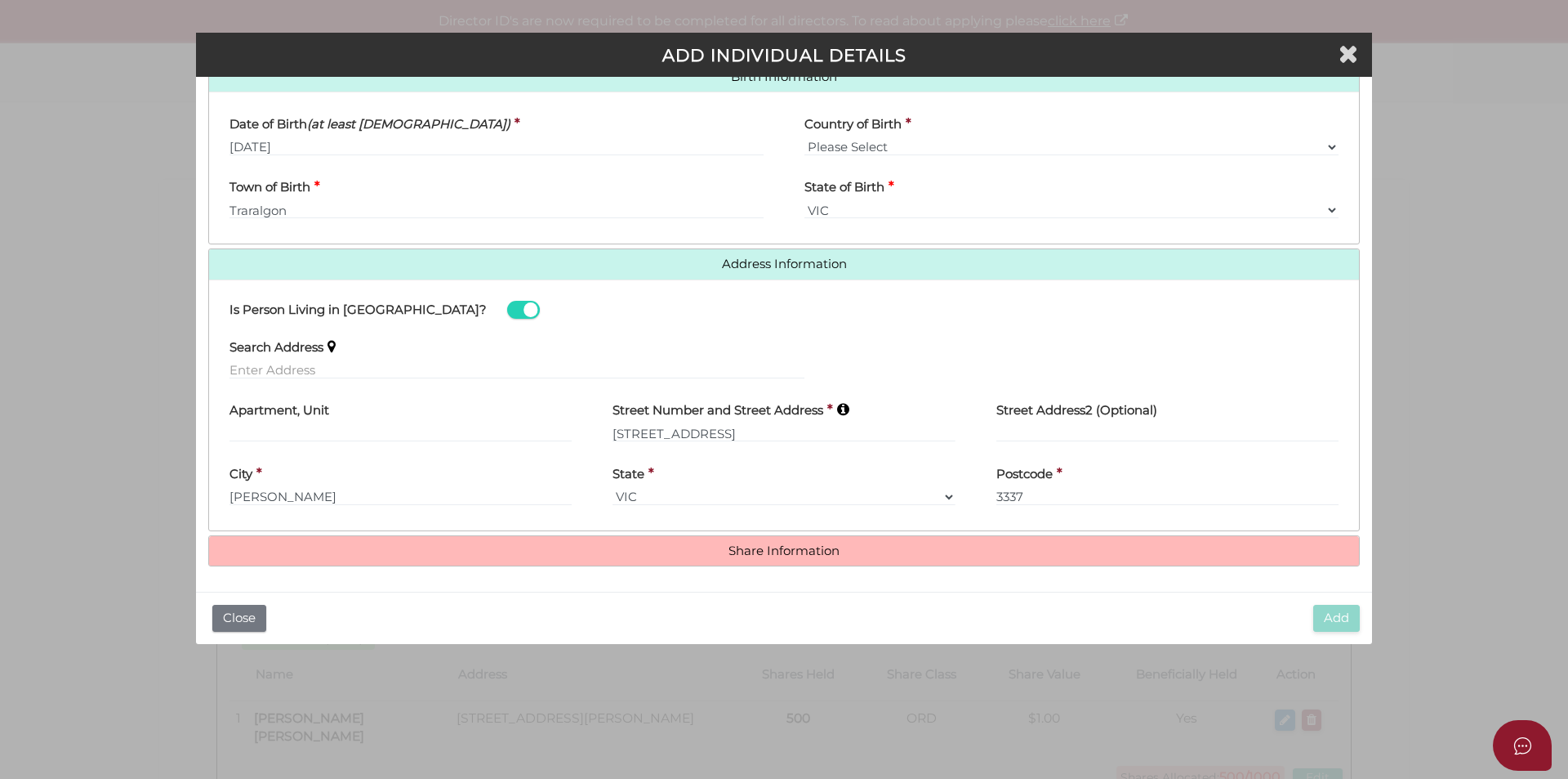
scroll to position [543, 0]
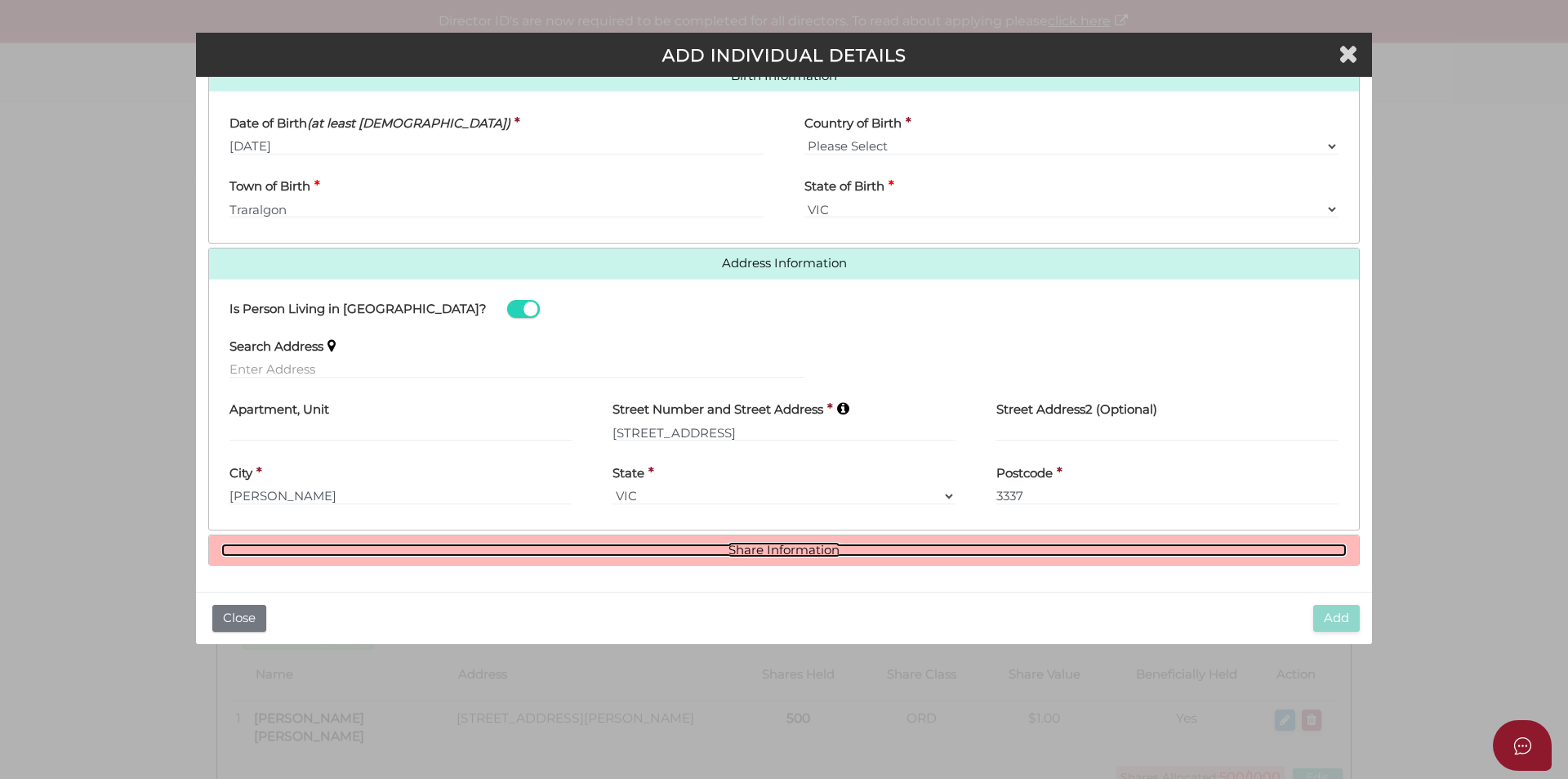
click at [766, 545] on link "Share Information" at bounding box center [784, 550] width 1125 height 14
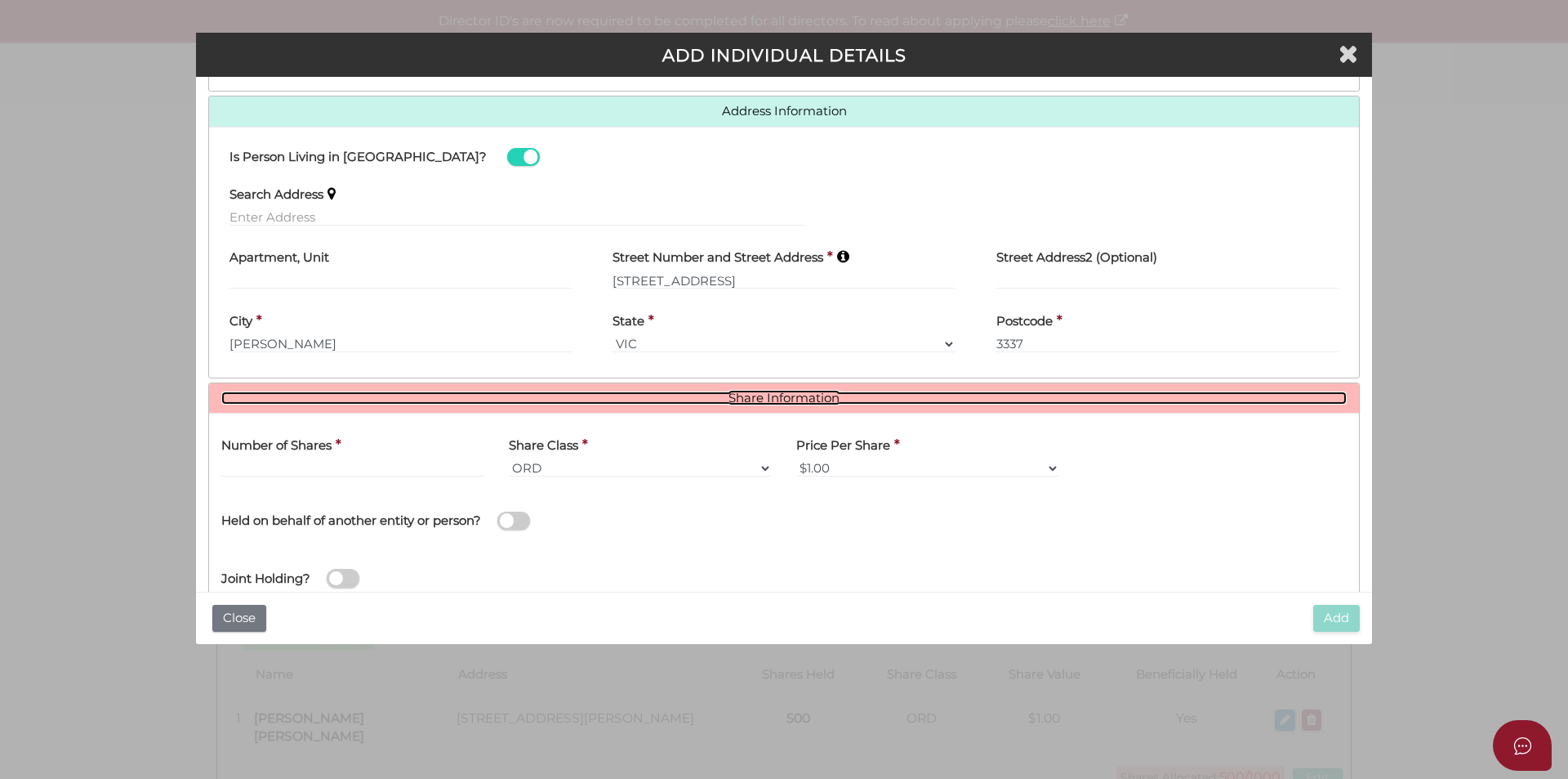
scroll to position [742, 0]
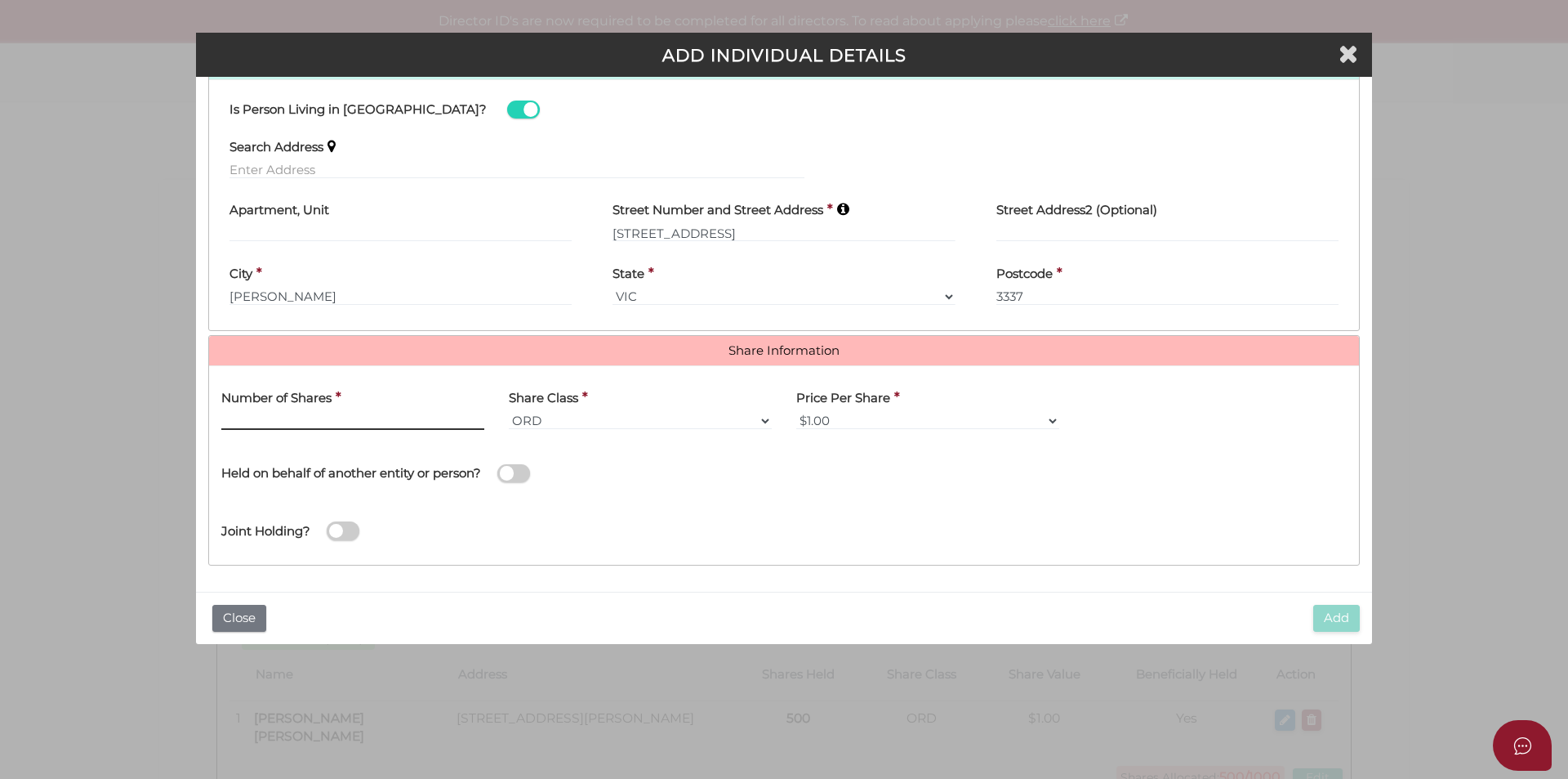
click at [295, 417] on input "text" at bounding box center [352, 421] width 263 height 18
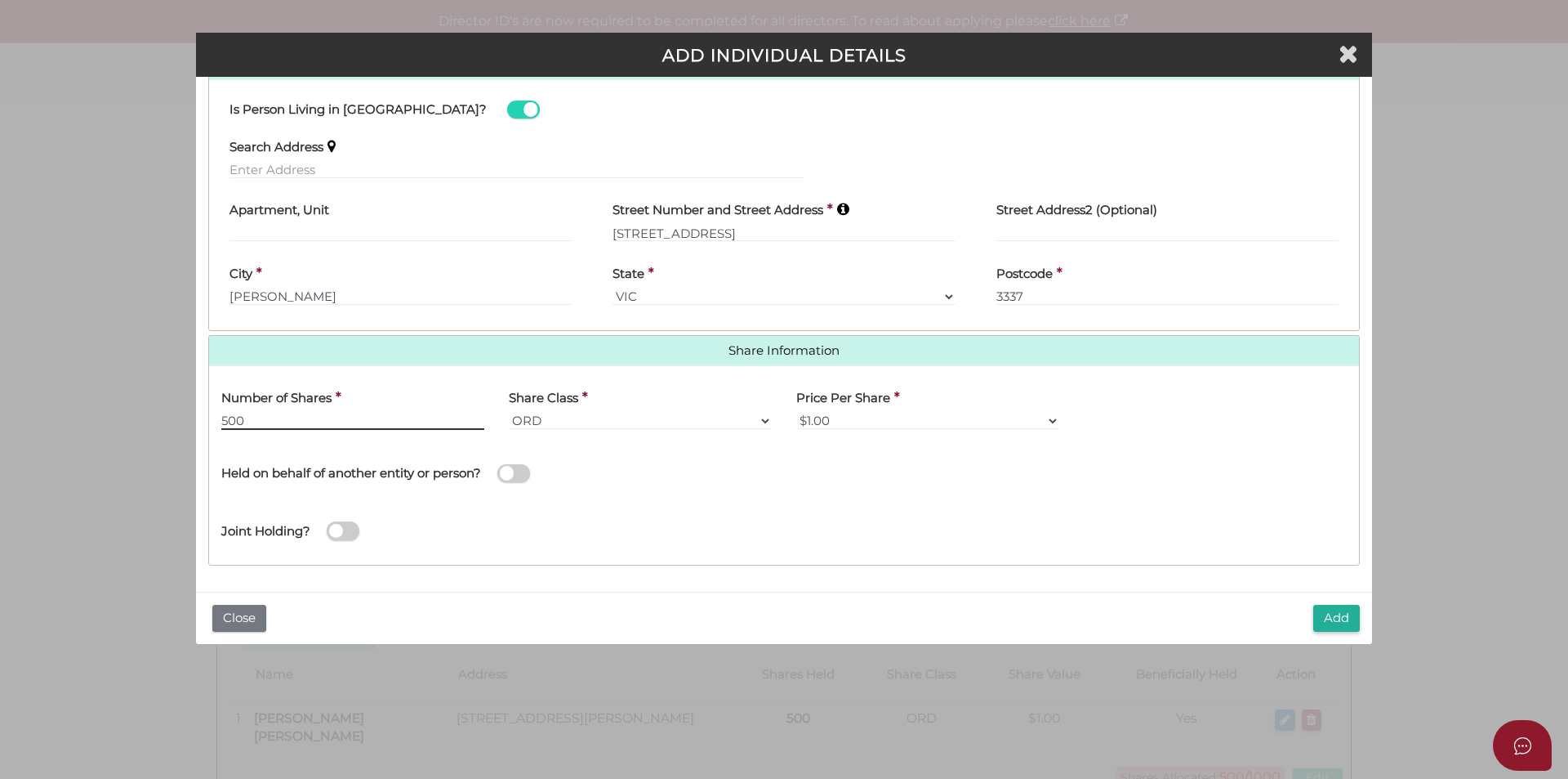
type input "500"
click at [1329, 613] on button "Add" at bounding box center [1336, 617] width 47 height 27
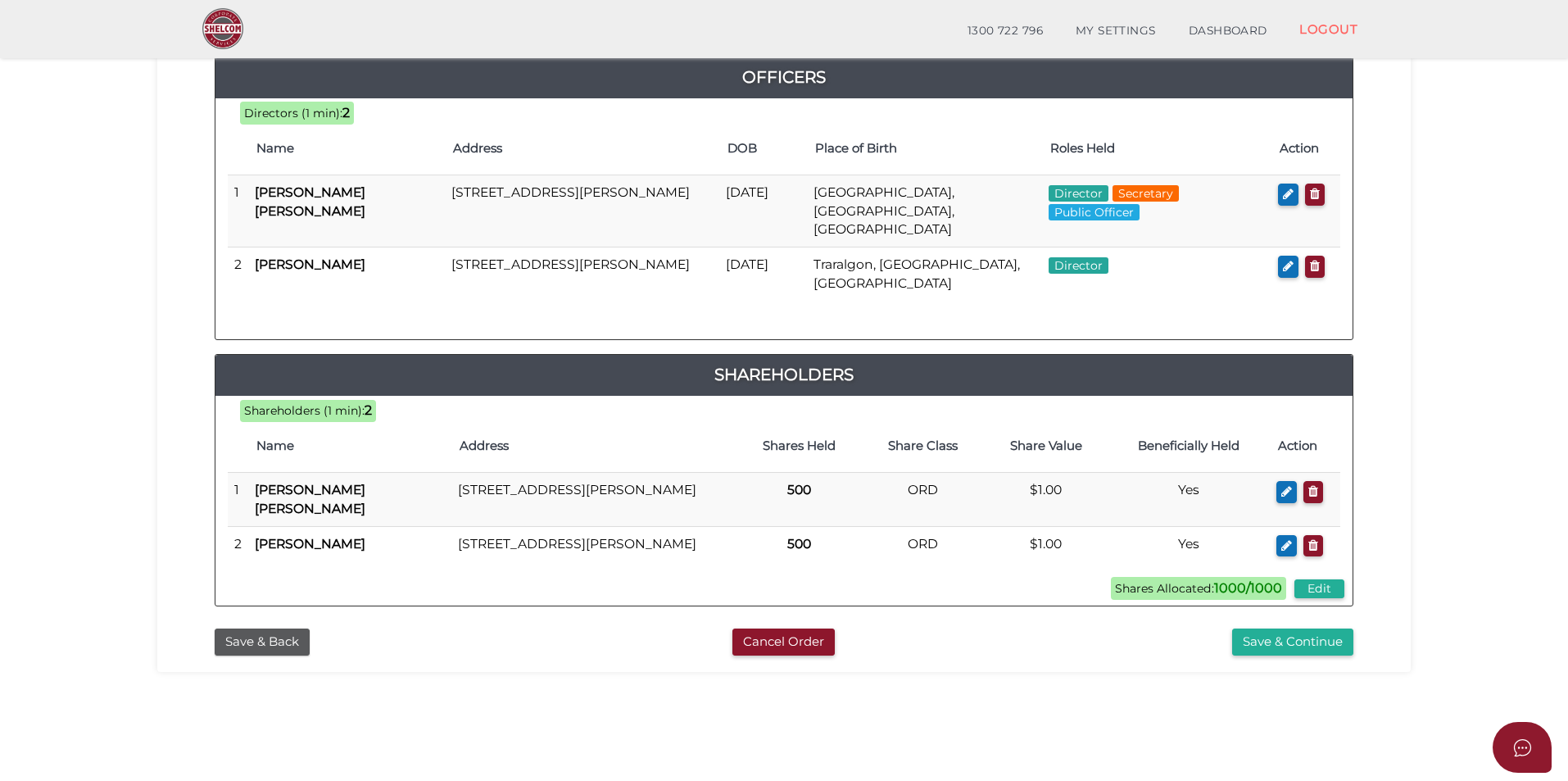
scroll to position [246, 0]
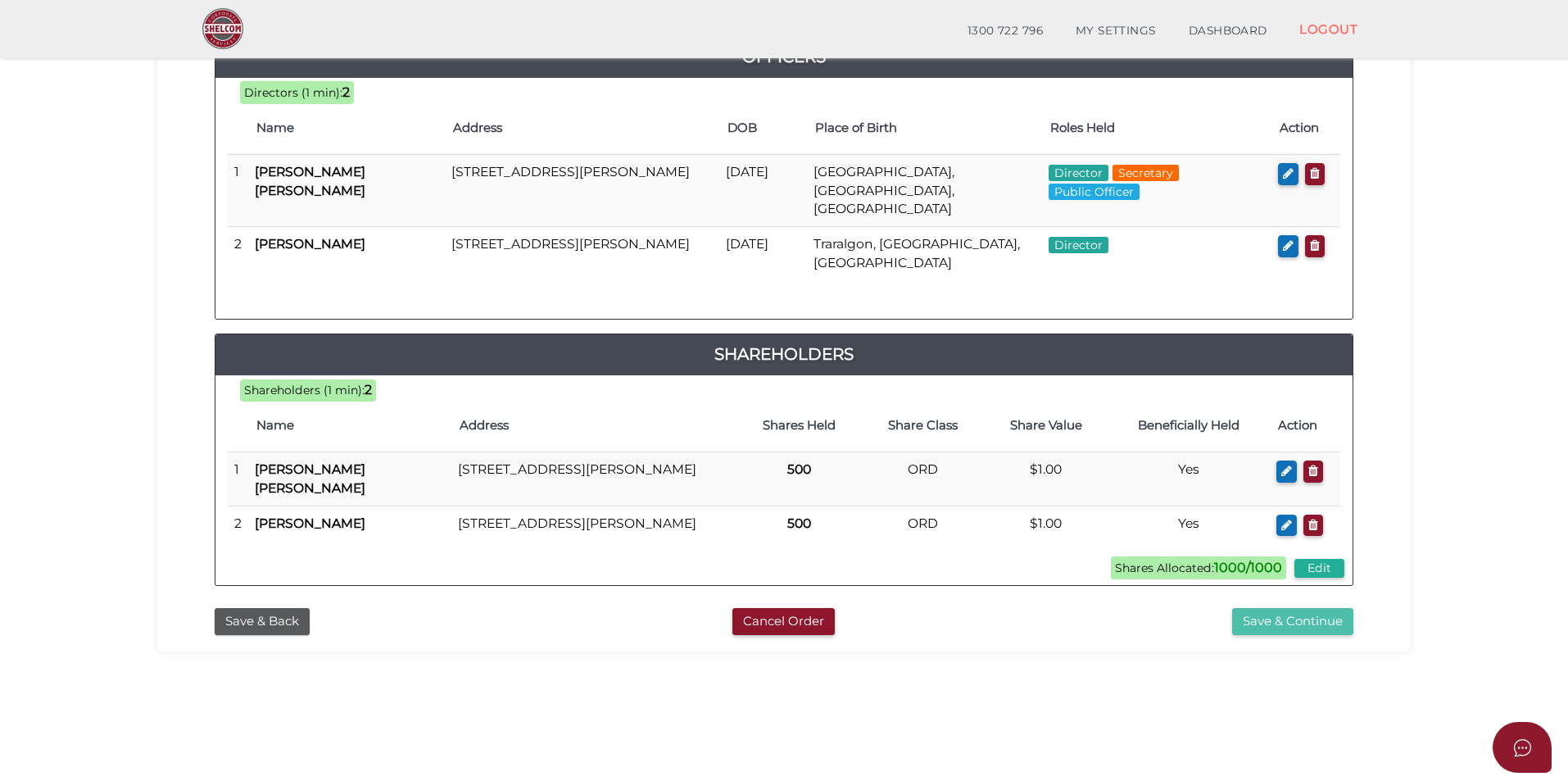
click at [1274, 617] on button "Save & Continue" at bounding box center [1293, 621] width 121 height 27
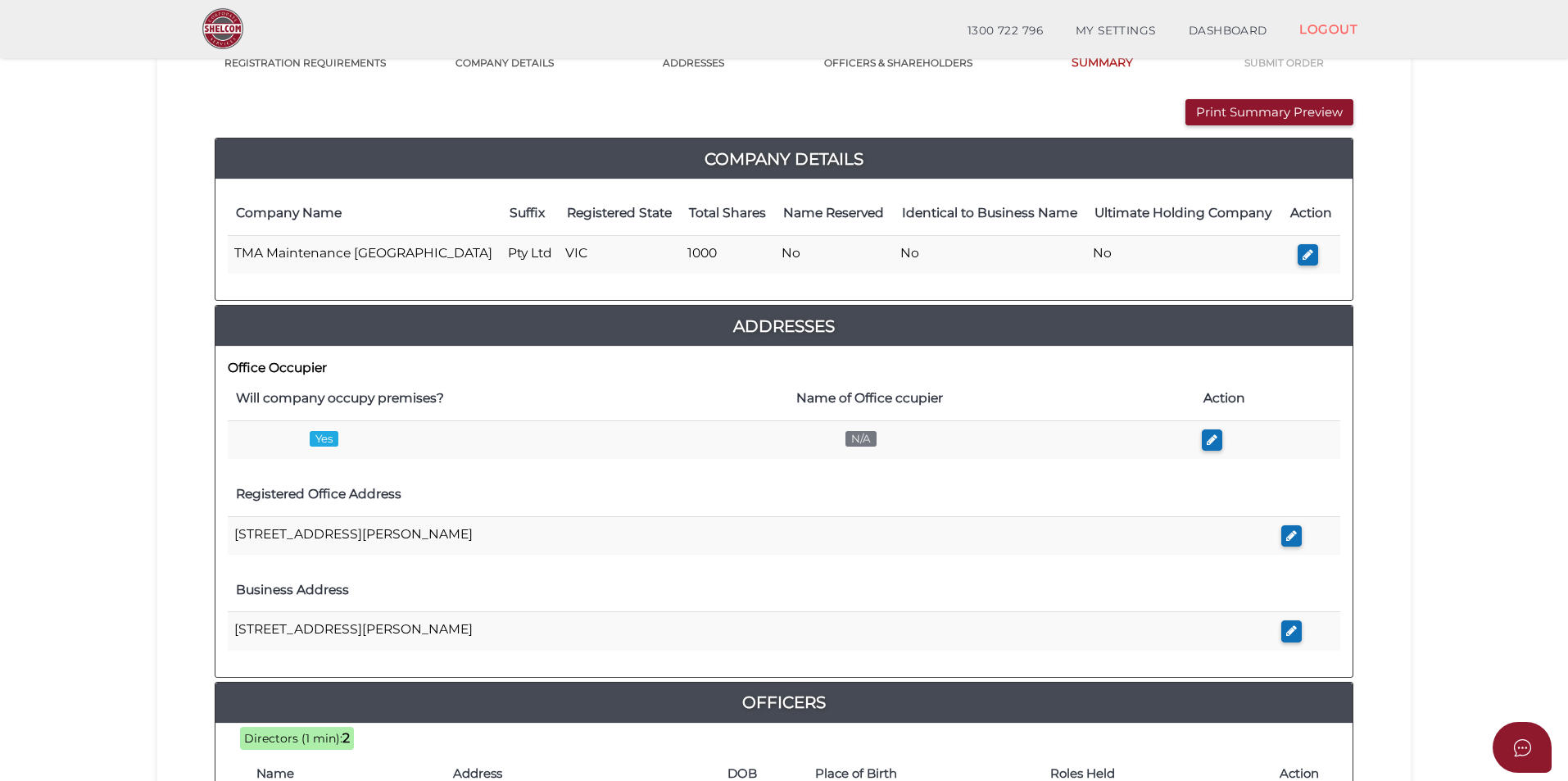
scroll to position [164, 0]
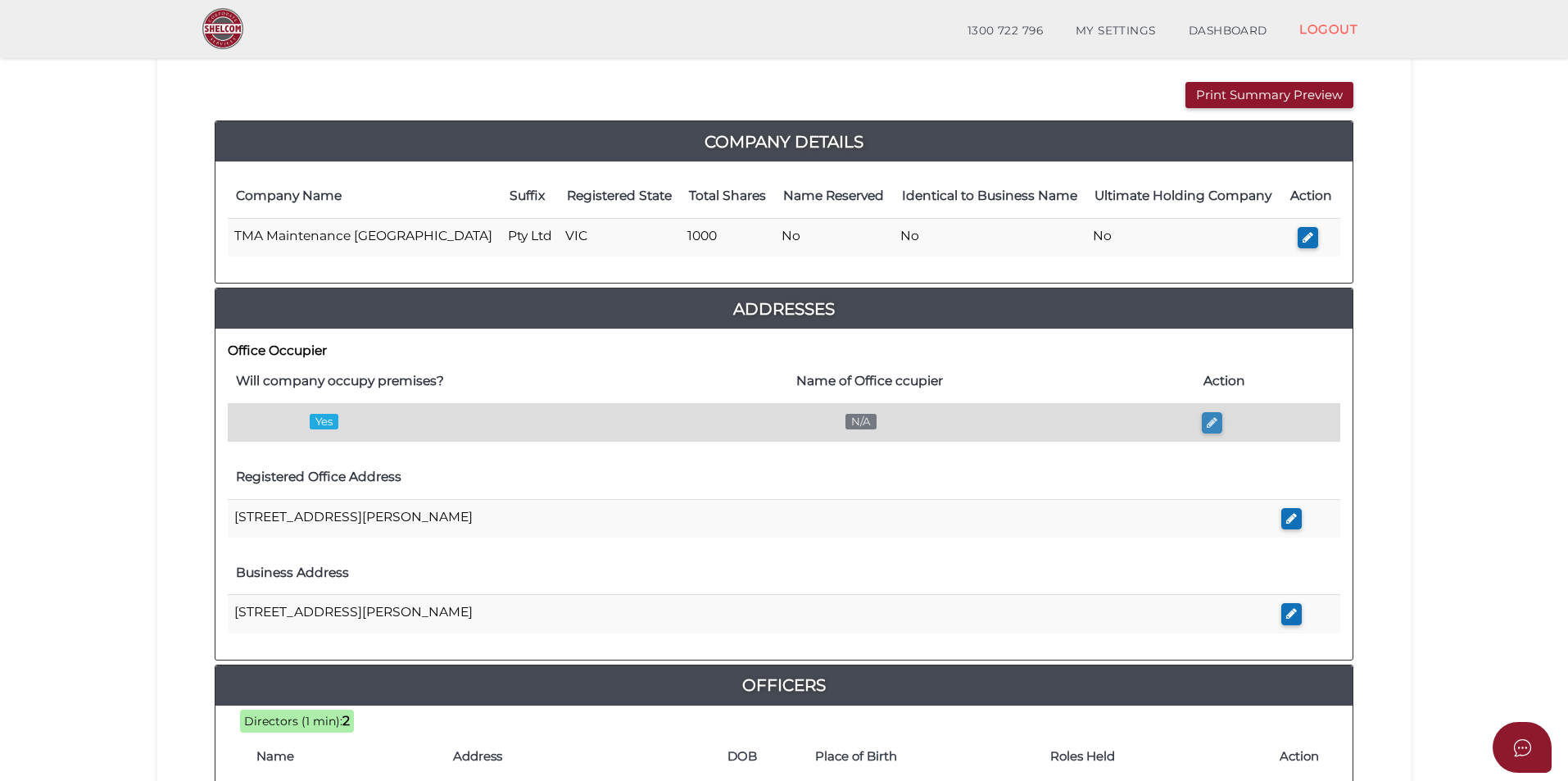
click at [1211, 420] on icon "button" at bounding box center [1212, 422] width 11 height 12
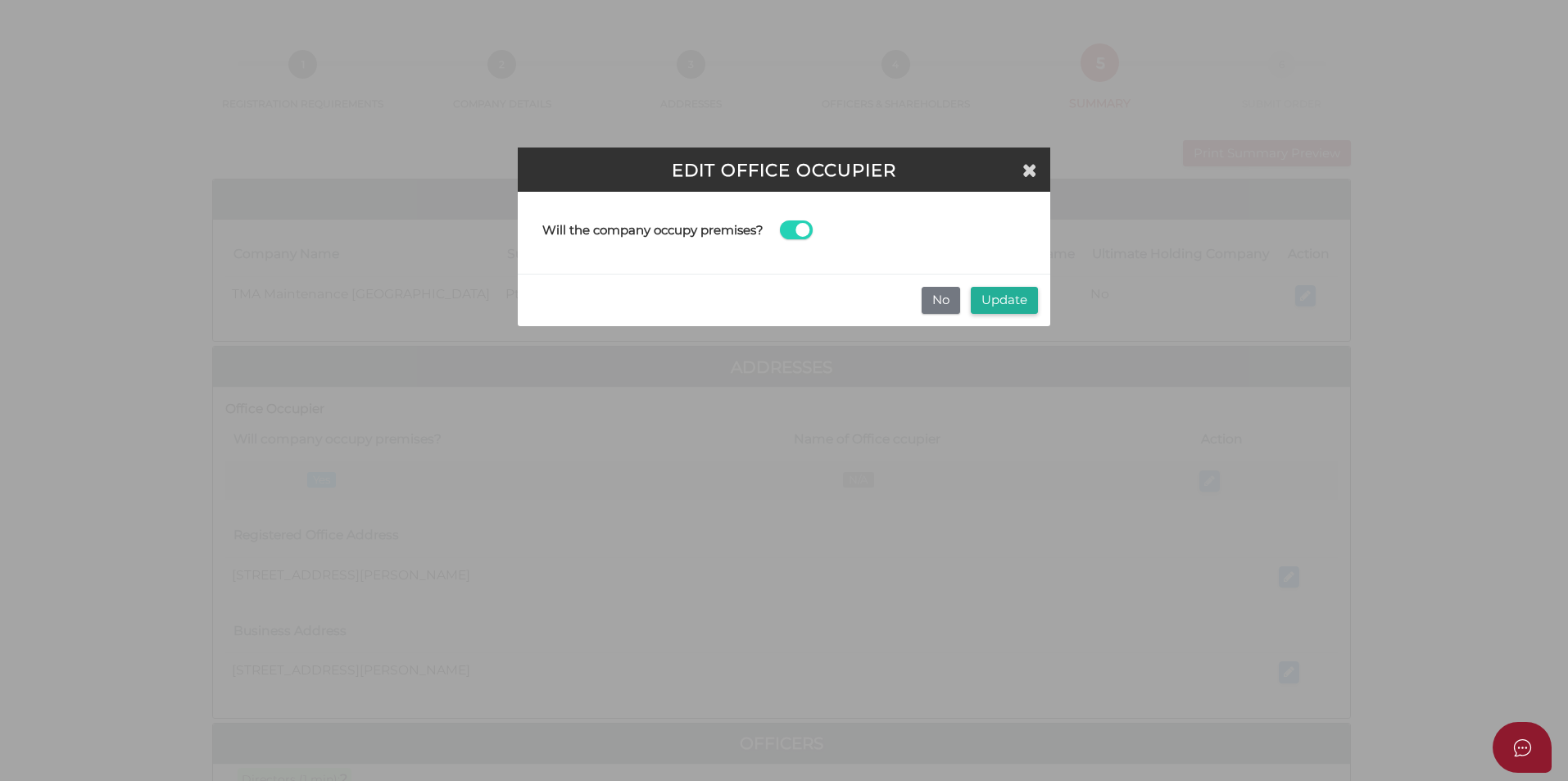
scroll to position [0, 0]
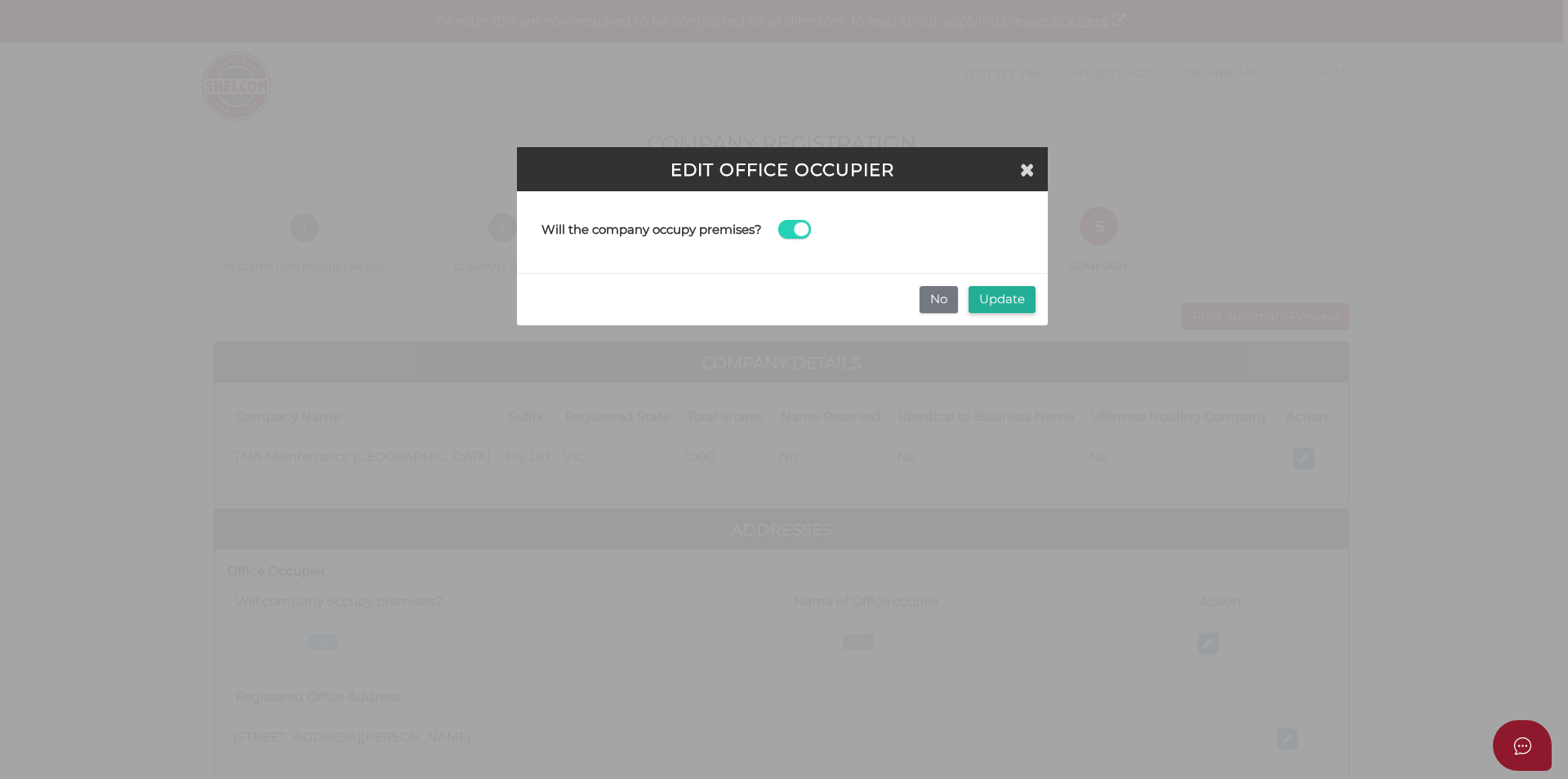
click at [789, 229] on span at bounding box center [795, 229] width 33 height 19
click at [0, 0] on input "checkbox" at bounding box center [0, 0] width 0 height 0
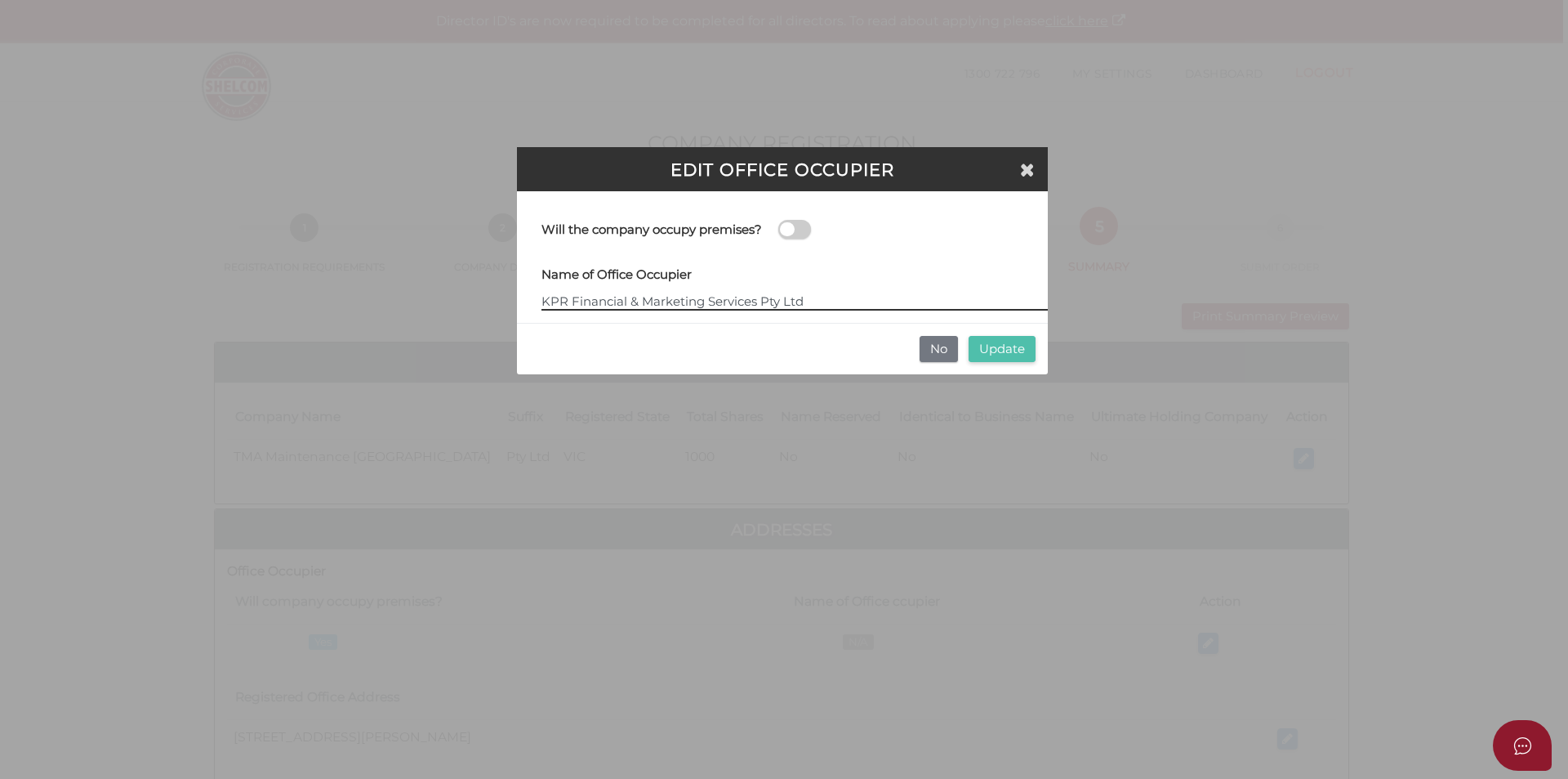
type input "KPR Financial & Marketing Services Pty Ltd"
click at [1002, 348] on button "Update" at bounding box center [1002, 349] width 67 height 27
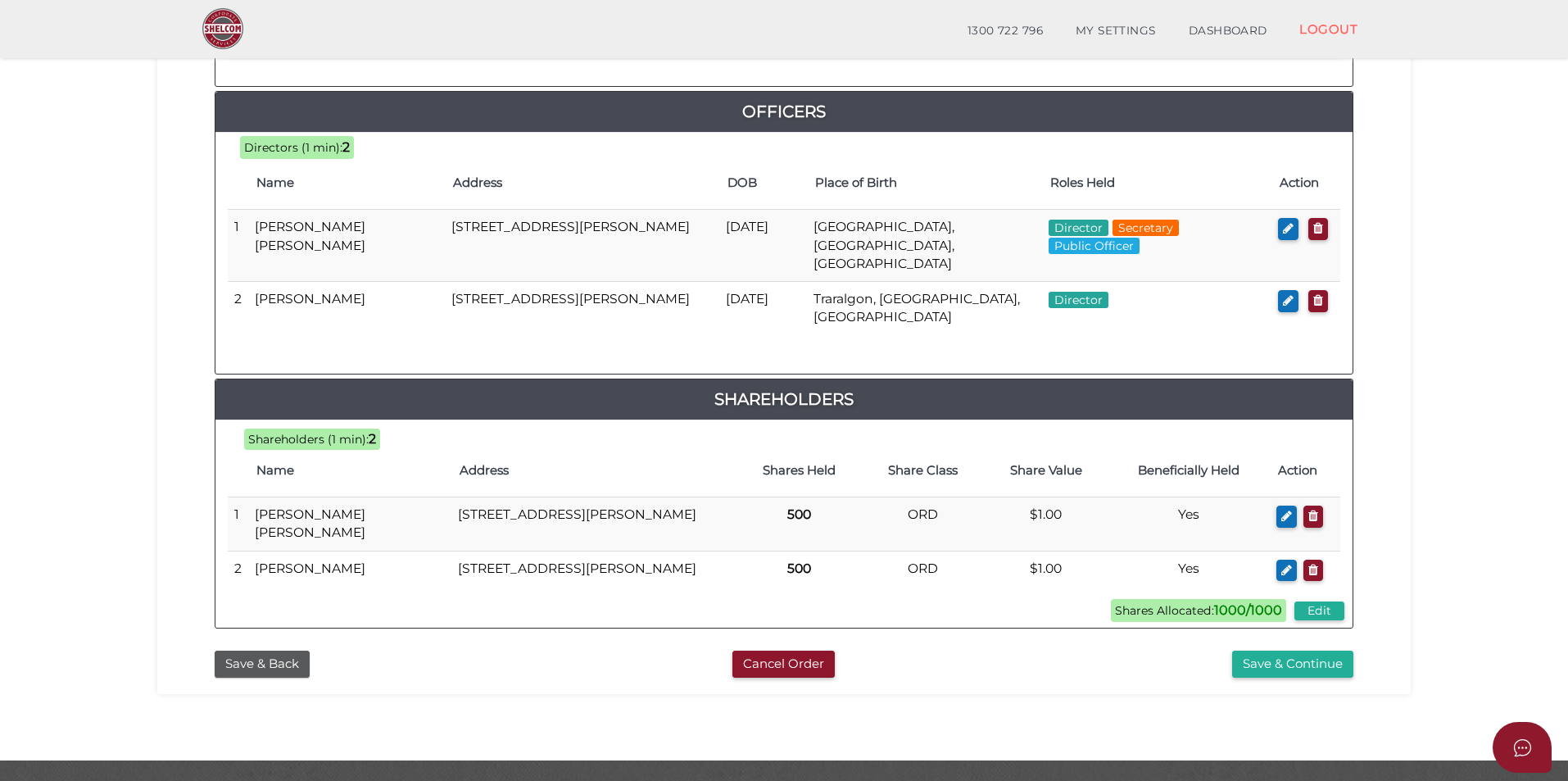
scroll to position [777, 0]
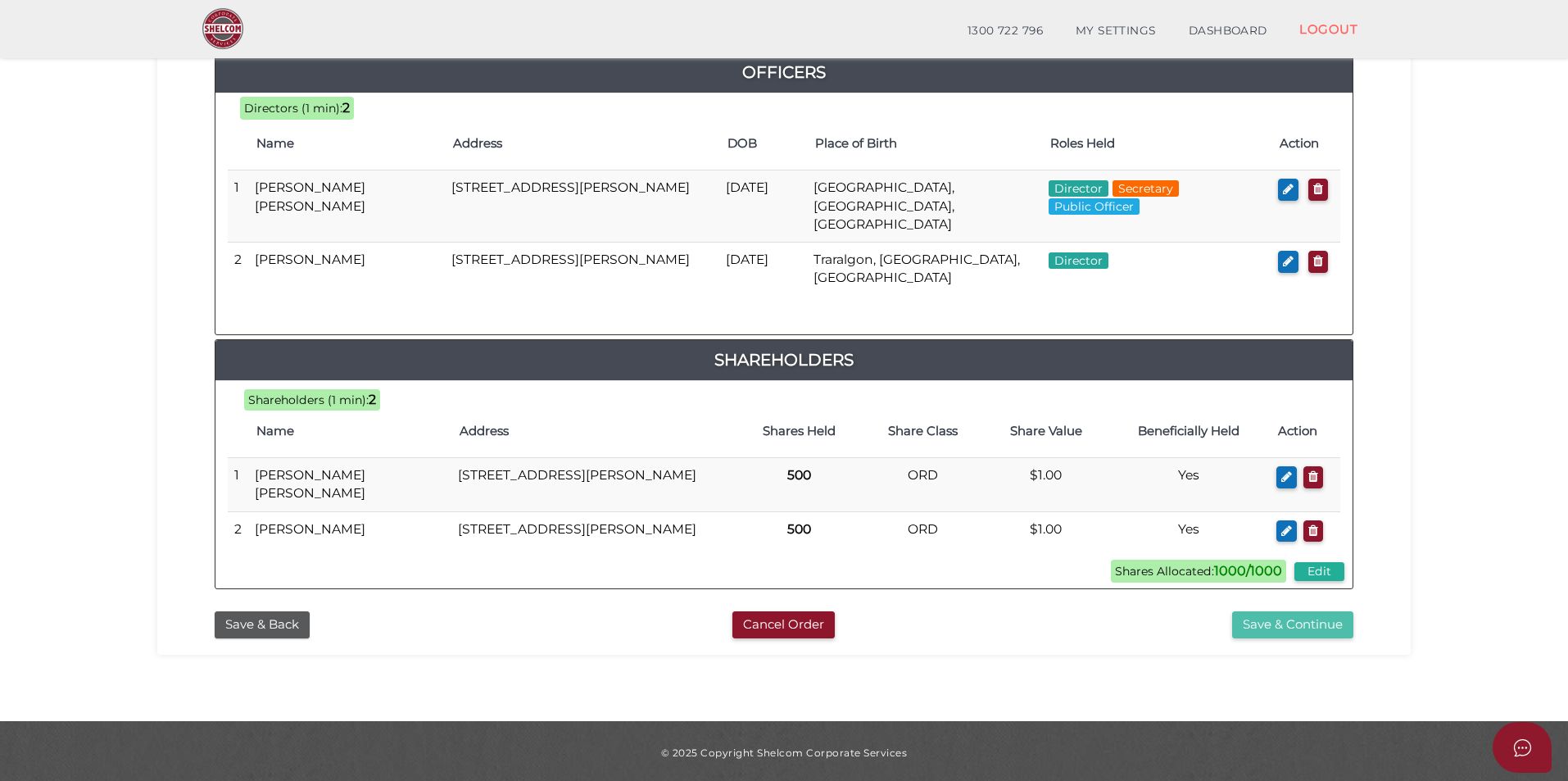
click at [1287, 618] on button "Save & Continue" at bounding box center [1293, 624] width 121 height 27
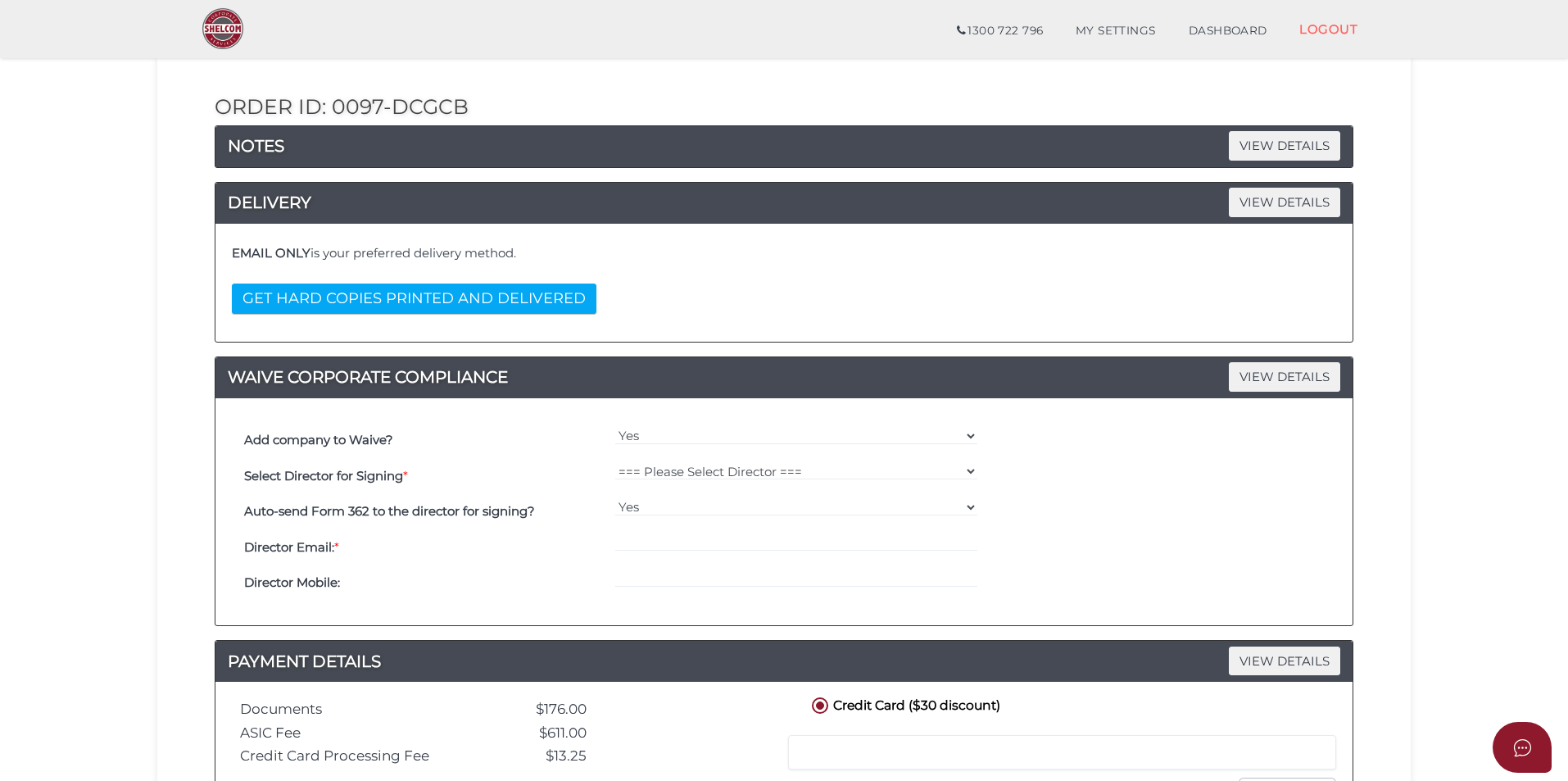
scroll to position [246, 0]
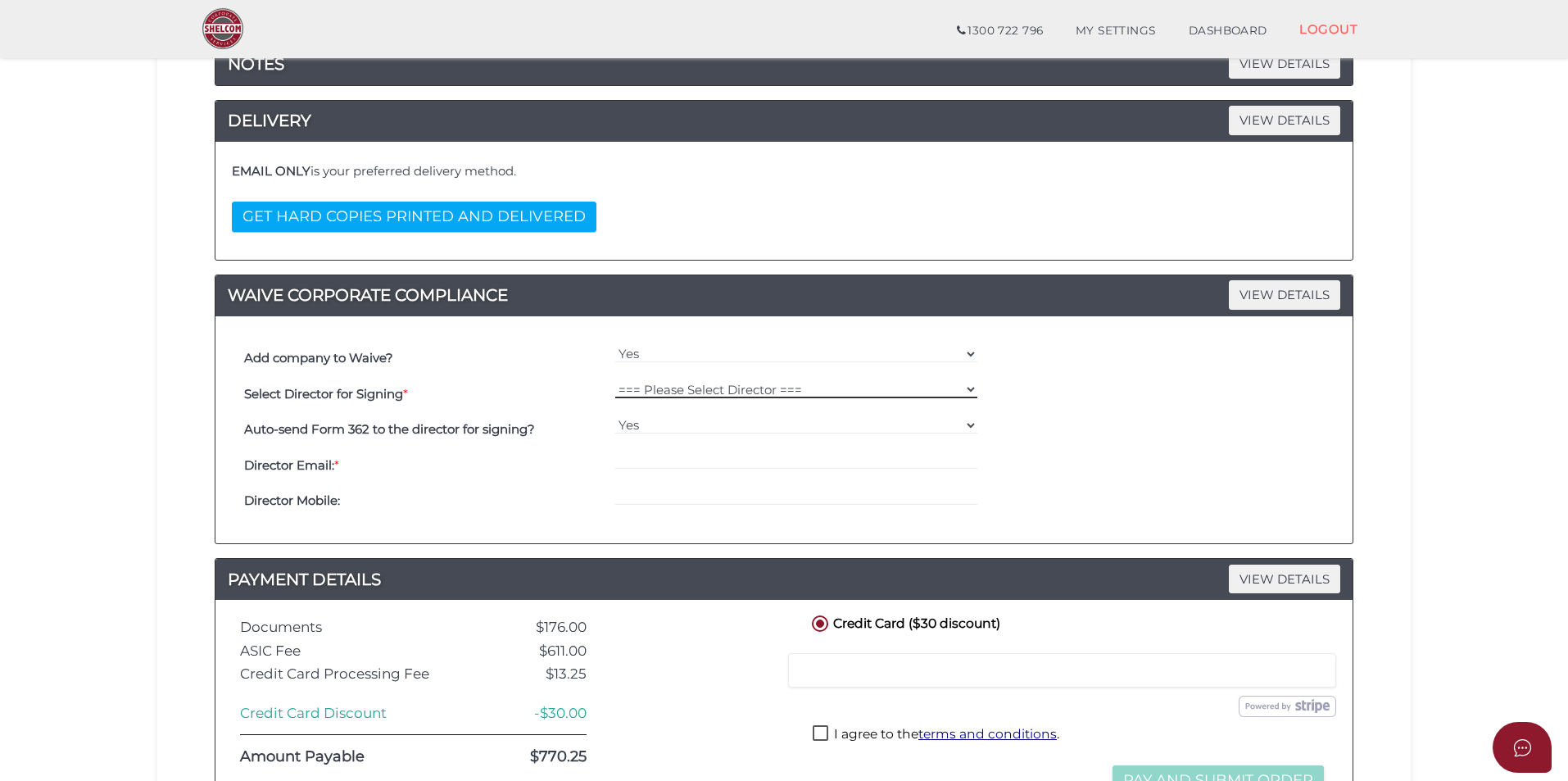
click at [946, 388] on select "=== Please Select Director === [PERSON_NAME] [PERSON_NAME] [PERSON_NAME]" at bounding box center [796, 389] width 363 height 18
select select "000027234"
click at [615, 380] on select "=== Please Select Director === [PERSON_NAME] [PERSON_NAME] [PERSON_NAME]" at bounding box center [796, 389] width 363 height 18
type input "[EMAIL_ADDRESS][DOMAIN_NAME]"
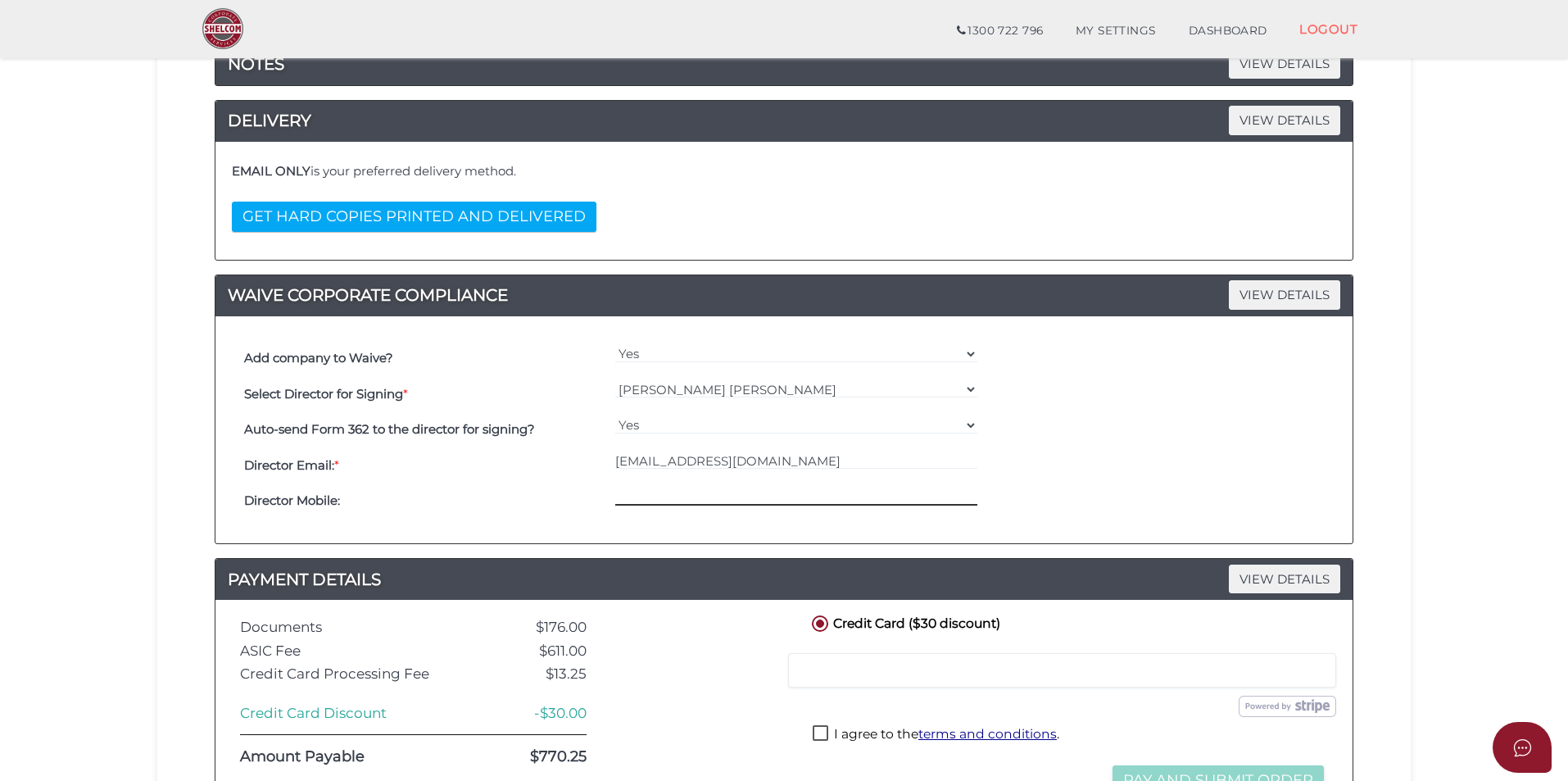
click at [701, 495] on input "tel" at bounding box center [796, 497] width 363 height 18
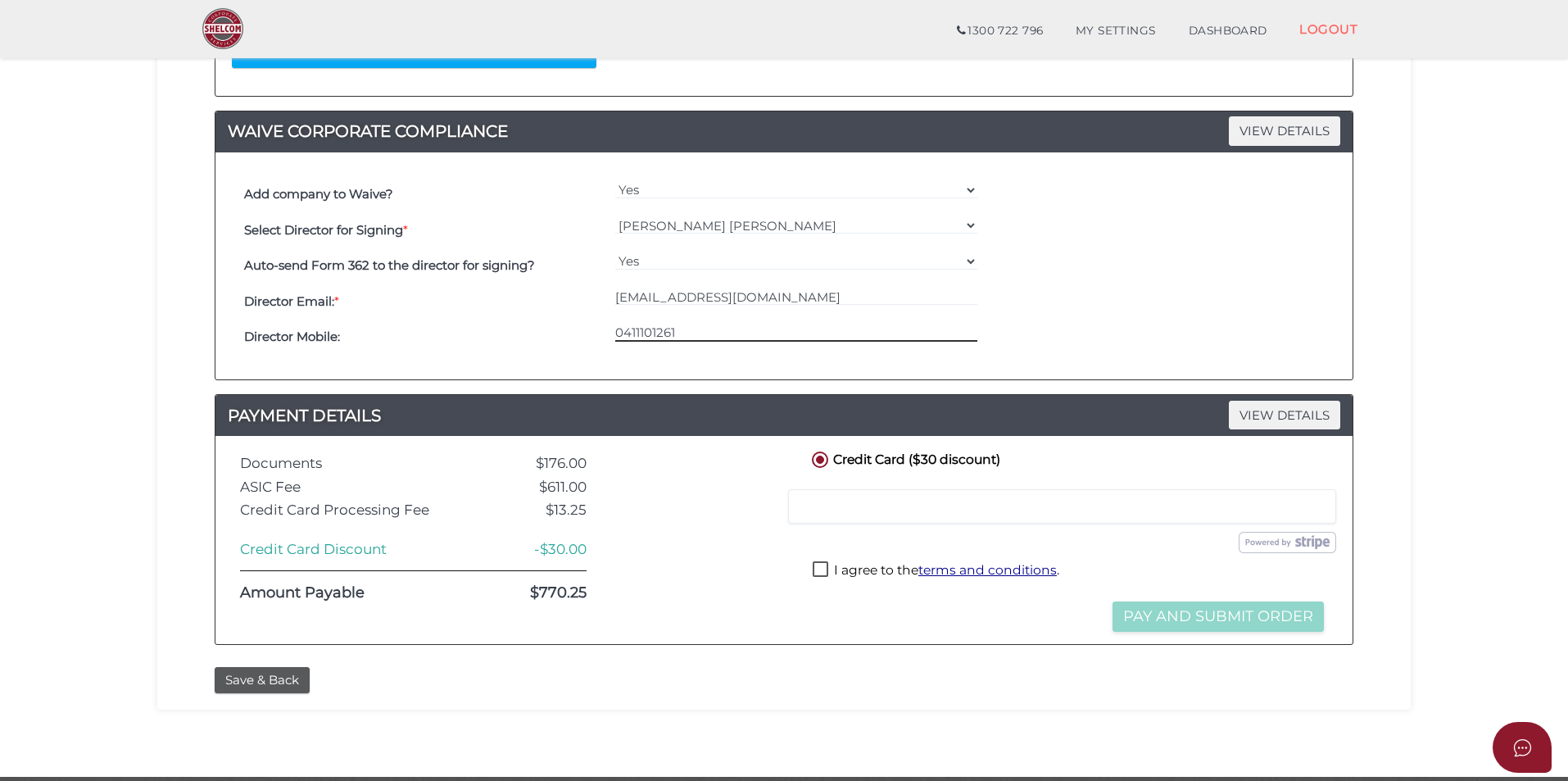
scroll to position [469, 0]
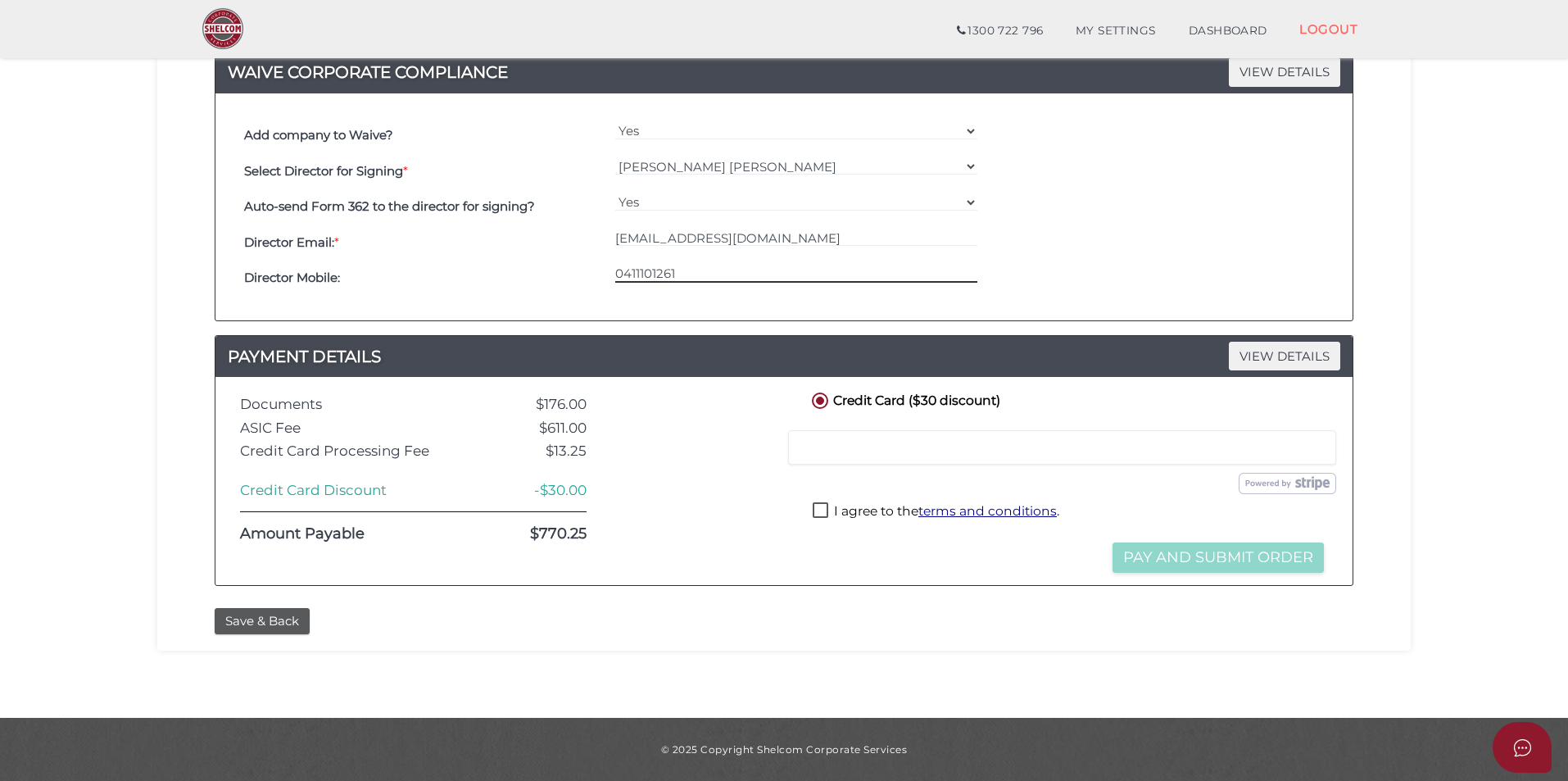
type input "0411101261"
click at [821, 512] on label "I agree to the terms and conditions ." at bounding box center [936, 512] width 247 height 21
checkbox input "true"
click at [1208, 559] on button "Pay and Submit Order" at bounding box center [1218, 557] width 211 height 30
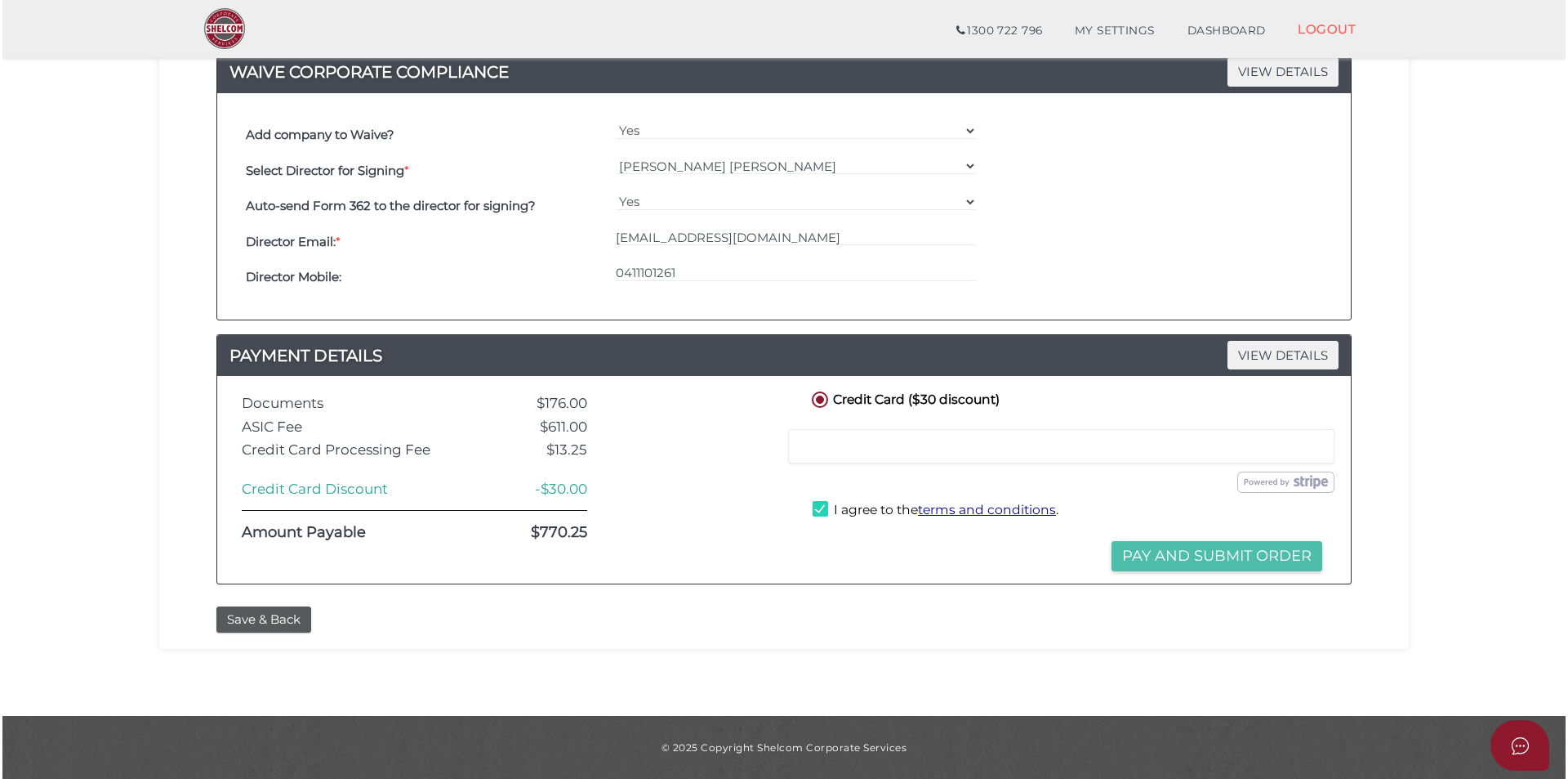
scroll to position [0, 0]
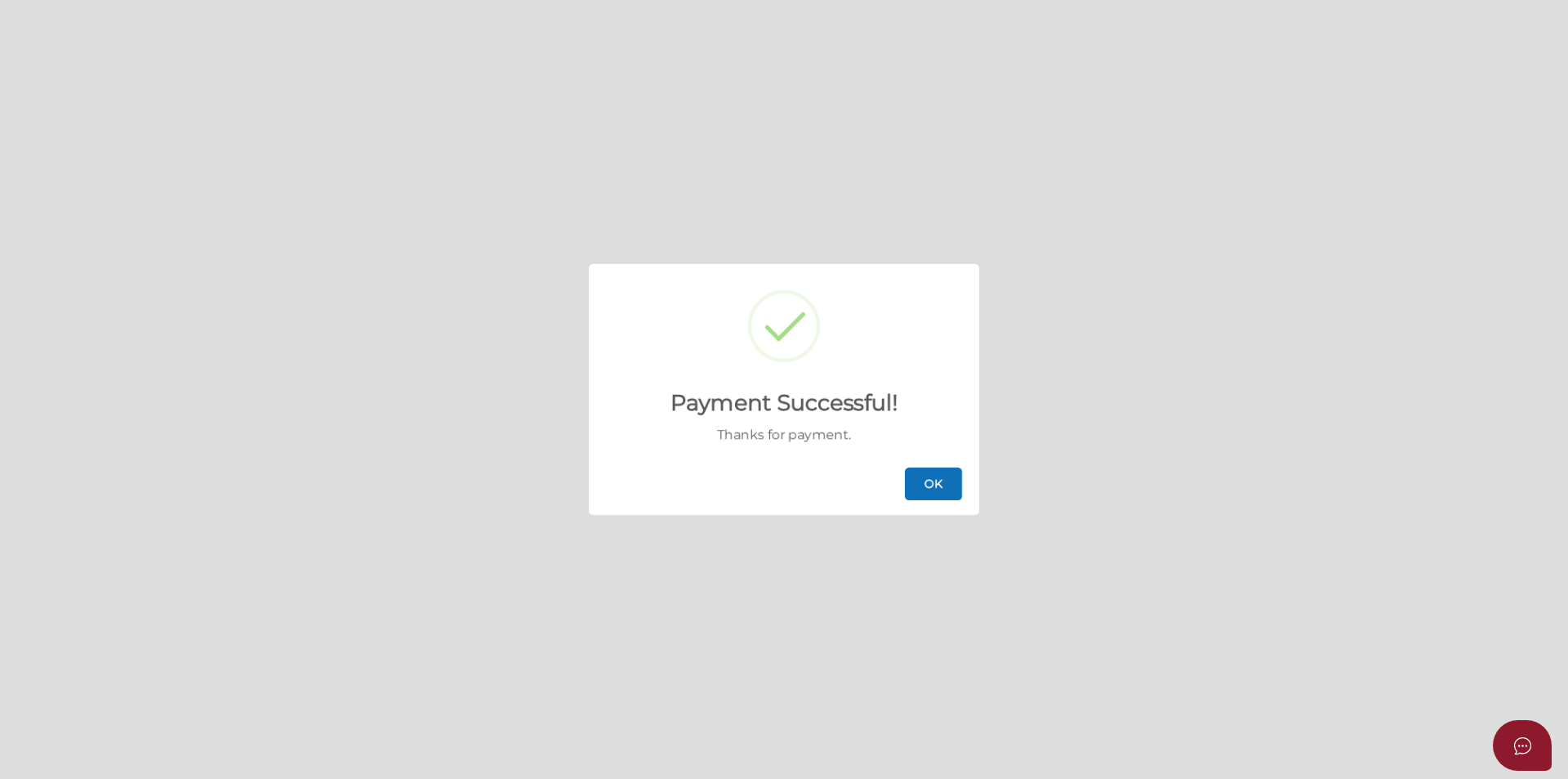
click at [948, 485] on button "OK" at bounding box center [934, 484] width 57 height 33
